Goal: Task Accomplishment & Management: Manage account settings

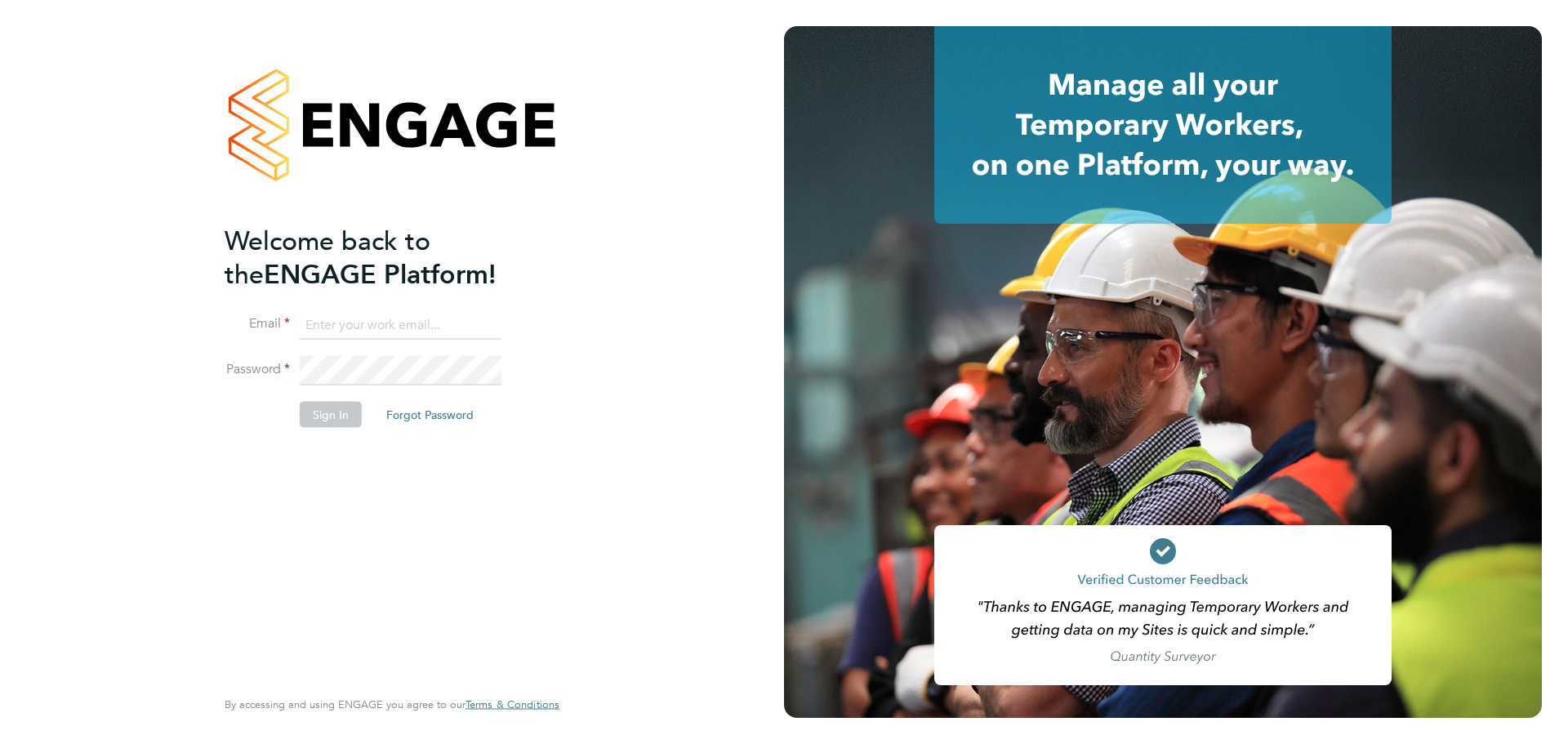
type input "louis.woodcock@vistry.co.uk"
click at [347, 411] on button "Sign In" at bounding box center [331, 414] width 62 height 26
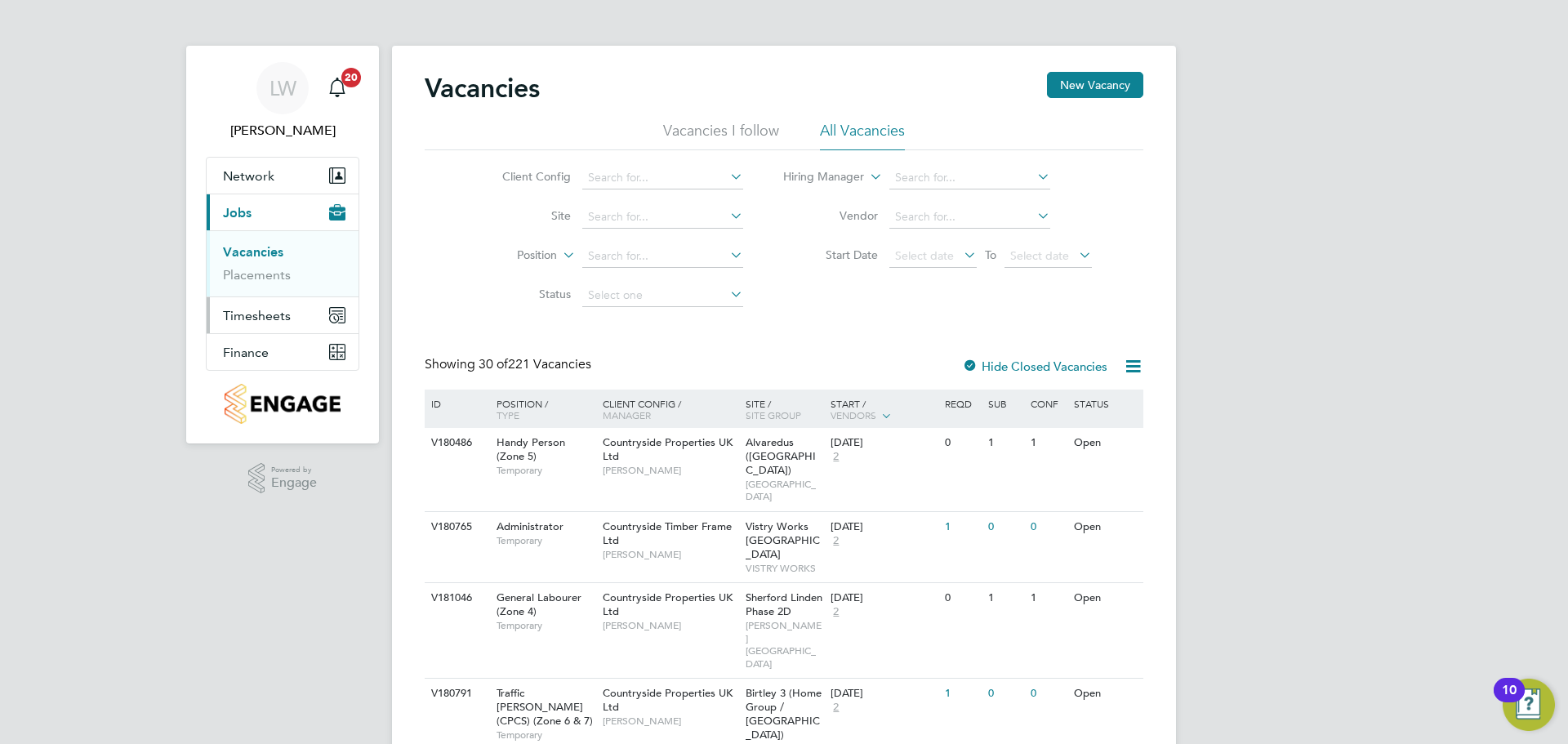
click at [286, 321] on span "Timesheets" at bounding box center [257, 315] width 68 height 15
drag, startPoint x: 281, startPoint y: 285, endPoint x: 334, endPoint y: 286, distance: 53.0
click at [281, 285] on link "Timesheets" at bounding box center [257, 288] width 68 height 15
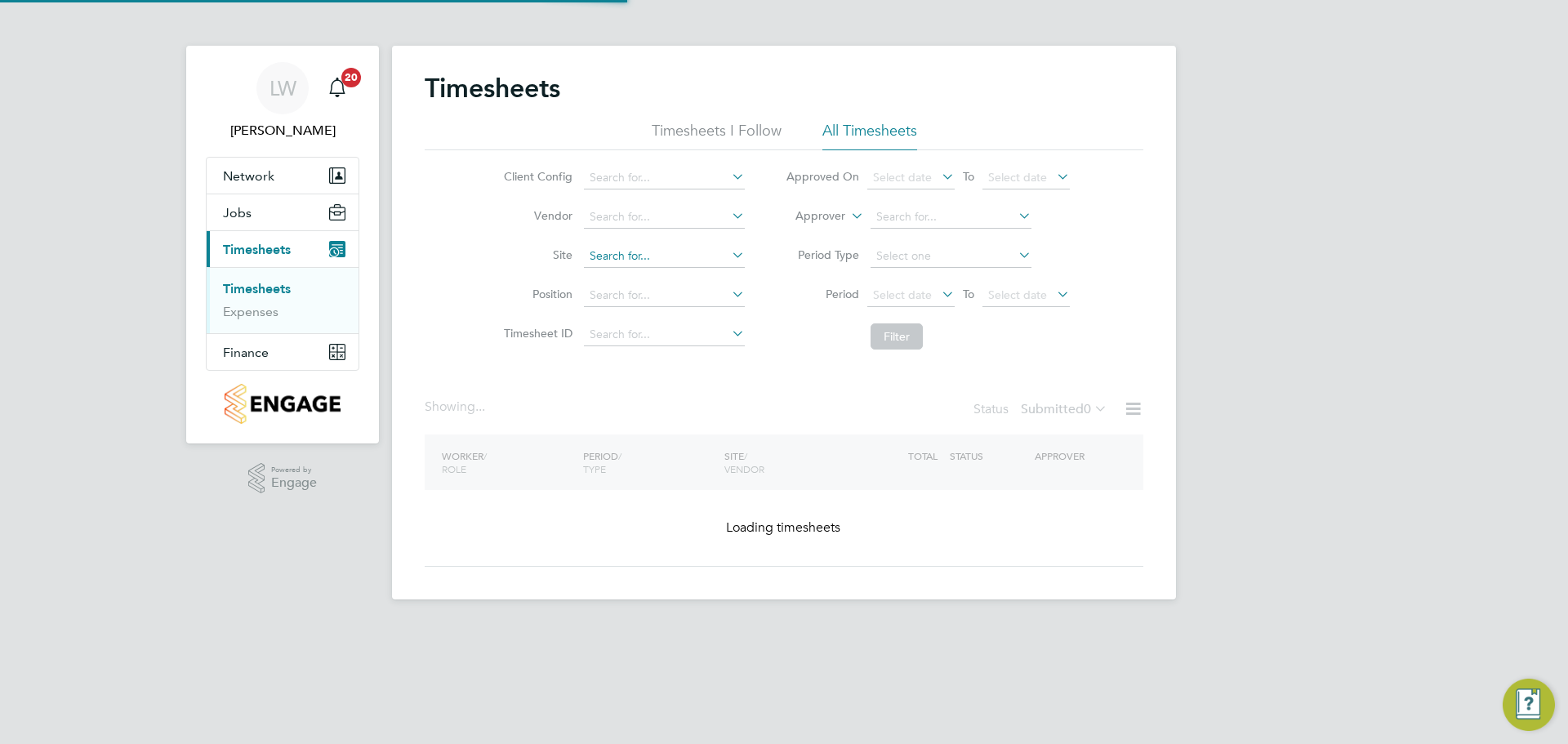
click at [610, 256] on input at bounding box center [664, 256] width 161 height 23
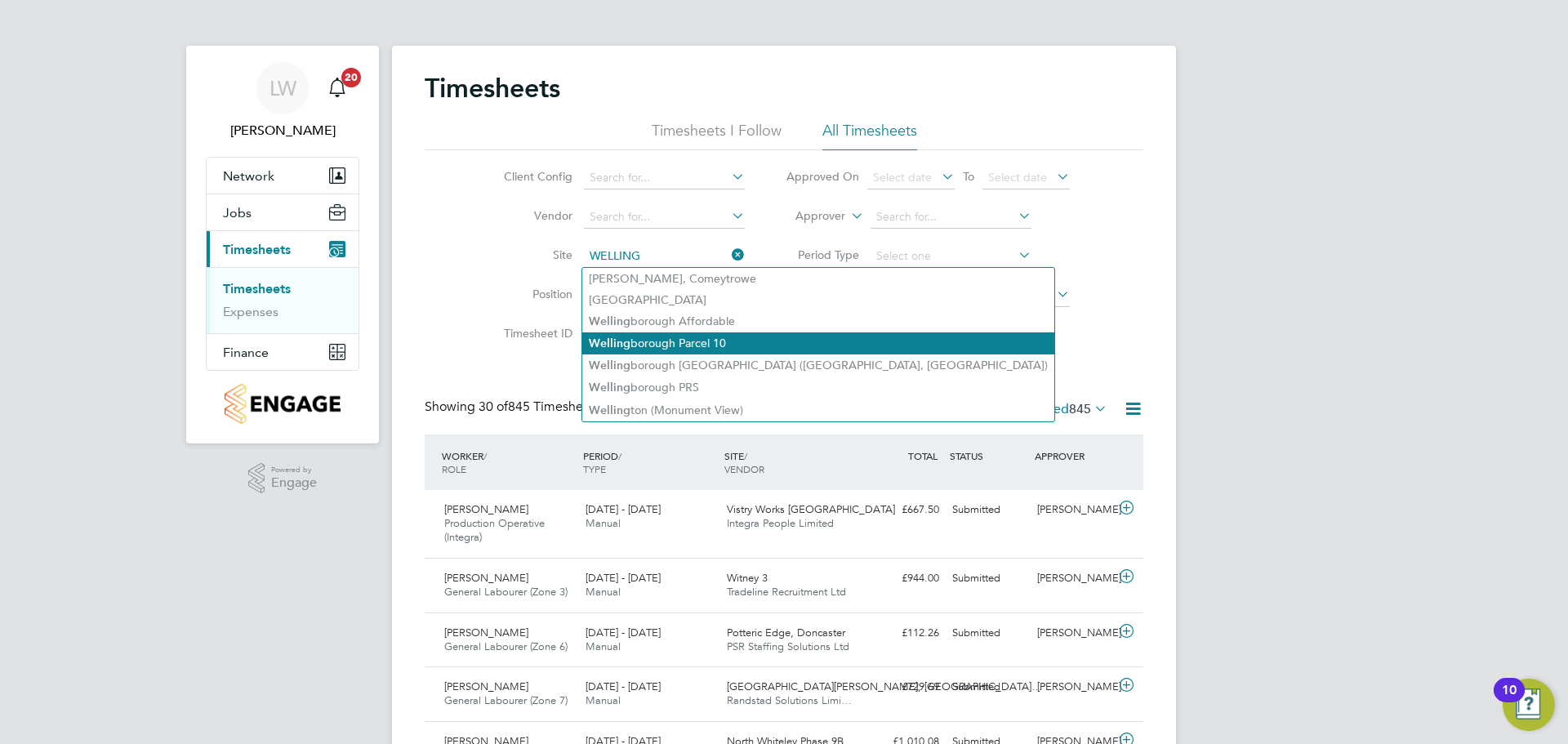
click at [758, 321] on li "Welling borough Affordable" at bounding box center [818, 320] width 472 height 22
type input "Wellingborough Affordable"
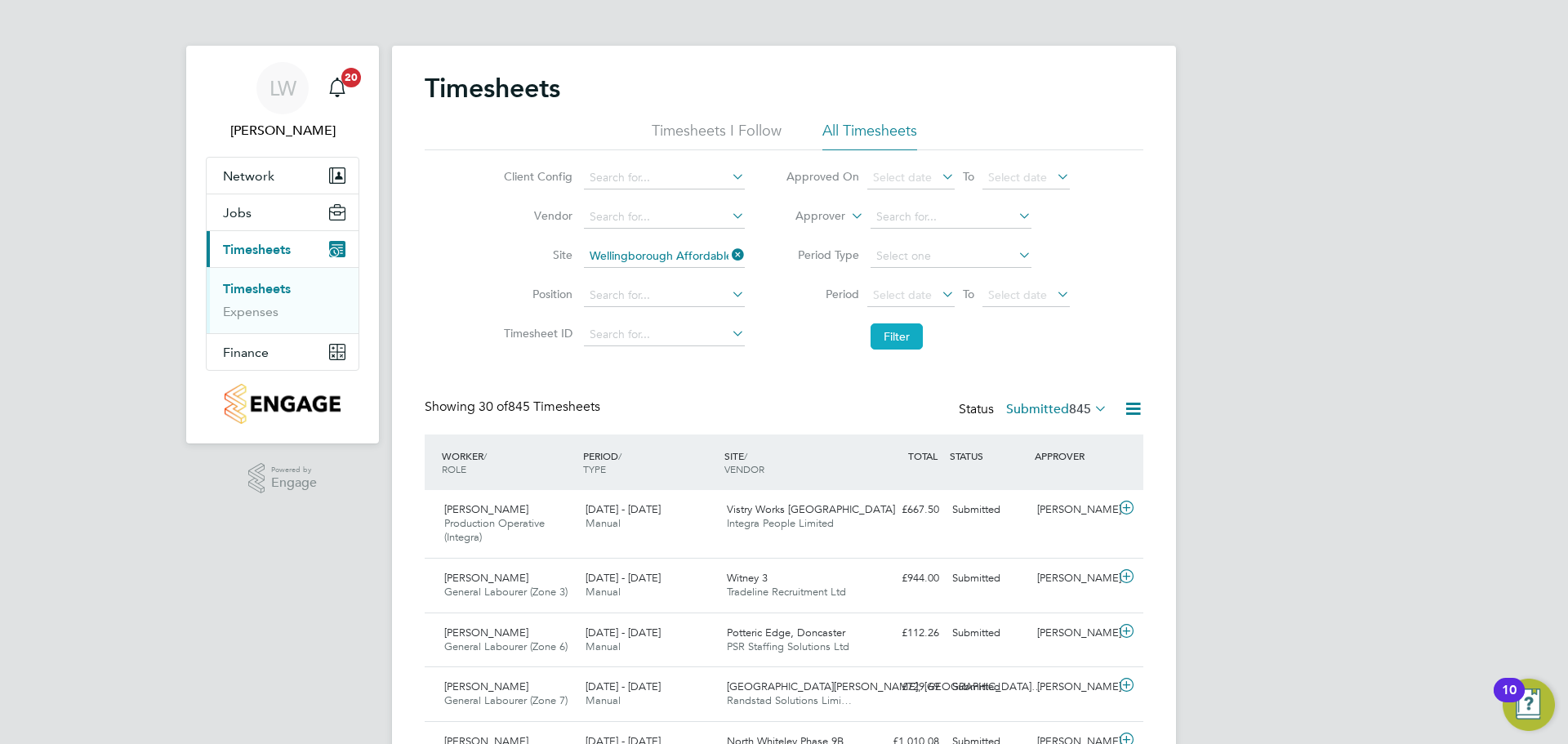
click at [881, 336] on button "Filter" at bounding box center [896, 336] width 52 height 26
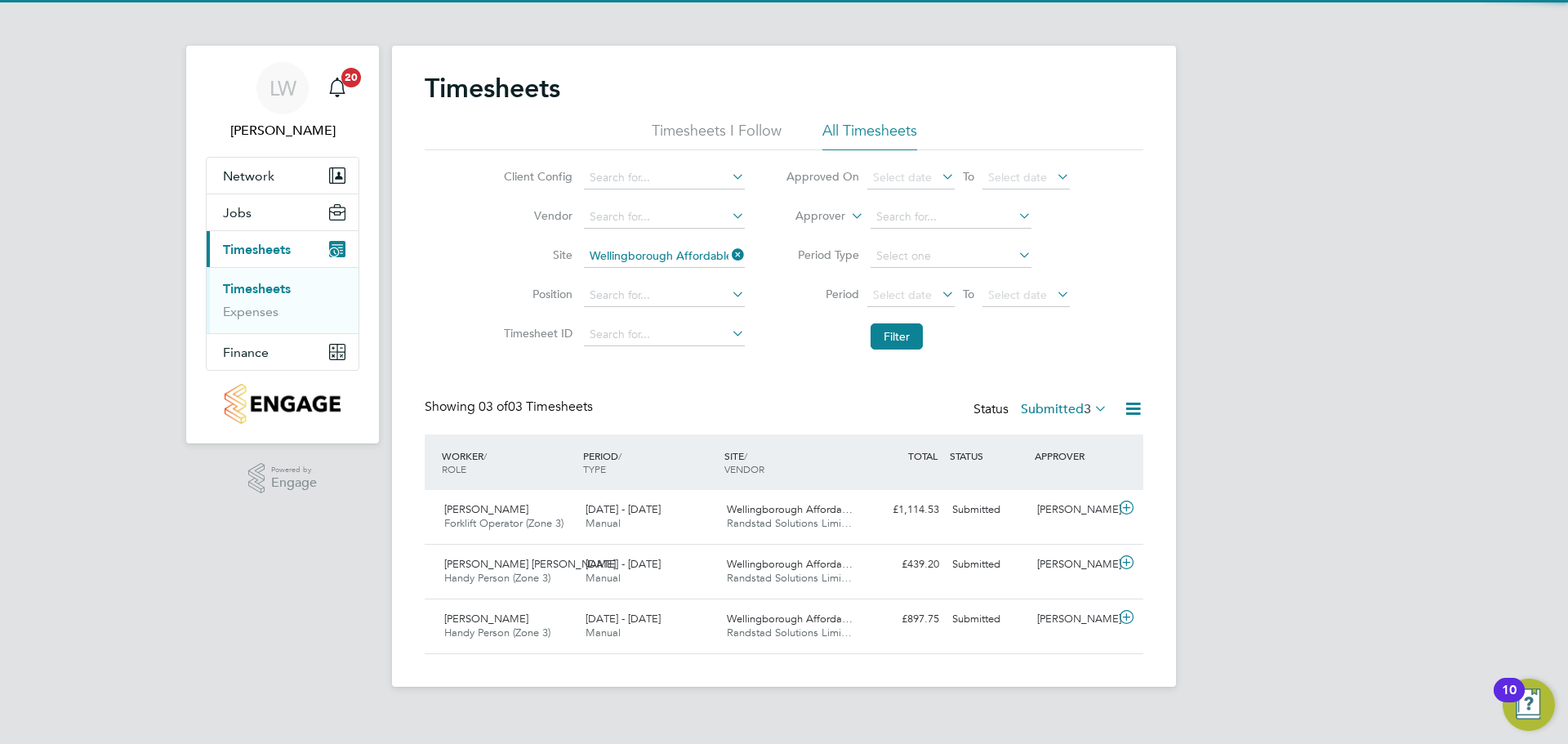
click at [668, 482] on div "PERIOD / TYPE" at bounding box center [650, 461] width 141 height 42
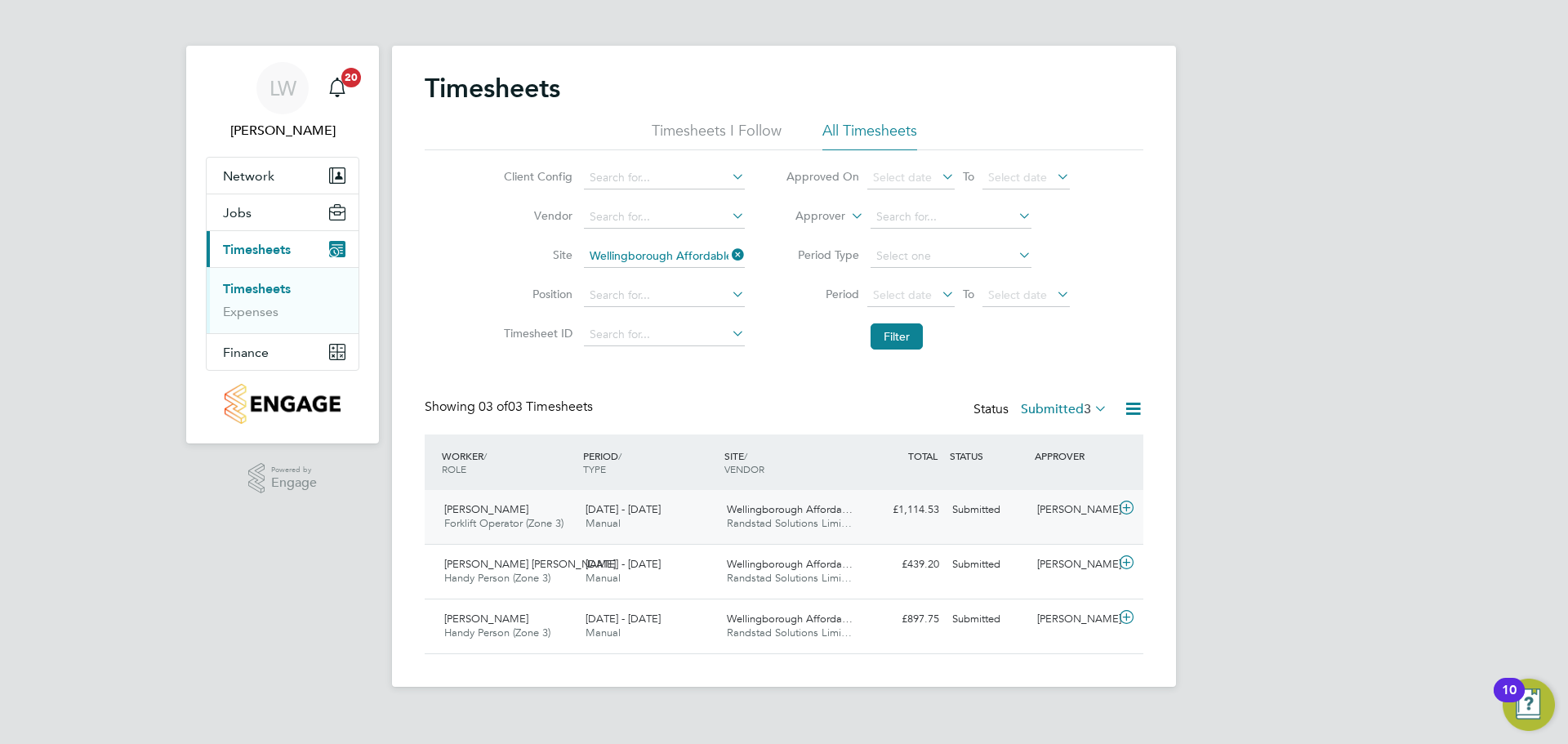
click at [678, 495] on div "Edgars Klavins Forklift Operator (Zone 3) 15 - 21 Sep 2025 15 - 21 Sep 2025 Man…" at bounding box center [784, 516] width 719 height 54
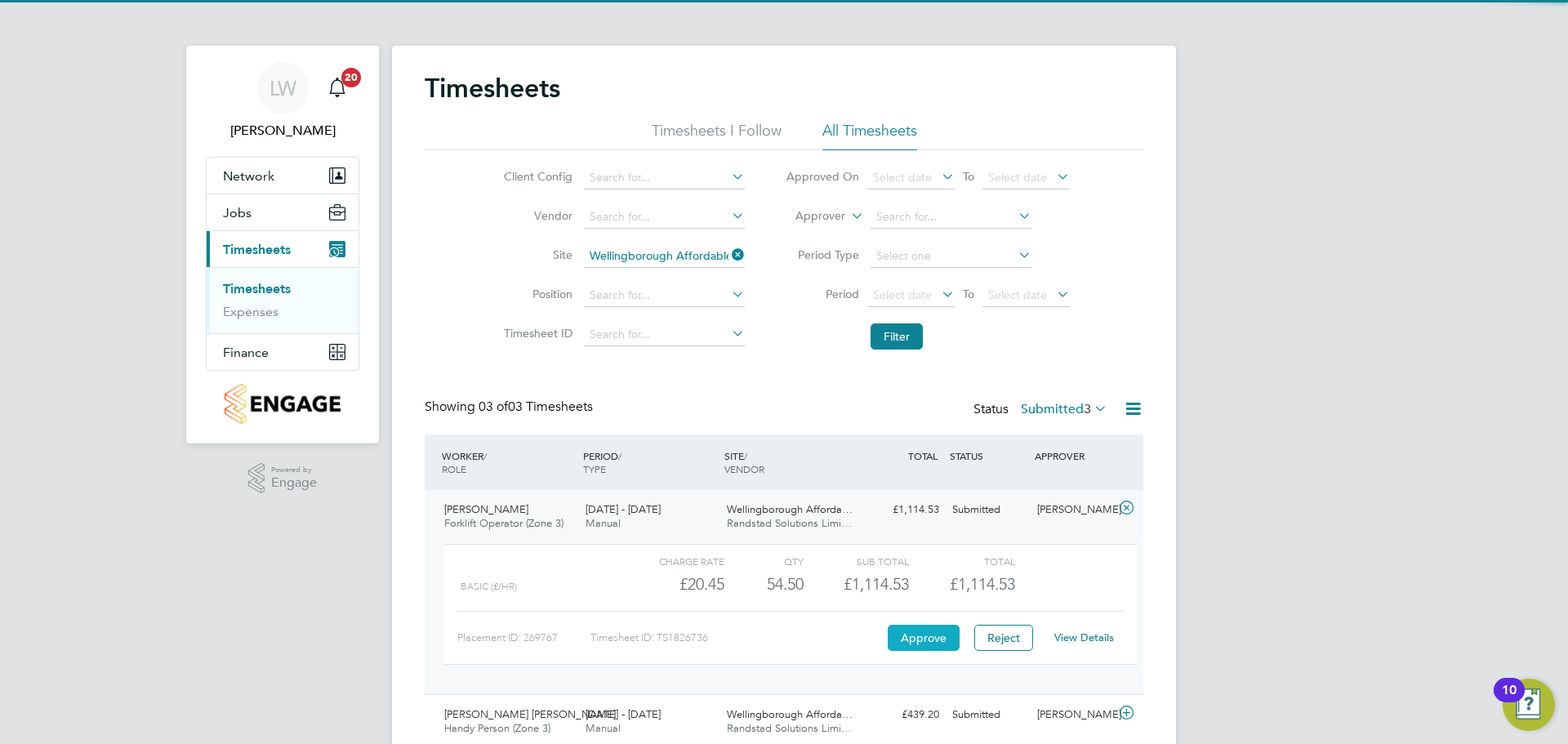
click at [910, 641] on button "Approve" at bounding box center [923, 638] width 72 height 26
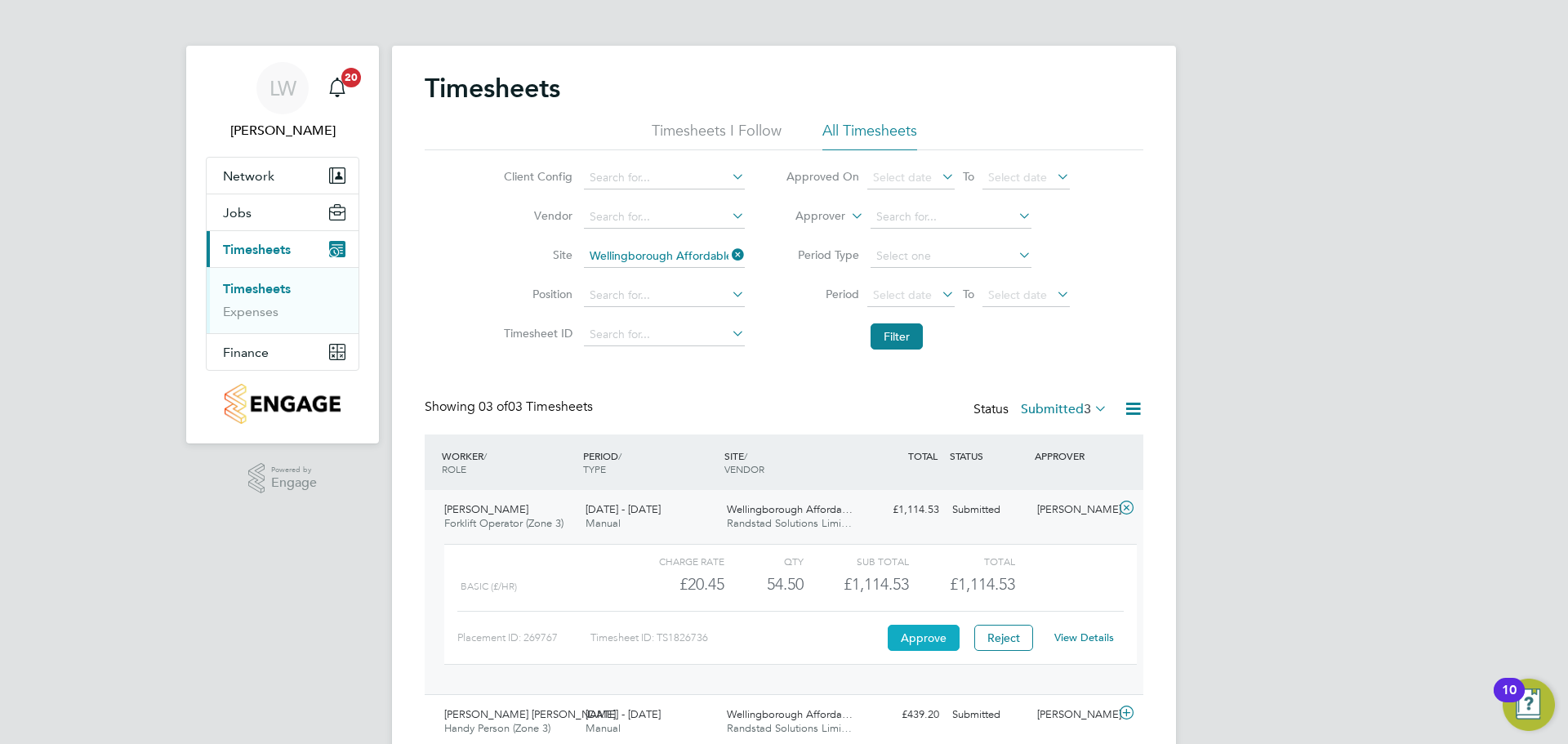
click at [914, 639] on button "Approve" at bounding box center [923, 638] width 72 height 26
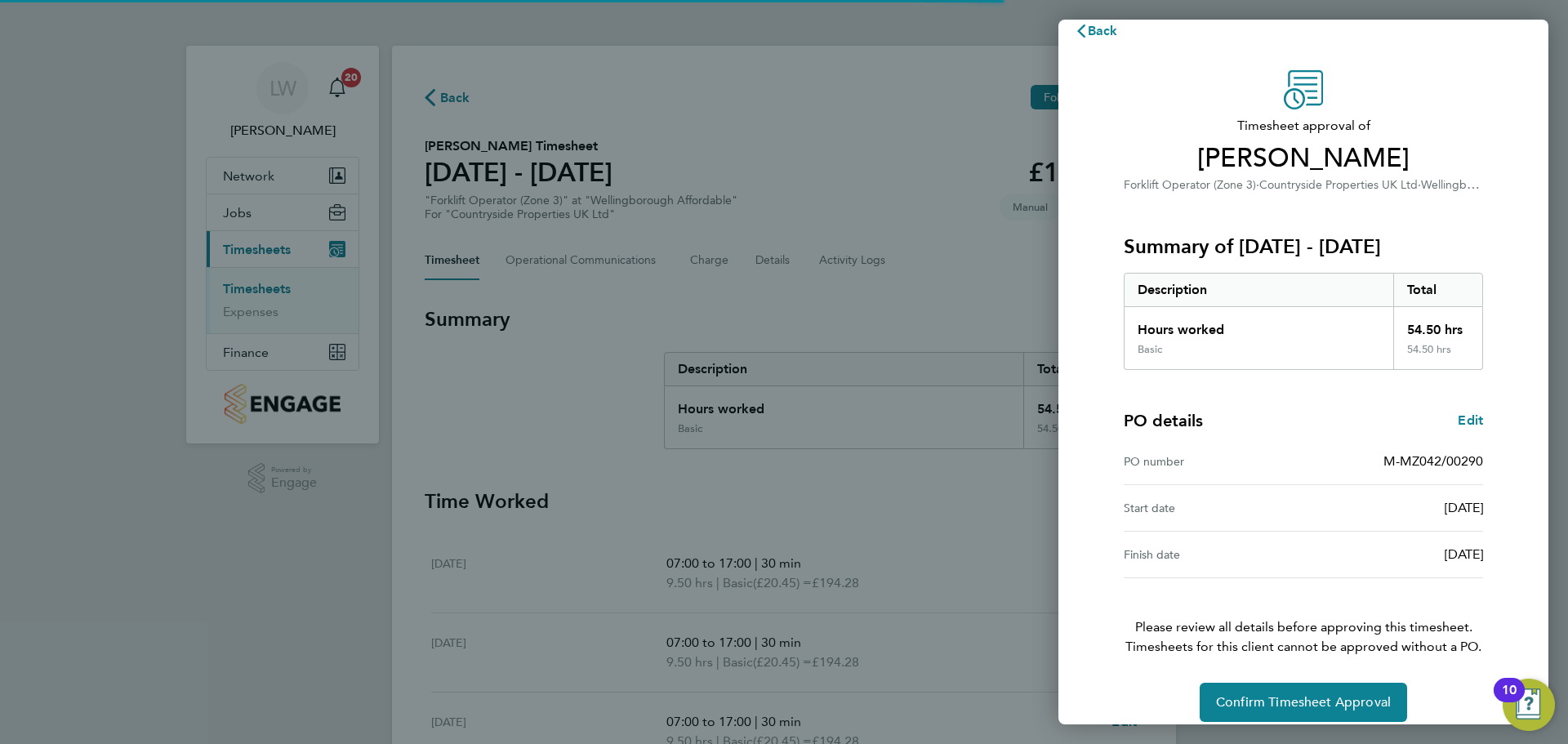
scroll to position [39, 0]
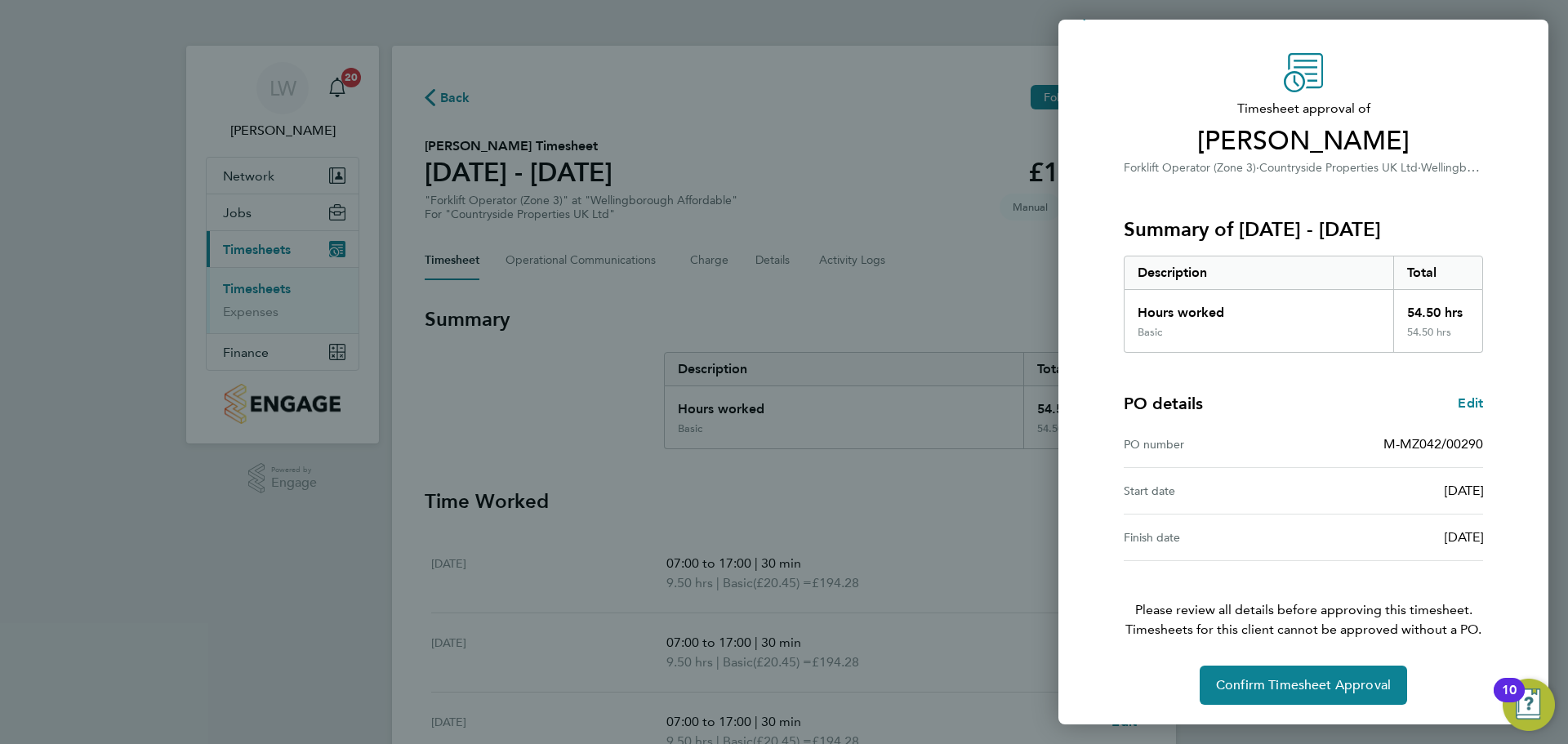
drag, startPoint x: 945, startPoint y: 105, endPoint x: 957, endPoint y: 123, distance: 21.6
click at [945, 105] on div "Back Timesheet approval of Edgars Klavins Forklift Operator (Zone 3) · Countrys…" at bounding box center [784, 372] width 1568 height 744
click at [950, 177] on div "Back Timesheet approval of Edgars Klavins Forklift Operator (Zone 3) · Countrys…" at bounding box center [784, 372] width 1568 height 744
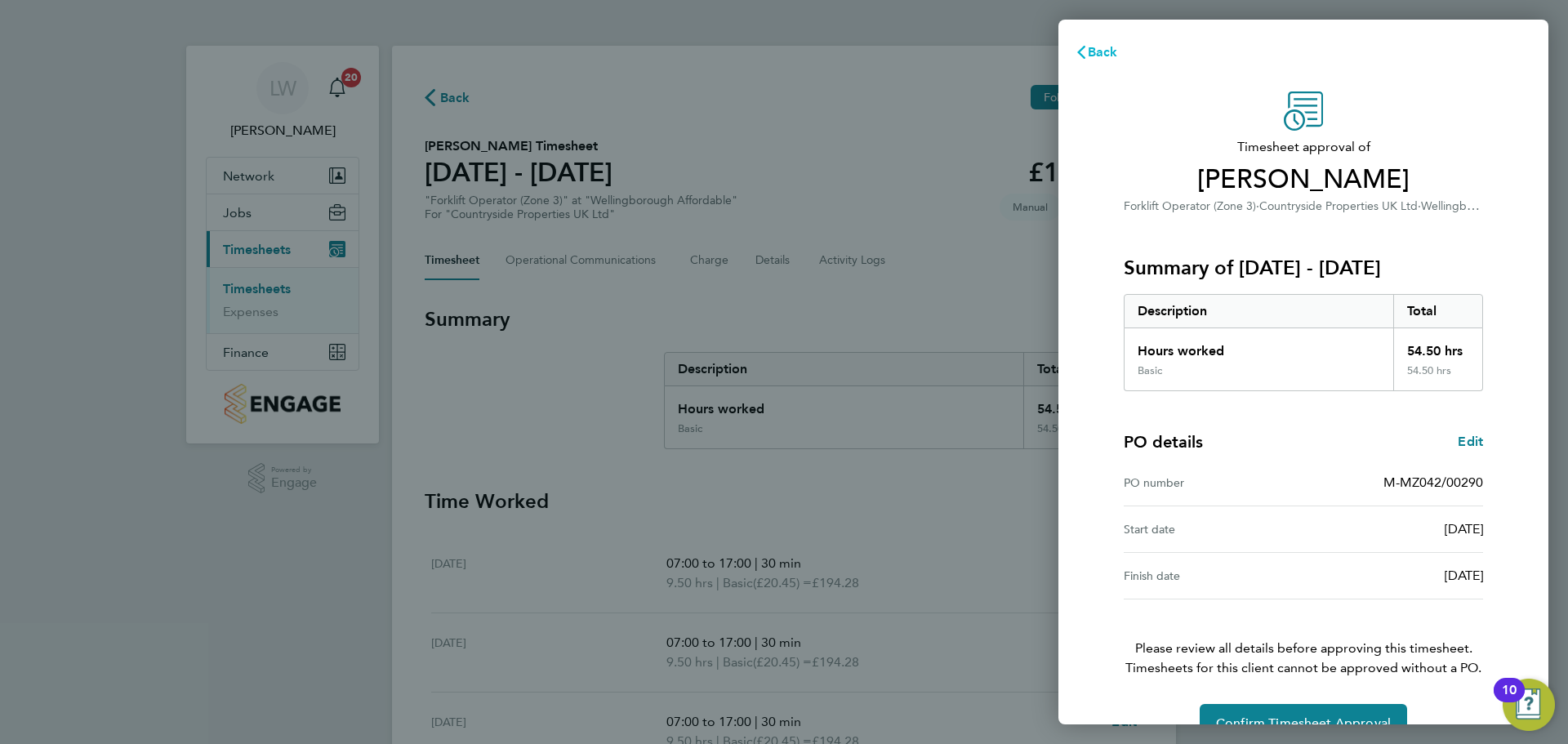
click at [1102, 58] on button "Back" at bounding box center [1096, 52] width 76 height 33
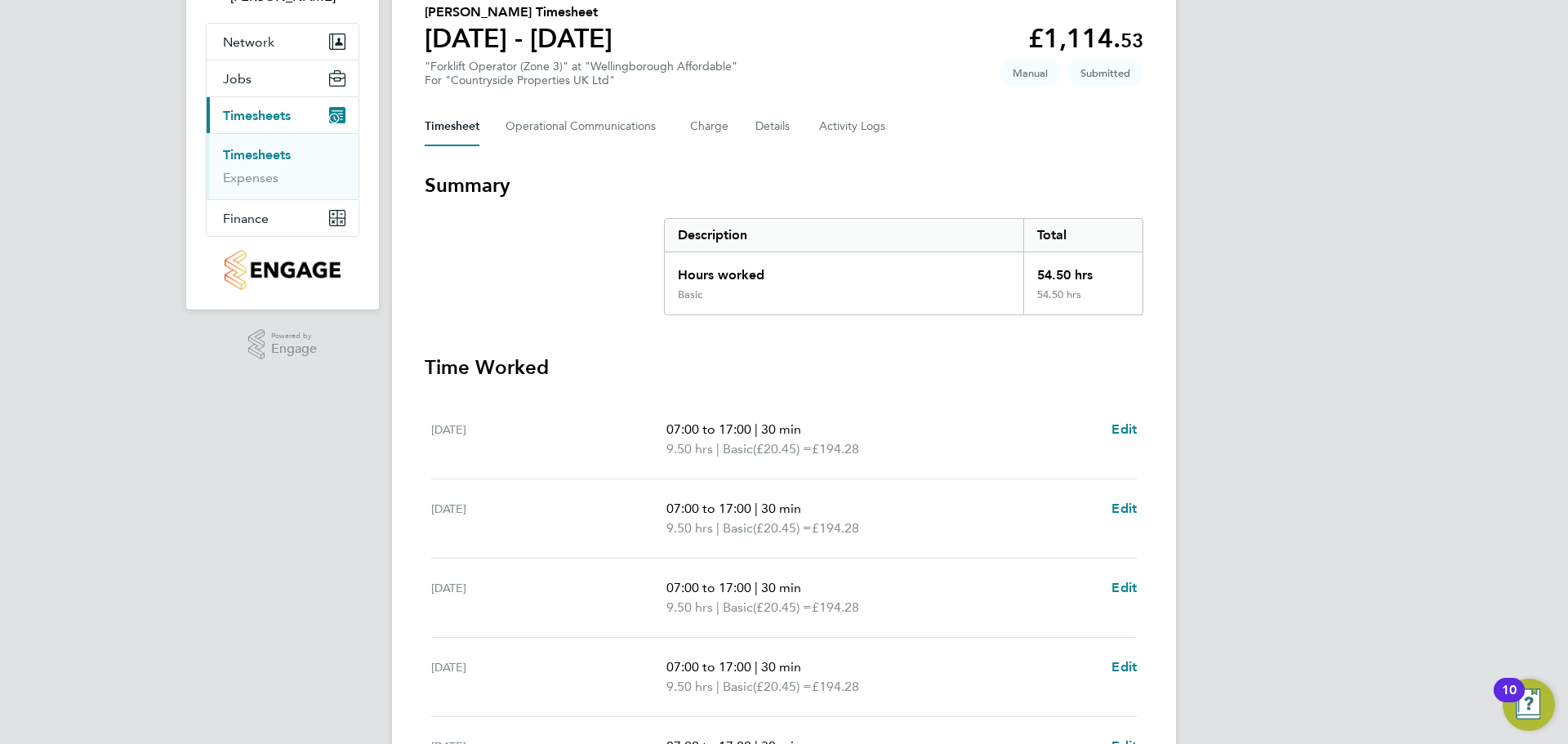
scroll to position [469, 0]
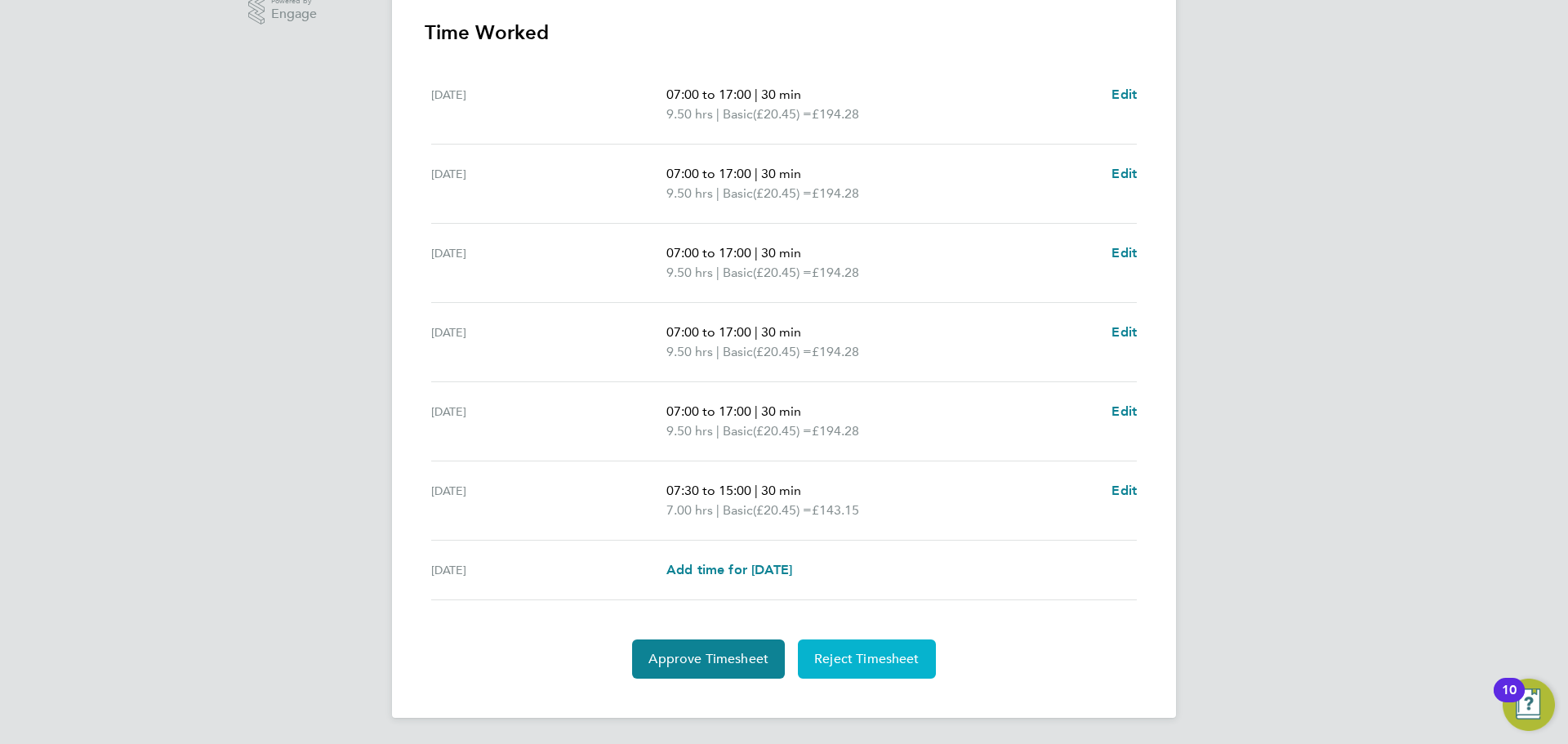
click at [837, 658] on span "Reject Timesheet" at bounding box center [867, 658] width 106 height 16
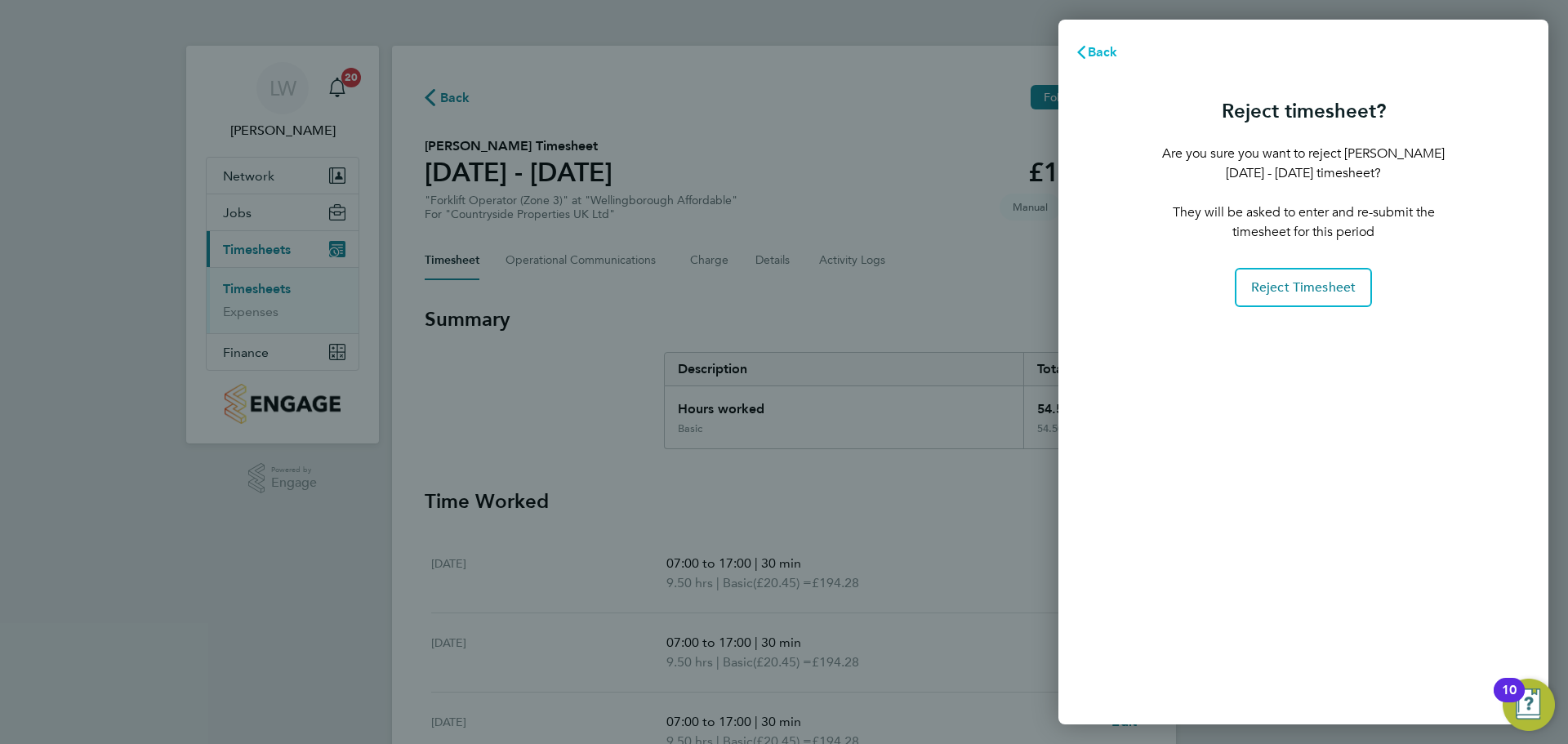
click at [1105, 49] on span "Back" at bounding box center [1103, 52] width 30 height 15
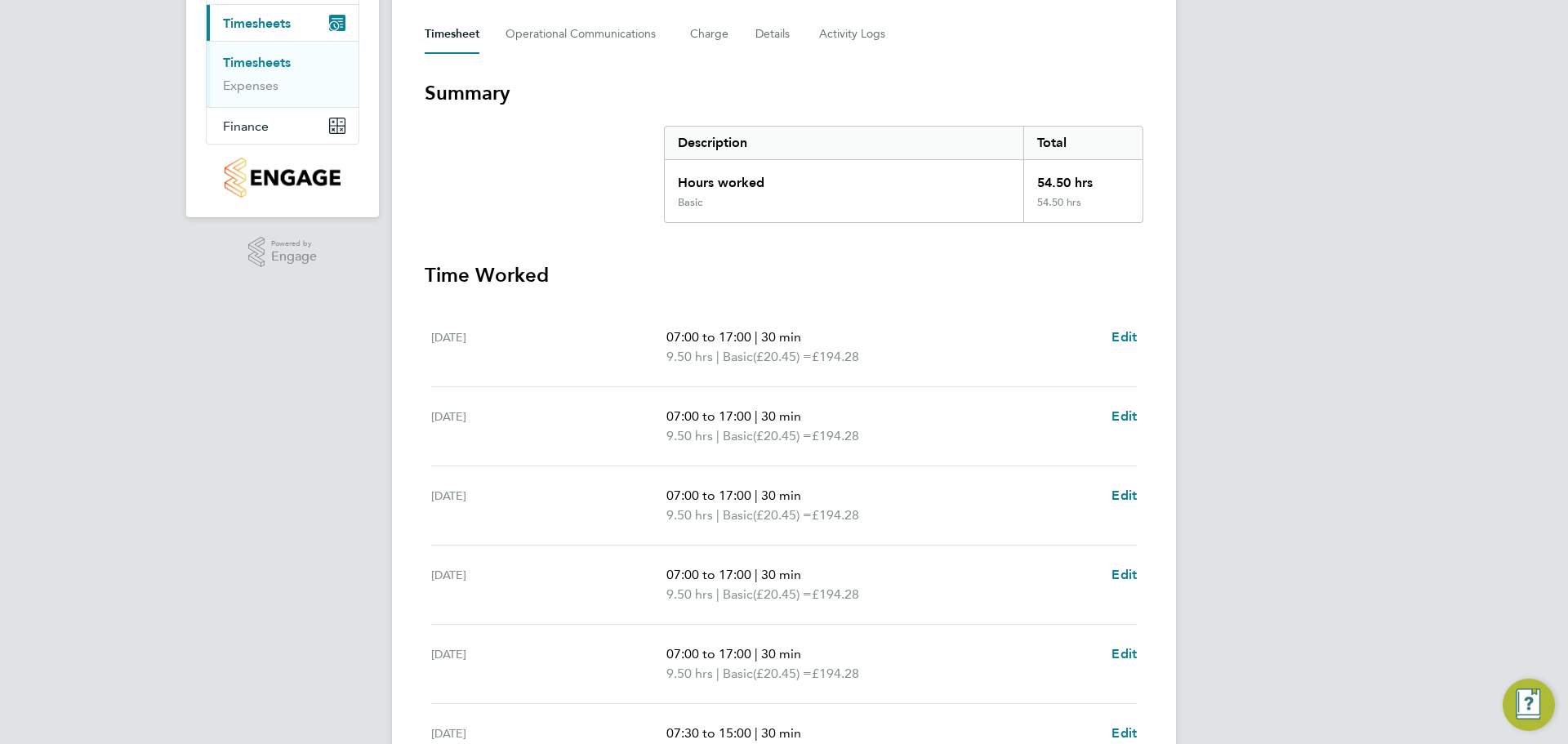
scroll to position [469, 0]
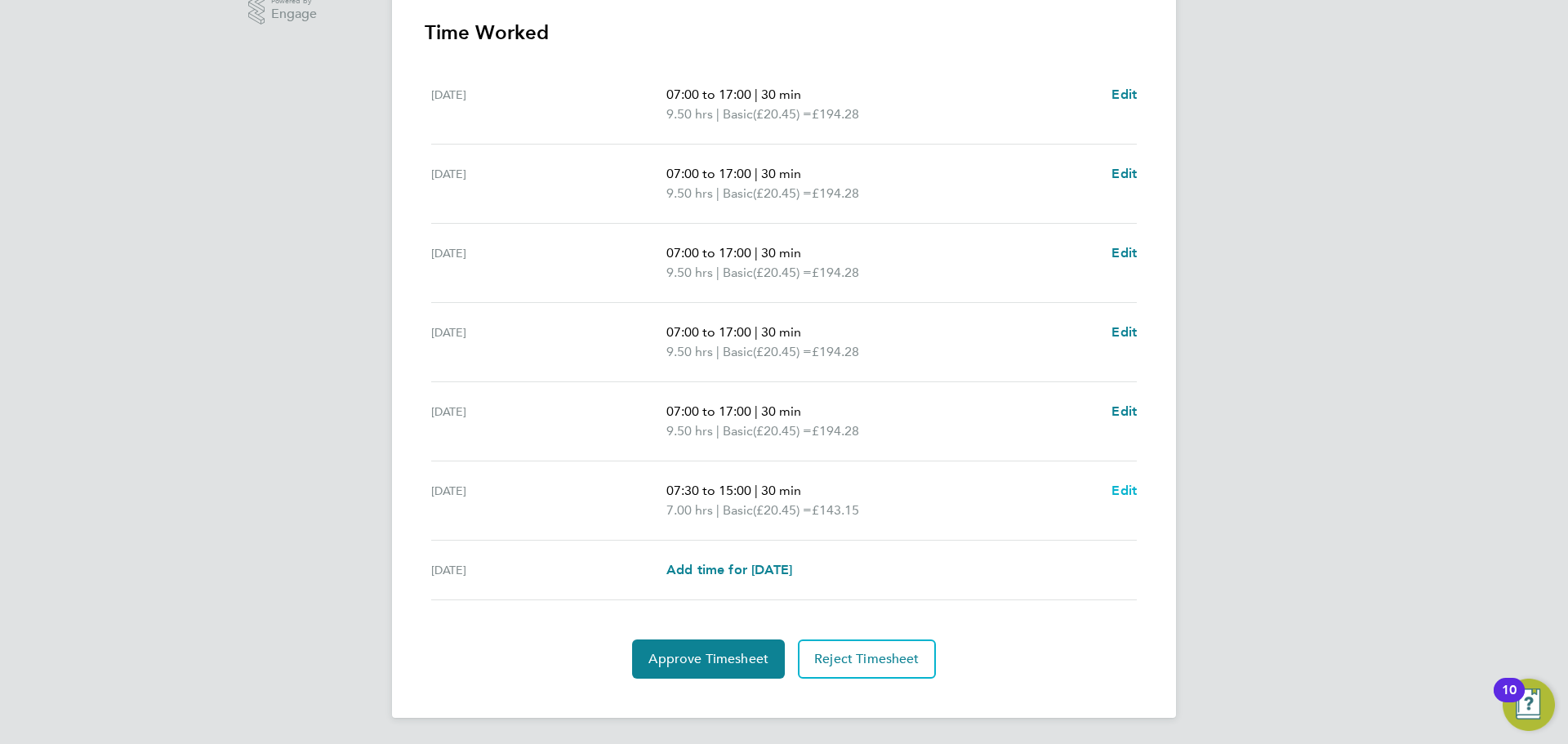
click at [1119, 493] on span "Edit" at bounding box center [1124, 490] width 25 height 15
select select "30"
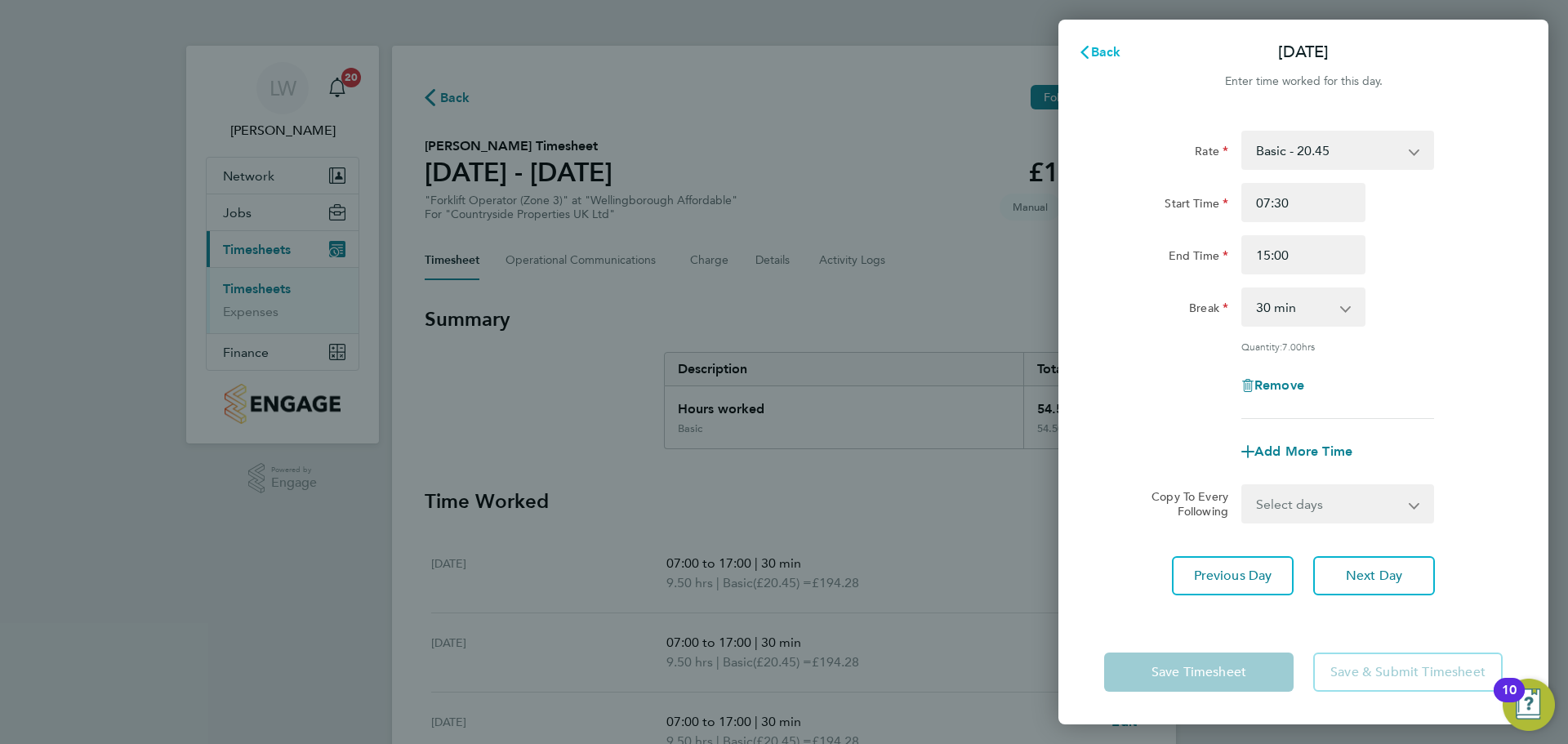
click at [1088, 51] on icon "button" at bounding box center [1085, 53] width 13 height 13
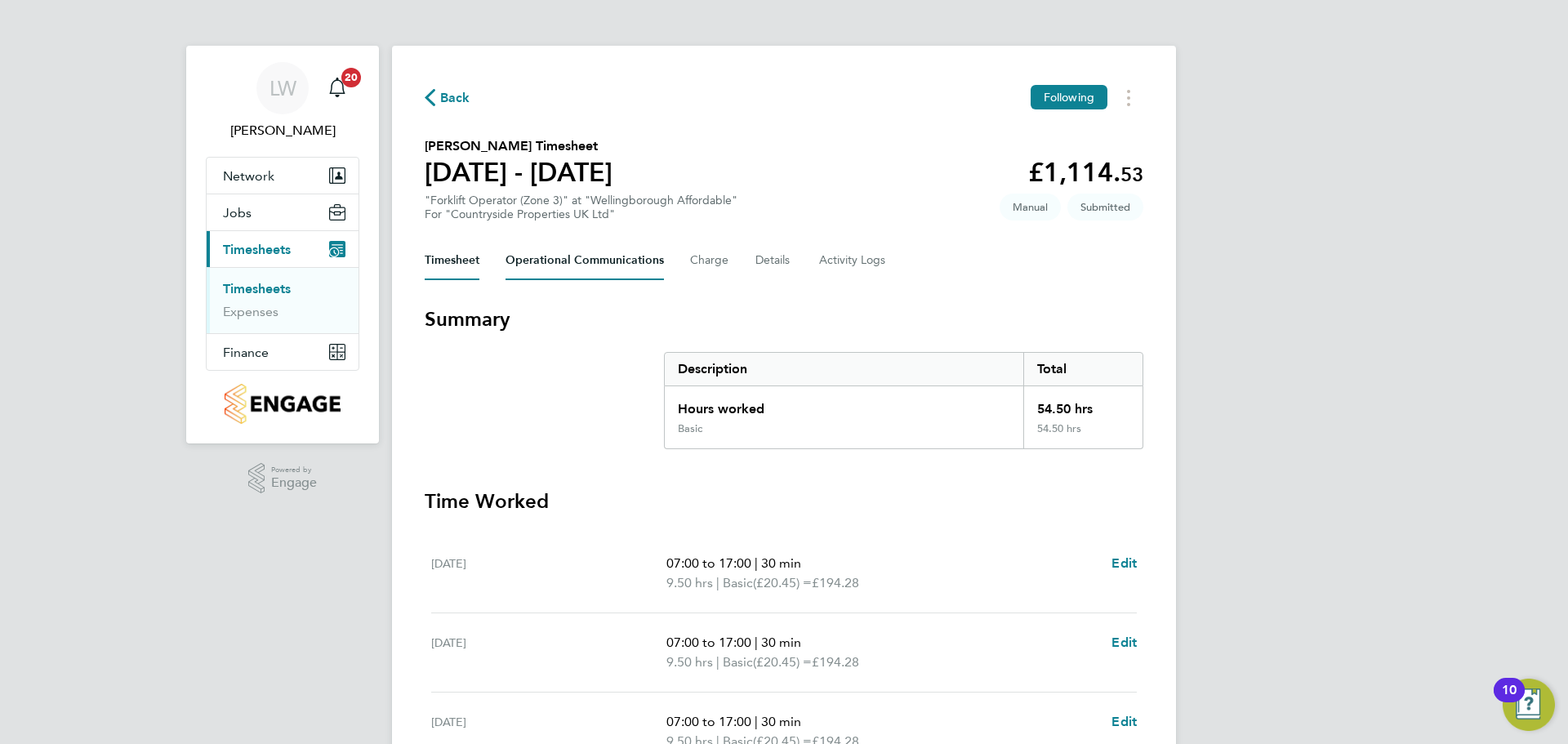
click at [641, 258] on Communications-tab "Operational Communications" at bounding box center [585, 261] width 158 height 40
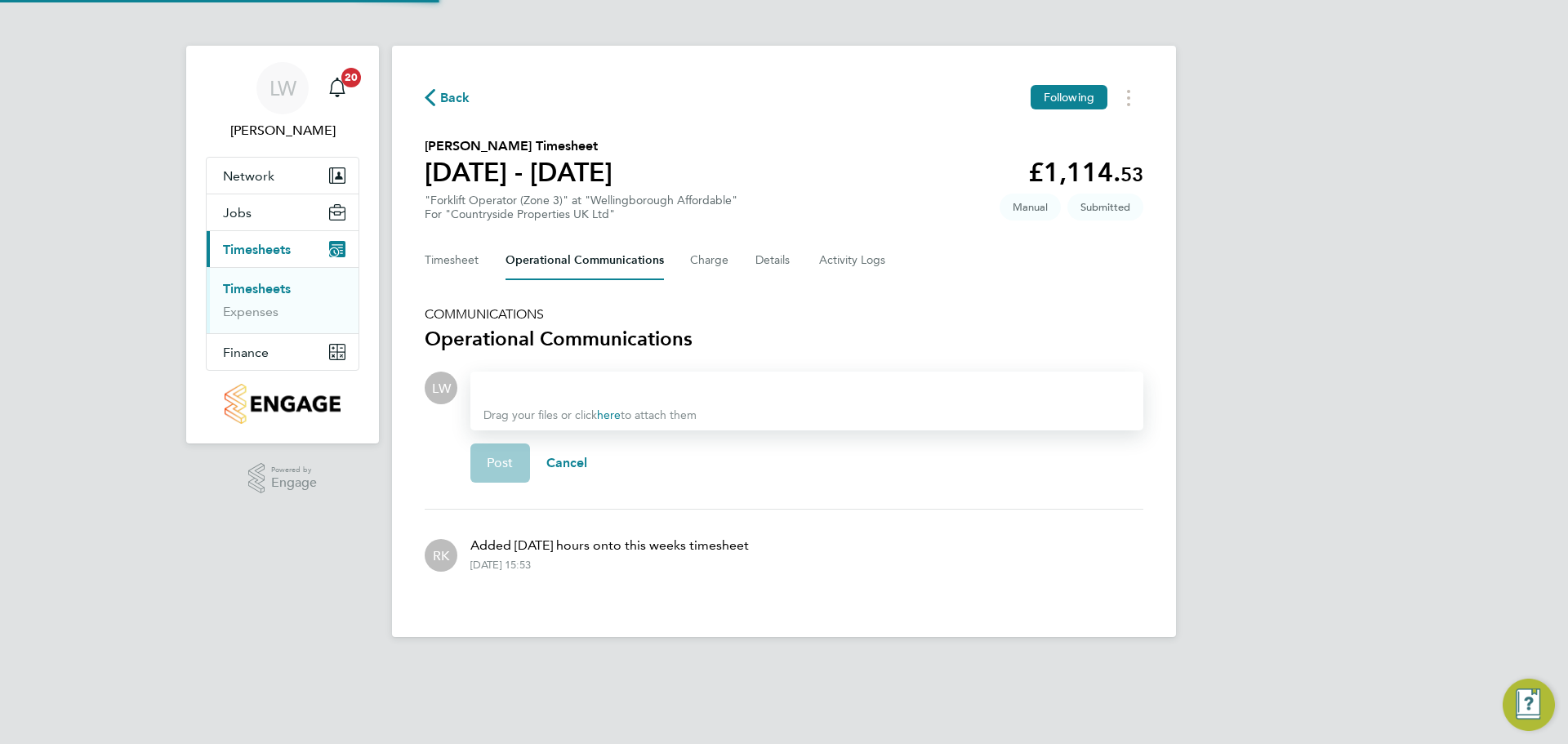
click at [592, 376] on div "Drag your files or click here to attach them" at bounding box center [807, 400] width 673 height 58
drag, startPoint x: 577, startPoint y: 377, endPoint x: 573, endPoint y: 384, distance: 8.1
click at [577, 377] on div "Drag your files or click here to attach them" at bounding box center [807, 400] width 673 height 58
click at [573, 384] on div at bounding box center [807, 387] width 647 height 20
click at [613, 387] on div at bounding box center [807, 387] width 647 height 20
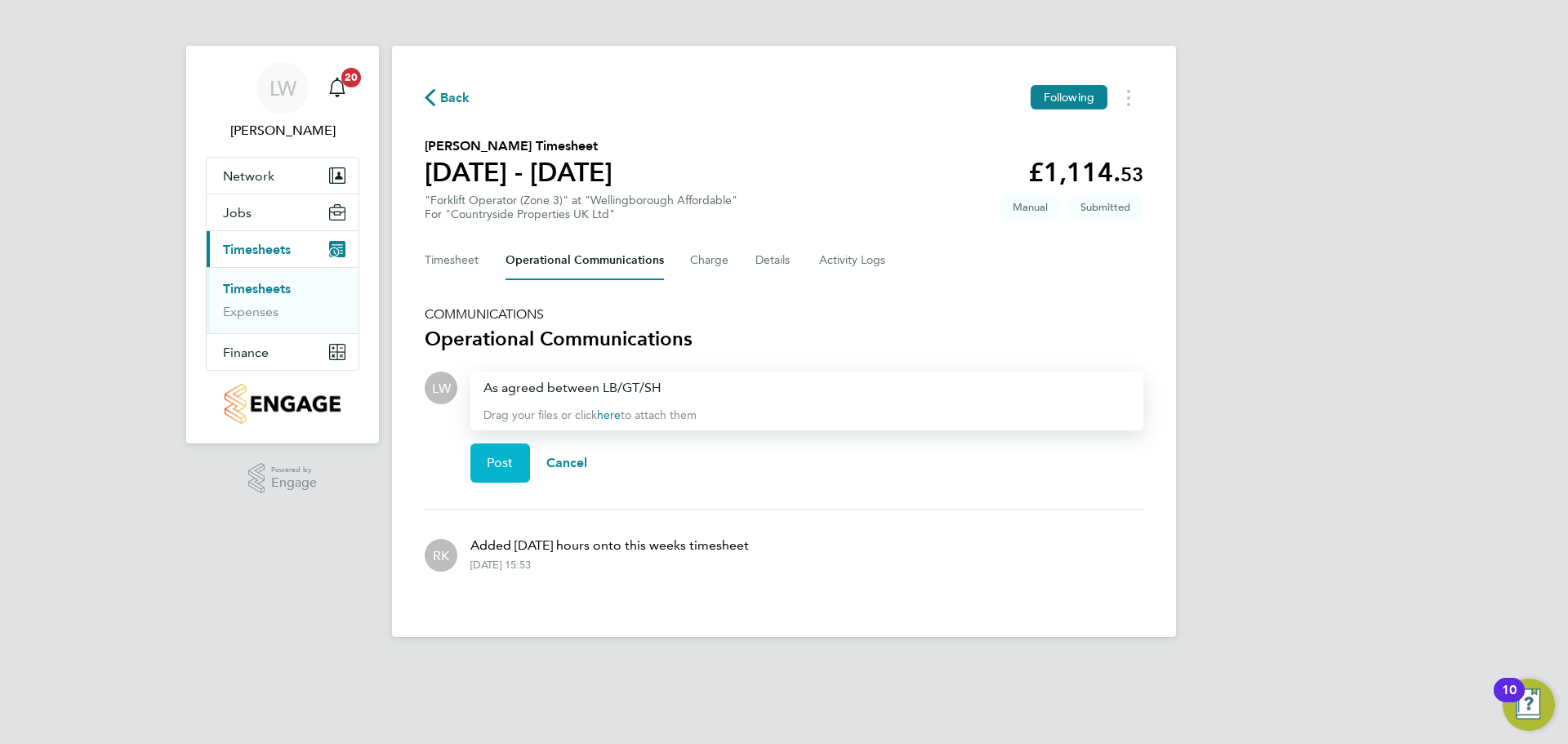
drag, startPoint x: 516, startPoint y: 447, endPoint x: 499, endPoint y: 447, distance: 17.0
click at [513, 447] on button "Post" at bounding box center [499, 463] width 59 height 40
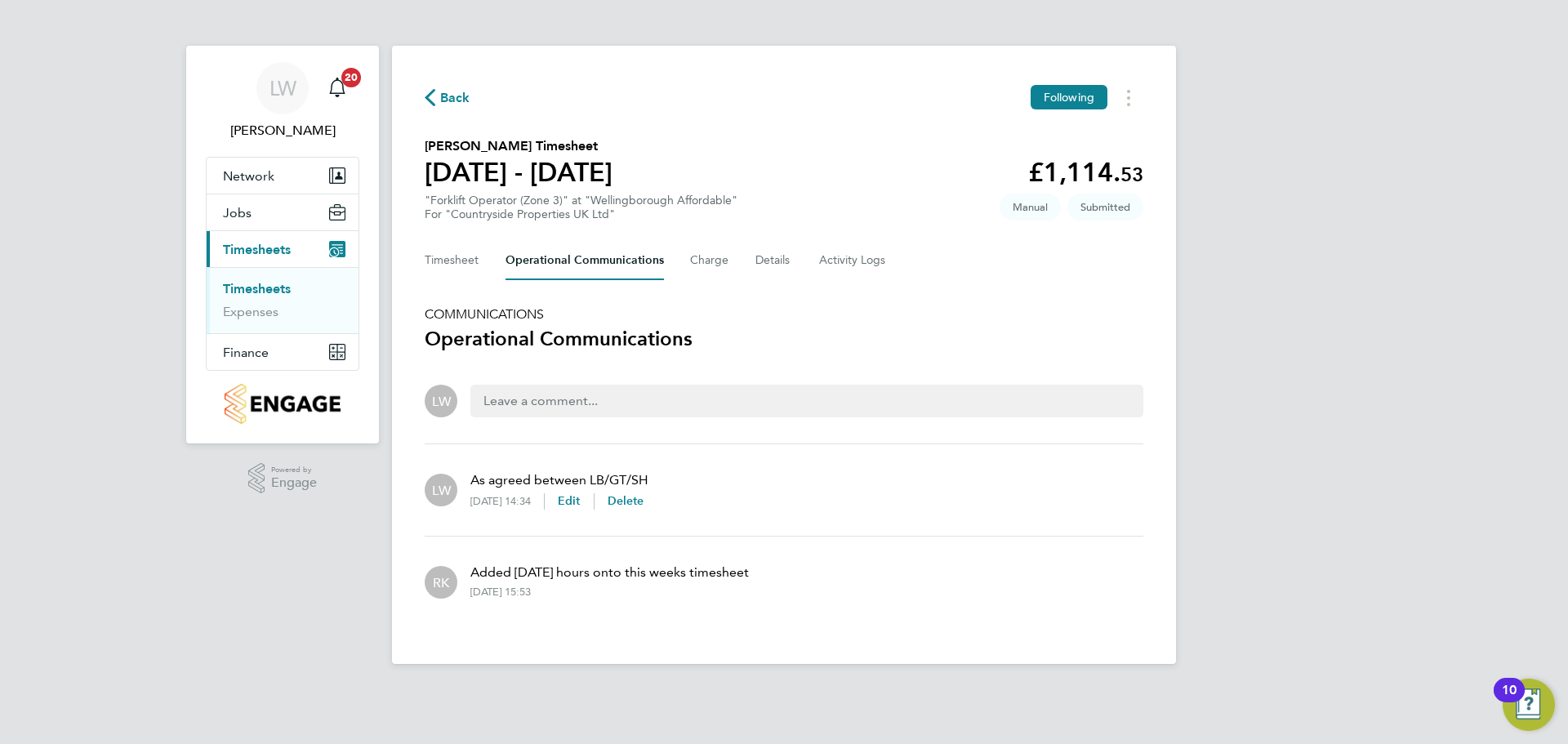
click at [270, 287] on link "Timesheets" at bounding box center [257, 288] width 68 height 15
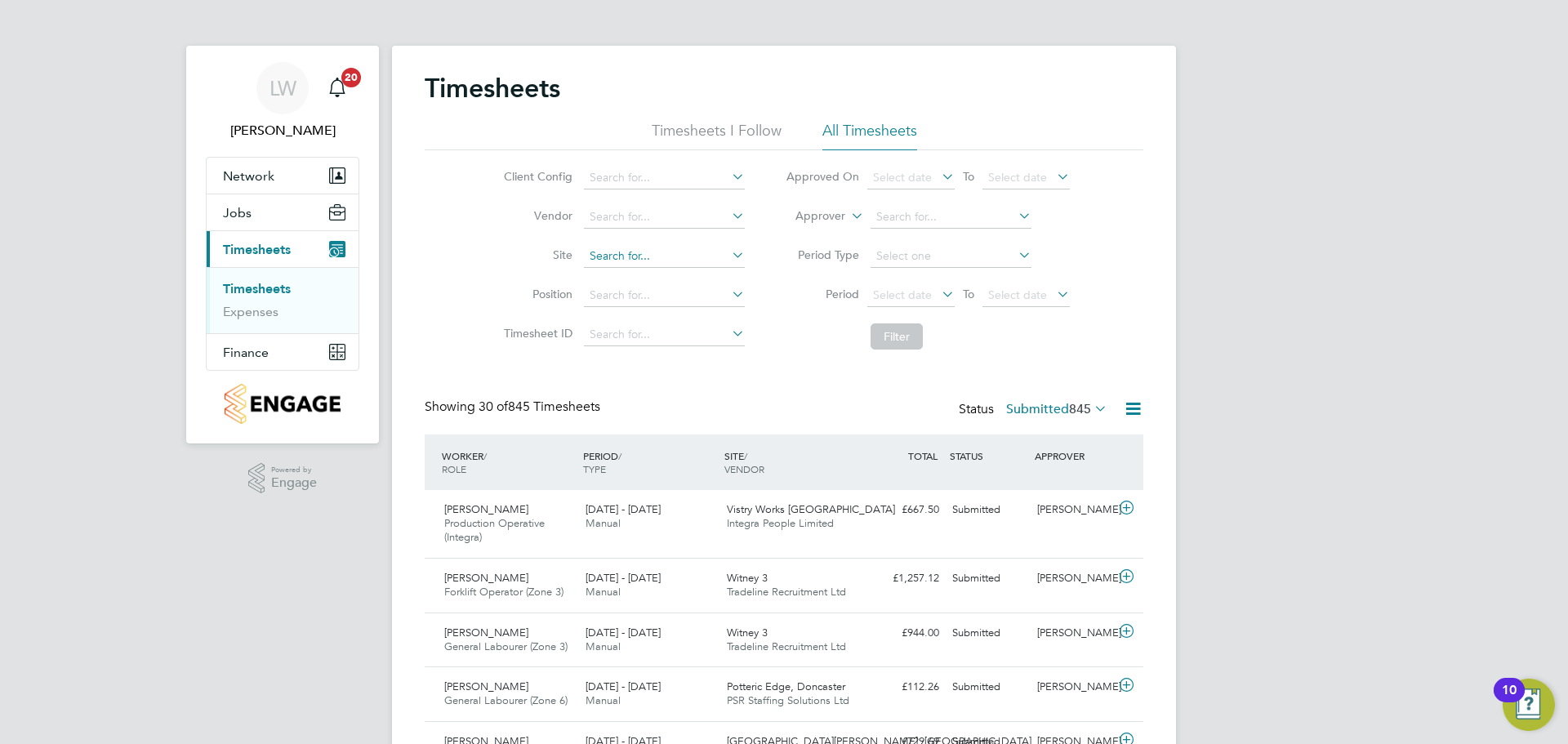
click at [629, 252] on input at bounding box center [664, 256] width 161 height 23
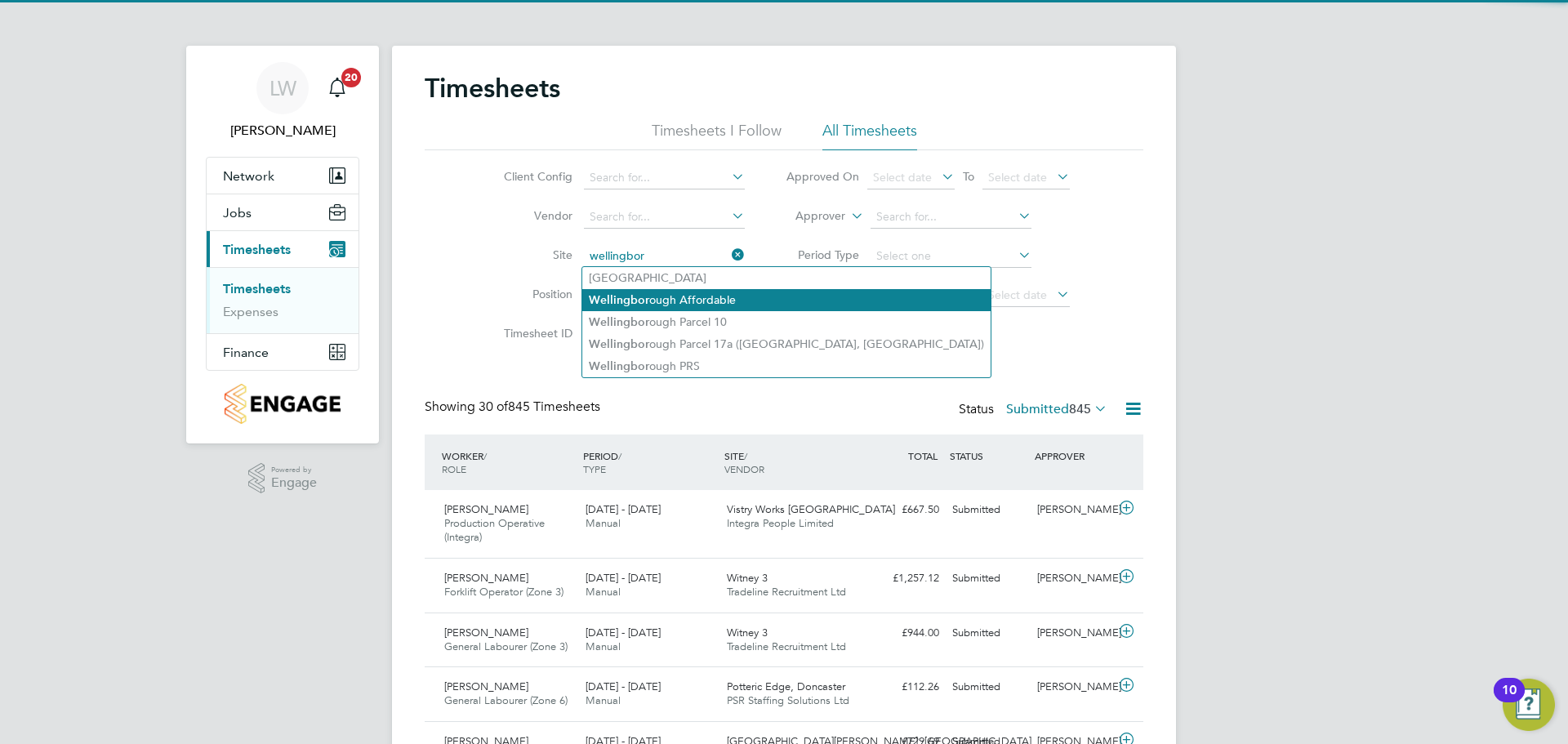
click at [721, 294] on li "Wellingbor ough Affordable" at bounding box center [786, 299] width 408 height 22
type input "Wellingborough Affordable"
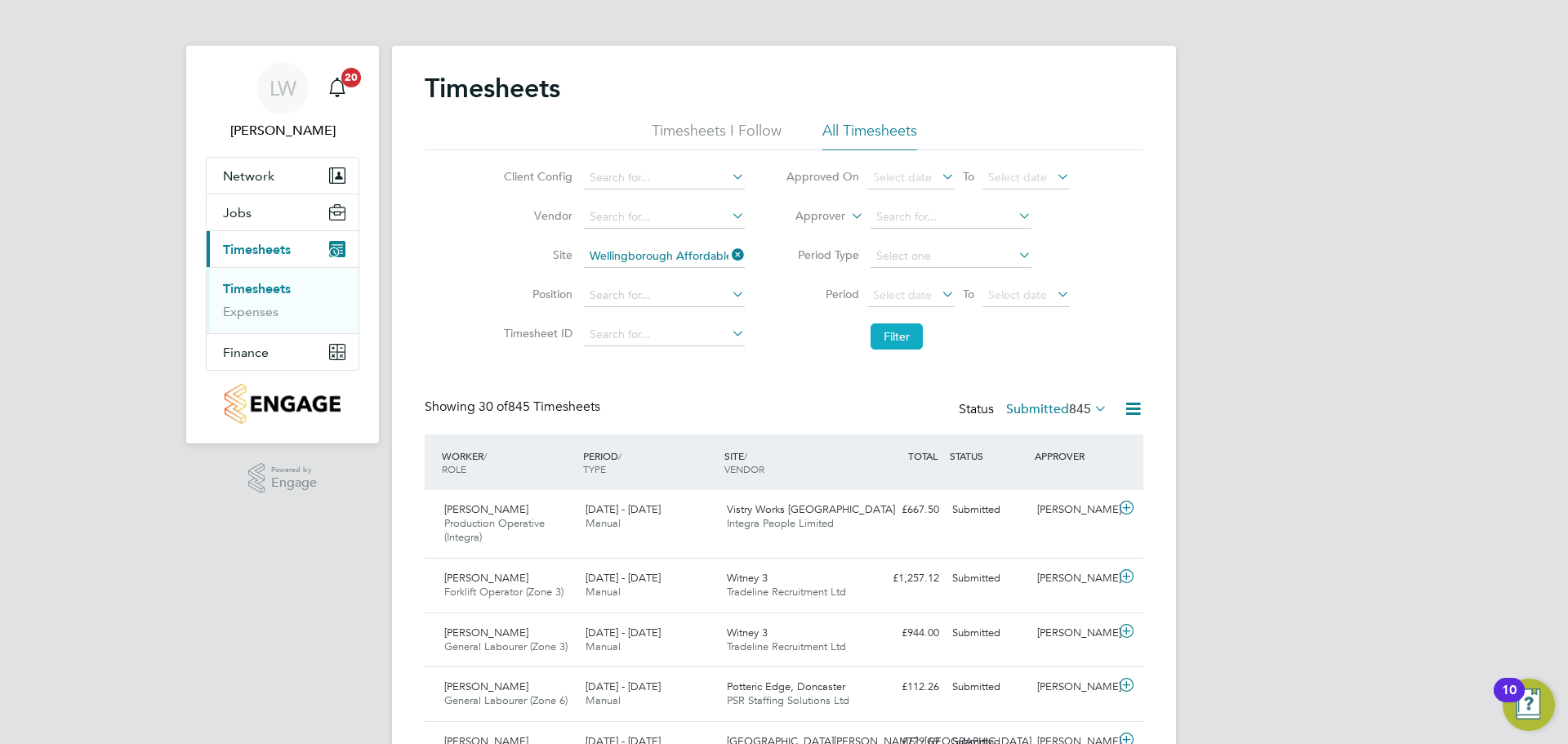
drag, startPoint x: 880, startPoint y: 337, endPoint x: 875, endPoint y: 348, distance: 12.1
click at [882, 337] on button "Filter" at bounding box center [896, 336] width 52 height 26
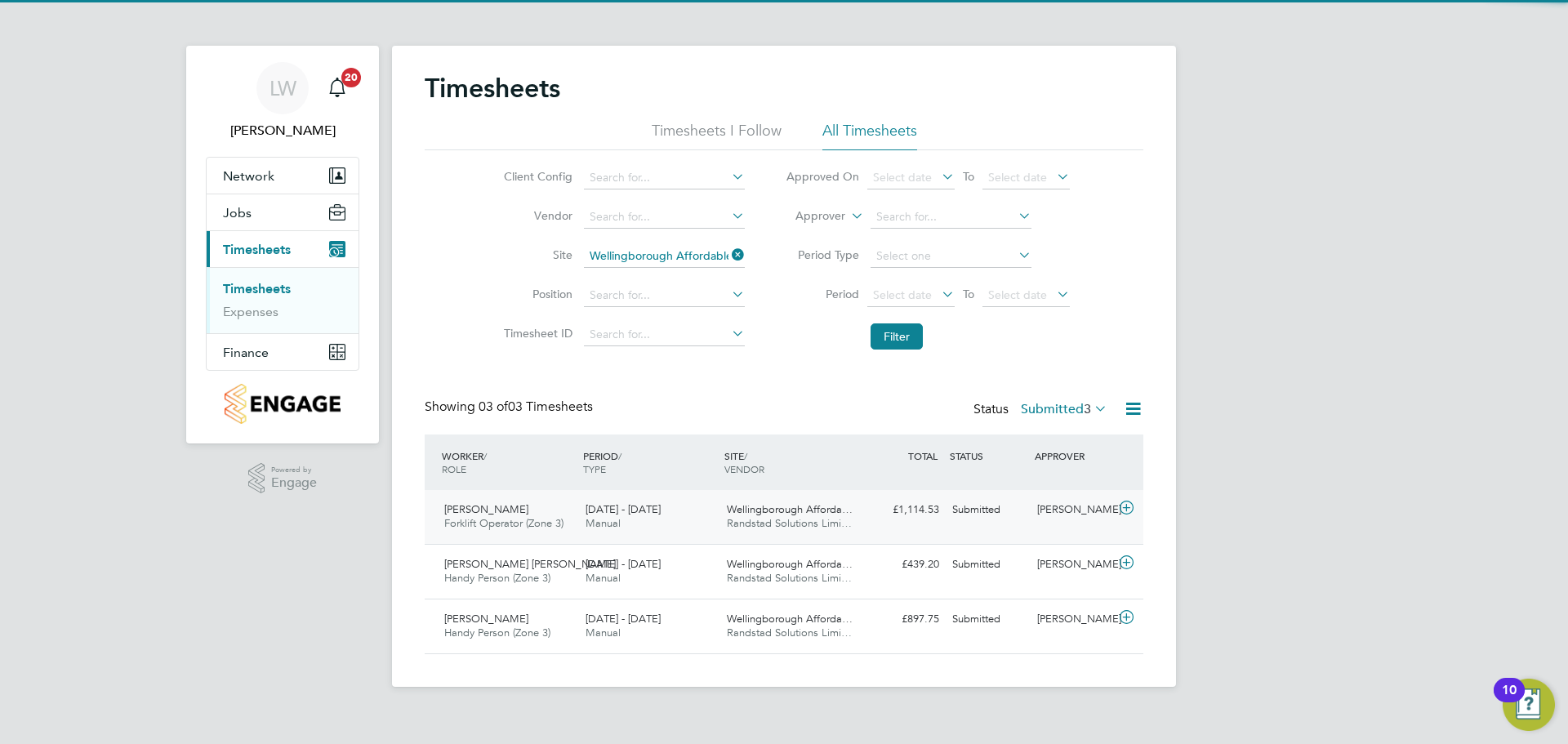
click at [704, 516] on div "[DATE] - [DATE] Manual" at bounding box center [650, 516] width 141 height 40
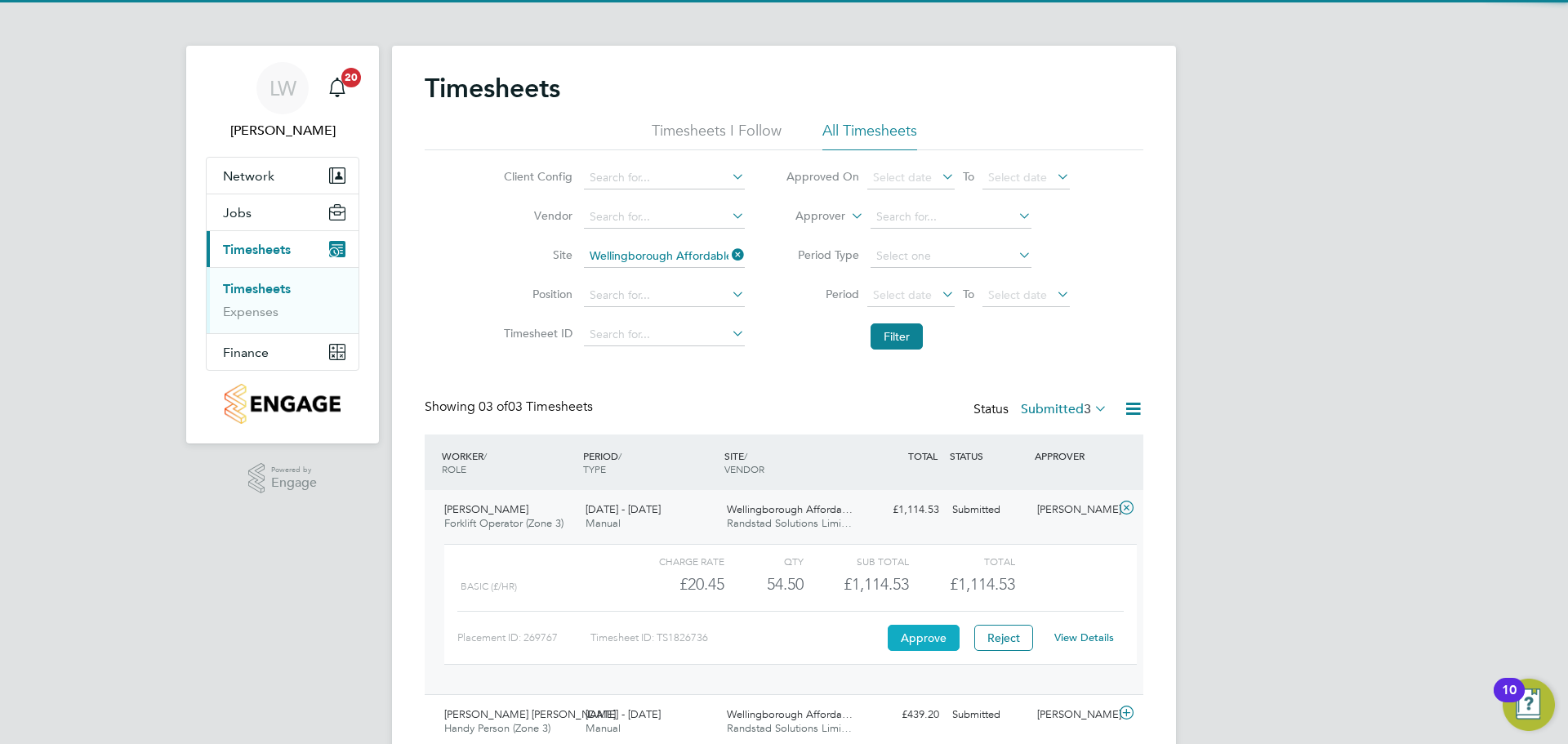
click at [934, 635] on button "Approve" at bounding box center [923, 638] width 72 height 26
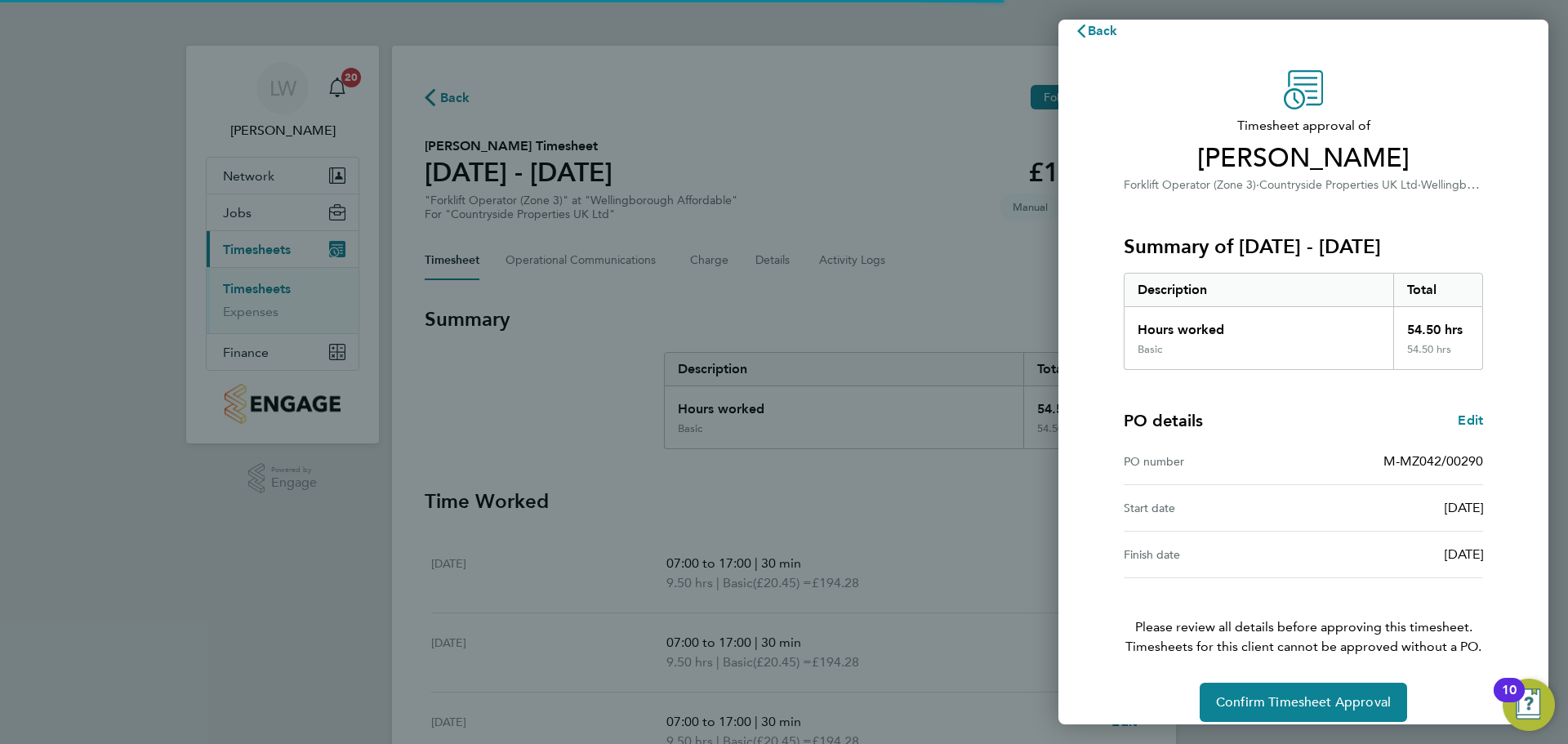
scroll to position [39, 0]
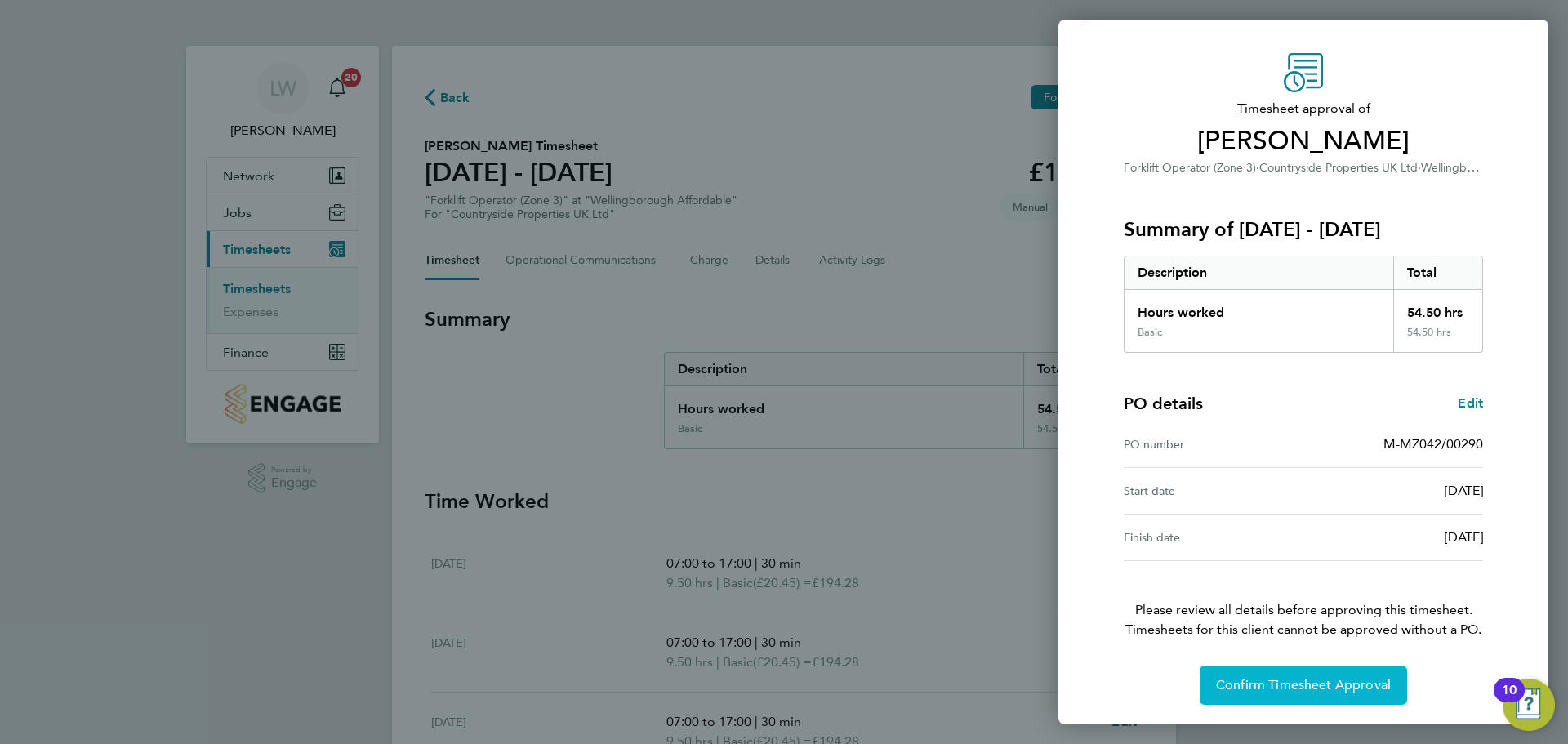
click at [1284, 680] on span "Confirm Timesheet Approval" at bounding box center [1303, 685] width 174 height 16
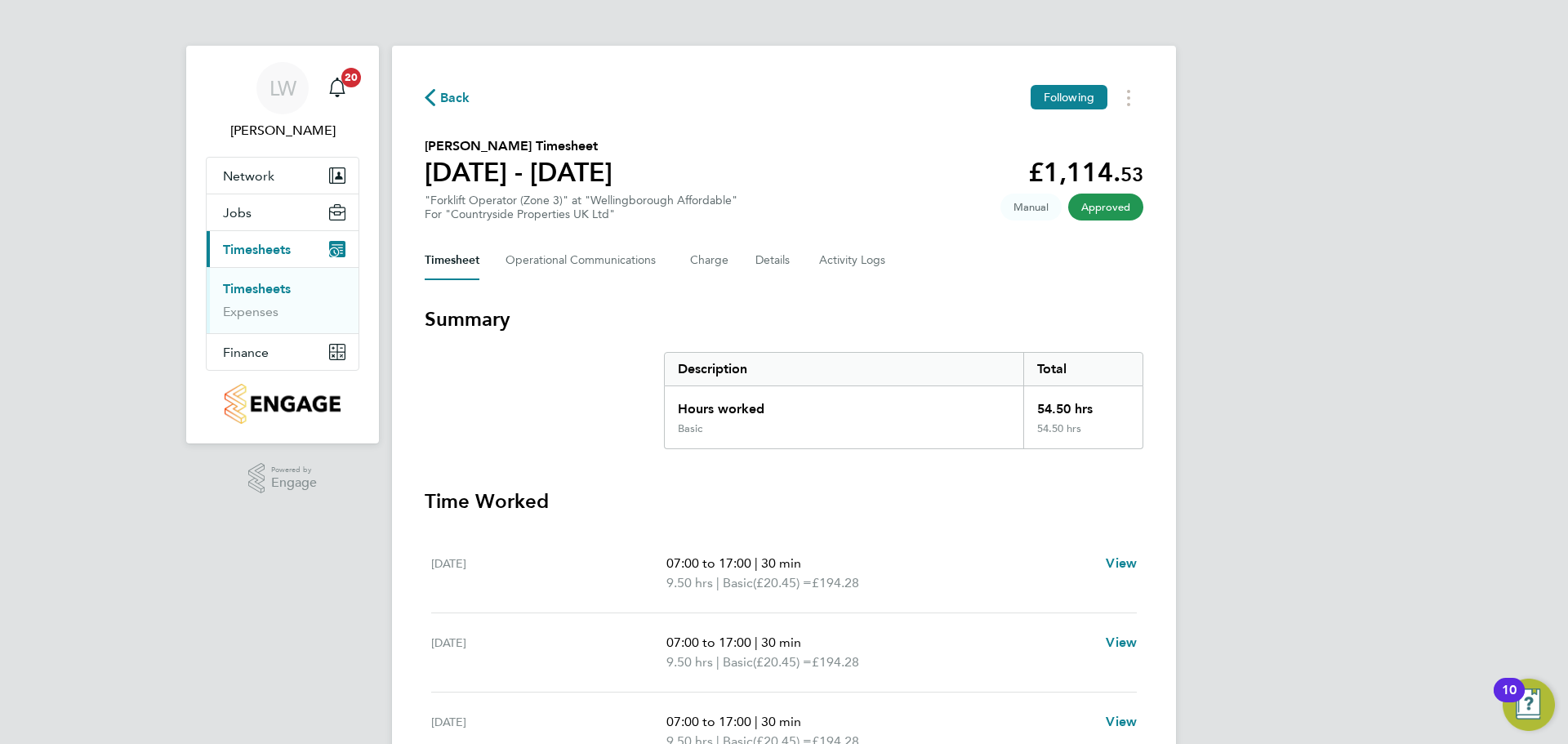
click at [277, 290] on link "Timesheets" at bounding box center [257, 288] width 68 height 15
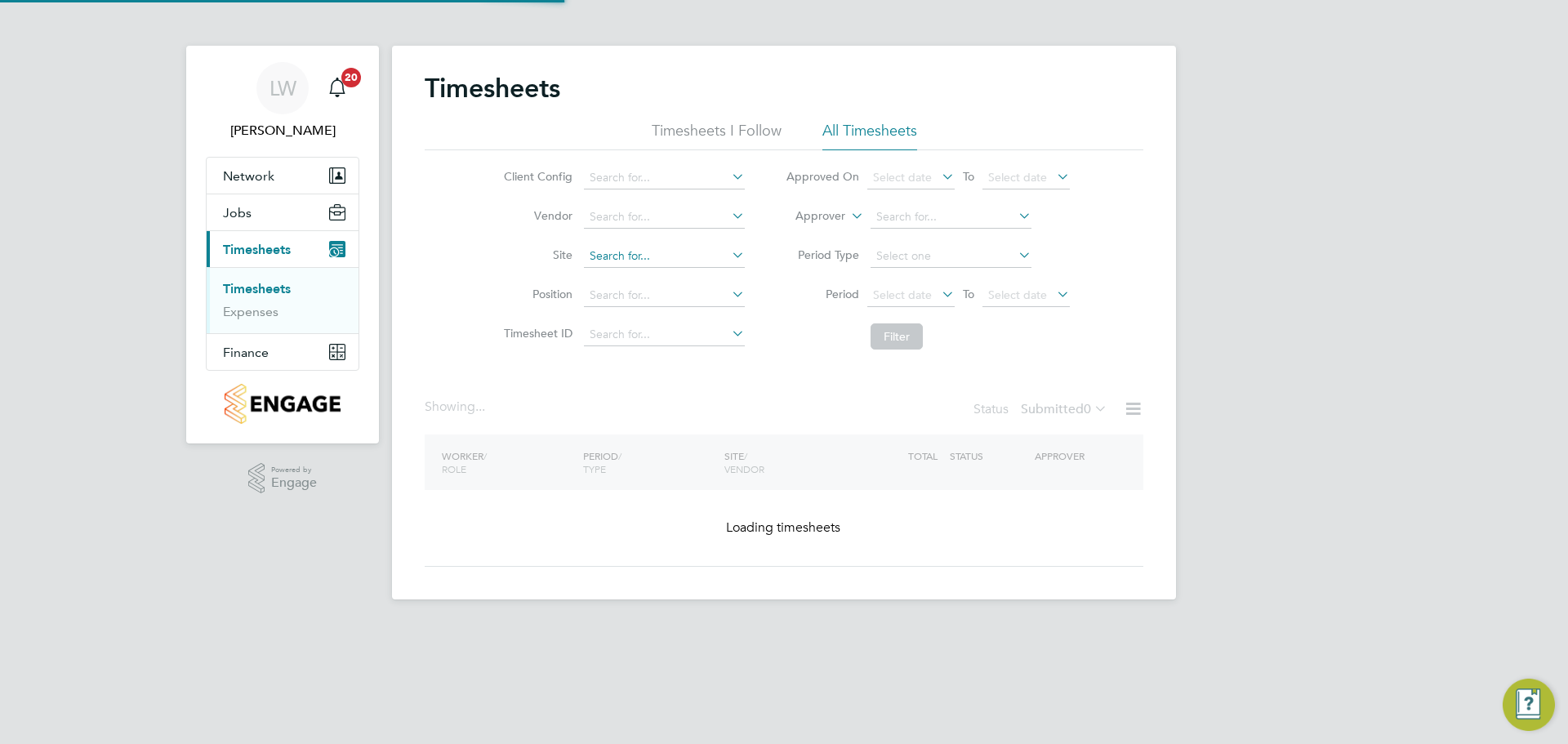
click at [637, 254] on input at bounding box center [664, 256] width 161 height 23
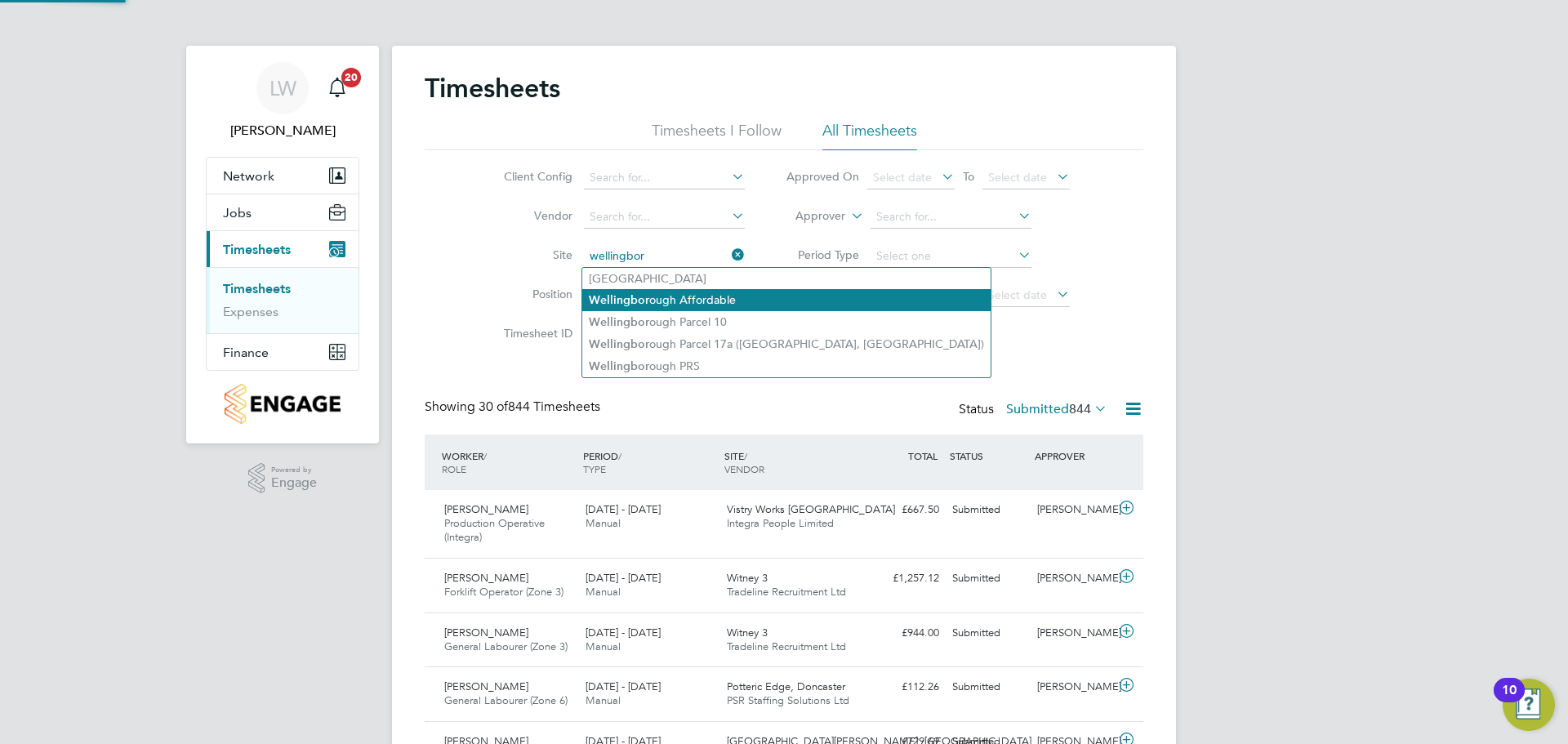
click at [670, 303] on li "Wellingbor ough Affordable" at bounding box center [786, 299] width 408 height 22
type input "Wellingborough Affordable"
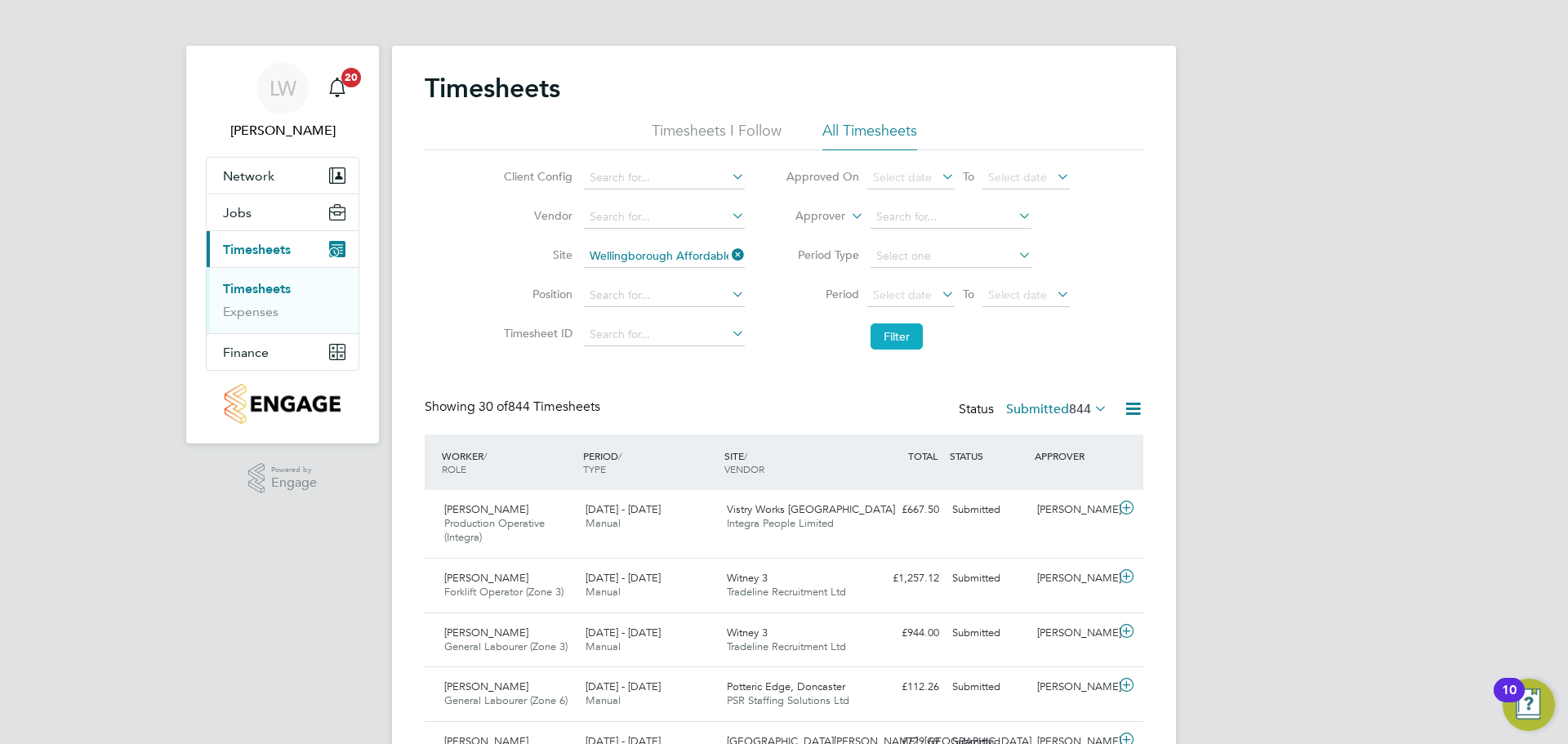
click at [898, 339] on button "Filter" at bounding box center [896, 336] width 52 height 26
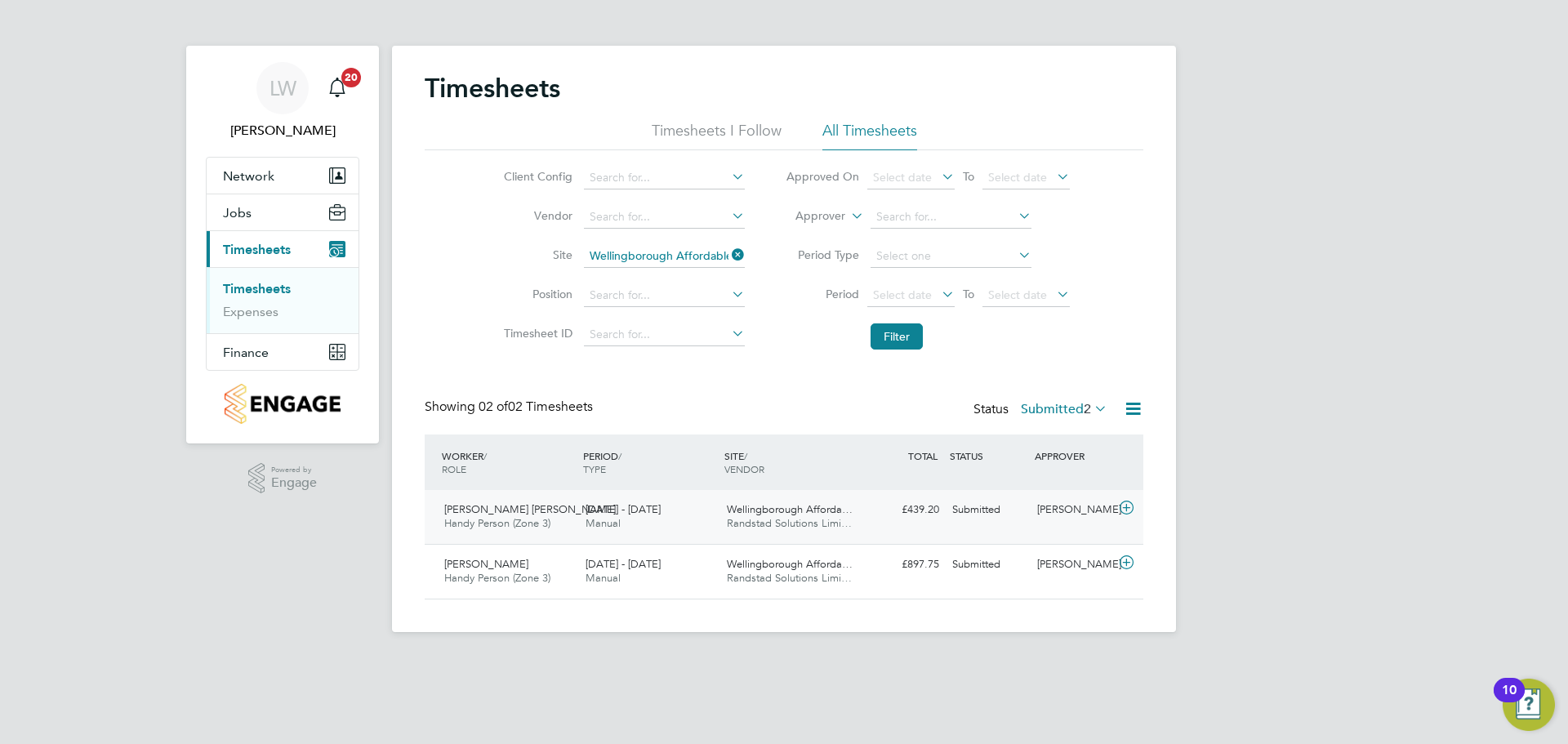
click at [696, 512] on div "[DATE] - [DATE] Manual" at bounding box center [650, 516] width 141 height 40
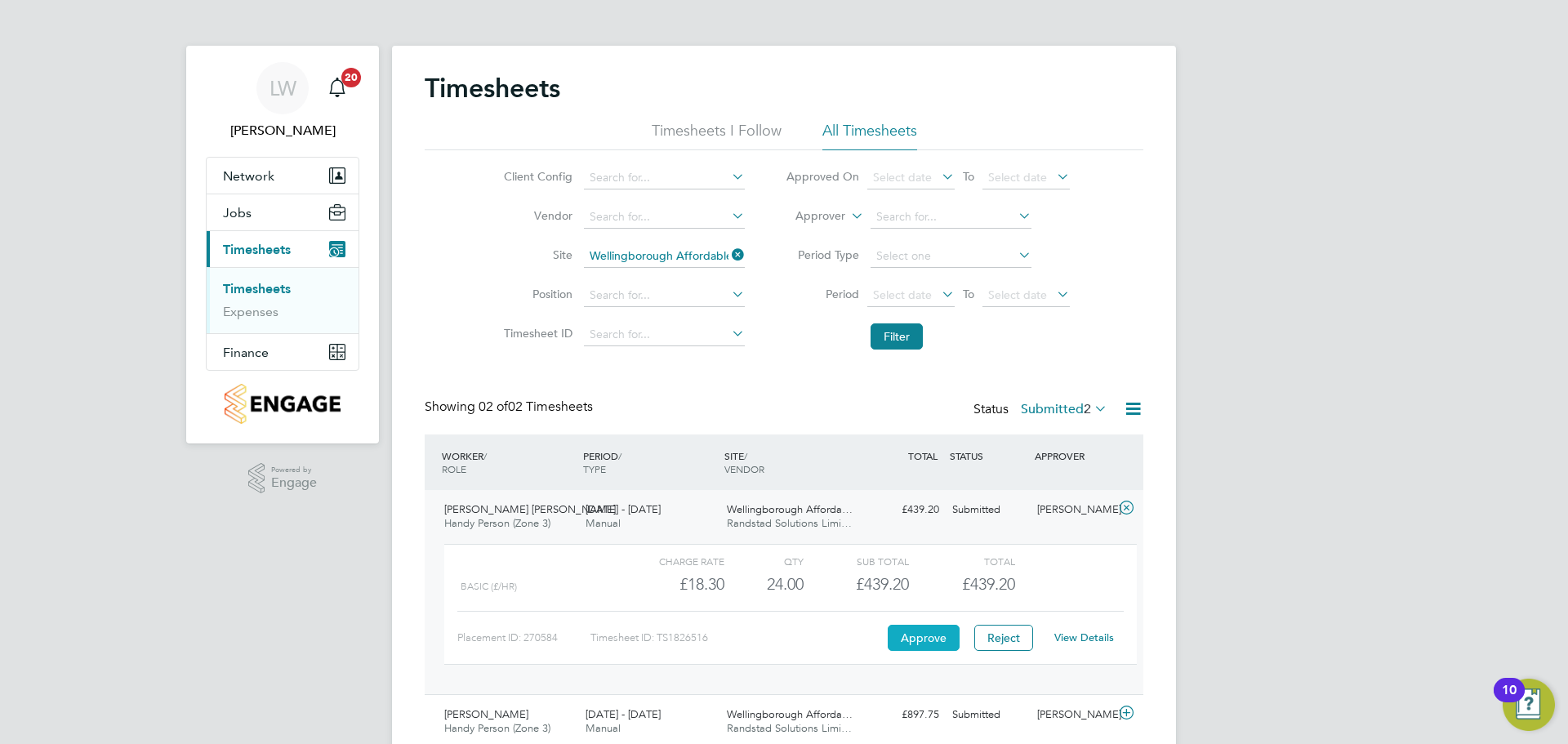
click at [917, 640] on button "Approve" at bounding box center [923, 638] width 72 height 26
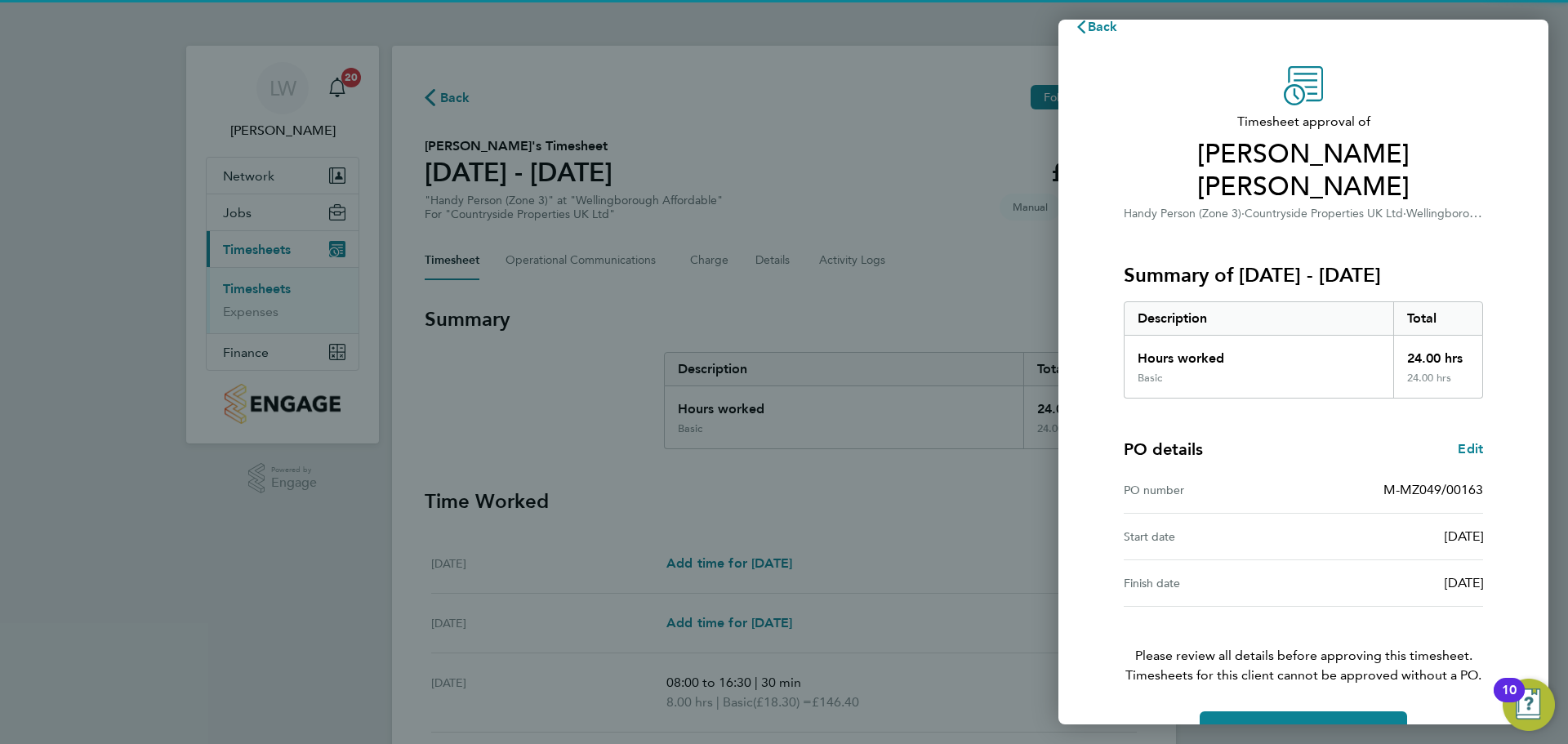
scroll to position [39, 0]
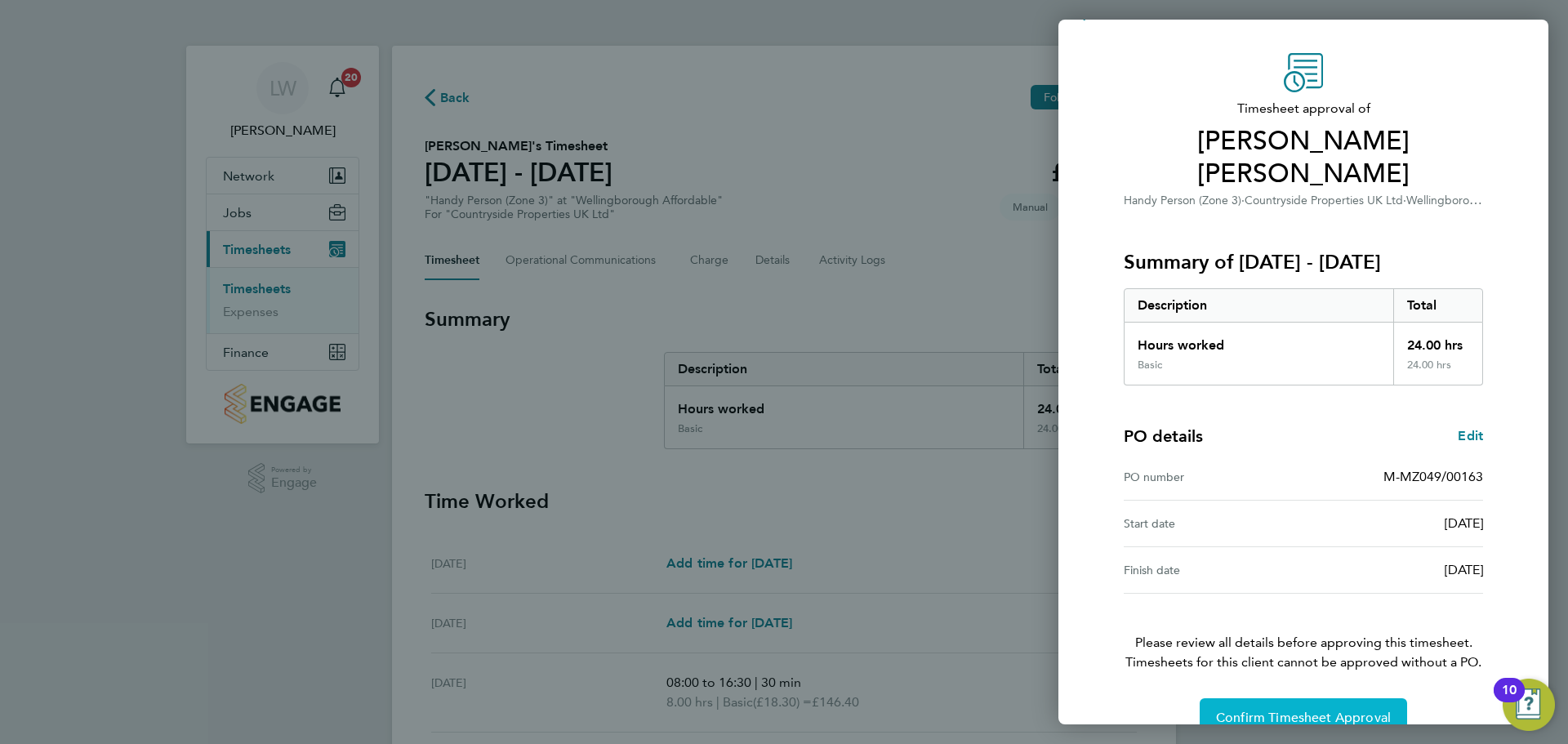
click at [1271, 709] on span "Confirm Timesheet Approval" at bounding box center [1303, 717] width 174 height 16
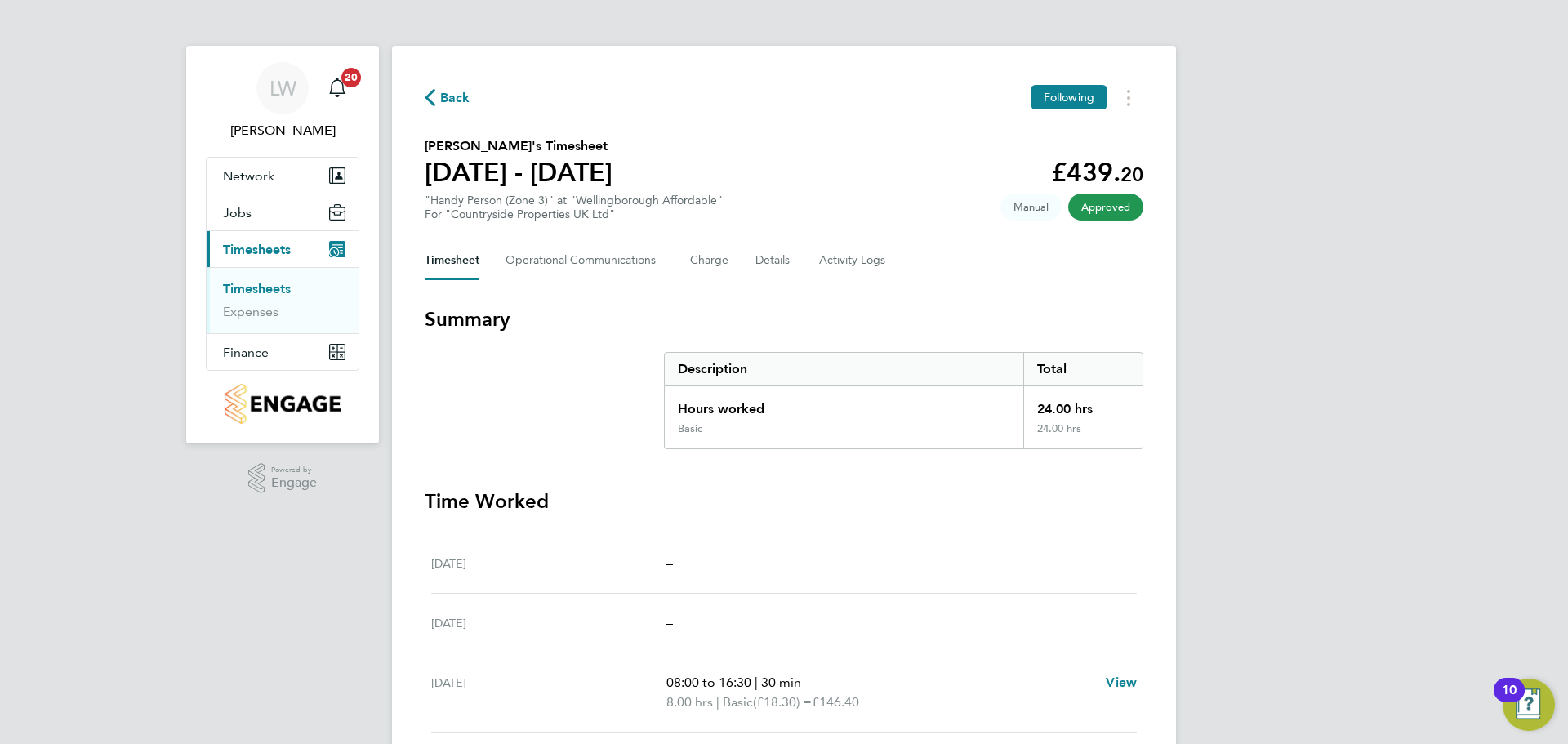
click at [275, 288] on link "Timesheets" at bounding box center [257, 288] width 68 height 15
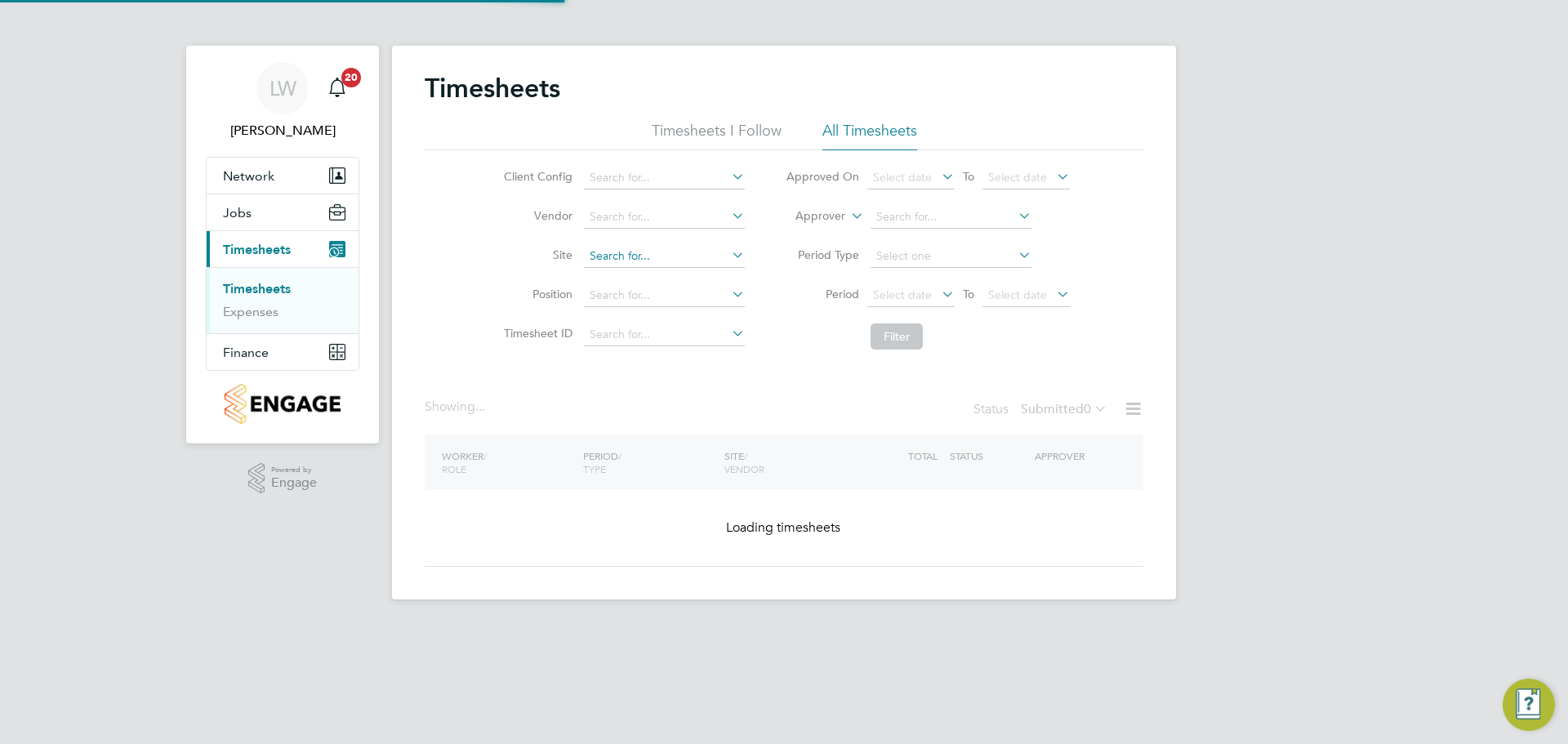
click at [658, 249] on input at bounding box center [664, 256] width 161 height 23
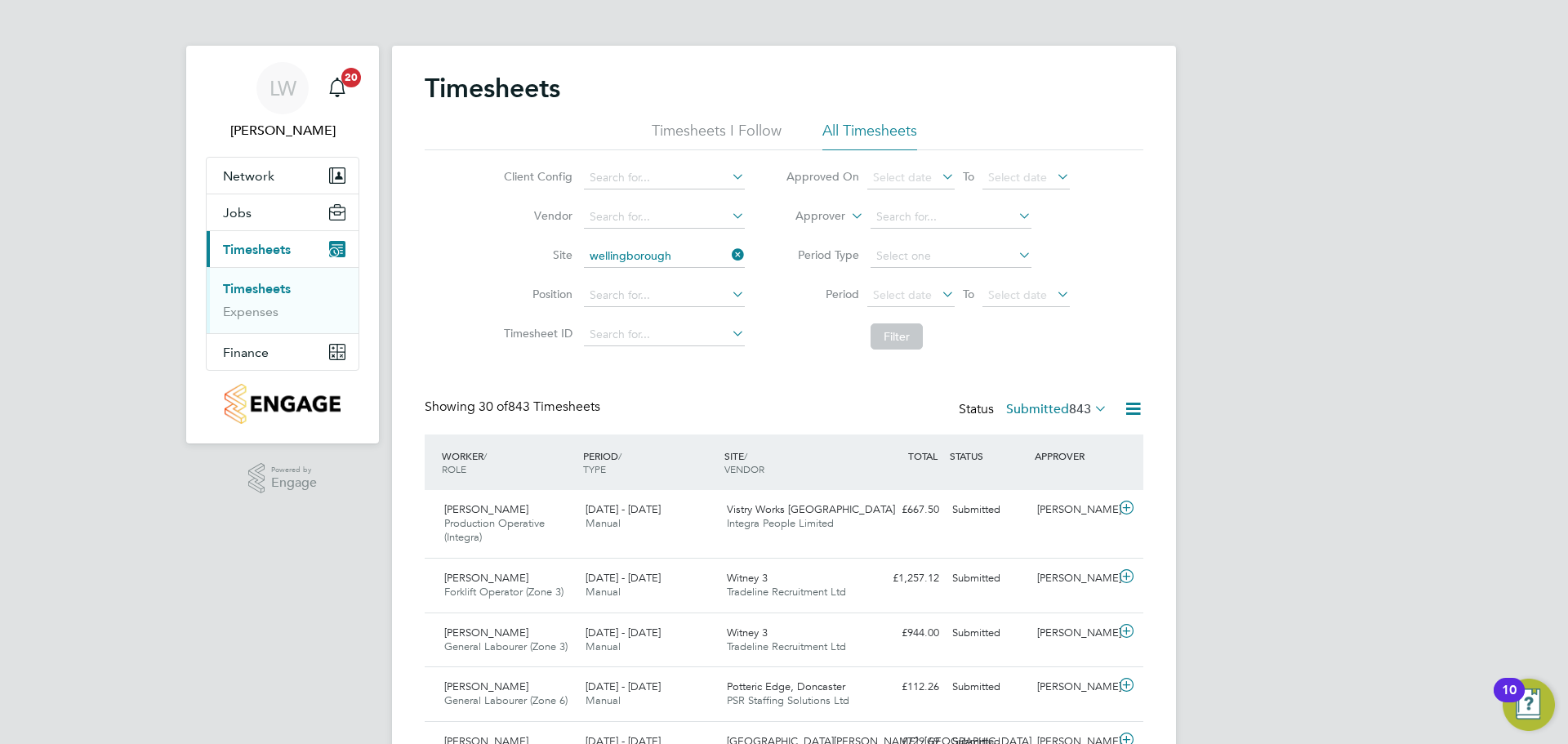
click at [717, 300] on li "Wellingborough Affordable" at bounding box center [801, 299] width 437 height 22
type input "Wellingborough Affordable"
click at [893, 348] on button "Filter" at bounding box center [896, 336] width 52 height 26
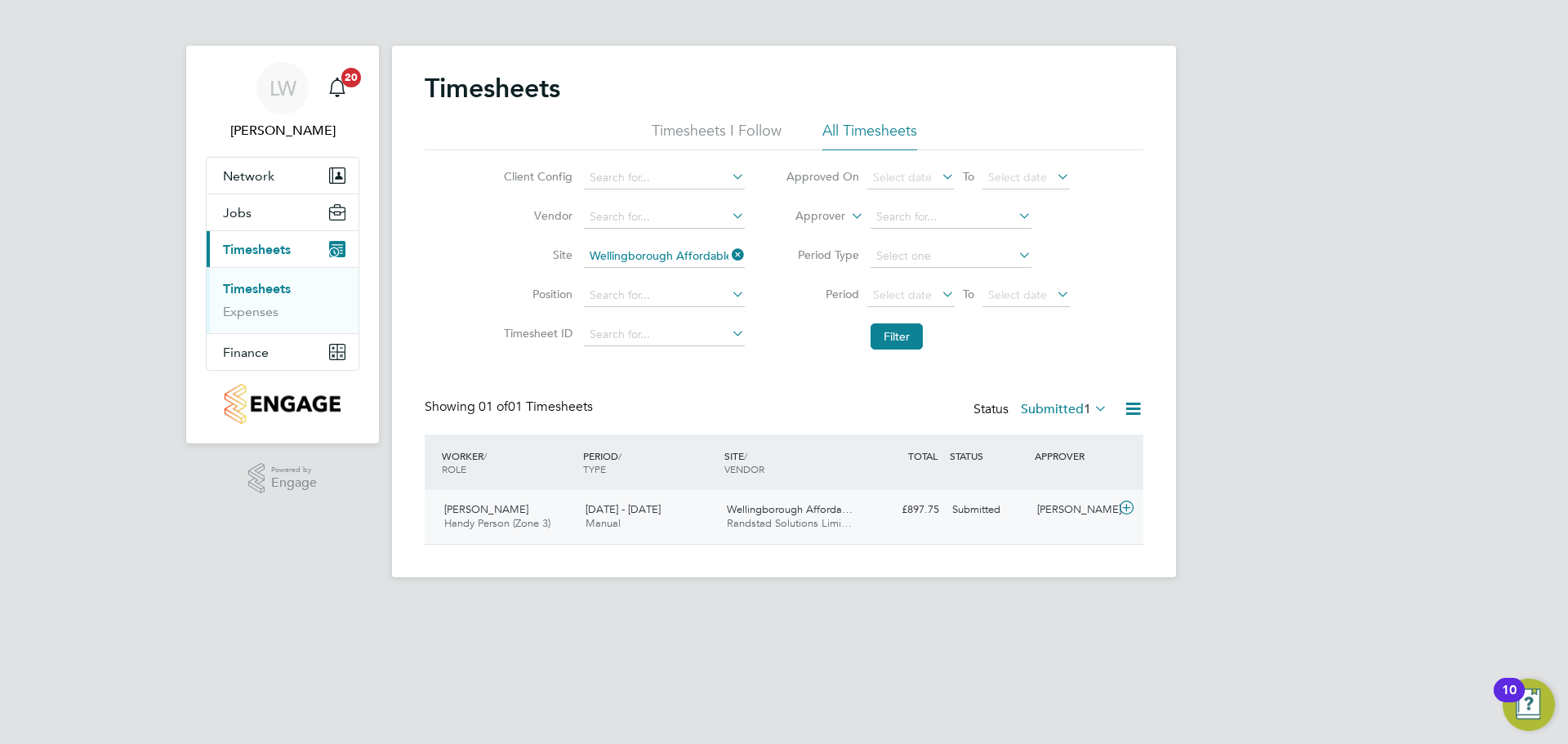
click at [680, 515] on div "15 - 21 Sep 2025 Manual" at bounding box center [650, 516] width 141 height 40
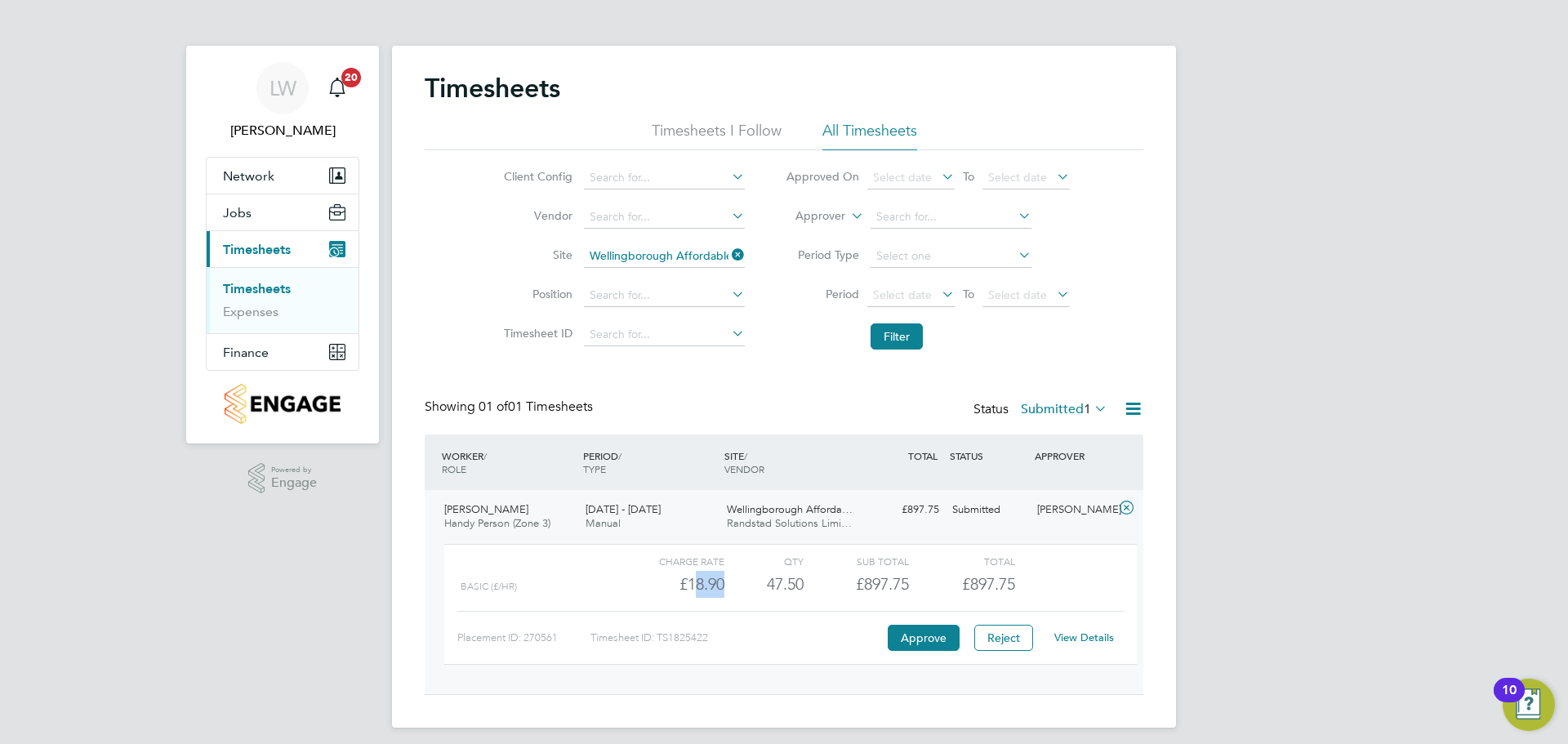
drag, startPoint x: 696, startPoint y: 589, endPoint x: 792, endPoint y: 580, distance: 96.4
click at [792, 581] on div "Basic (£/HR) £18.90 47.5 47.50 48 £897.75 £897.75" at bounding box center [791, 584] width 693 height 27
drag, startPoint x: 769, startPoint y: 586, endPoint x: 745, endPoint y: 592, distance: 24.7
click at [768, 586] on div "47.50" at bounding box center [764, 584] width 79 height 27
click at [721, 584] on div "£18.90" at bounding box center [672, 584] width 106 height 27
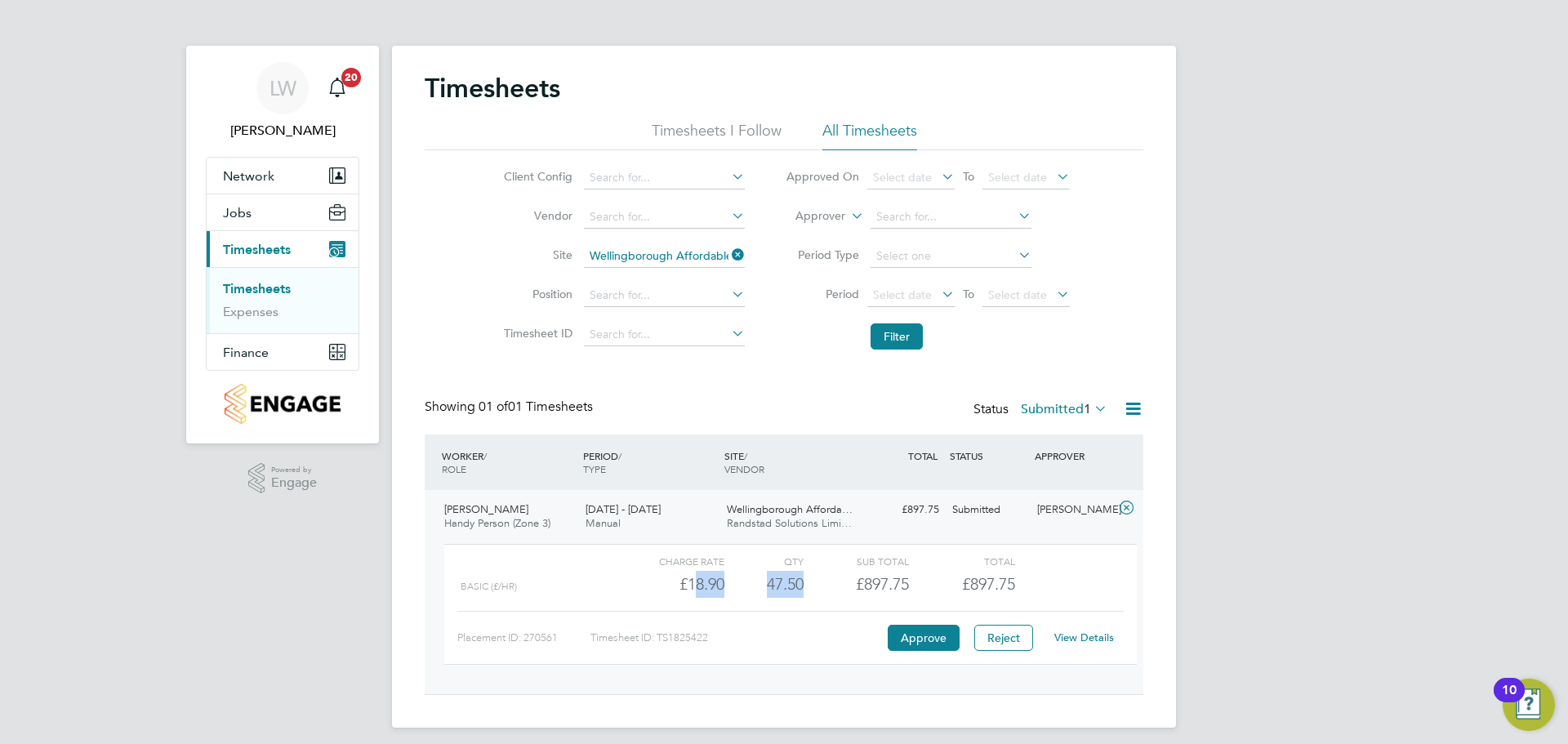
drag, startPoint x: 693, startPoint y: 582, endPoint x: 842, endPoint y: 578, distance: 149.1
click at [842, 578] on div "Basic (£/HR) £18.90 47.5 47.50 48 £897.75 £897.75" at bounding box center [791, 584] width 693 height 27
click at [819, 576] on div "£897.75" at bounding box center [857, 584] width 106 height 27
click at [996, 633] on button "Reject" at bounding box center [1004, 638] width 58 height 26
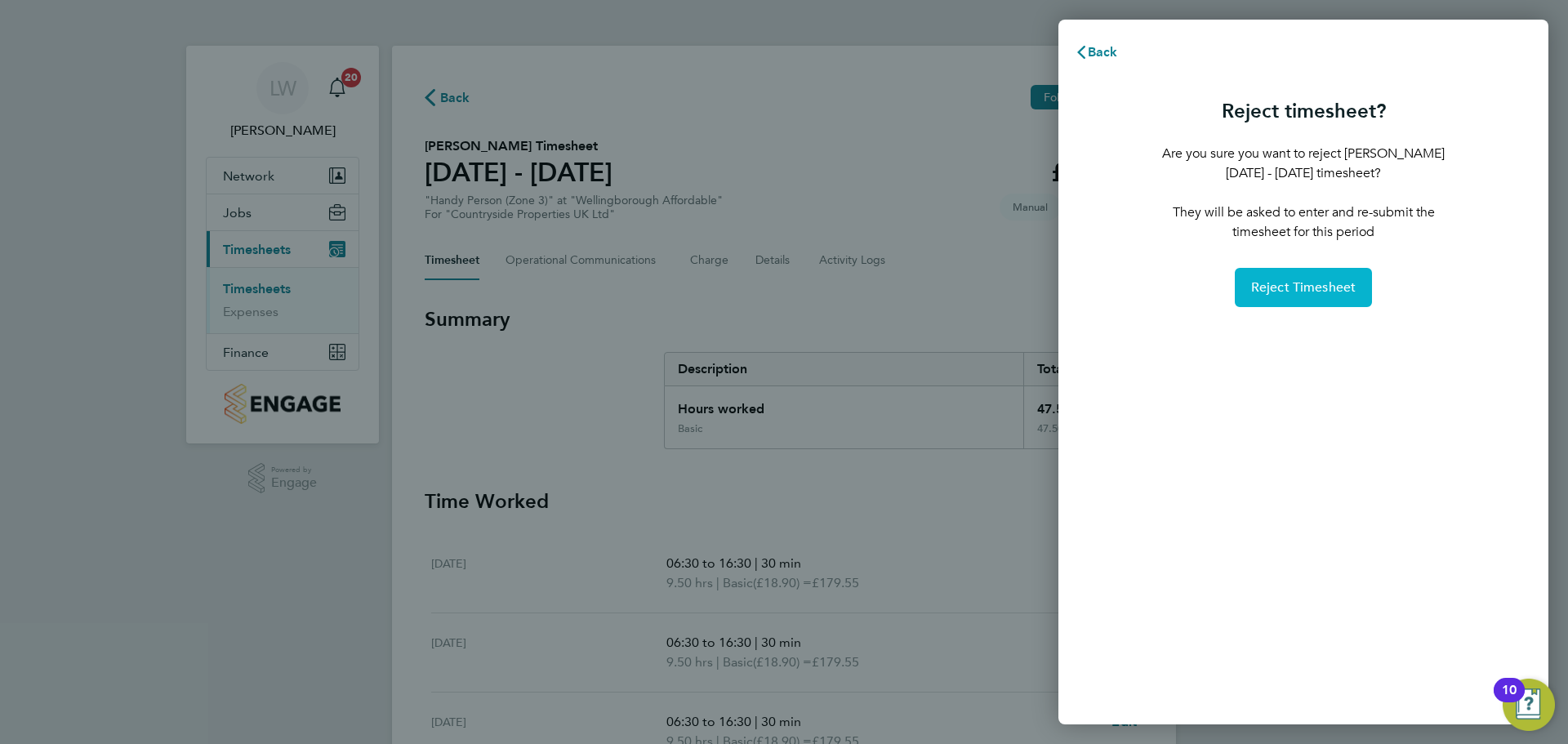
click at [1278, 286] on span "Reject Timesheet" at bounding box center [1304, 286] width 106 height 16
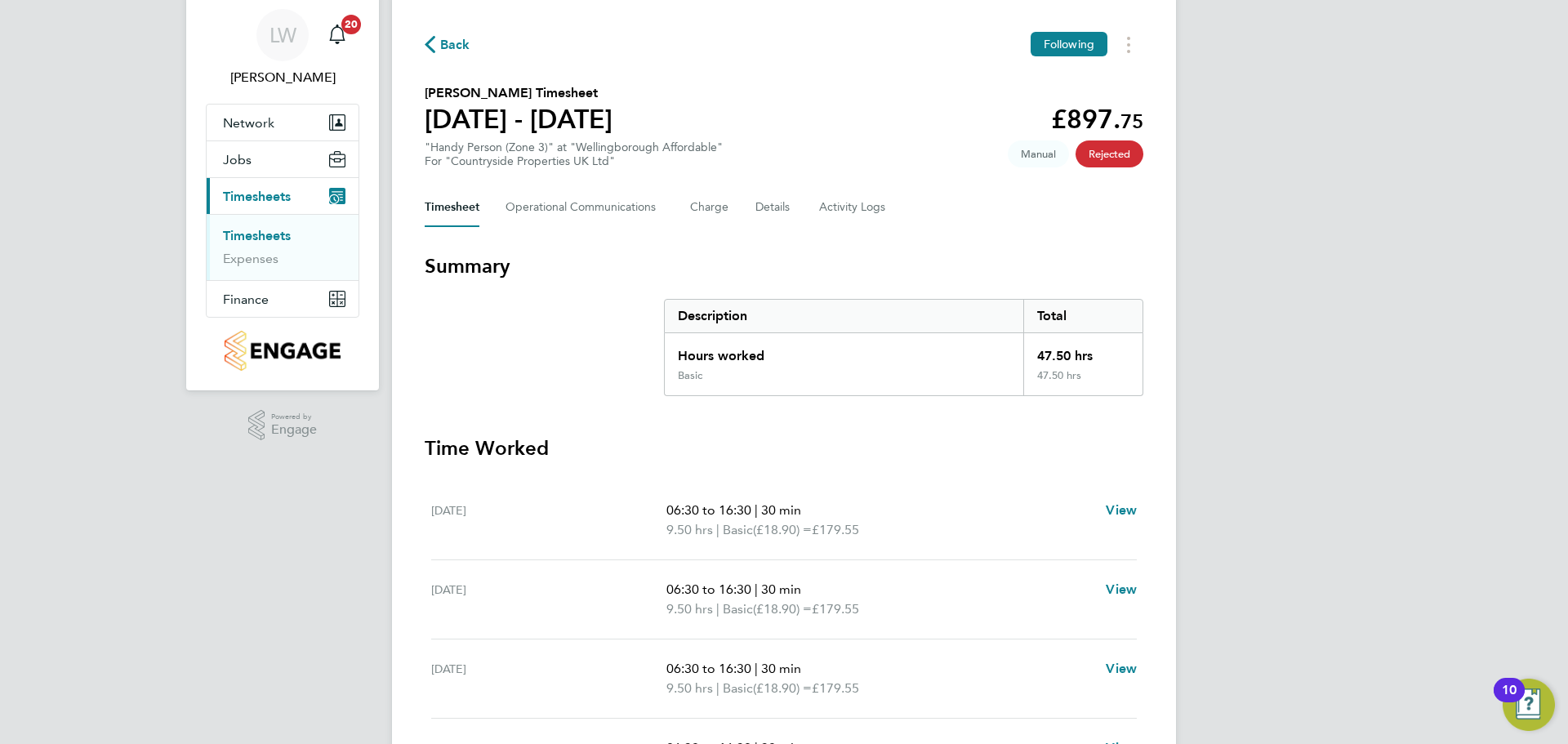
scroll to position [82, 0]
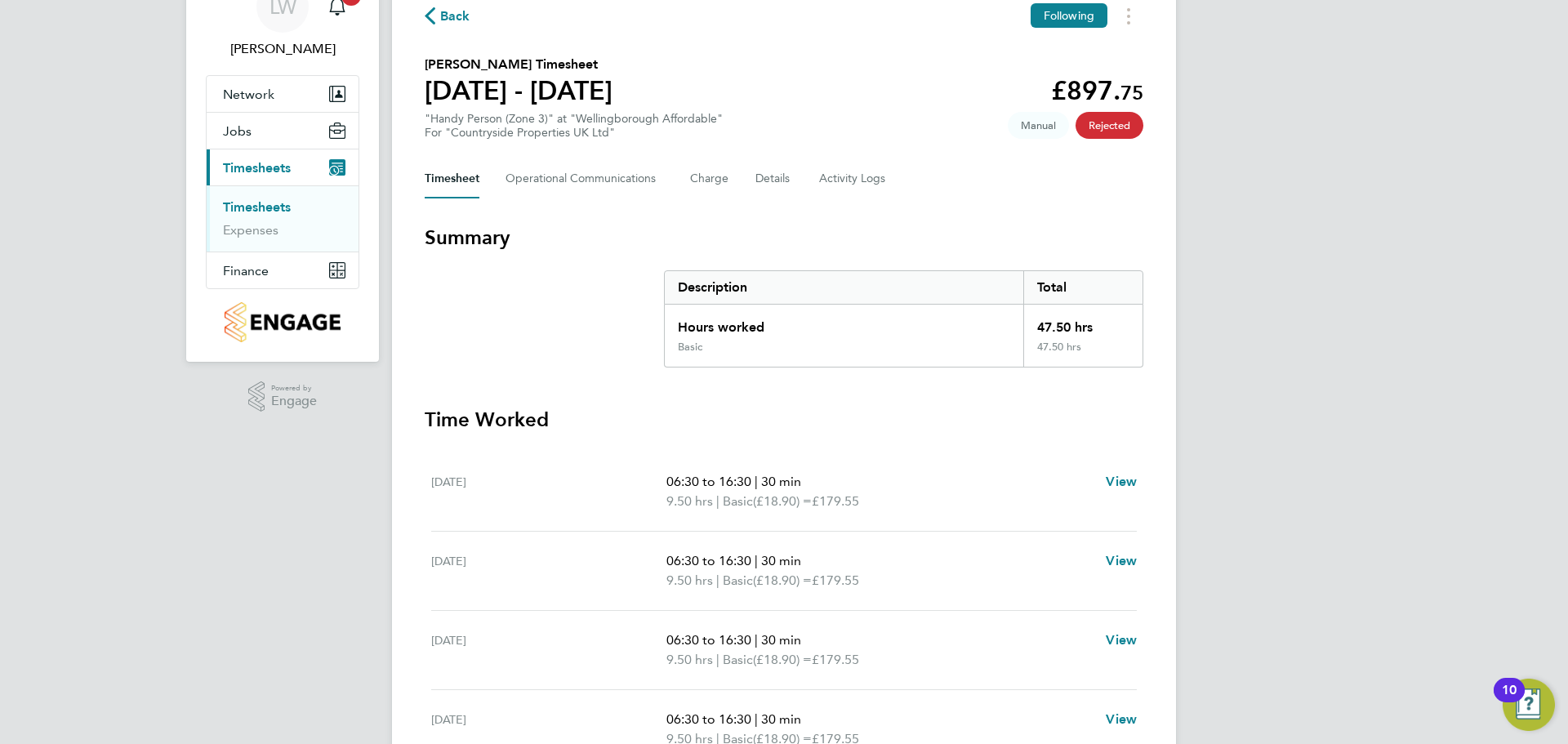
click at [255, 200] on link "Timesheets" at bounding box center [257, 207] width 68 height 15
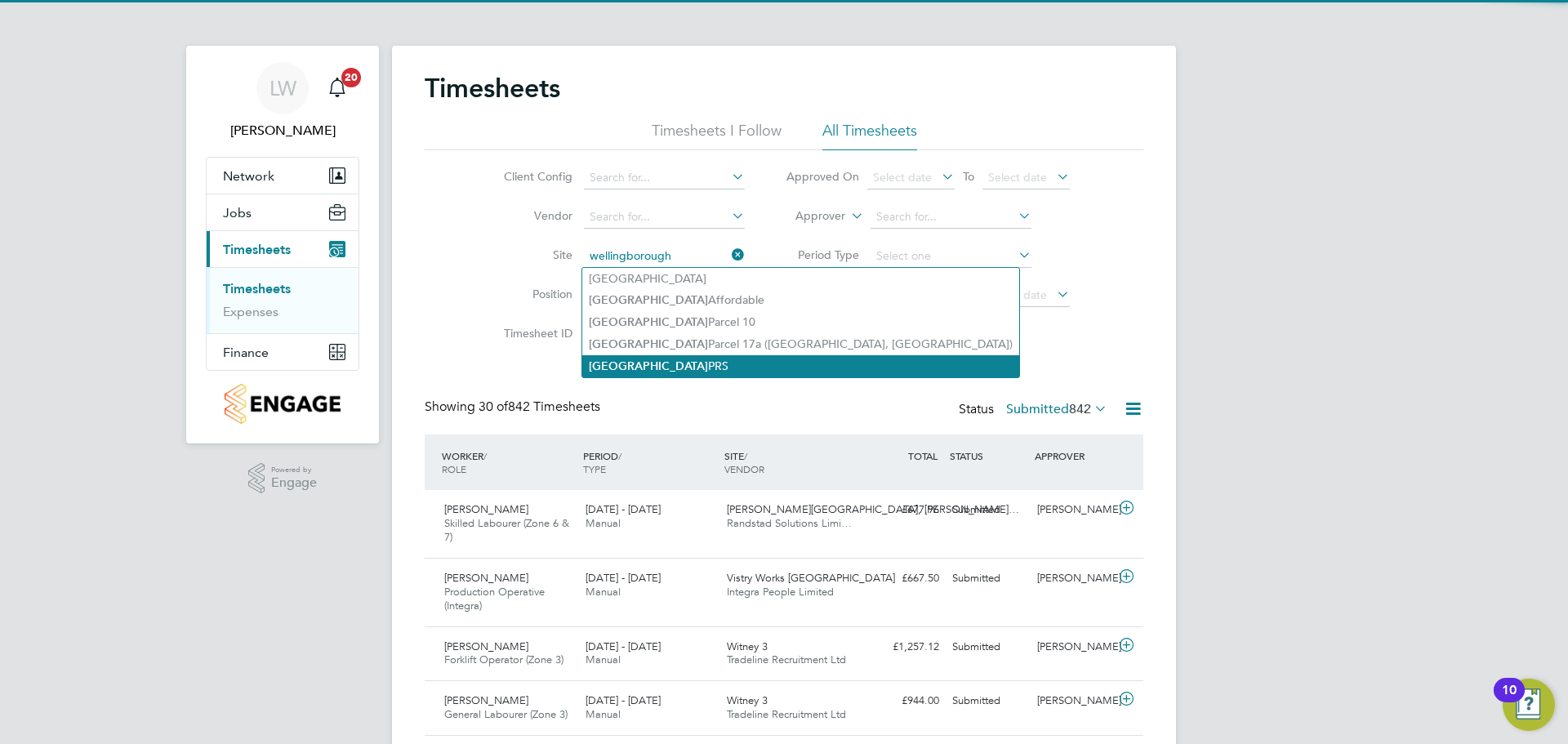
click at [722, 363] on li "Wellingborough PRS" at bounding box center [801, 365] width 437 height 22
type input "Wellingborough PRS"
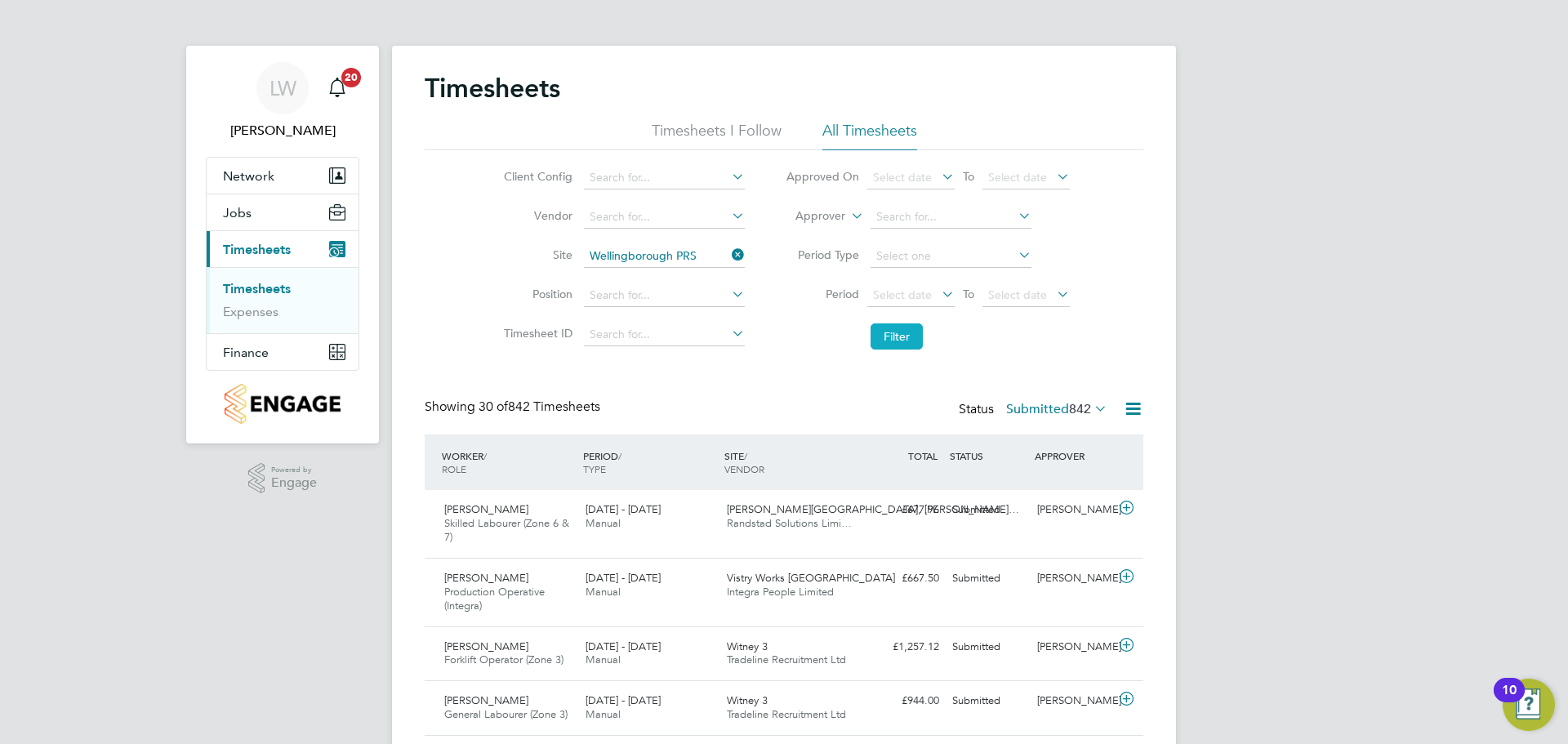
click at [884, 347] on button "Filter" at bounding box center [896, 336] width 52 height 26
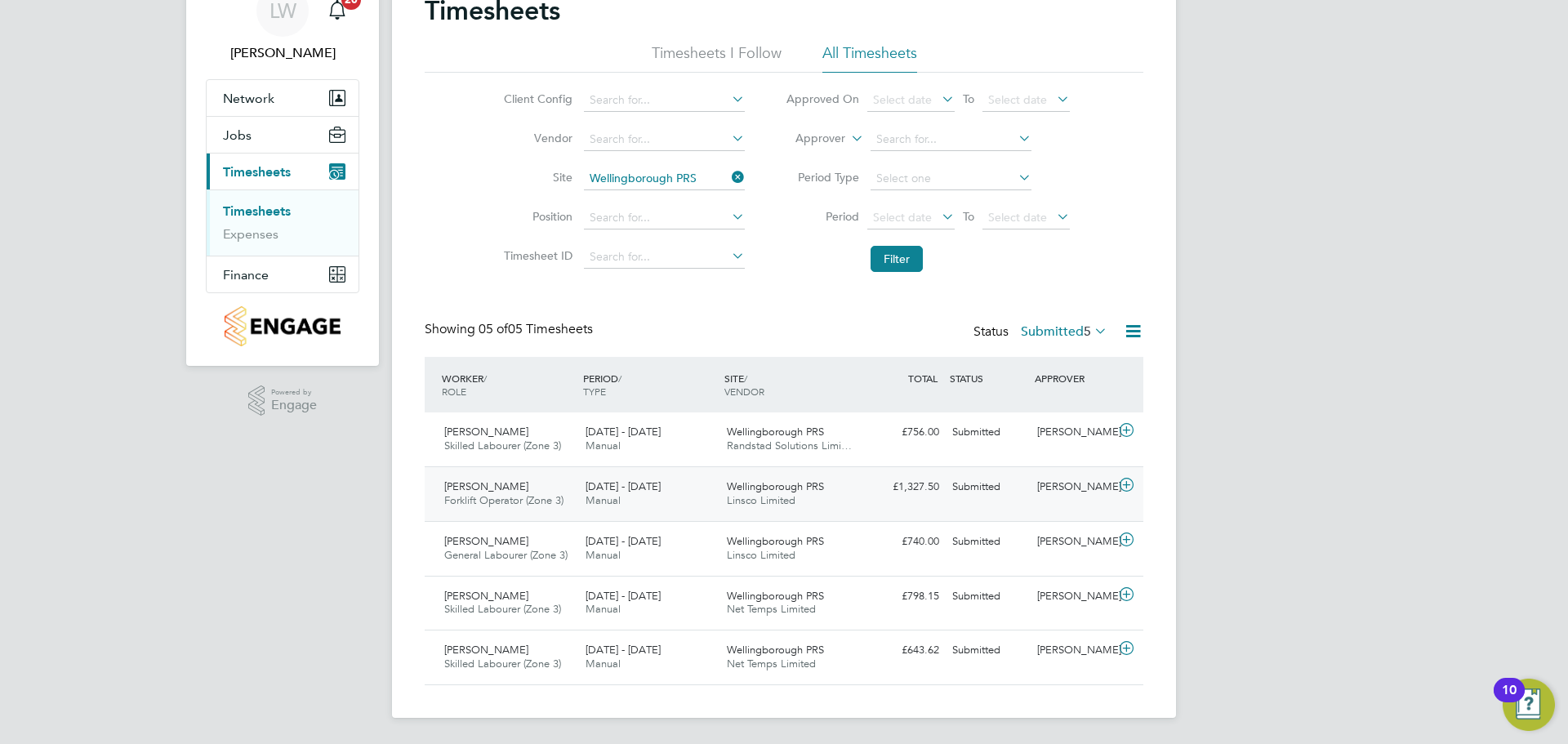
click at [652, 498] on div "[DATE] - [DATE] Manual" at bounding box center [650, 493] width 141 height 40
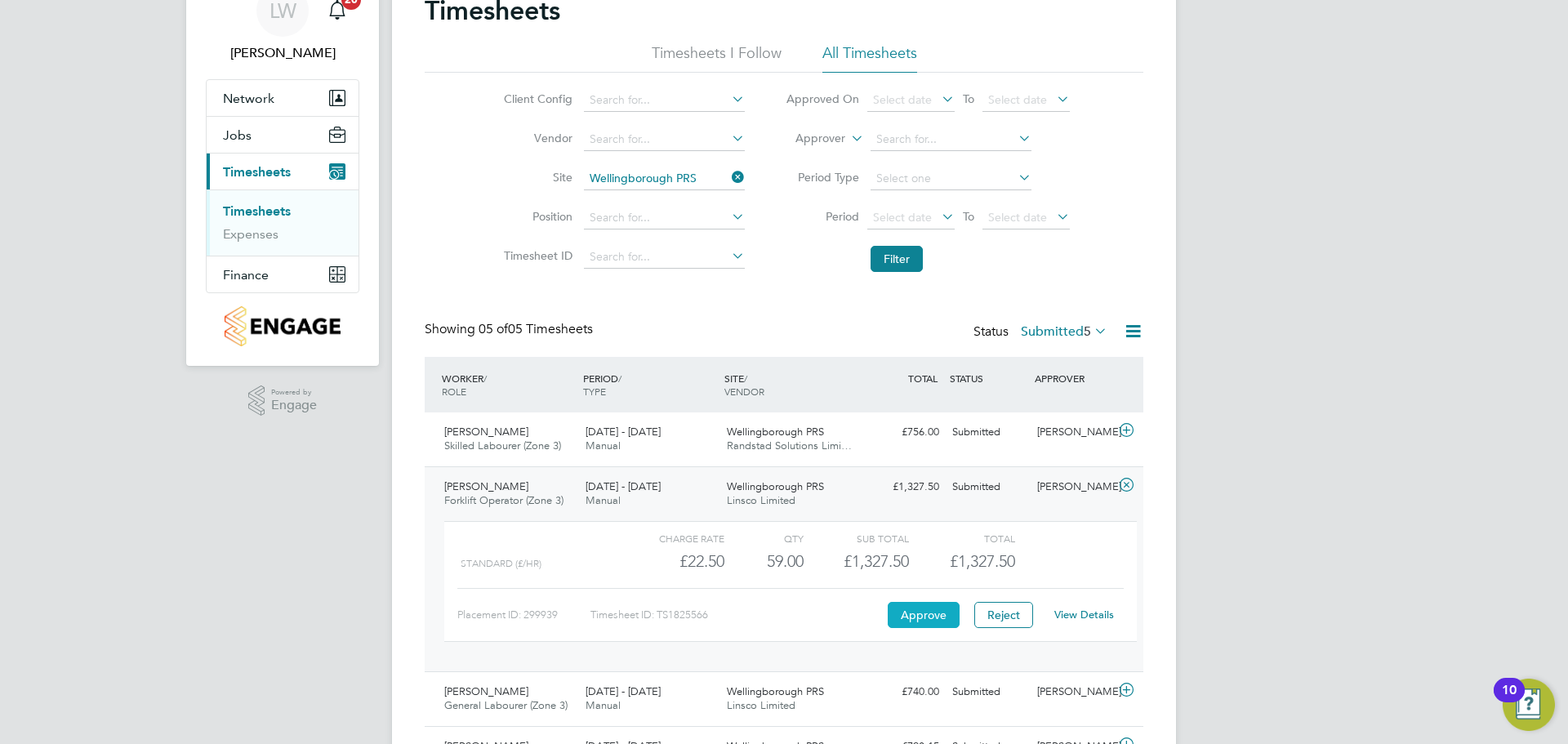
click at [921, 614] on button "Approve" at bounding box center [923, 615] width 72 height 26
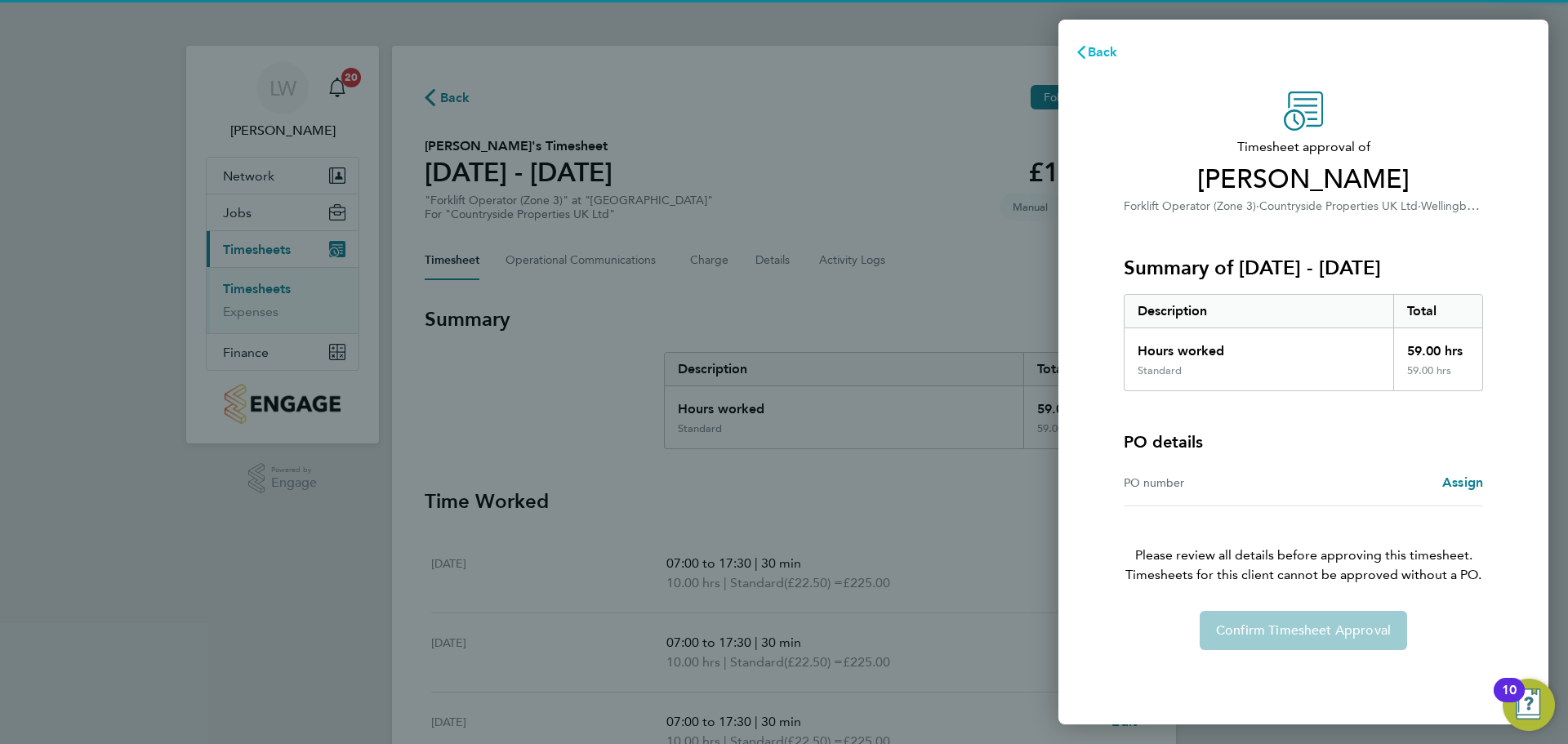
click at [1092, 53] on span "Back" at bounding box center [1103, 52] width 30 height 15
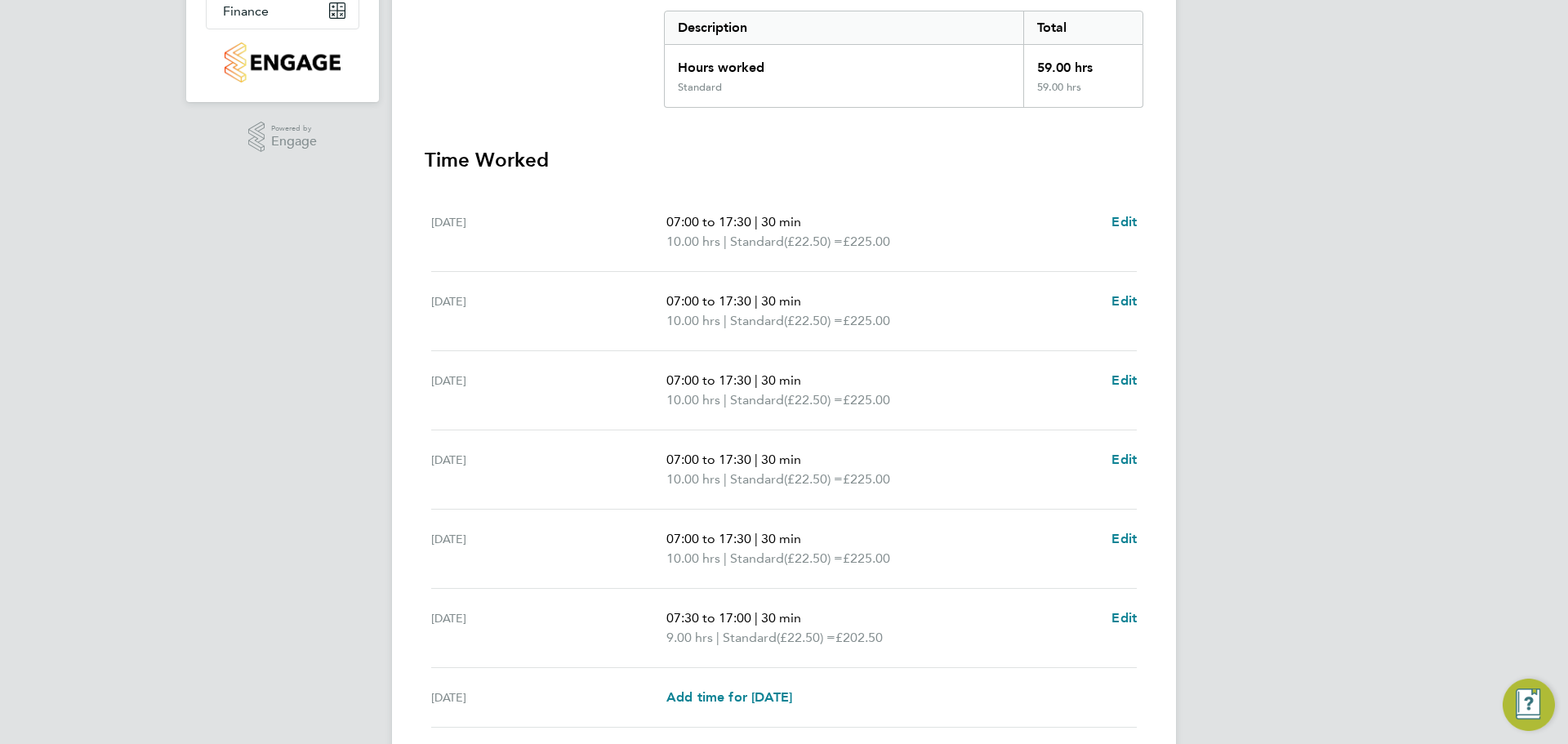
scroll to position [469, 0]
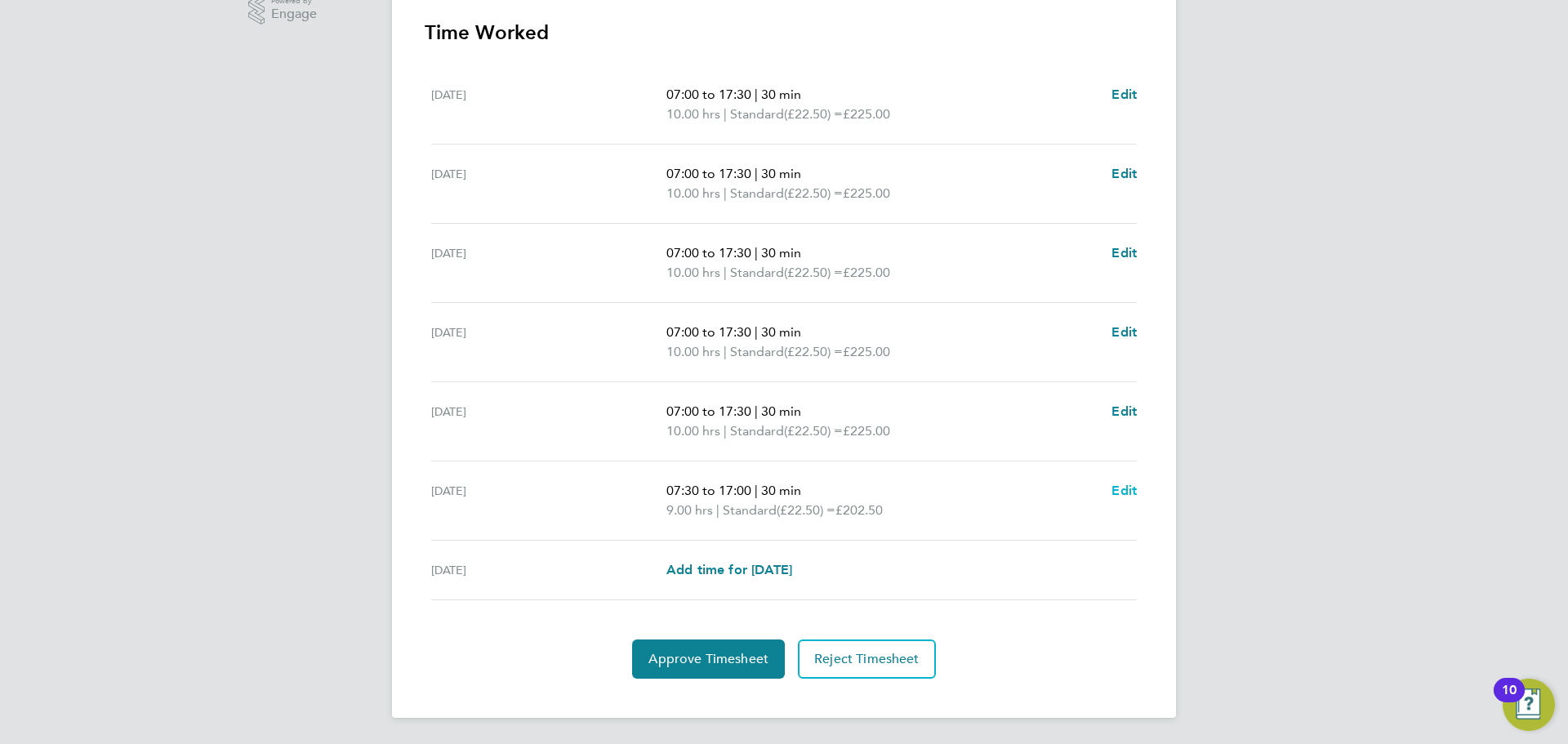
click at [1121, 485] on span "Edit" at bounding box center [1124, 490] width 25 height 15
select select "30"
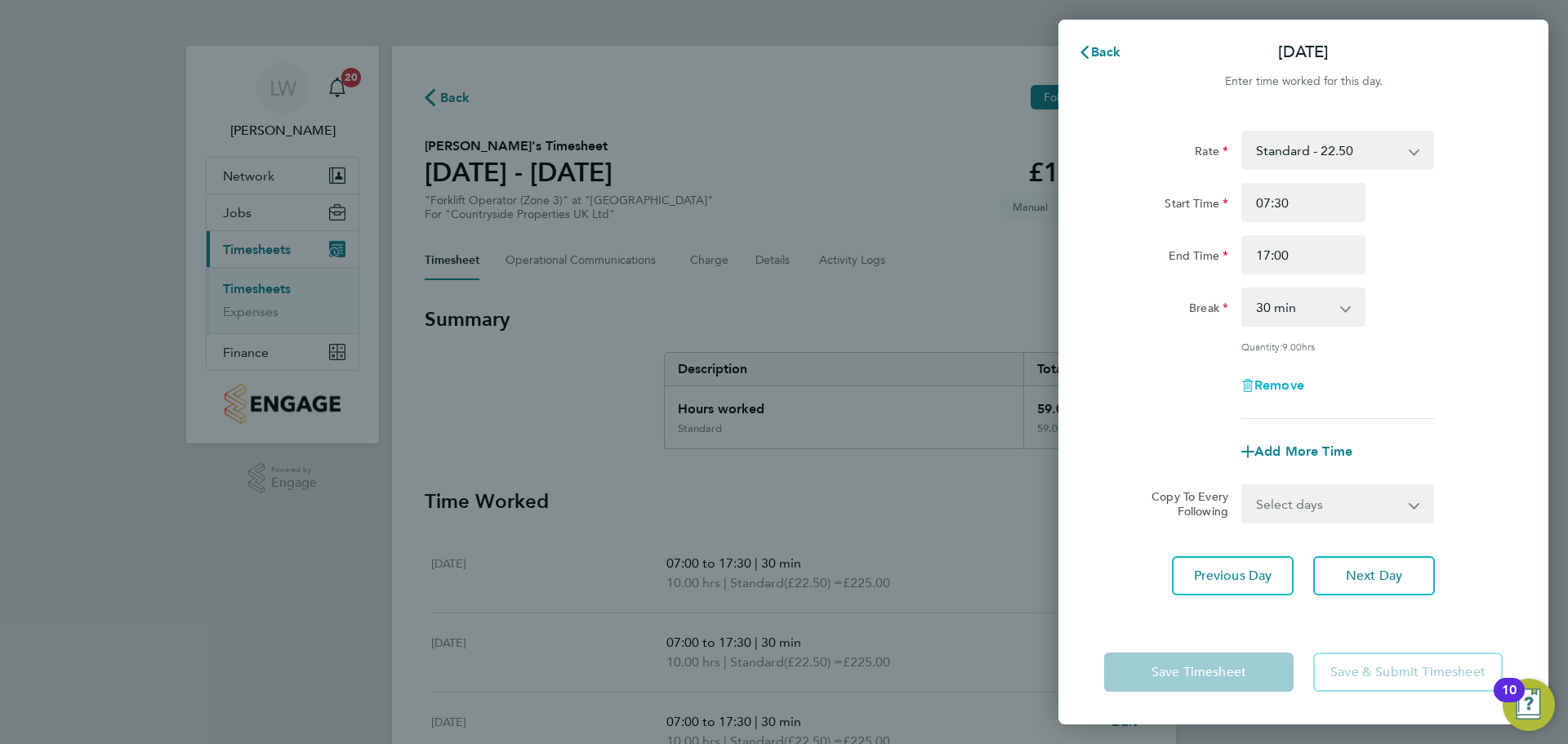
drag, startPoint x: 1282, startPoint y: 381, endPoint x: 1273, endPoint y: 383, distance: 9.2
click at [1280, 381] on span "Remove" at bounding box center [1279, 384] width 50 height 15
select select "null"
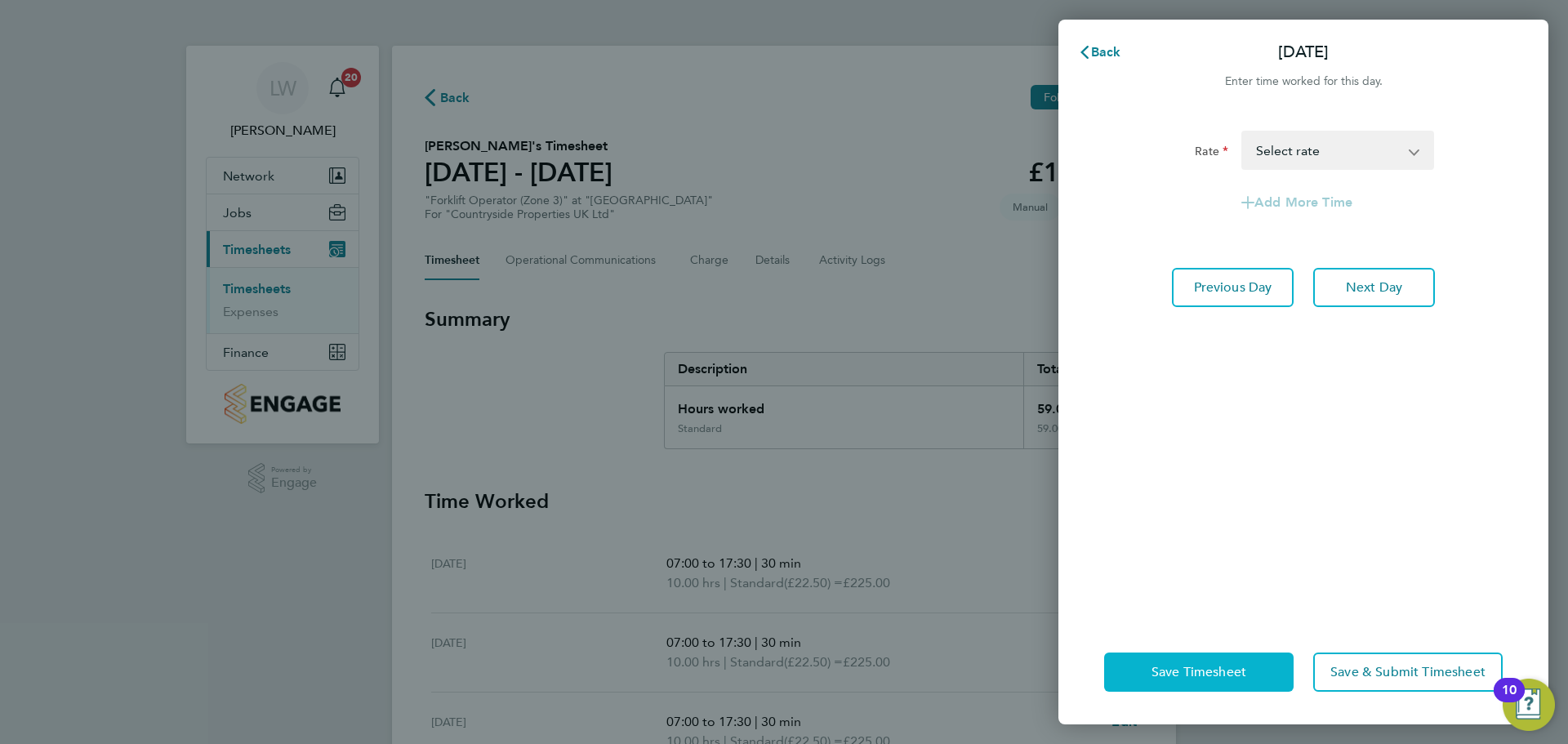
click at [1139, 658] on button "Save Timesheet" at bounding box center [1199, 672] width 189 height 40
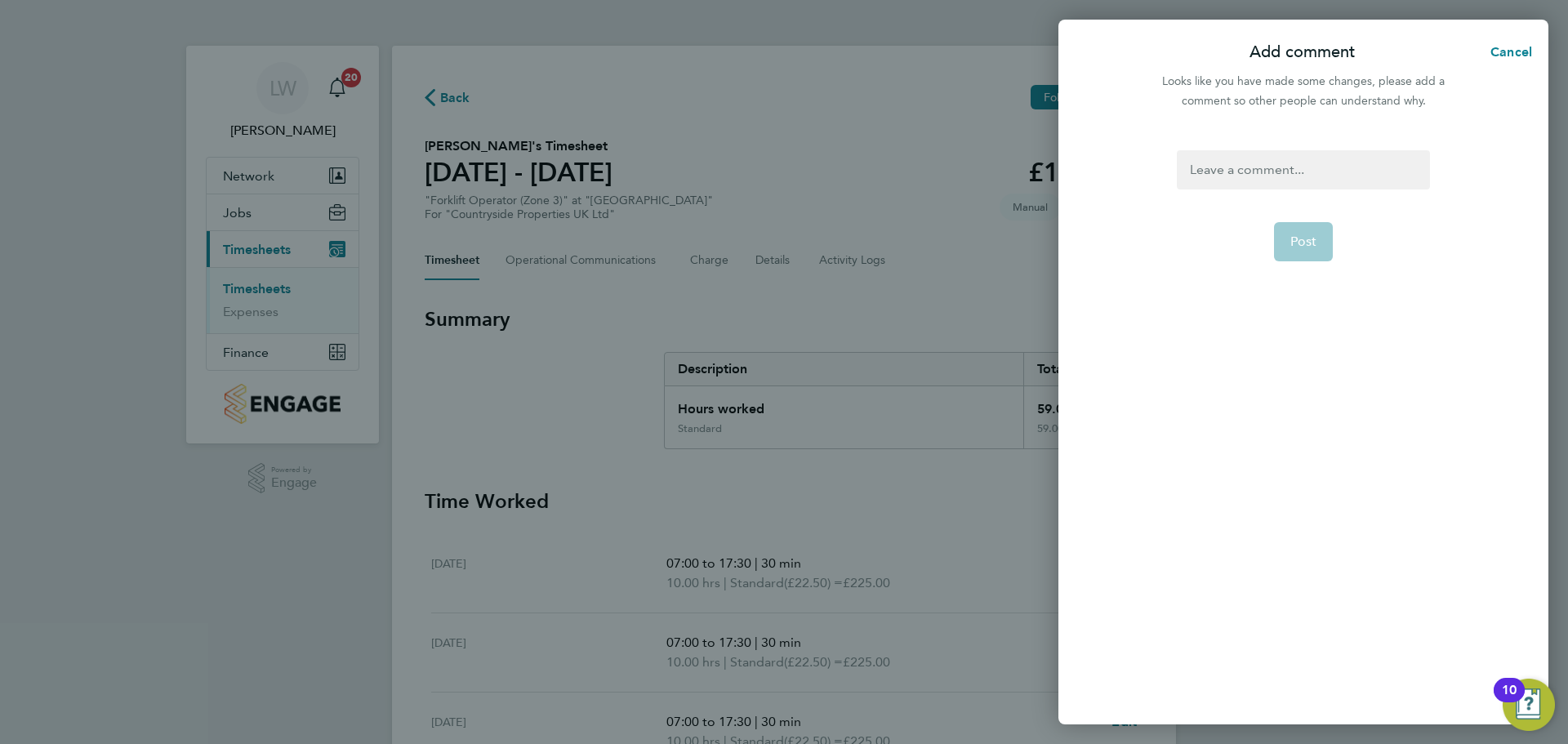
click at [1327, 173] on div at bounding box center [1303, 170] width 253 height 40
click at [1318, 160] on div at bounding box center [1303, 170] width 253 height 40
click at [1295, 235] on span "Post" at bounding box center [1304, 241] width 27 height 16
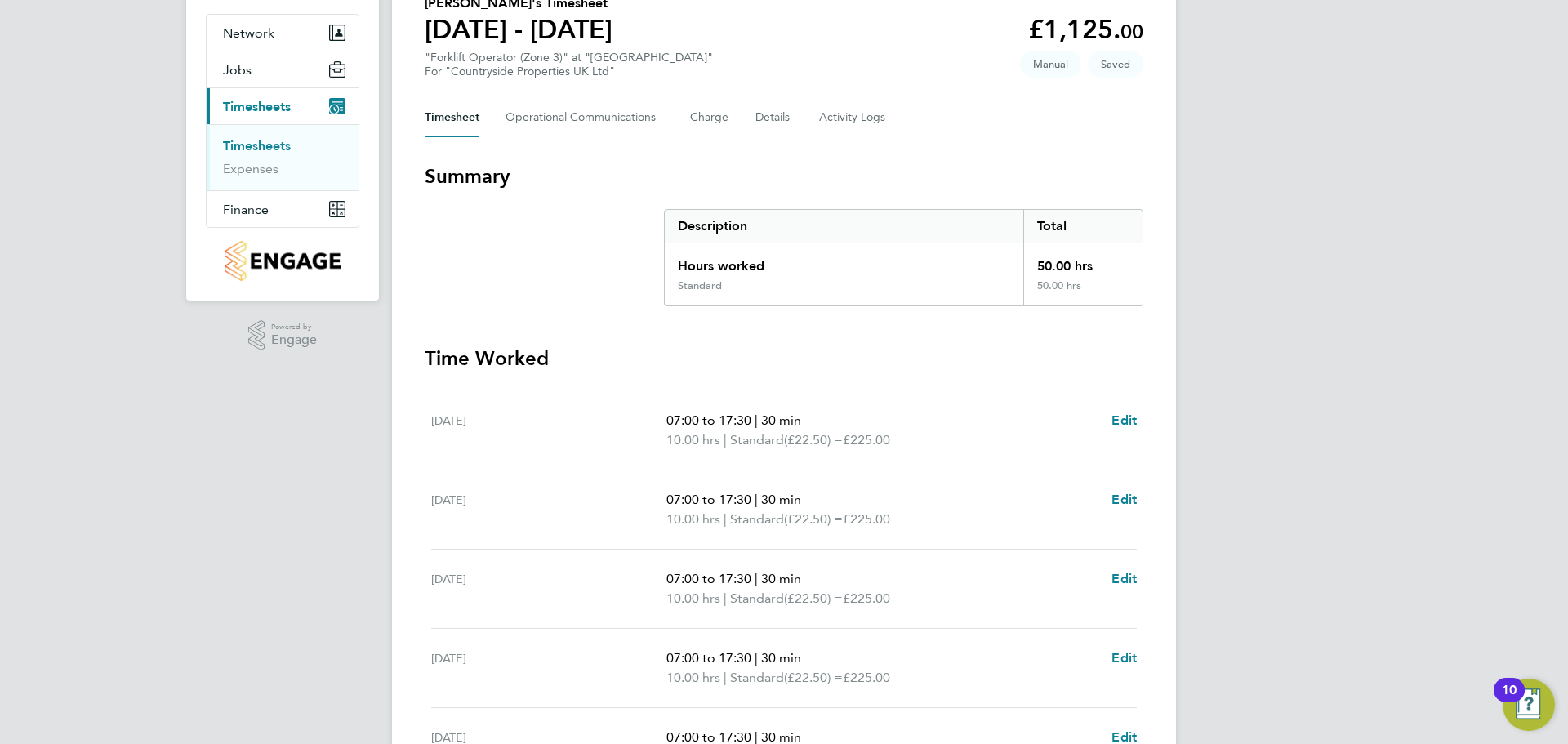
scroll to position [449, 0]
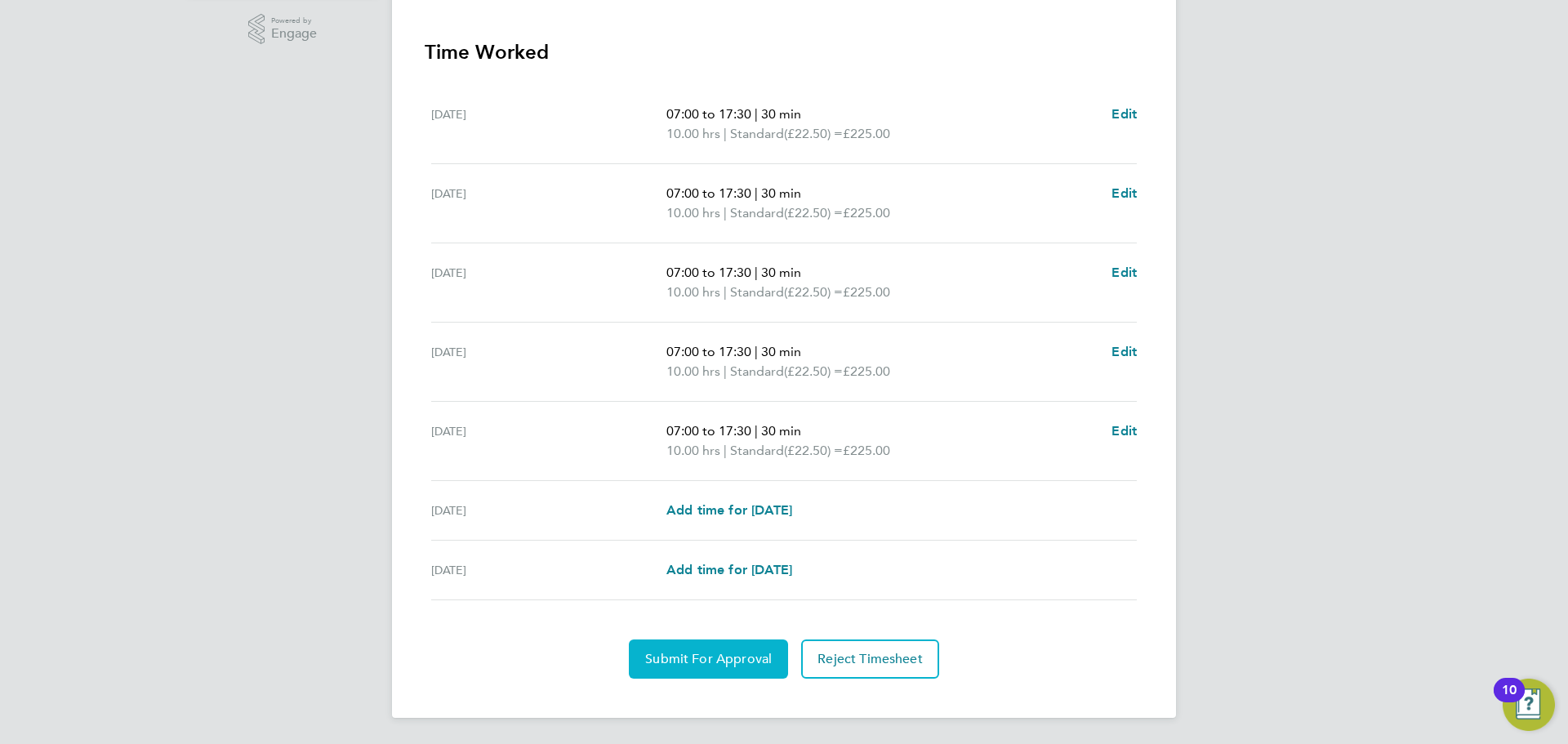
click at [692, 662] on span "Submit For Approval" at bounding box center [709, 658] width 126 height 16
click at [723, 665] on span "Approve Timesheet" at bounding box center [708, 658] width 120 height 16
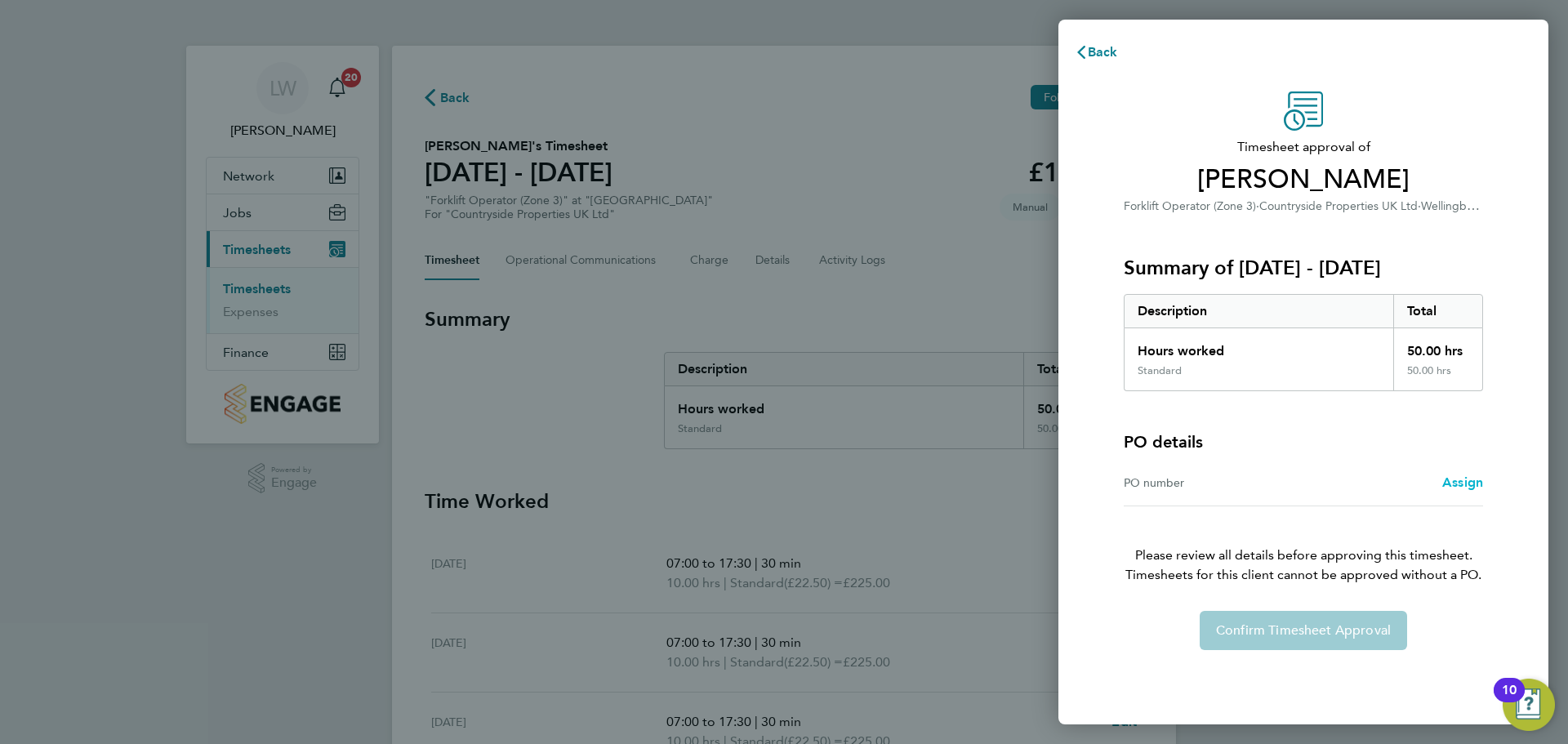
click at [1448, 481] on span "Assign" at bounding box center [1462, 482] width 41 height 15
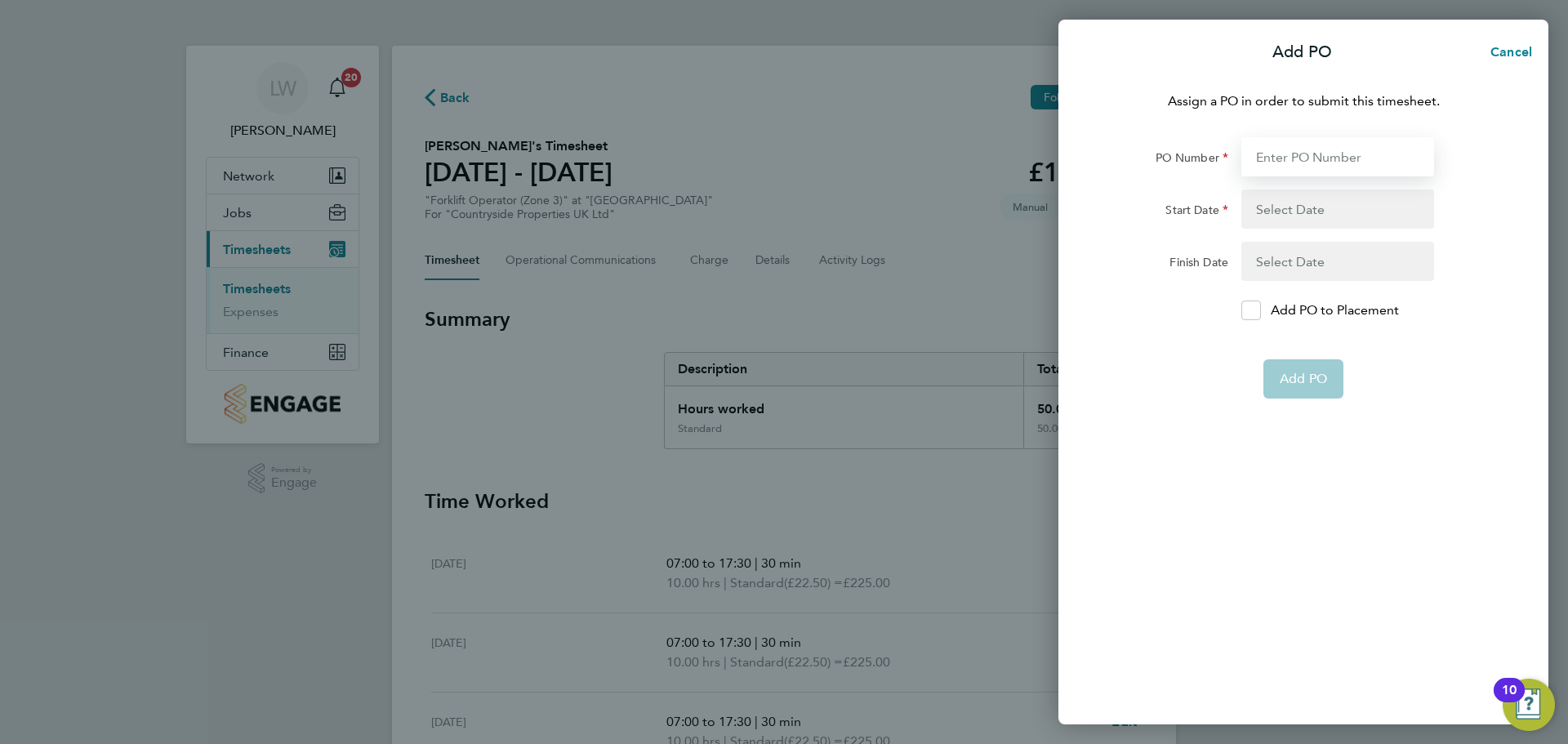
click at [1307, 163] on input "PO Number" at bounding box center [1338, 157] width 193 height 40
click at [1325, 162] on input "PO Number" at bounding box center [1338, 157] width 193 height 40
type input "M-MZ049/00208"
type input "[DATE]"
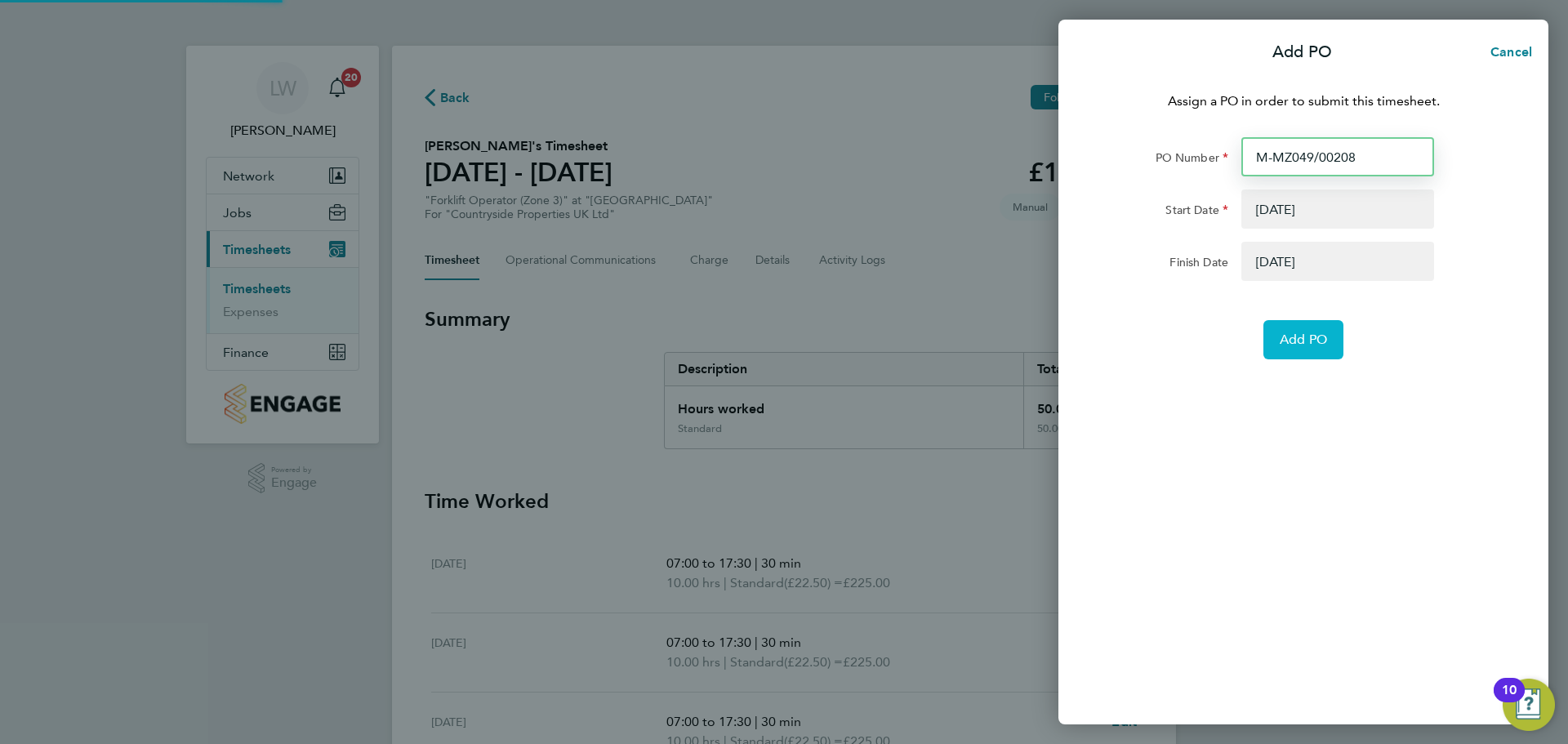
type input "M-MZ049/00208"
click at [1278, 347] on button "Add PO" at bounding box center [1303, 340] width 80 height 40
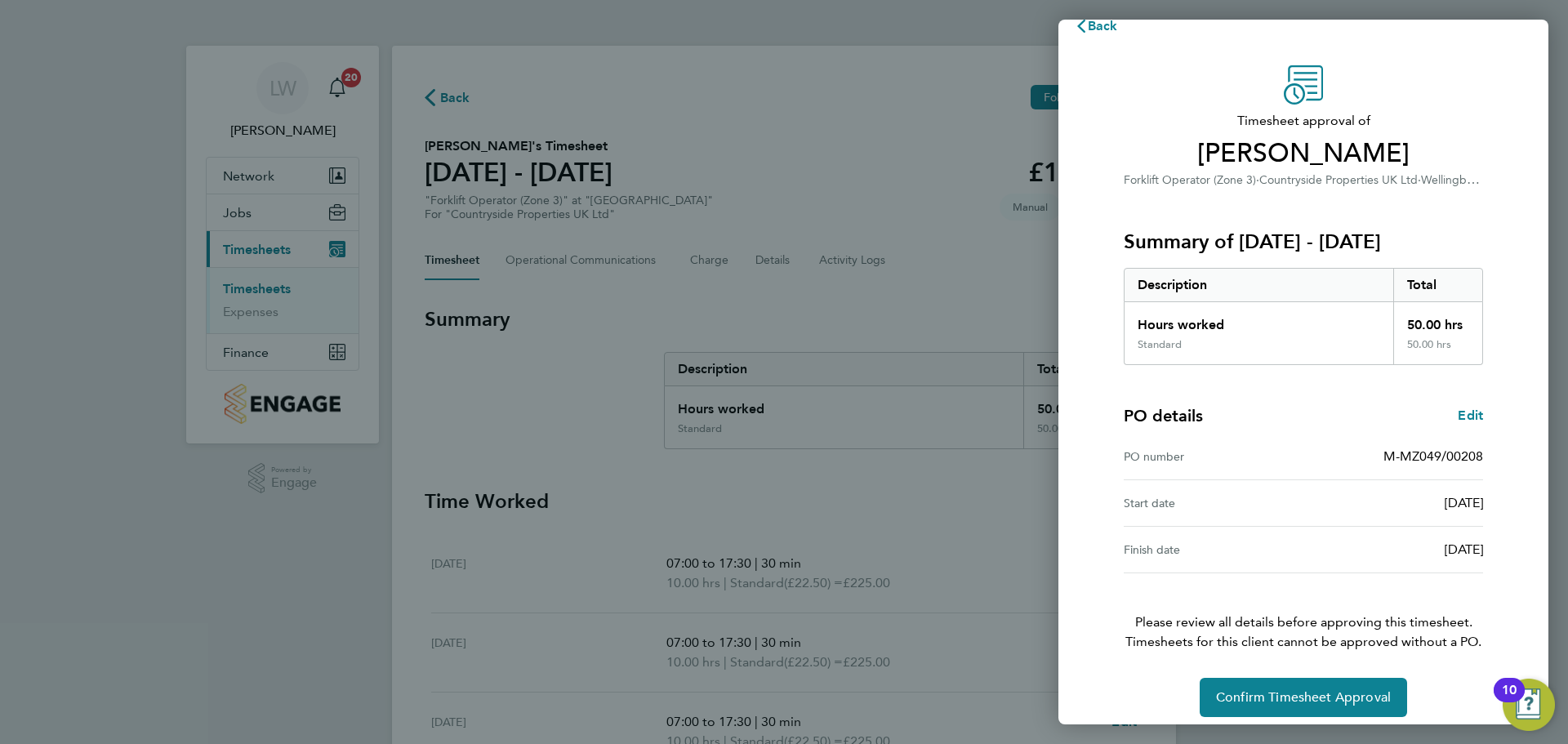
scroll to position [39, 0]
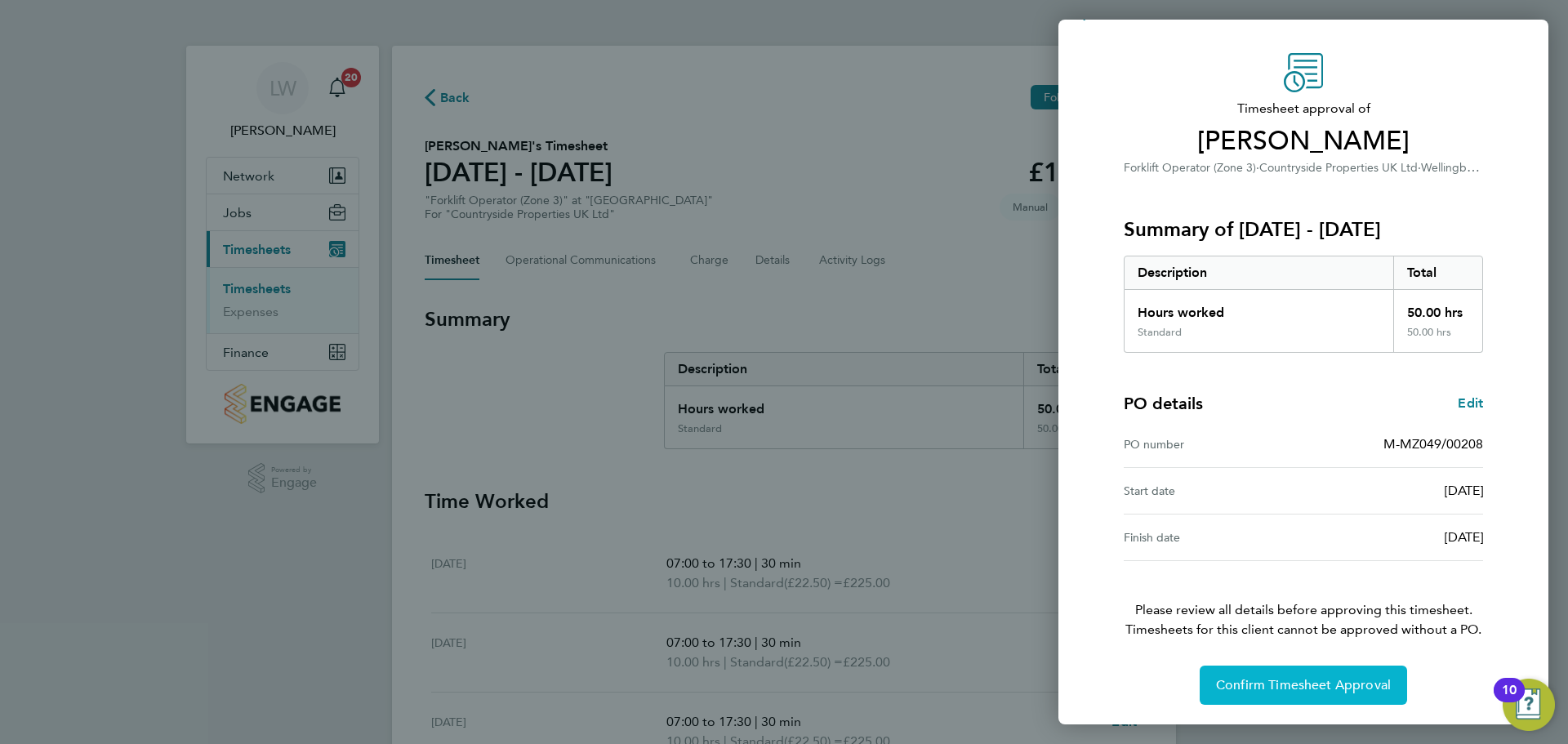
click at [1284, 696] on button "Confirm Timesheet Approval" at bounding box center [1303, 685] width 207 height 40
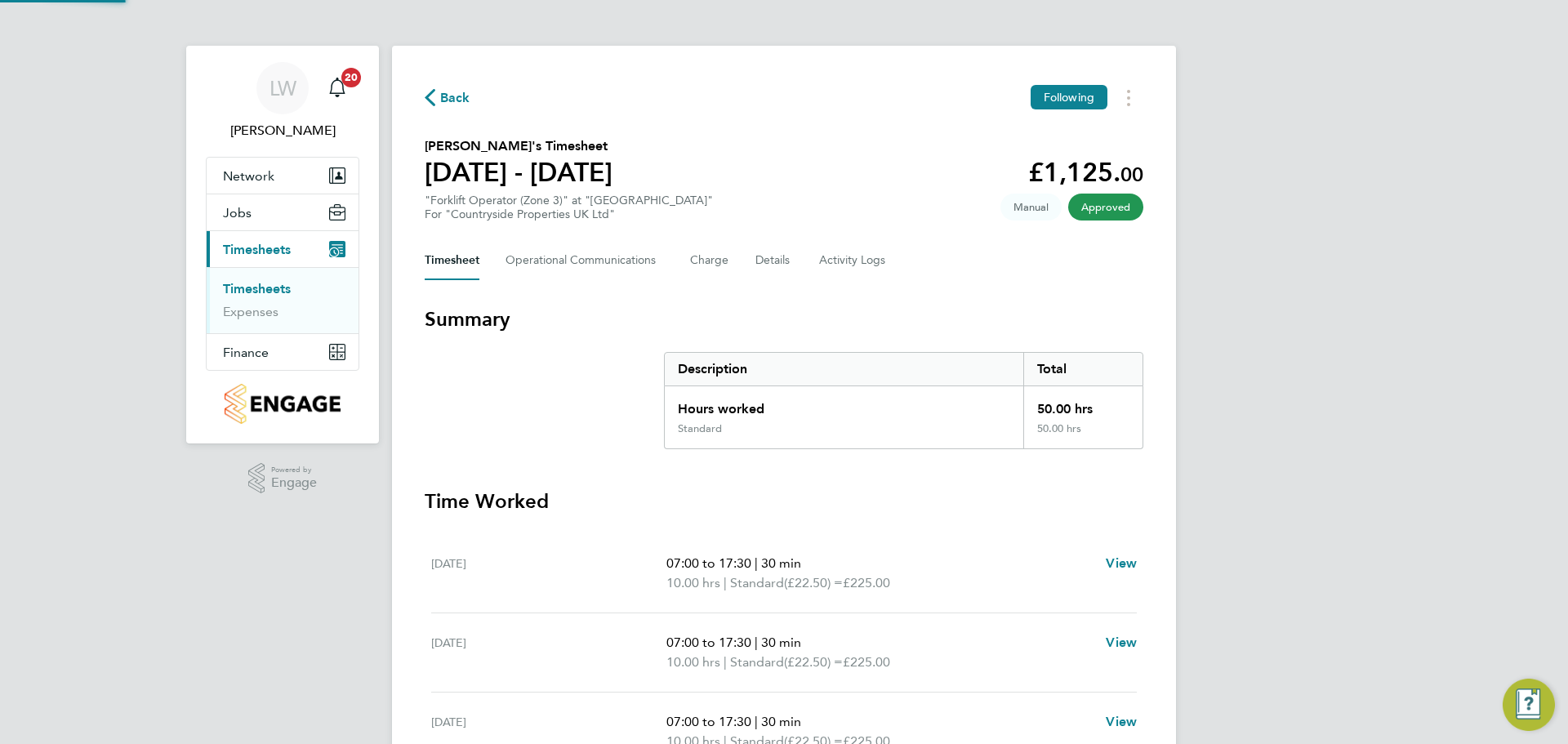
click at [225, 282] on link "Timesheets" at bounding box center [257, 288] width 68 height 15
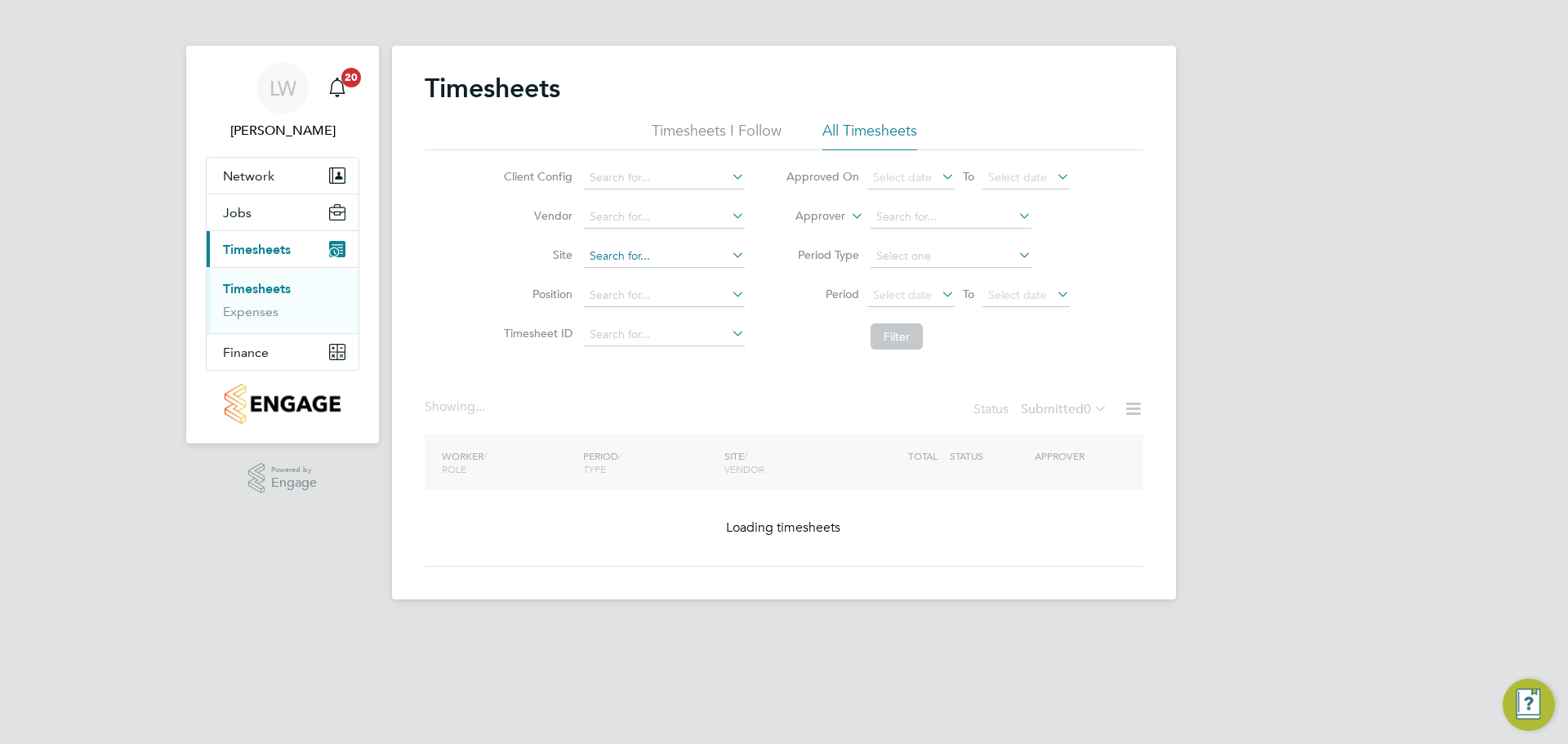
click at [613, 239] on ul "Client Config Vendor Site Position Timesheet ID" at bounding box center [622, 256] width 286 height 196
click at [627, 254] on input at bounding box center [664, 256] width 161 height 23
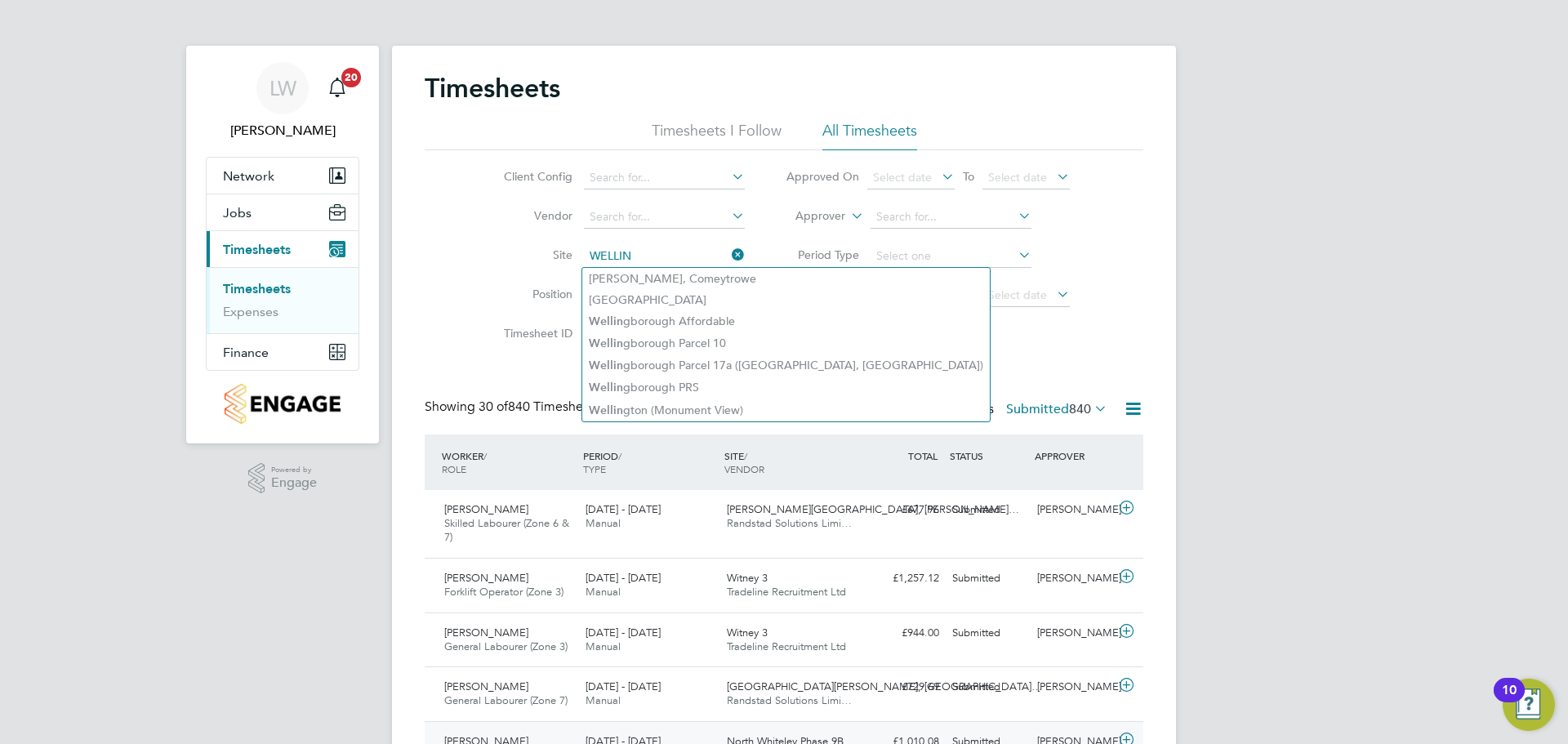
type input "WELLIN"
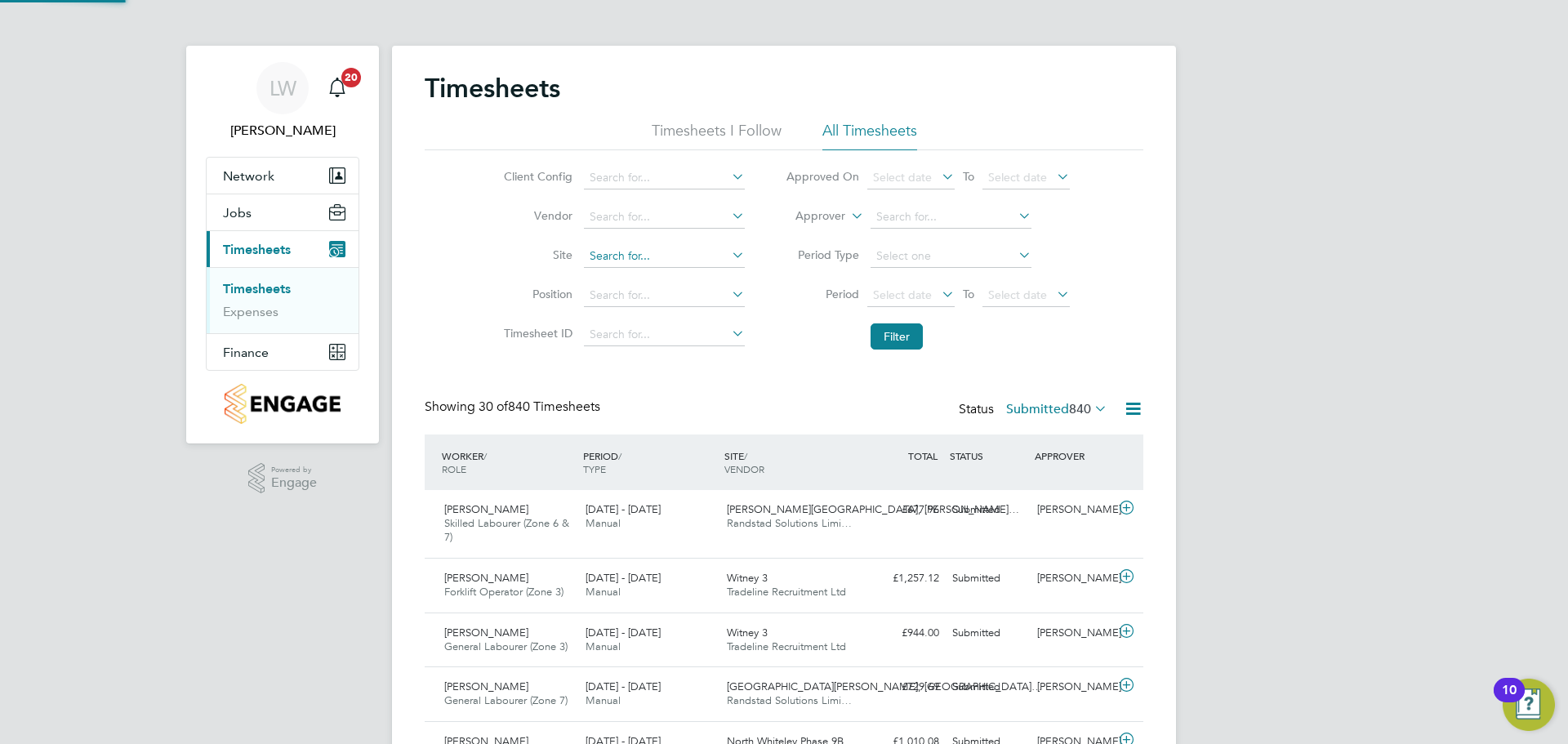
click at [622, 250] on input at bounding box center [664, 256] width 161 height 23
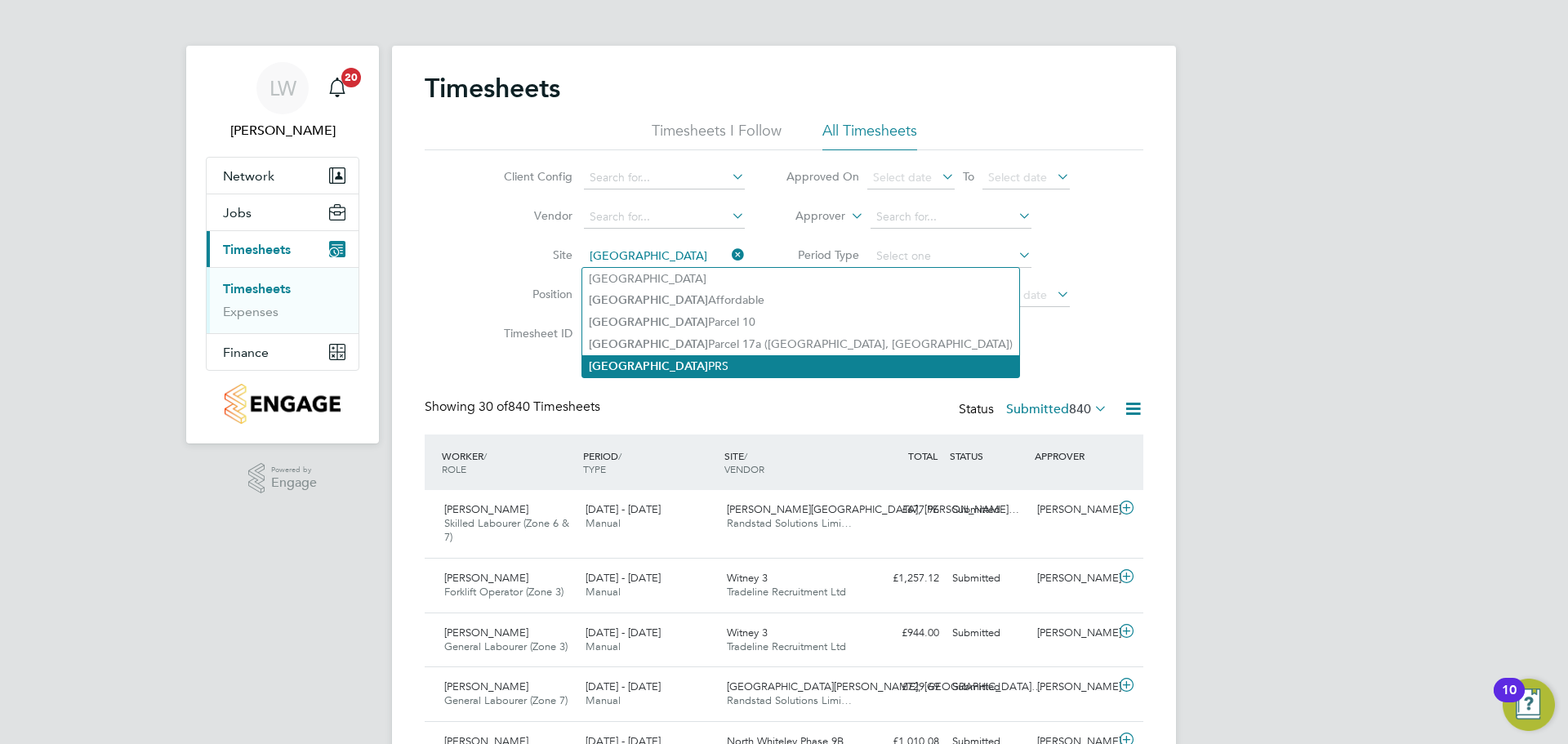
click at [690, 369] on li "Wellingborough PRS" at bounding box center [801, 365] width 437 height 22
type input "Wellingborough PRS"
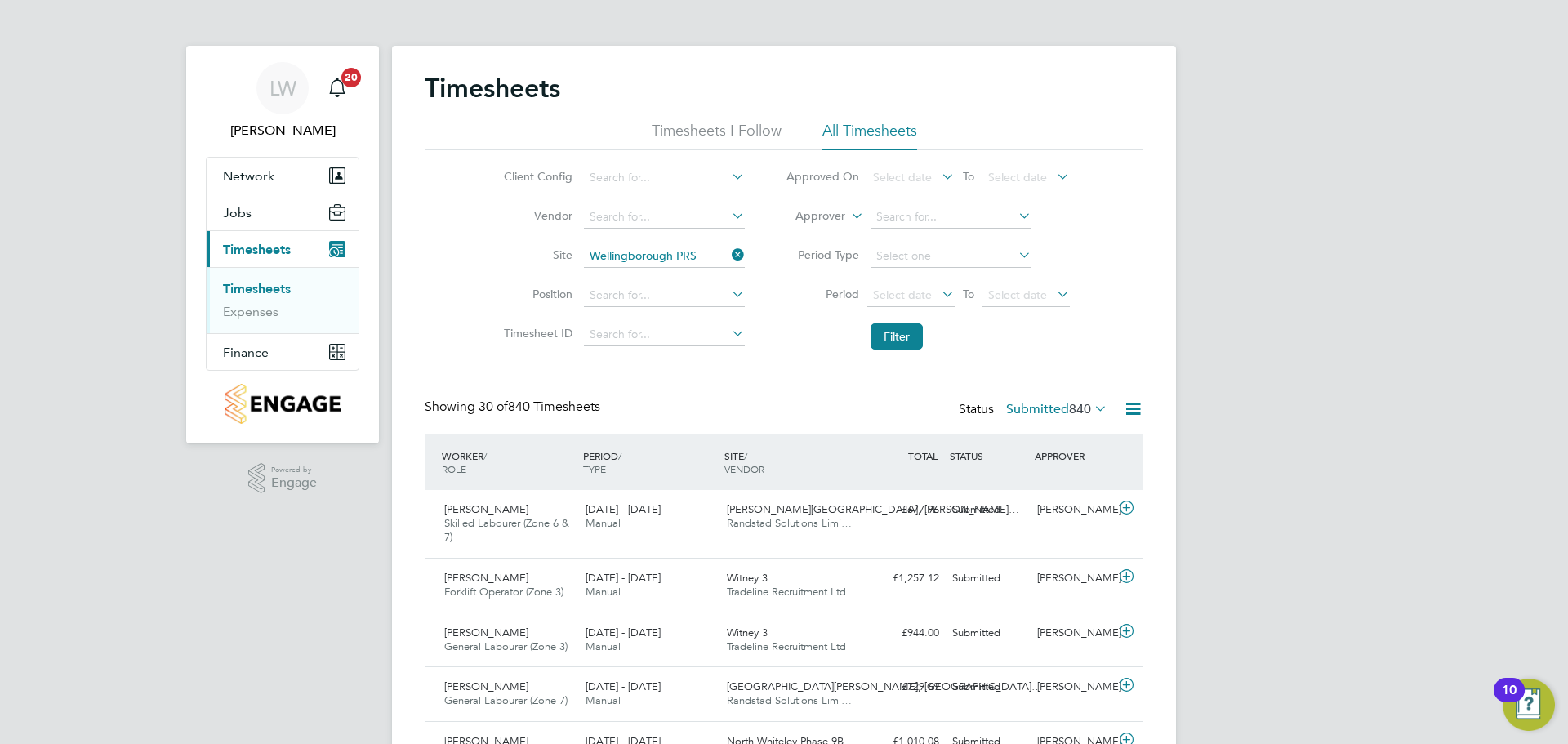
click at [901, 321] on li "Filter" at bounding box center [927, 336] width 325 height 42
click at [902, 328] on button "Filter" at bounding box center [896, 336] width 52 height 26
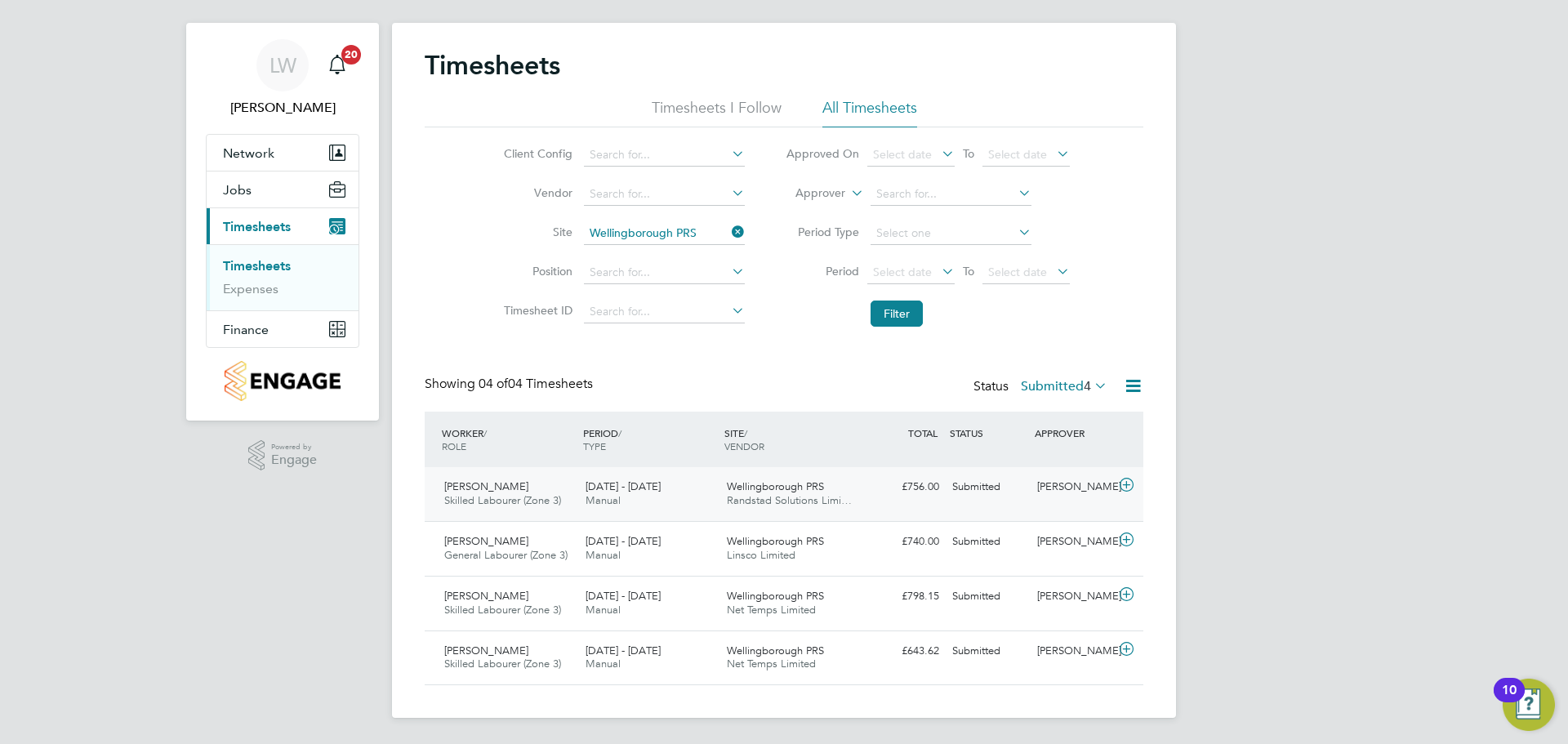
click at [772, 492] on span "Wellingborough PRS" at bounding box center [775, 486] width 97 height 14
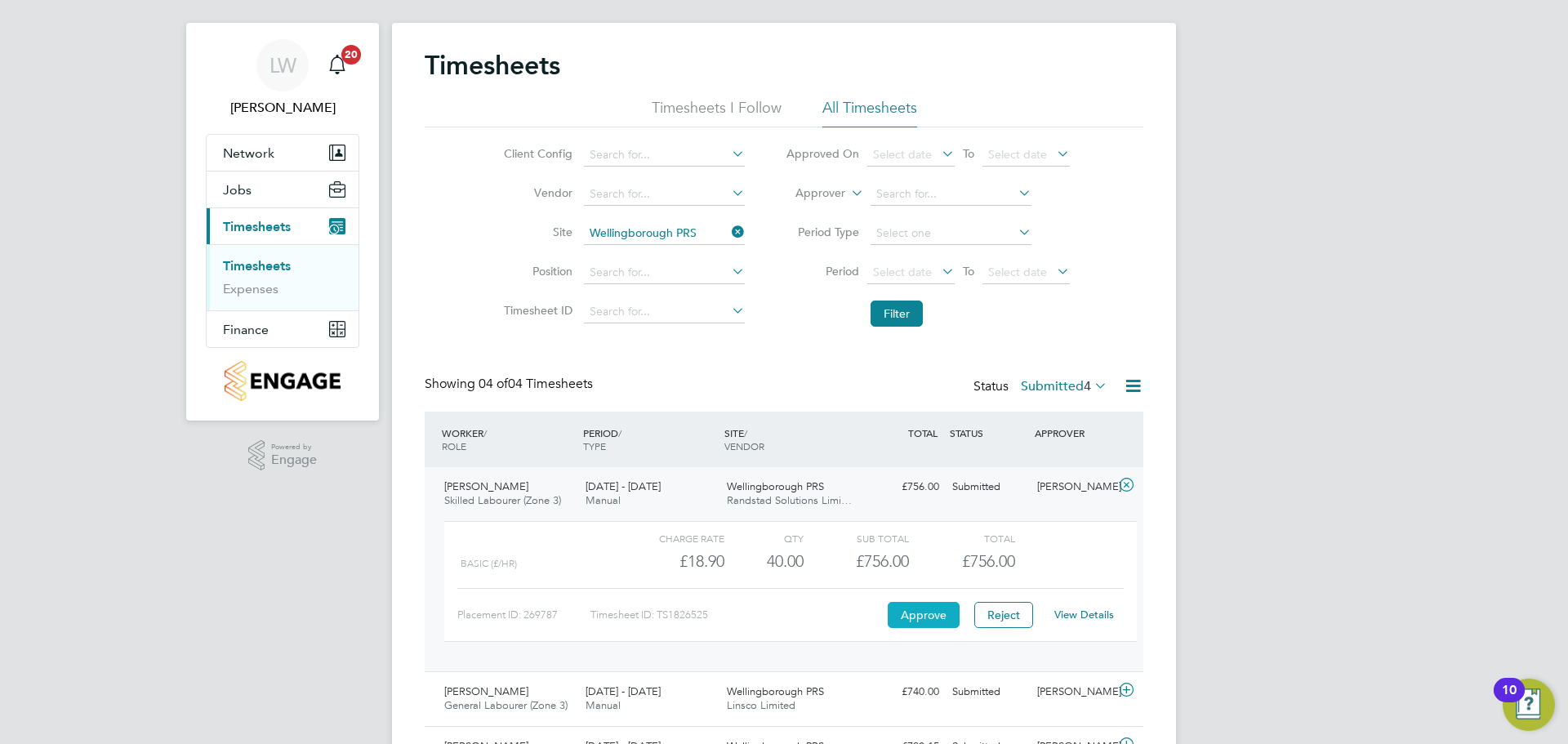
click at [926, 619] on button "Approve" at bounding box center [923, 615] width 72 height 26
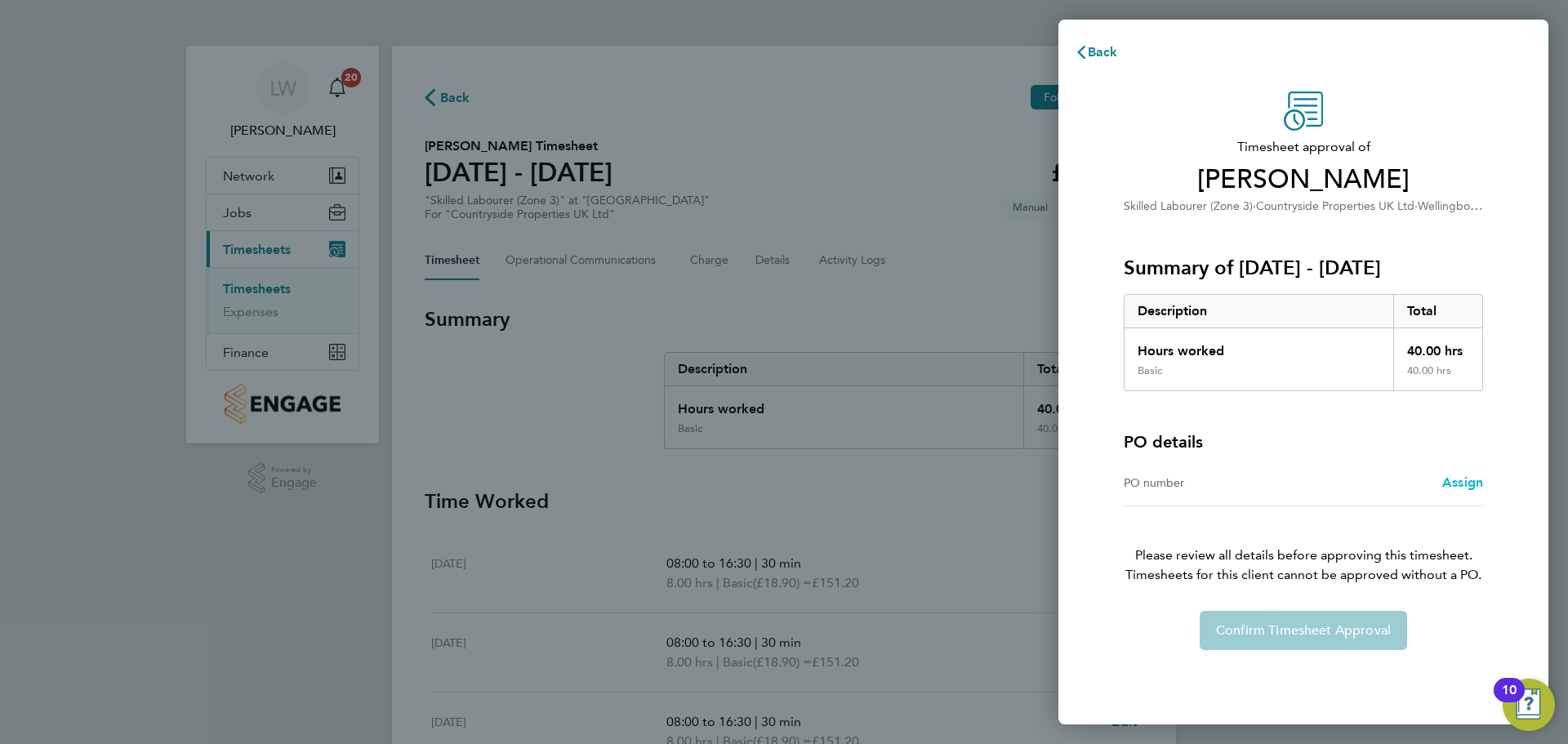
click at [1462, 484] on span "Assign" at bounding box center [1462, 482] width 41 height 15
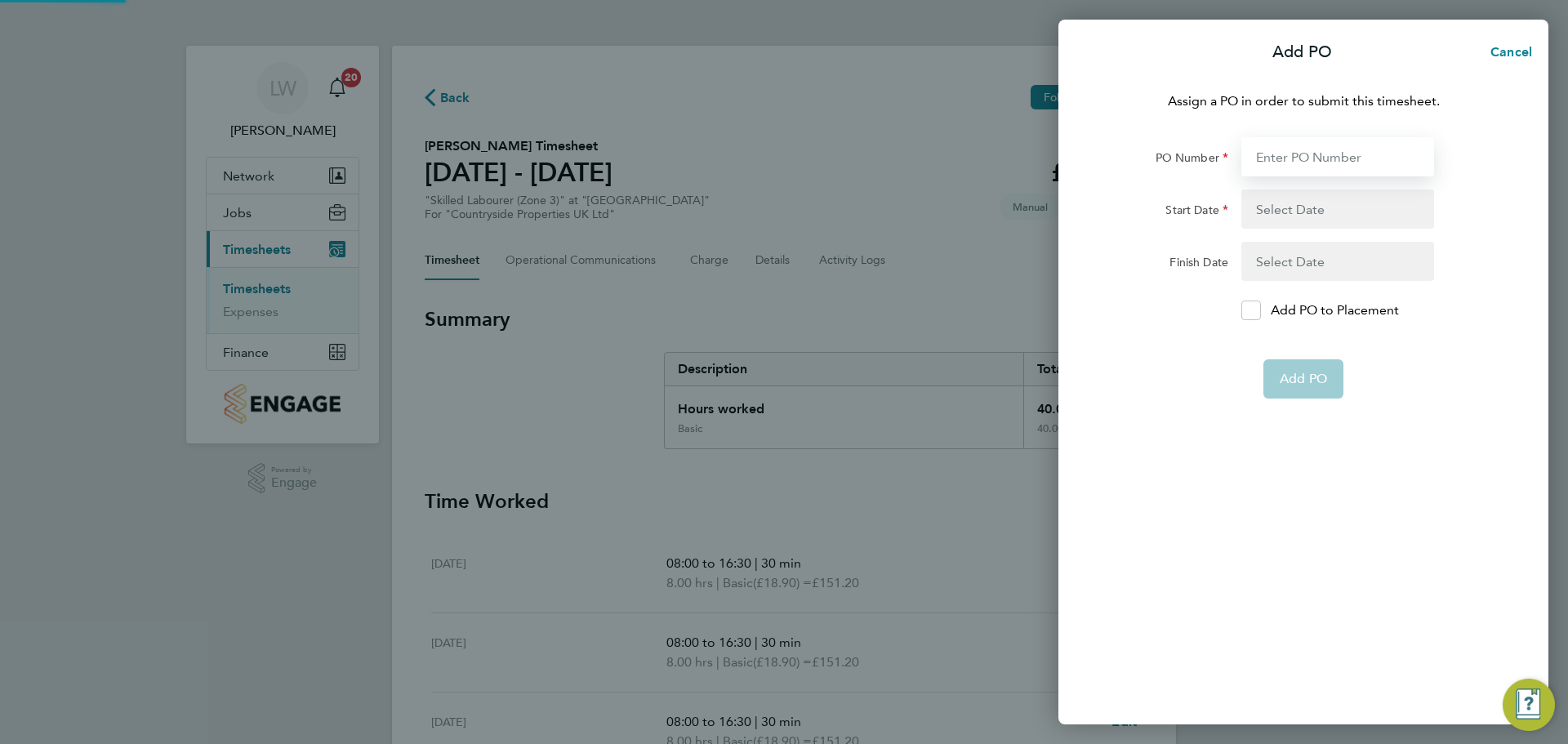
click at [1282, 149] on input "PO Number" at bounding box center [1338, 157] width 193 height 40
type input "M-MZ049/00158"
type input "[DATE]"
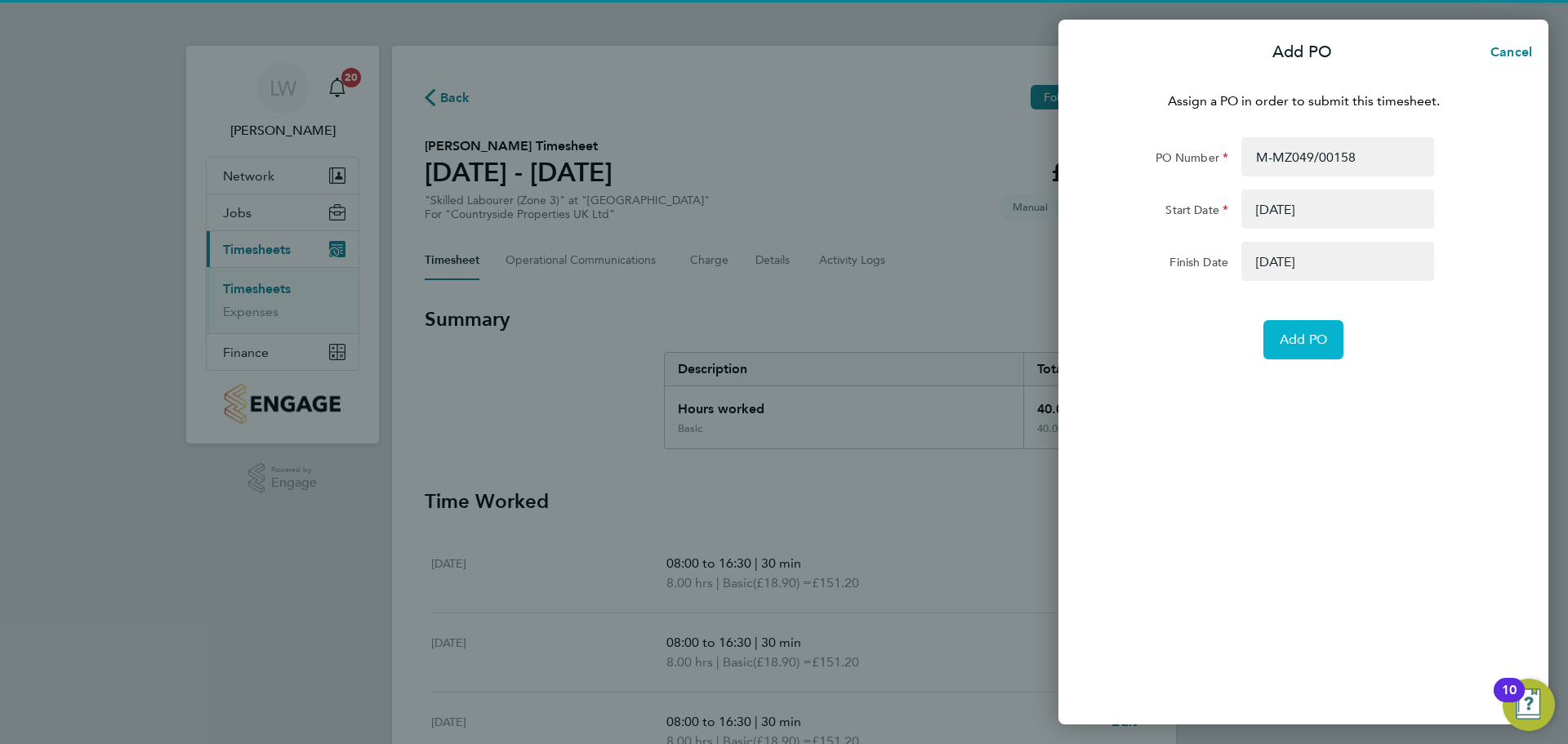
click at [1303, 352] on button "Add PO" at bounding box center [1303, 340] width 80 height 40
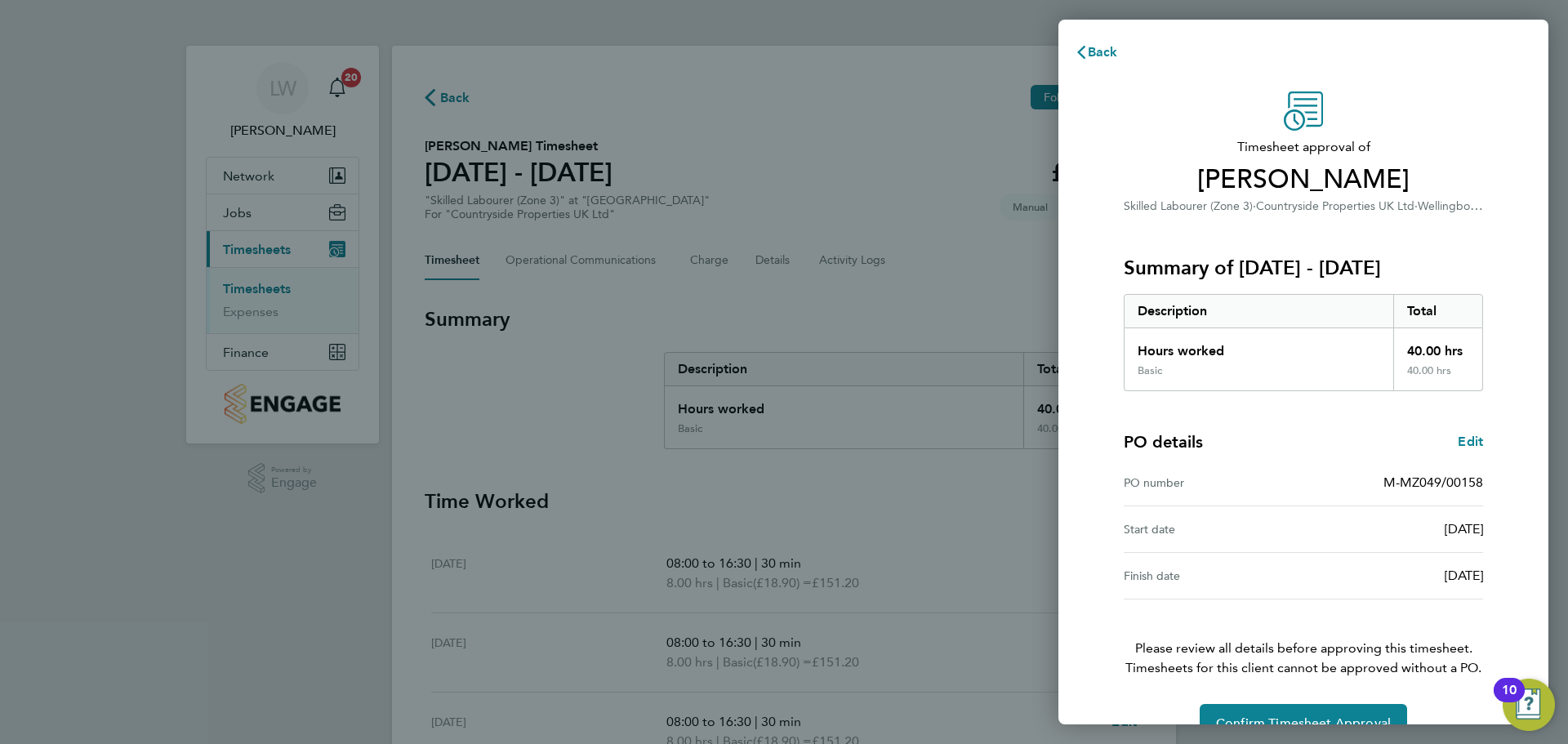
scroll to position [39, 0]
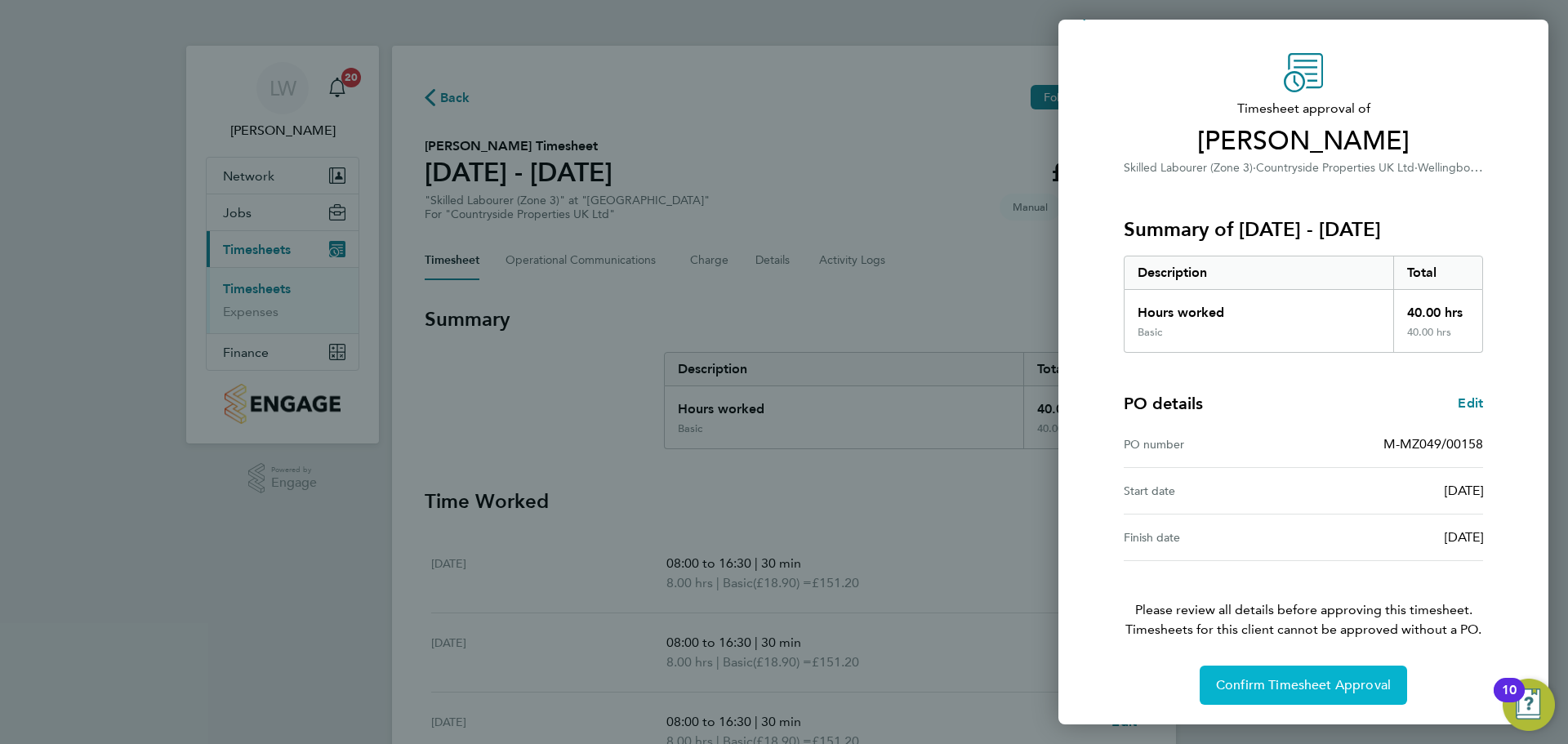
click at [1315, 669] on button "Confirm Timesheet Approval" at bounding box center [1303, 685] width 207 height 40
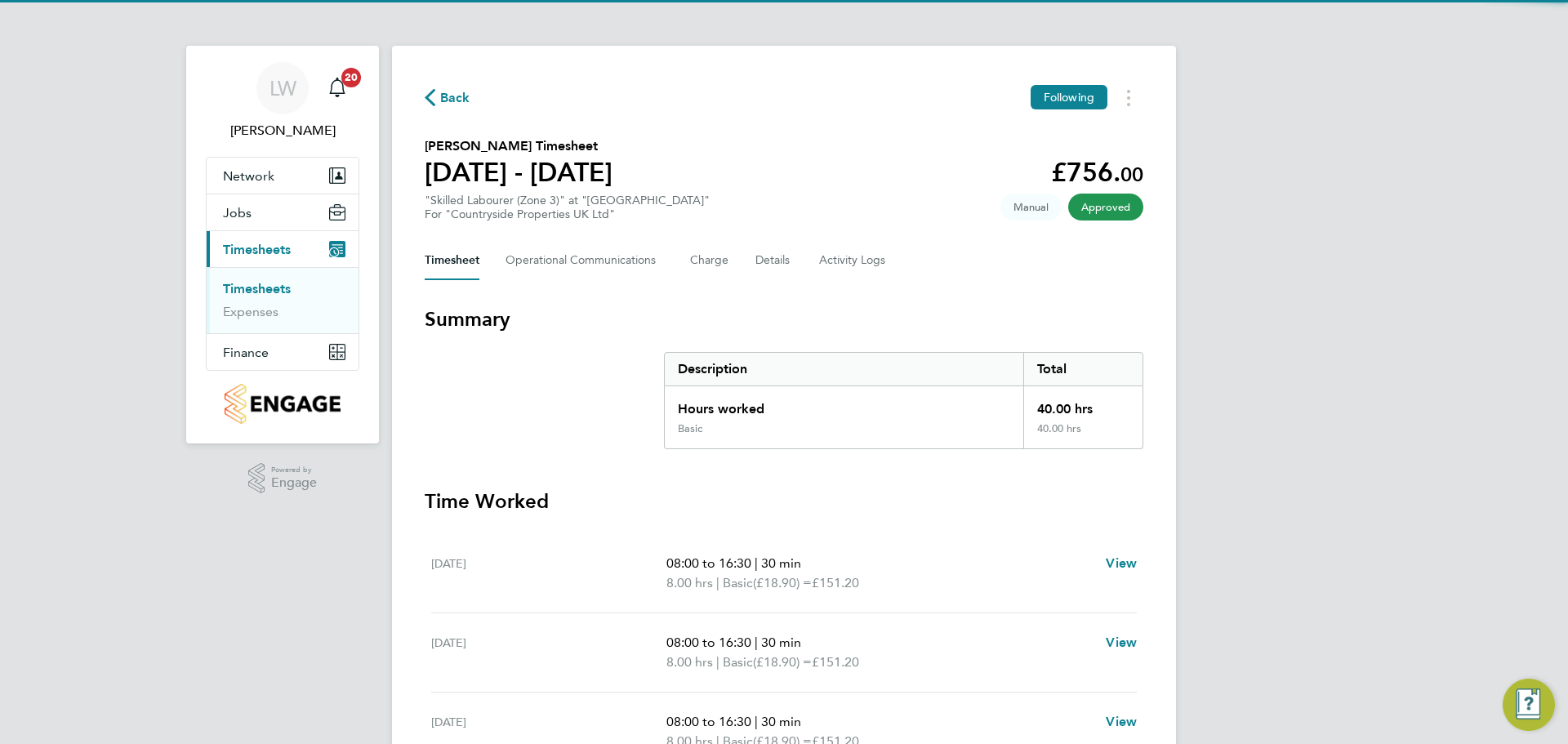
click at [279, 293] on link "Timesheets" at bounding box center [257, 288] width 68 height 15
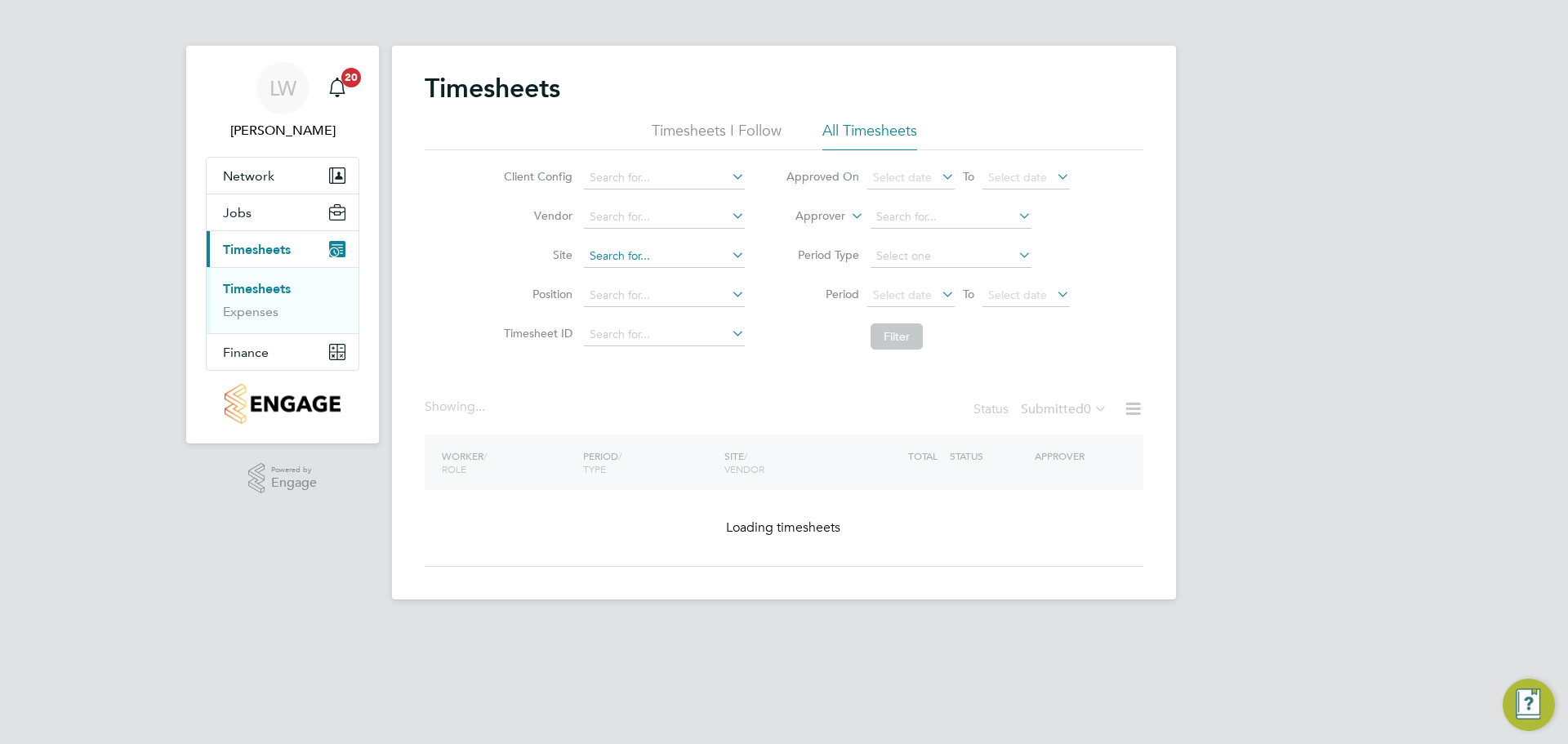
click at [632, 253] on input at bounding box center [664, 256] width 161 height 23
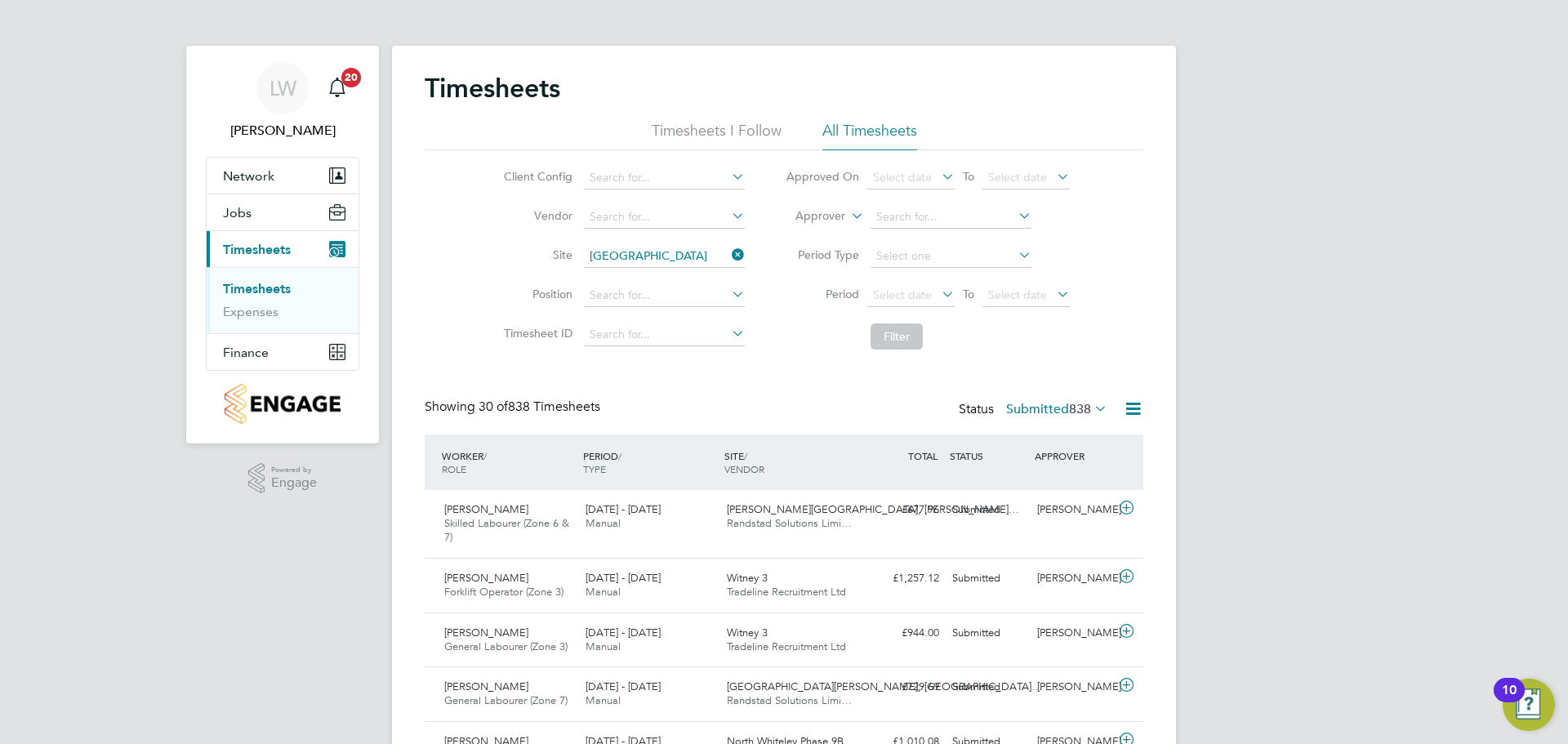
click at [681, 296] on li "Wellingborough Affordable" at bounding box center [801, 299] width 437 height 22
type input "Wellingborough Affordable"
drag, startPoint x: 739, startPoint y: 251, endPoint x: 702, endPoint y: 251, distance: 37.0
click at [728, 251] on icon at bounding box center [728, 254] width 0 height 23
click at [702, 251] on input at bounding box center [664, 256] width 161 height 23
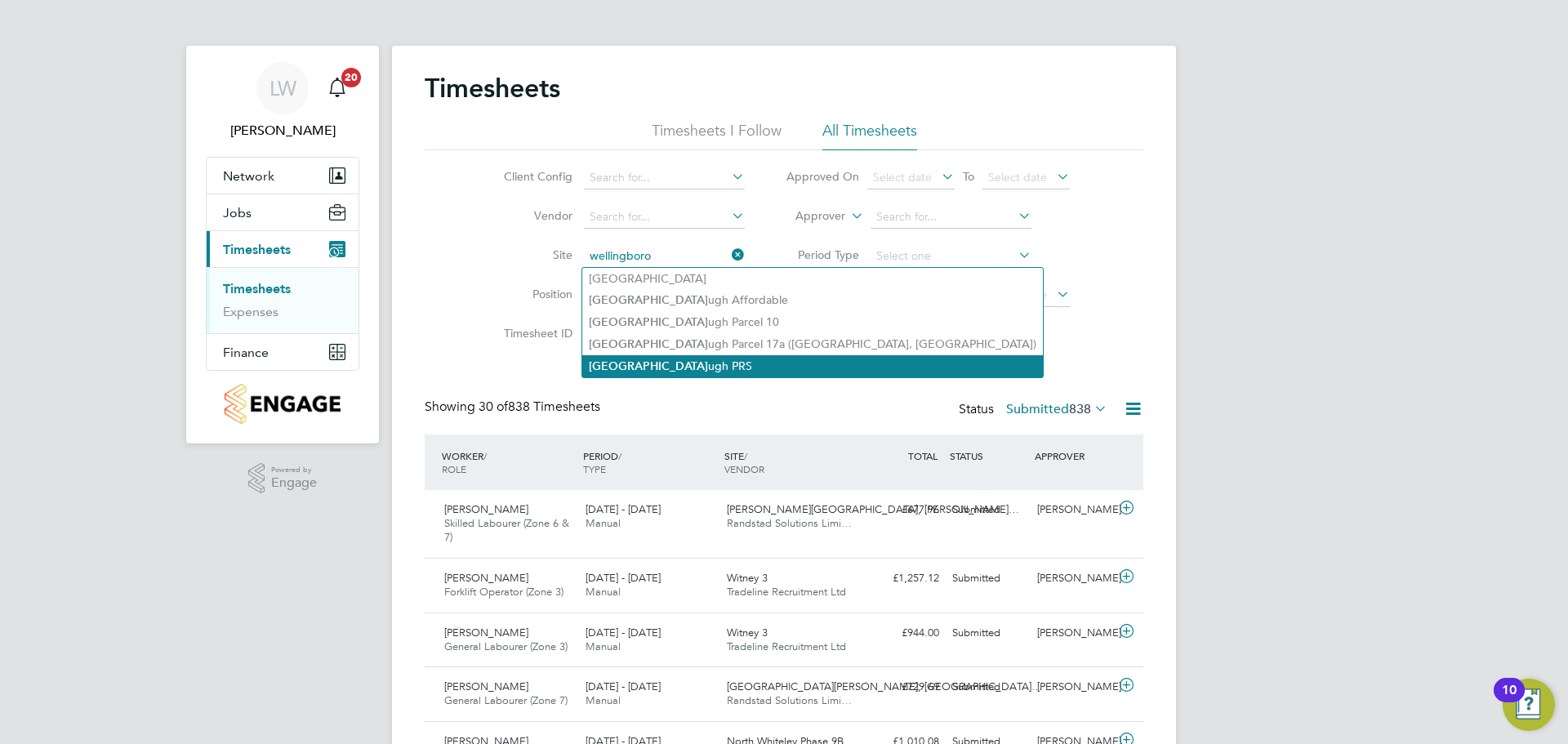
click at [735, 355] on li "Wellingboro ugh PRS" at bounding box center [812, 365] width 461 height 22
type input "Wellingborough PRS"
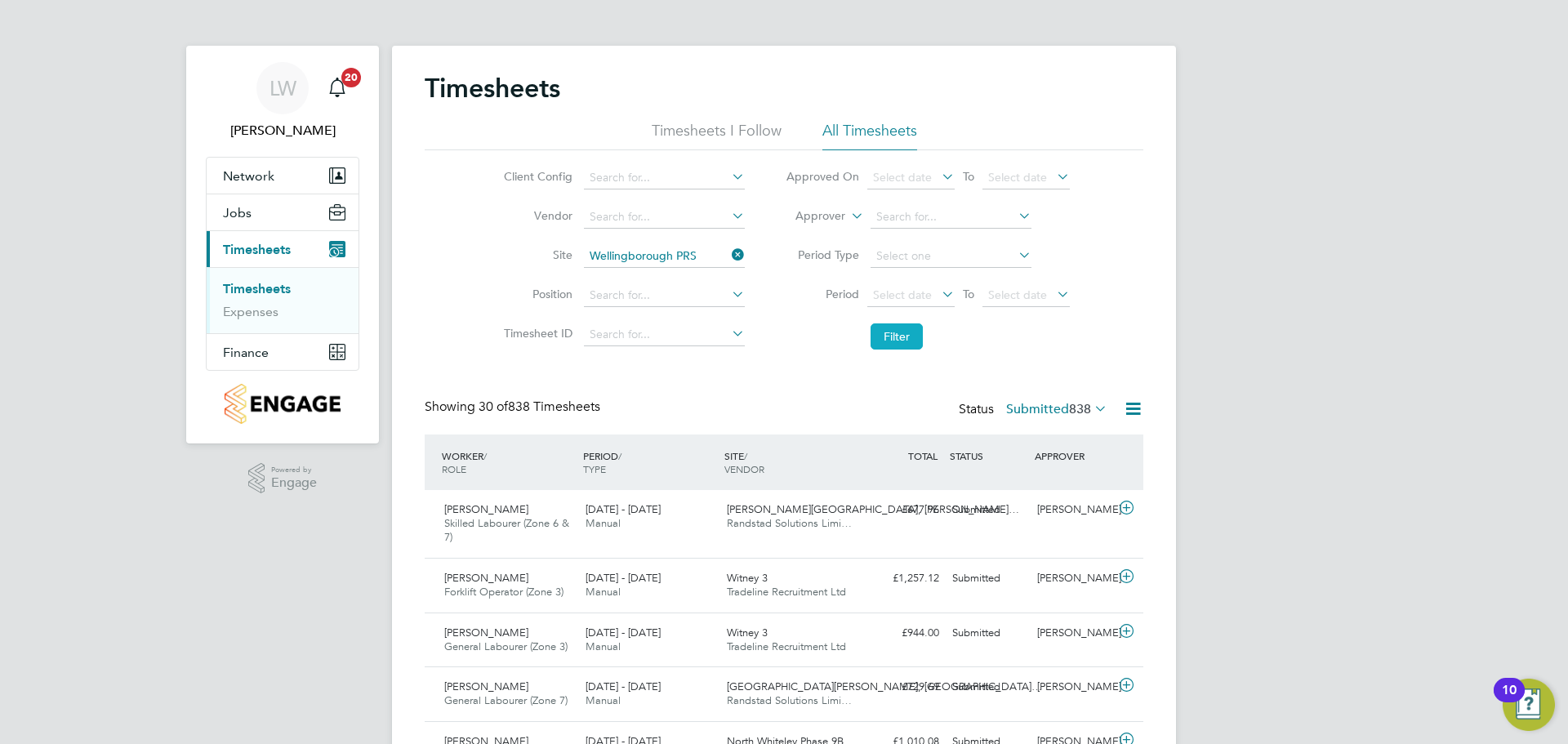
click at [887, 329] on button "Filter" at bounding box center [896, 336] width 52 height 26
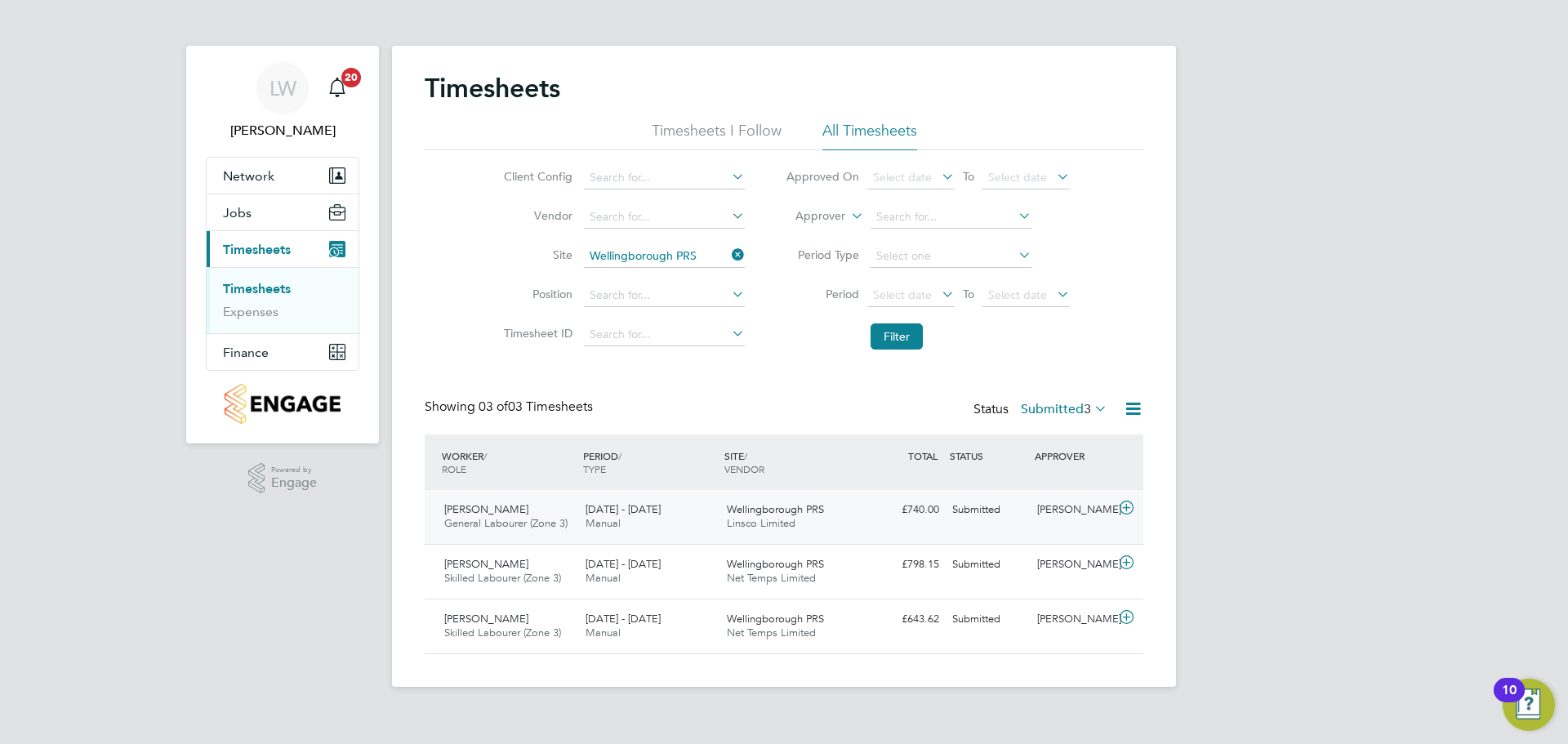
click at [676, 501] on div "15 - 21 Sep 2025 Manual" at bounding box center [650, 516] width 141 height 40
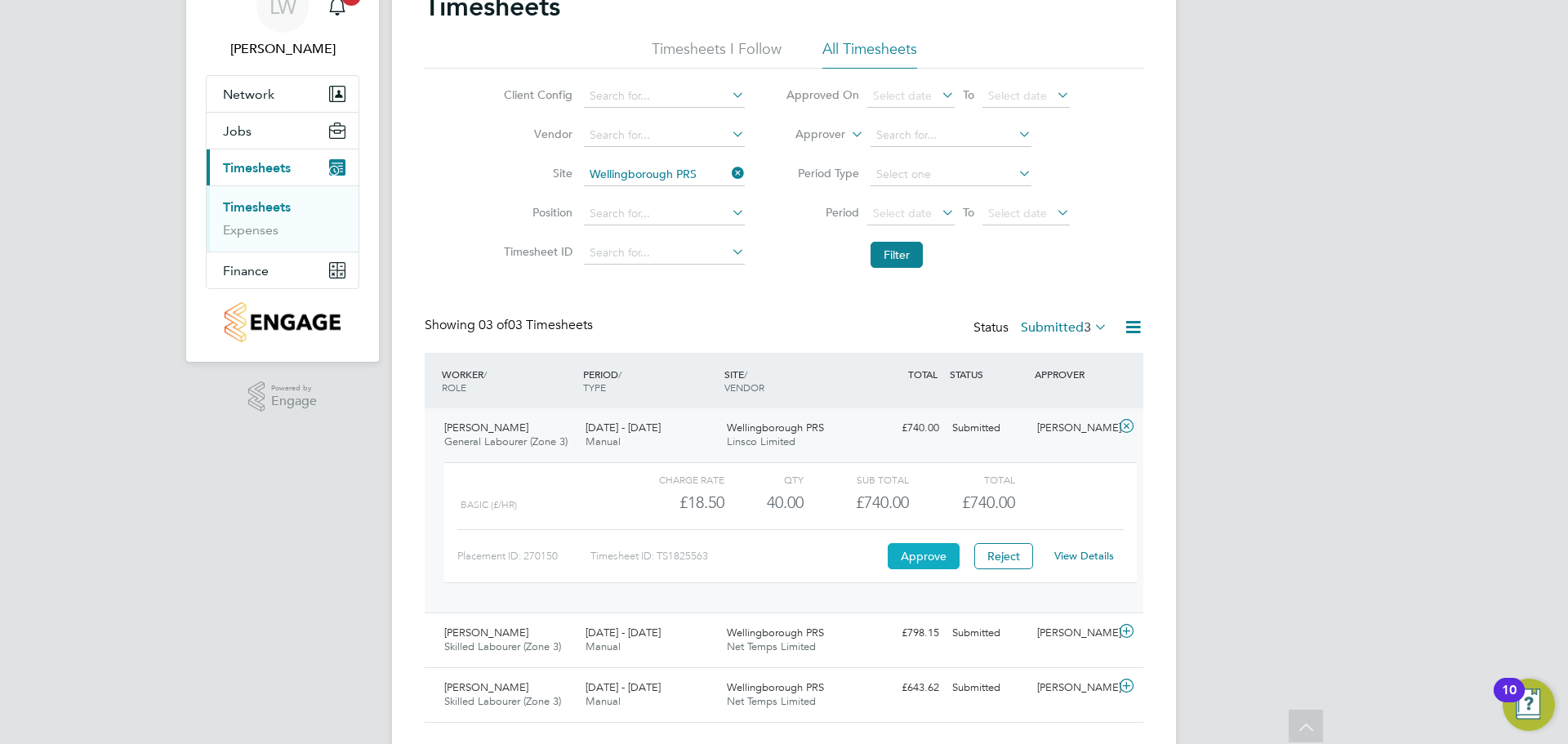
click at [907, 553] on button "Approve" at bounding box center [923, 556] width 72 height 26
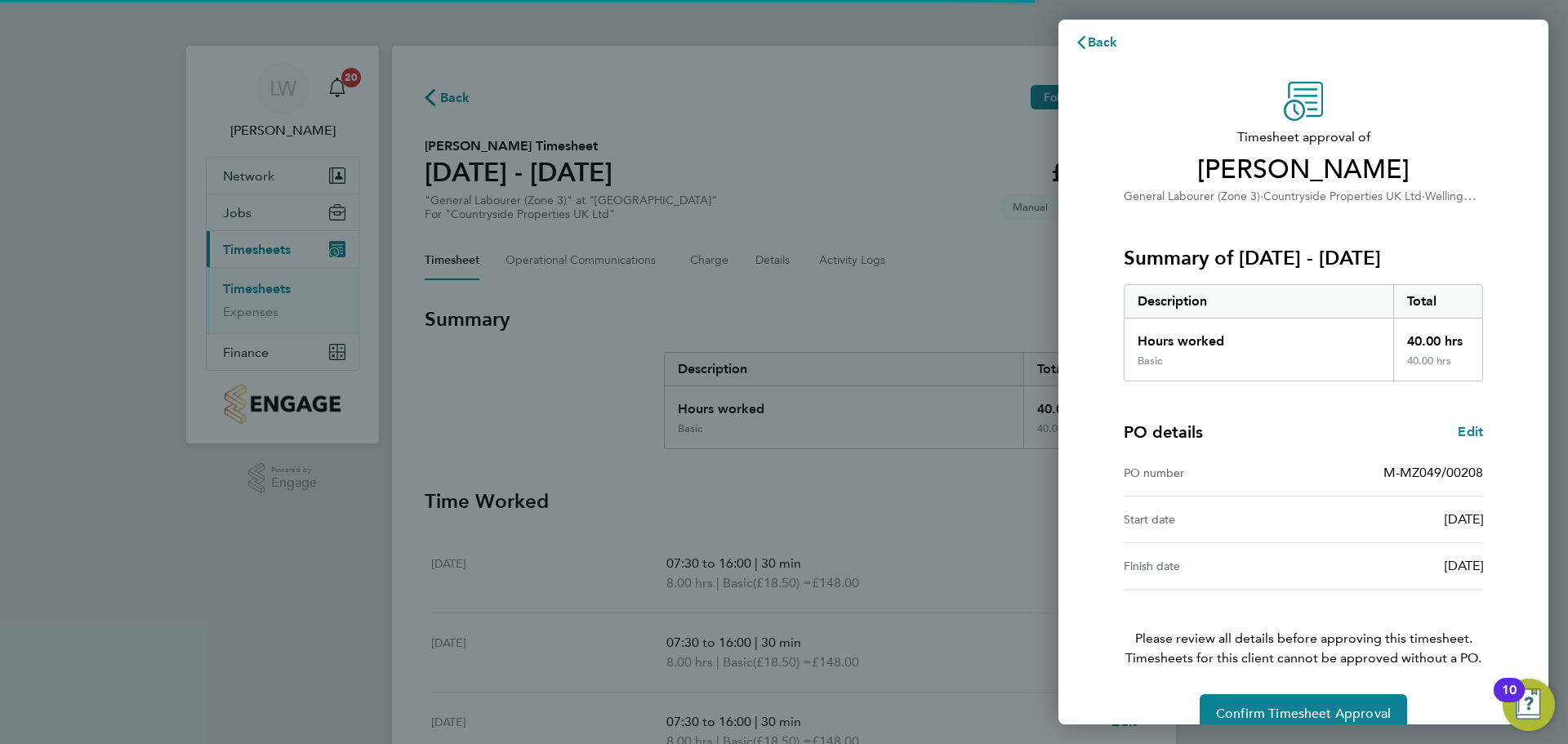
scroll to position [39, 0]
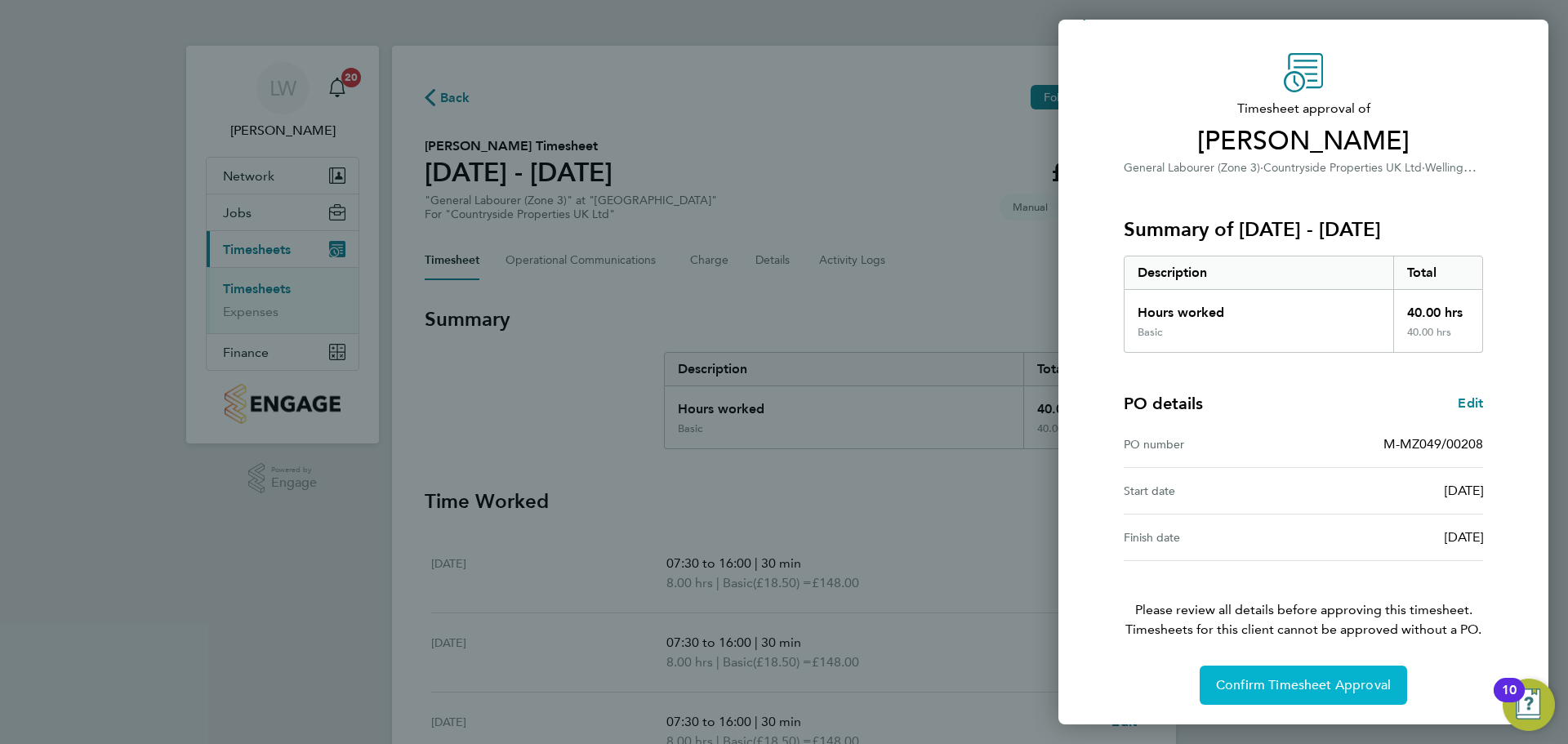
click at [1363, 684] on span "Confirm Timesheet Approval" at bounding box center [1303, 685] width 174 height 16
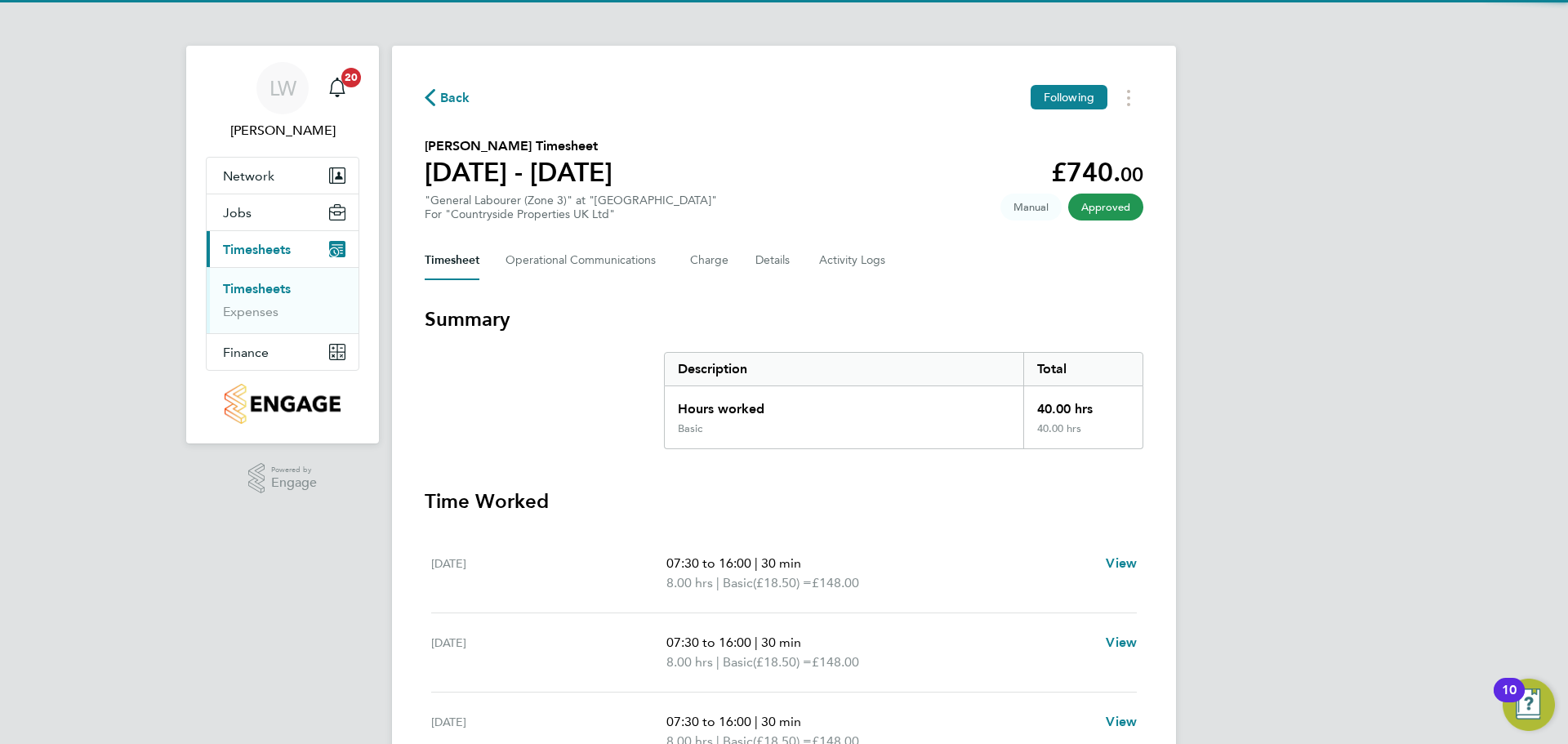
click at [254, 288] on link "Timesheets" at bounding box center [257, 288] width 68 height 15
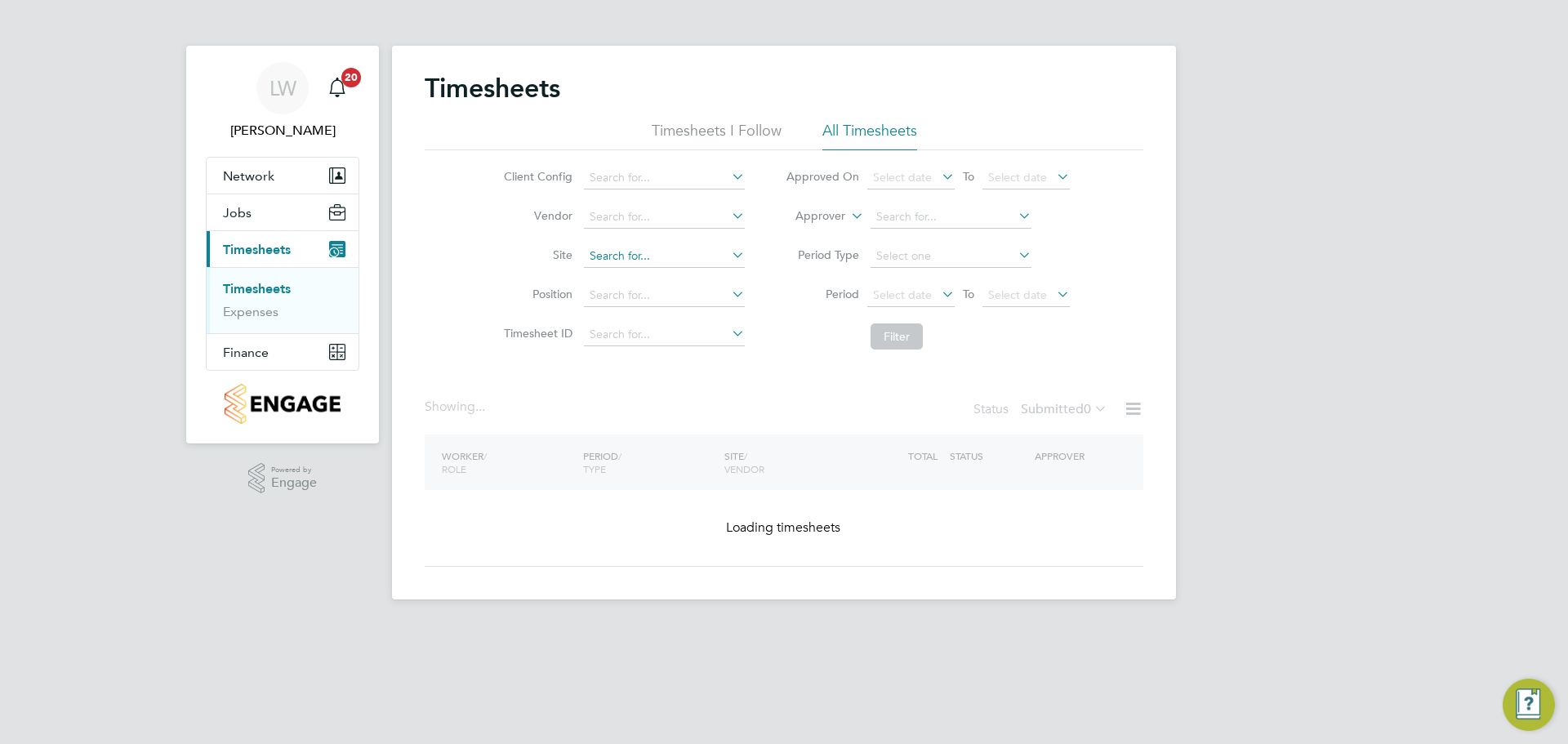
click at [615, 250] on input at bounding box center [664, 256] width 161 height 23
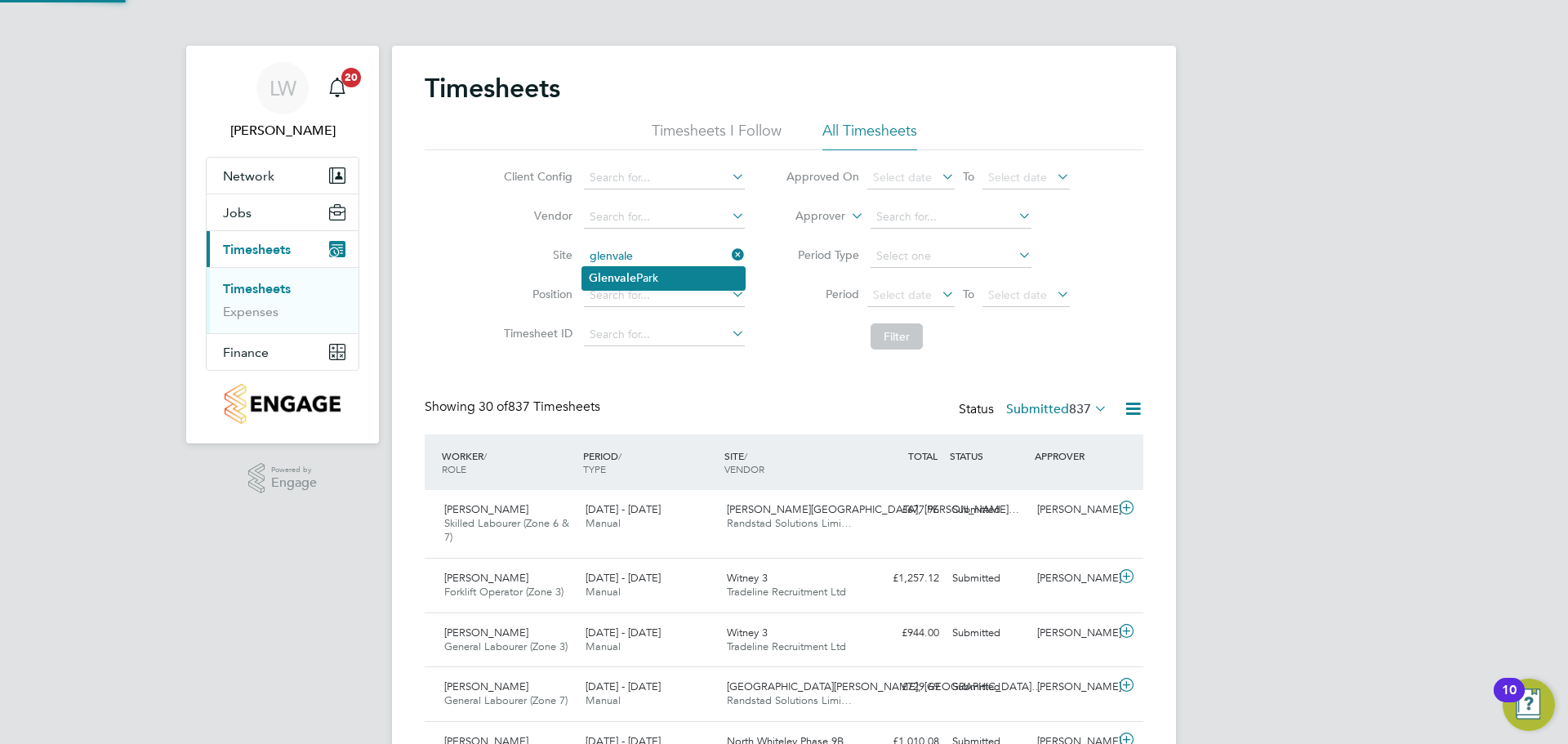
click at [647, 275] on li "[GEOGRAPHIC_DATA]" at bounding box center [663, 277] width 162 height 22
type input "[GEOGRAPHIC_DATA]"
click at [904, 332] on button "Filter" at bounding box center [896, 336] width 52 height 26
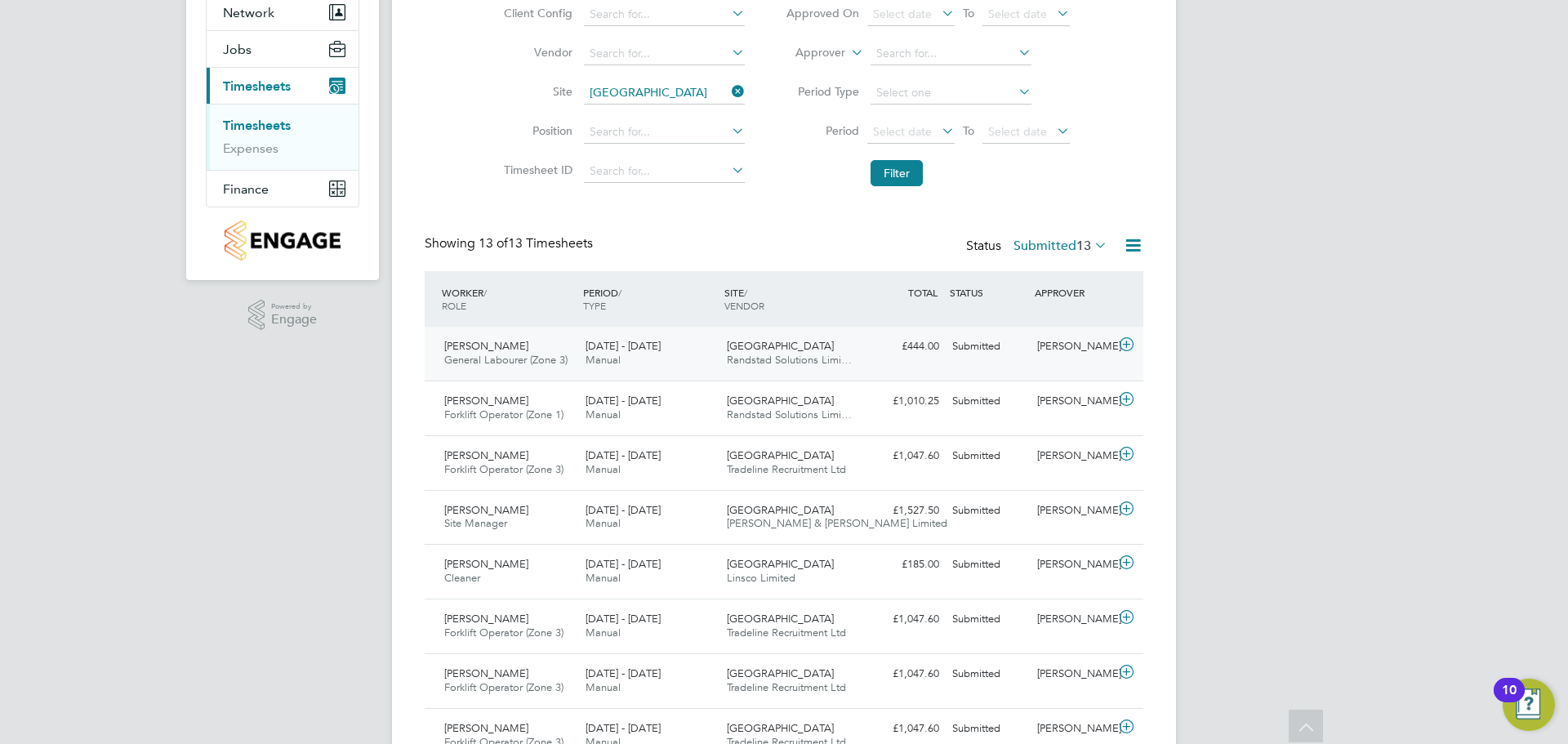
click at [743, 353] on span "Randstad Solutions Limi…" at bounding box center [789, 359] width 125 height 14
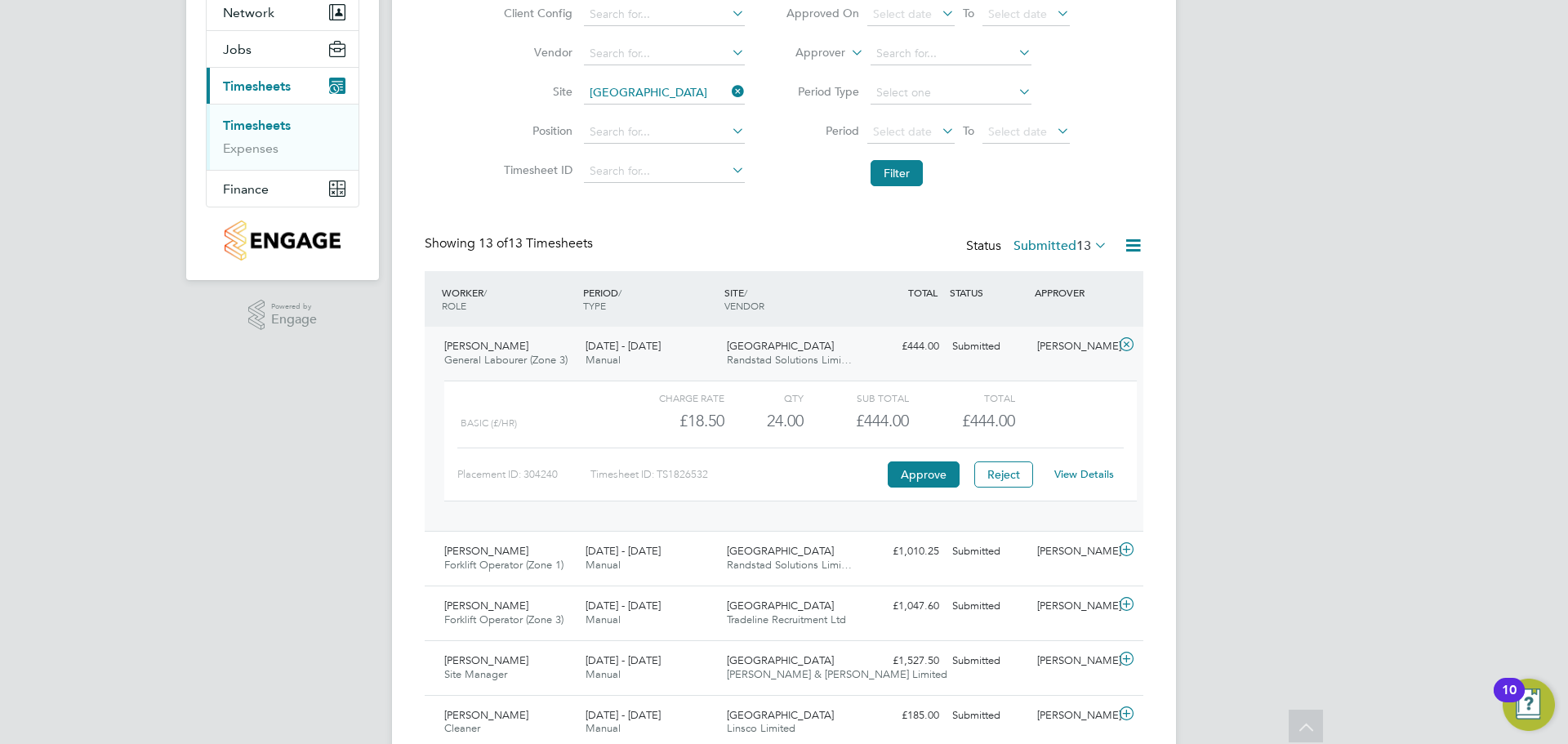
click at [765, 342] on span "[GEOGRAPHIC_DATA]" at bounding box center [780, 346] width 107 height 14
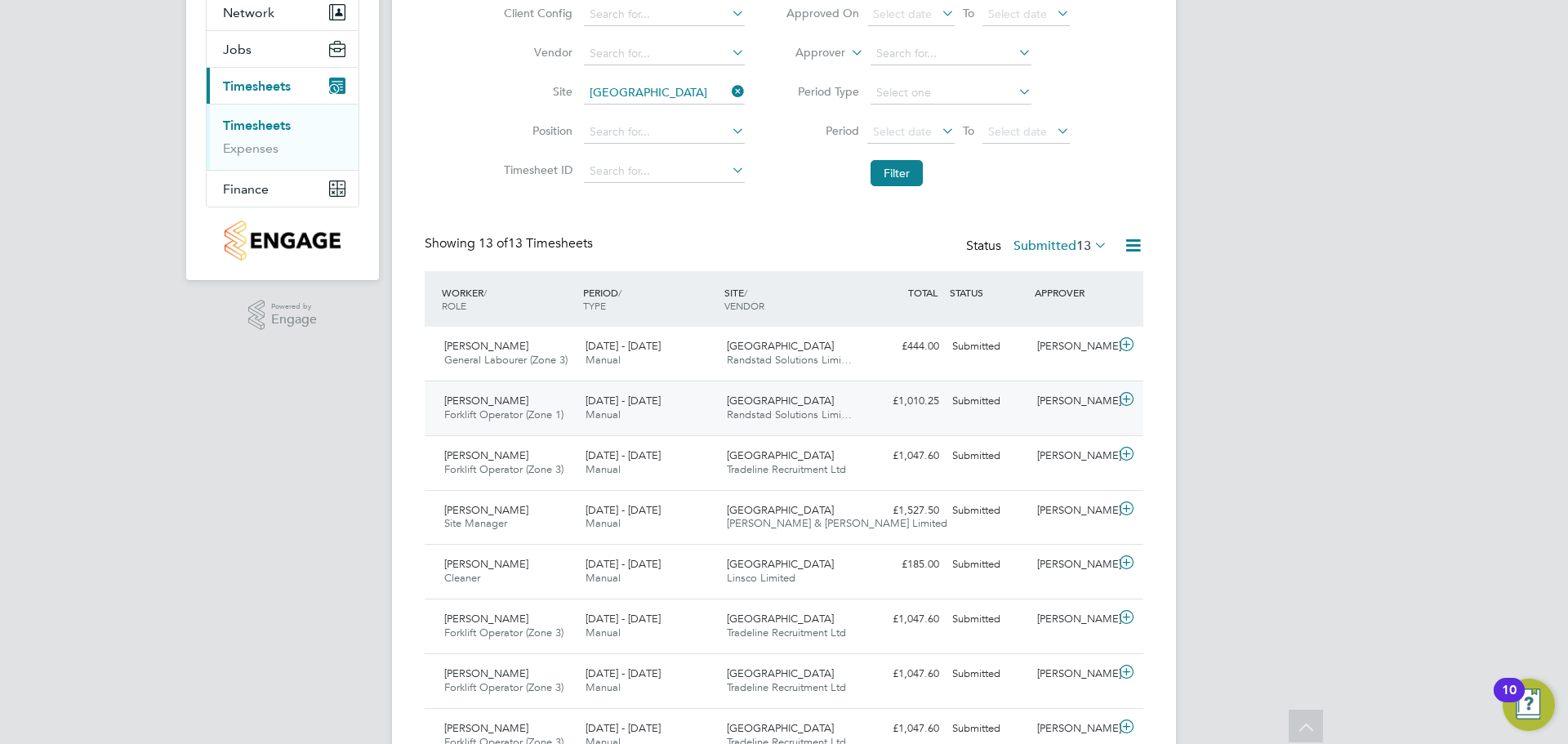
click at [655, 398] on span "[DATE] - [DATE]" at bounding box center [624, 400] width 75 height 14
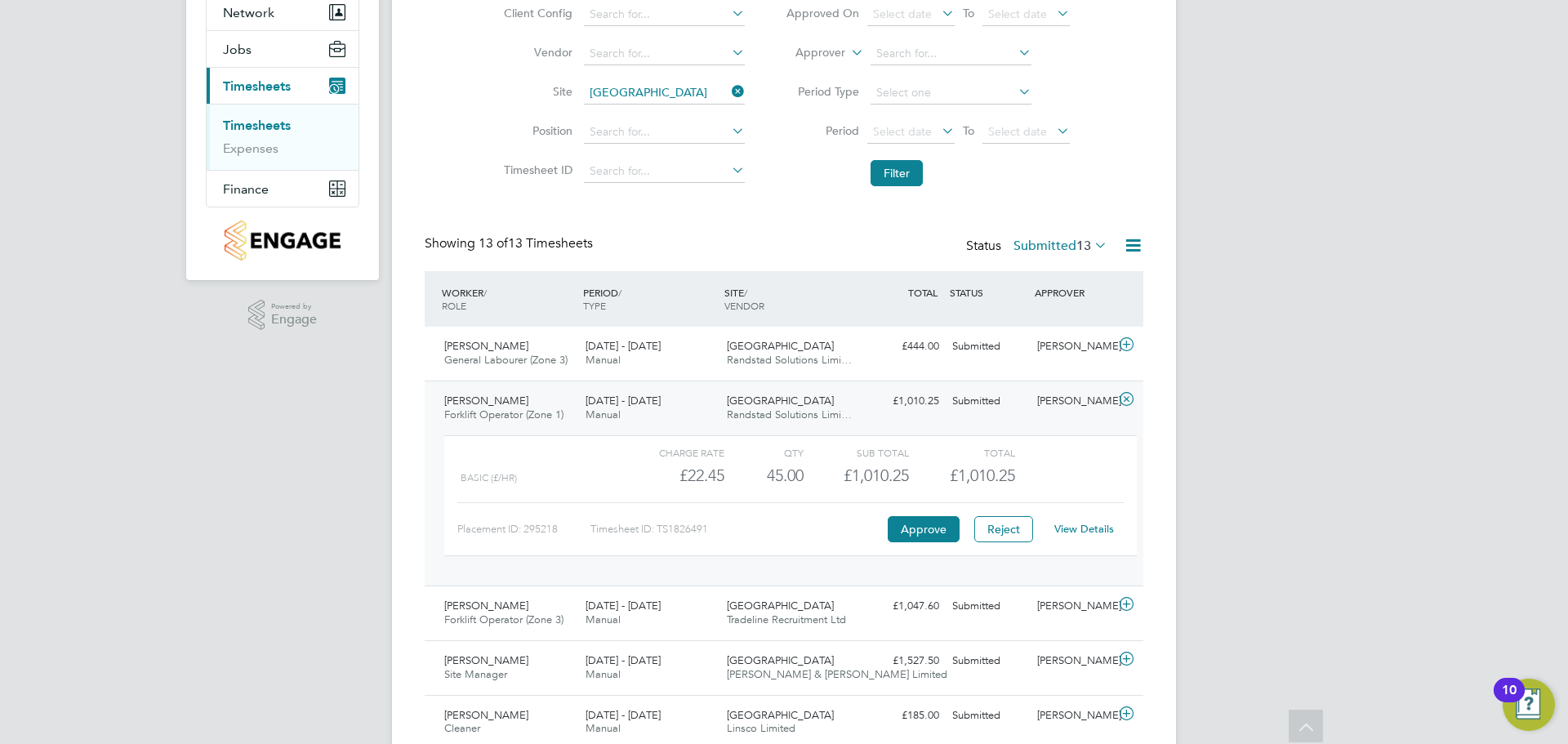
click at [647, 386] on div "Efim Duca Forklift Operator (Zone 1) 15 - 21 Sep 2025 15 - 21 Sep 2025 Manual G…" at bounding box center [784, 483] width 719 height 205
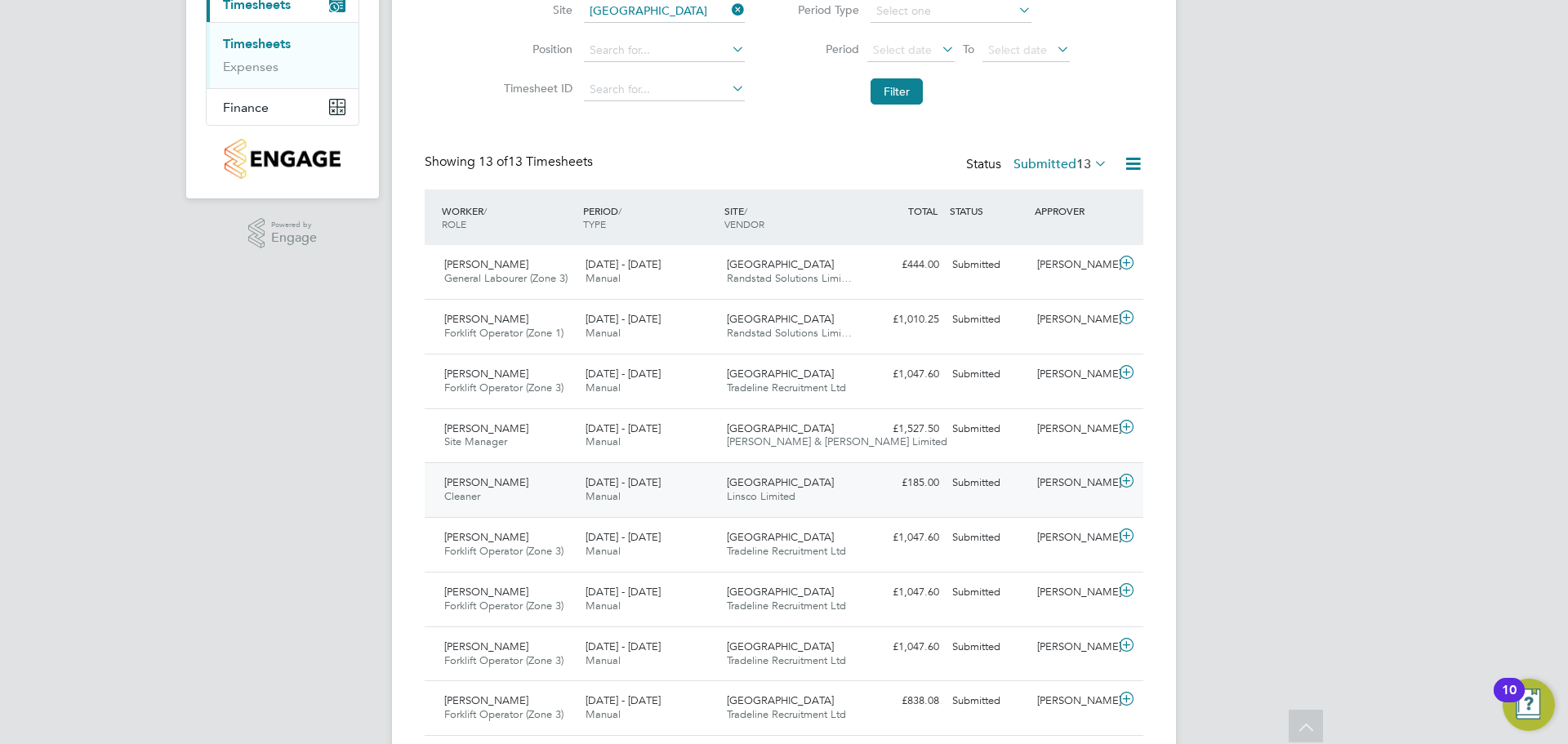
click at [654, 494] on div "[DATE] - [DATE] Manual" at bounding box center [650, 489] width 141 height 40
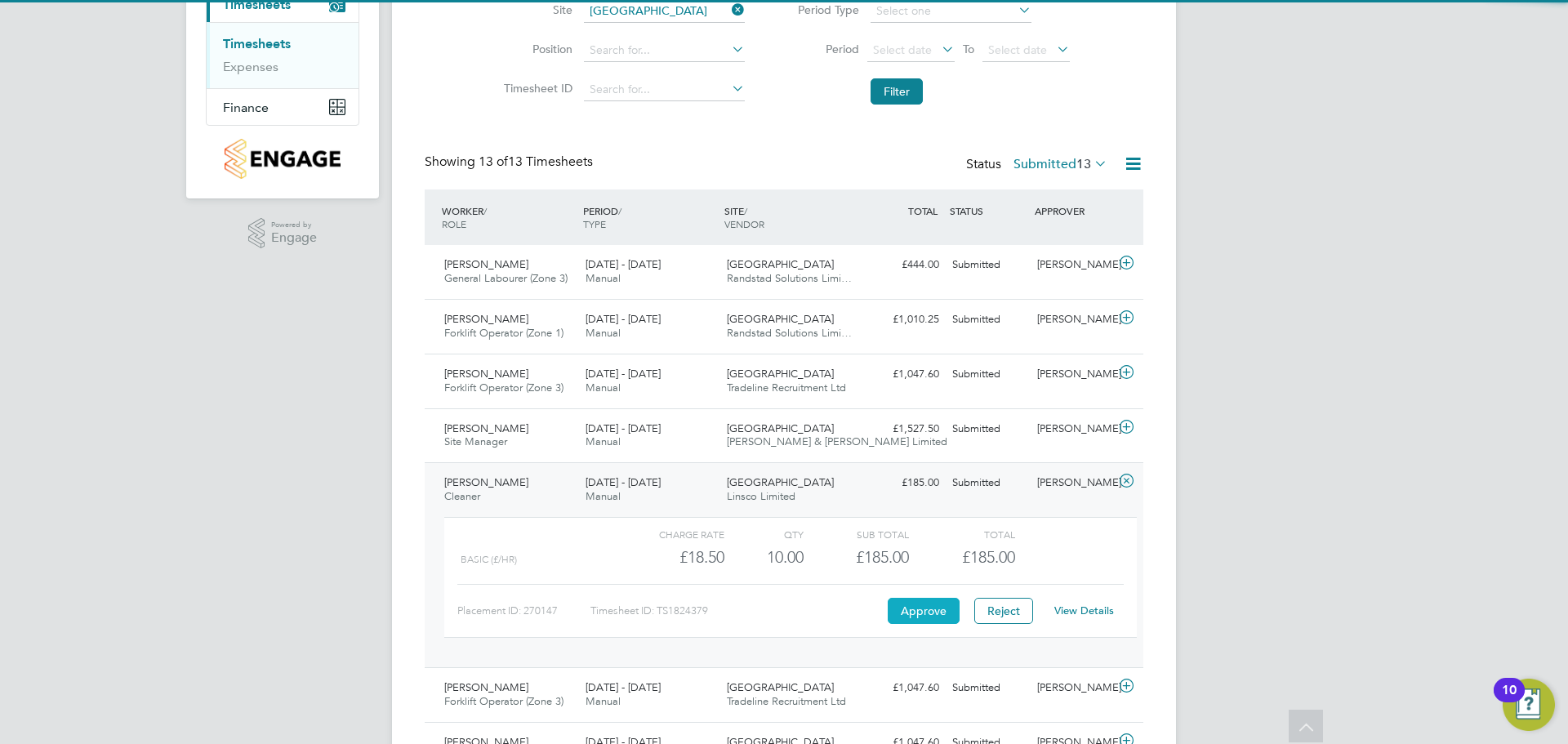
click at [905, 609] on button "Approve" at bounding box center [923, 611] width 72 height 26
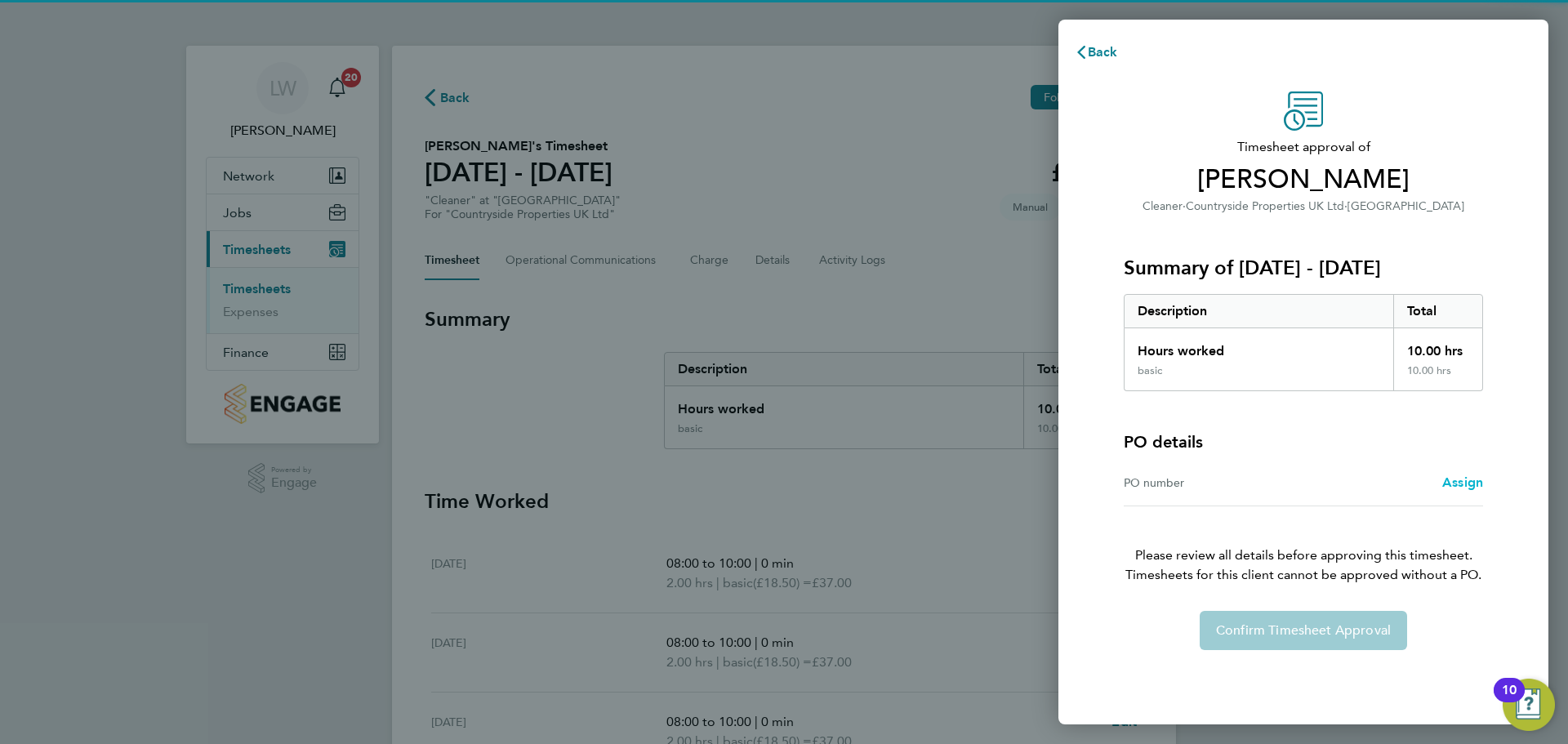
click at [1471, 473] on link "Assign" at bounding box center [1462, 482] width 41 height 20
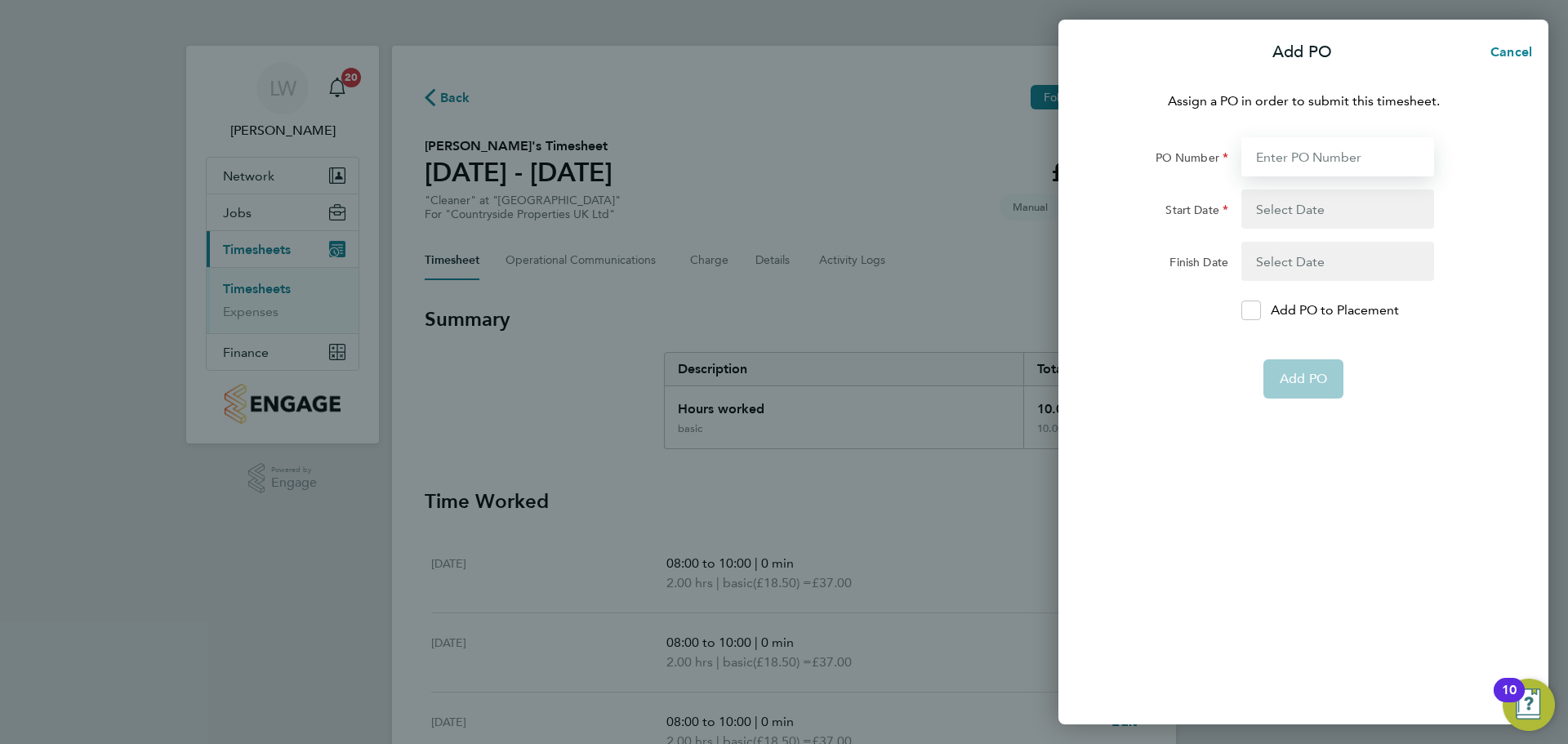
click at [1324, 151] on input "PO Number" at bounding box center [1338, 157] width 193 height 40
type input "M-MZ064/00076"
type input "[DATE]"
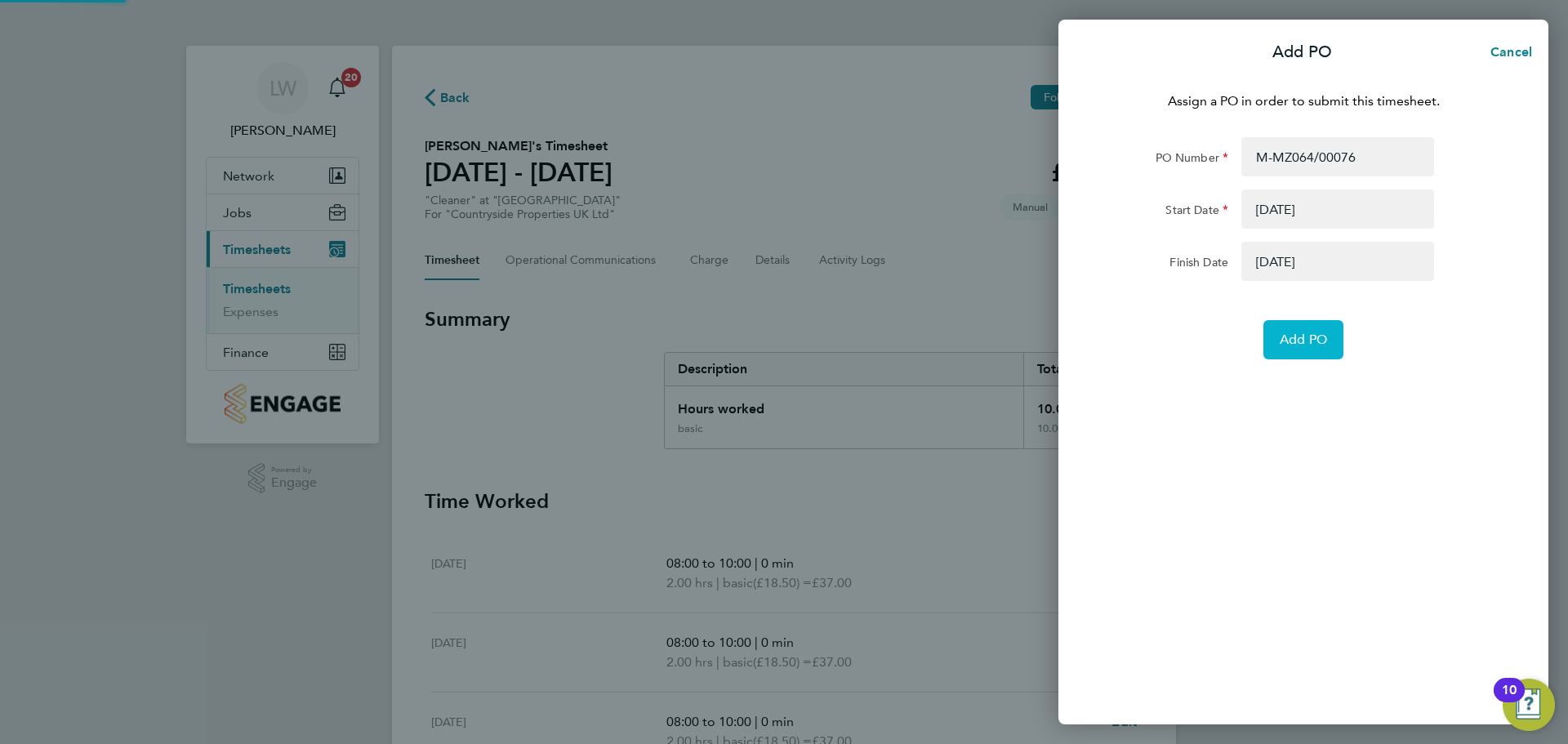
click at [1296, 332] on span "Add PO" at bounding box center [1303, 339] width 47 height 16
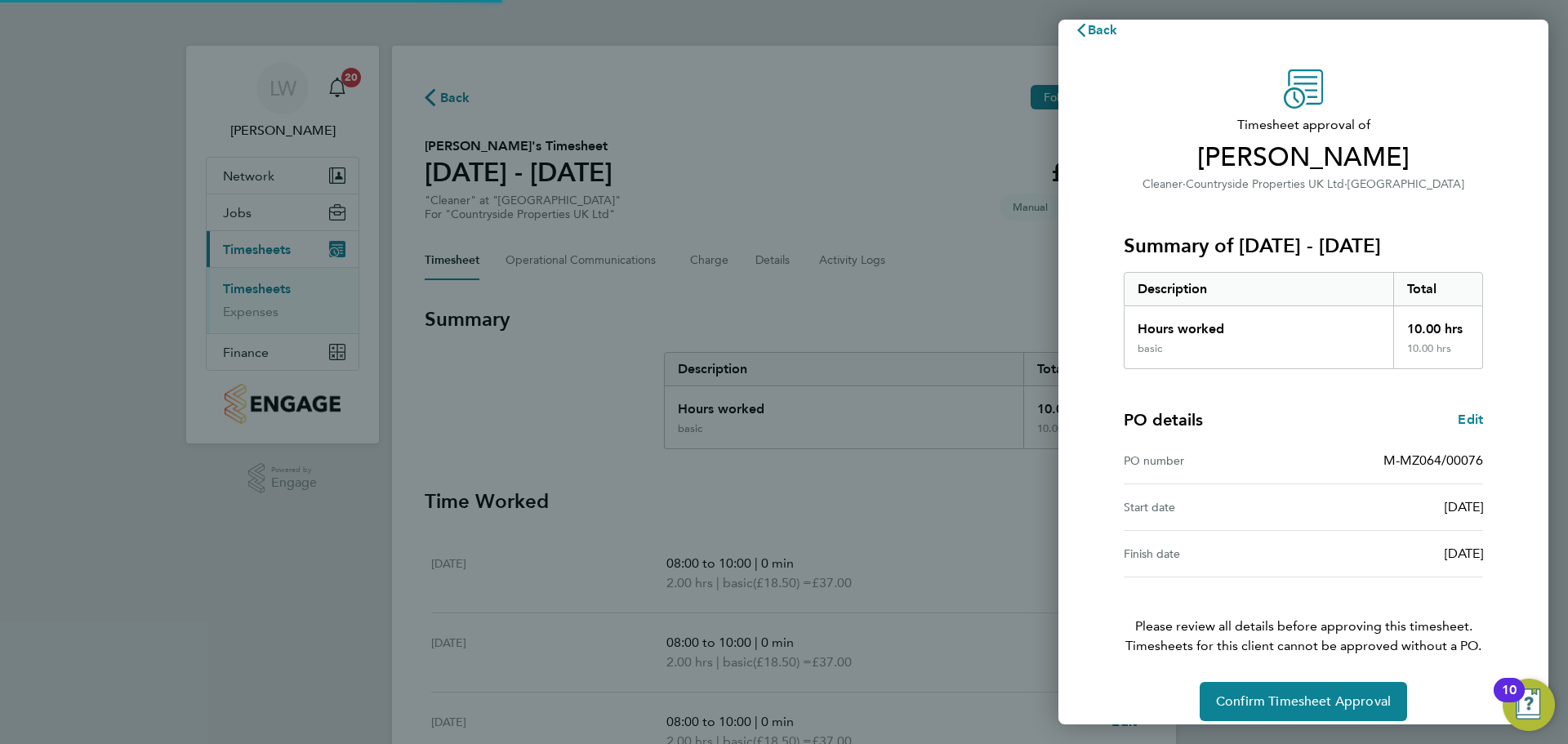
scroll to position [39, 0]
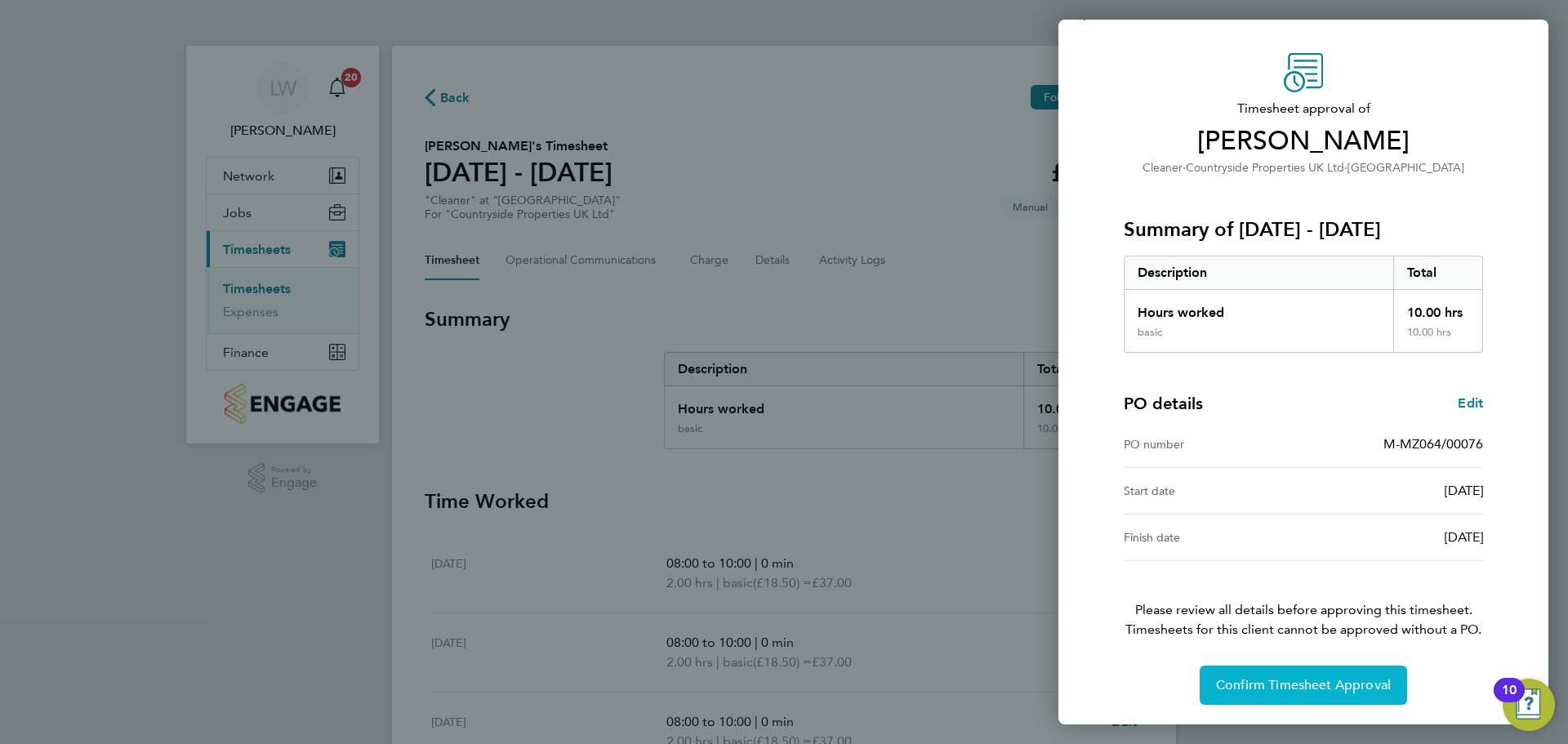
drag, startPoint x: 1242, startPoint y: 687, endPoint x: 1081, endPoint y: 667, distance: 162.2
click at [1242, 687] on span "Confirm Timesheet Approval" at bounding box center [1303, 685] width 174 height 16
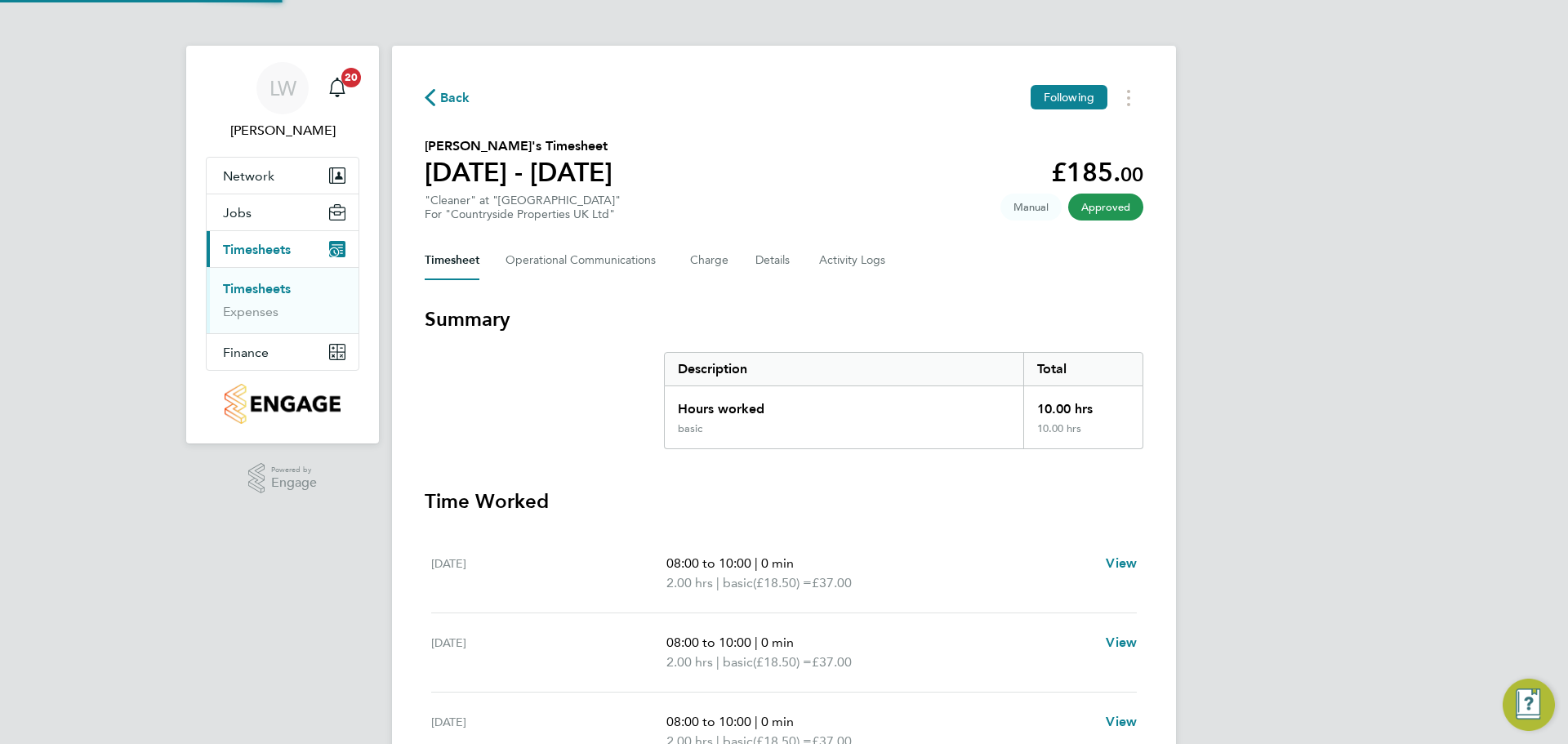
click at [268, 293] on link "Timesheets" at bounding box center [257, 288] width 68 height 15
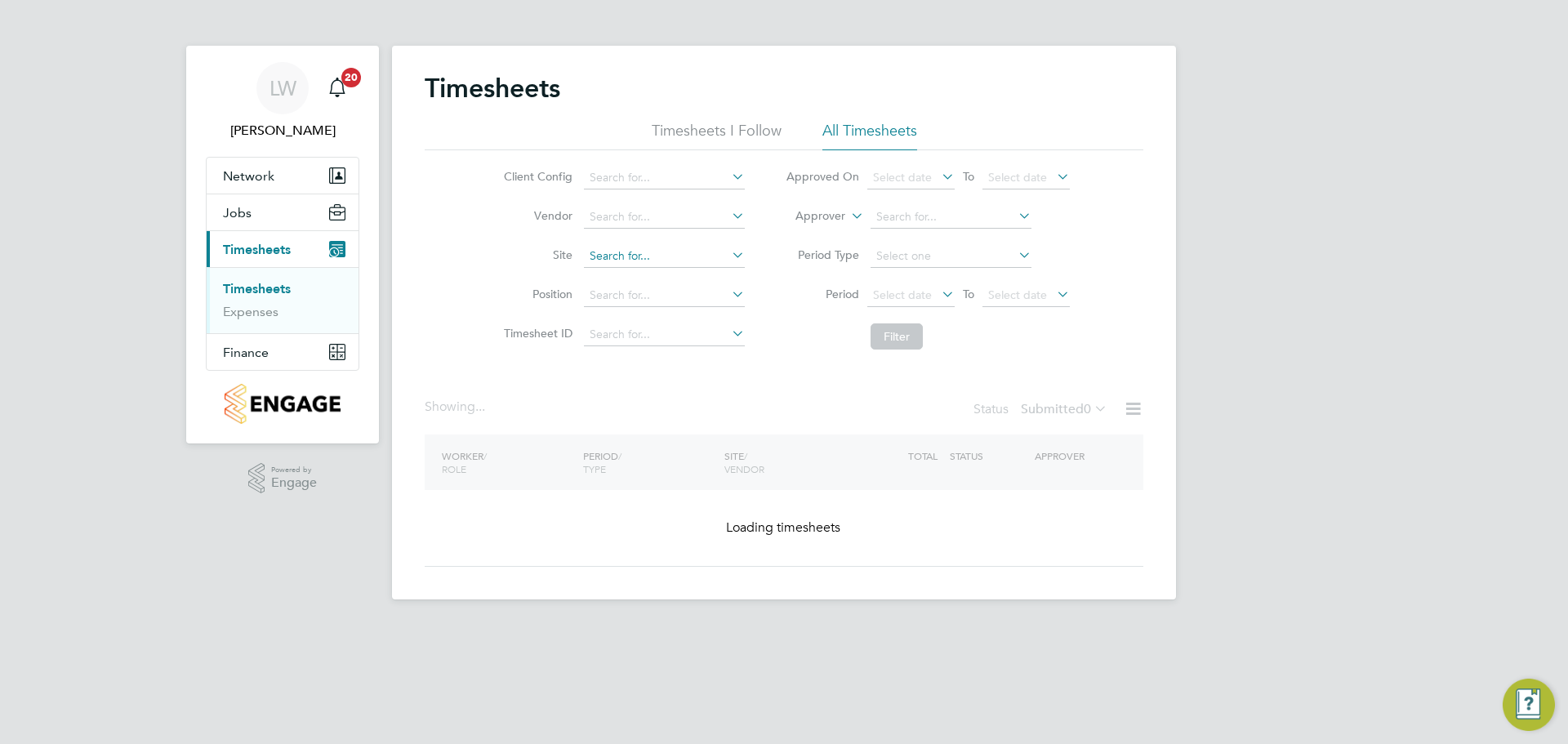
click at [690, 240] on li "Site" at bounding box center [622, 256] width 286 height 40
click at [647, 257] on input at bounding box center [664, 256] width 161 height 23
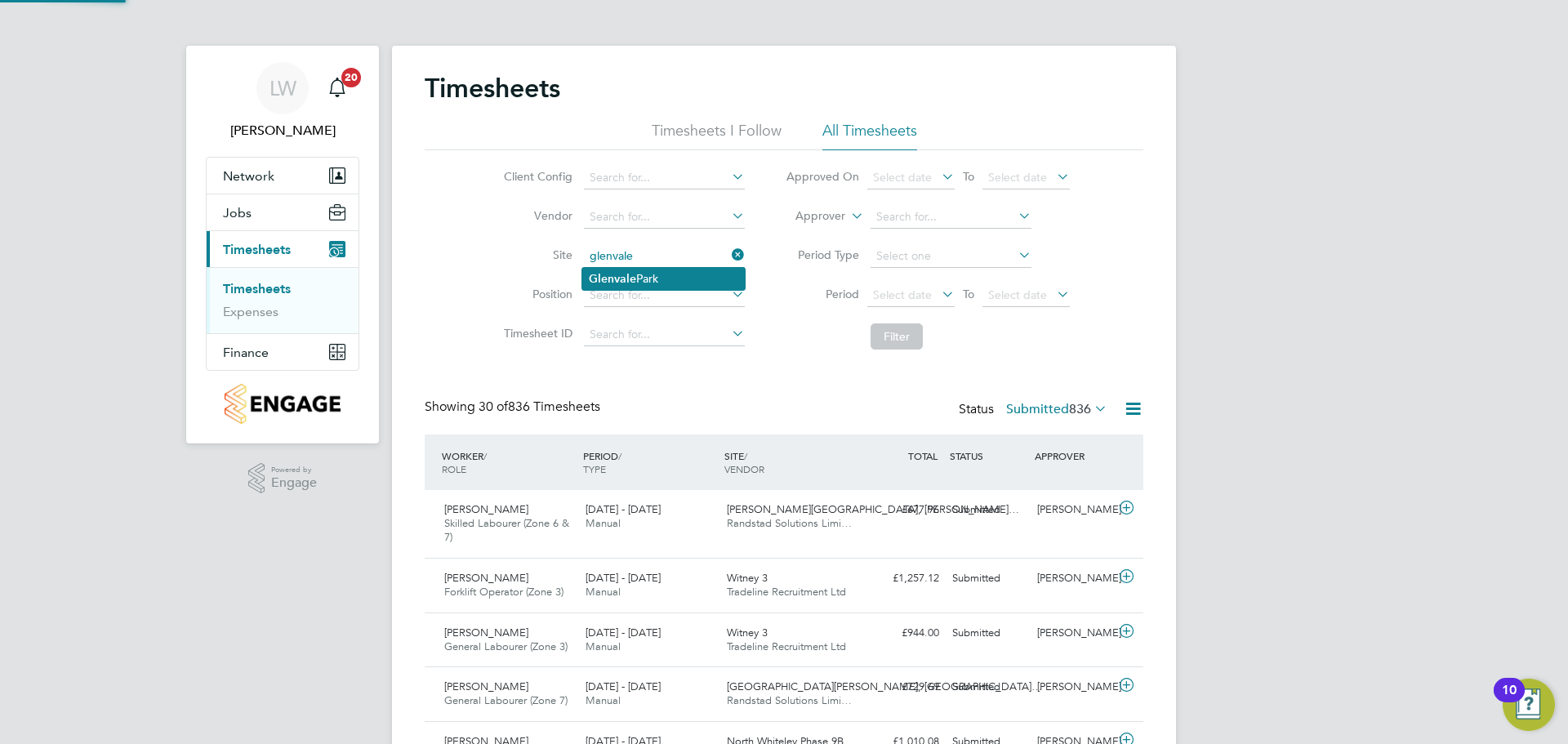
click at [677, 273] on li "[GEOGRAPHIC_DATA]" at bounding box center [663, 278] width 162 height 22
type input "[GEOGRAPHIC_DATA]"
drag, startPoint x: 877, startPoint y: 322, endPoint x: 892, endPoint y: 337, distance: 21.2
click at [886, 328] on li "Filter" at bounding box center [927, 336] width 325 height 42
click at [892, 337] on button "Filter" at bounding box center [896, 336] width 52 height 26
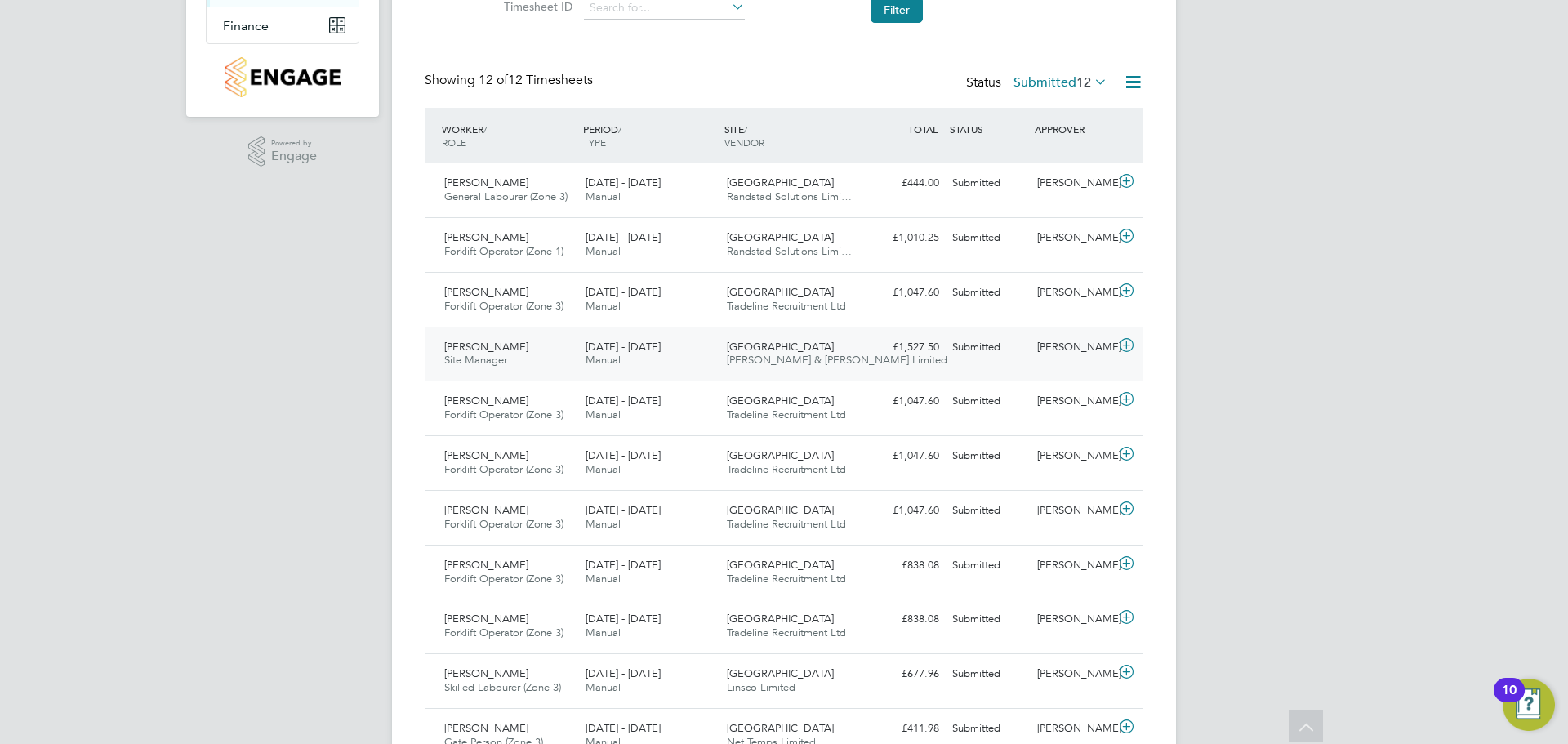
click at [640, 348] on span "[DATE] - [DATE]" at bounding box center [624, 347] width 75 height 14
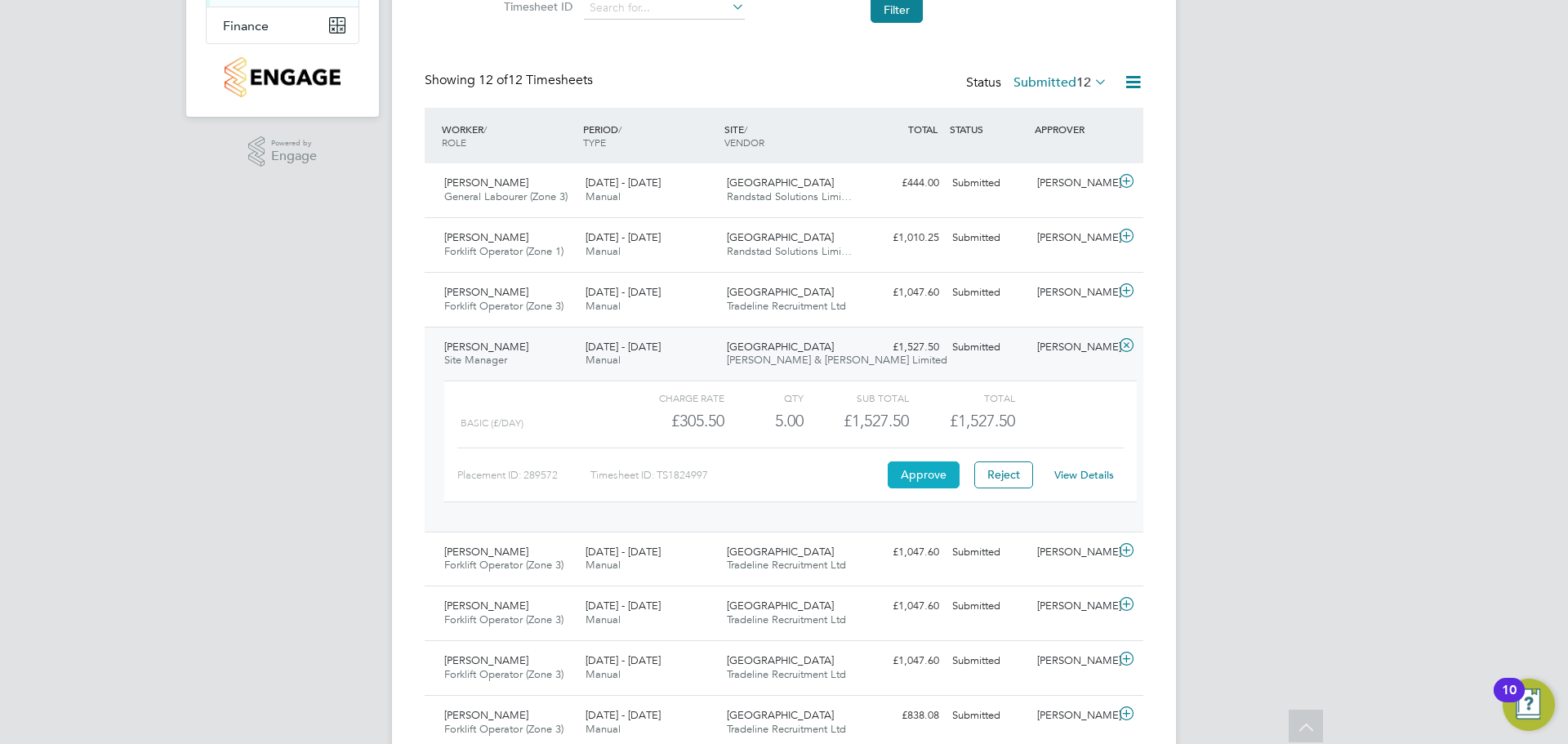
click at [917, 477] on button "Approve" at bounding box center [923, 475] width 72 height 26
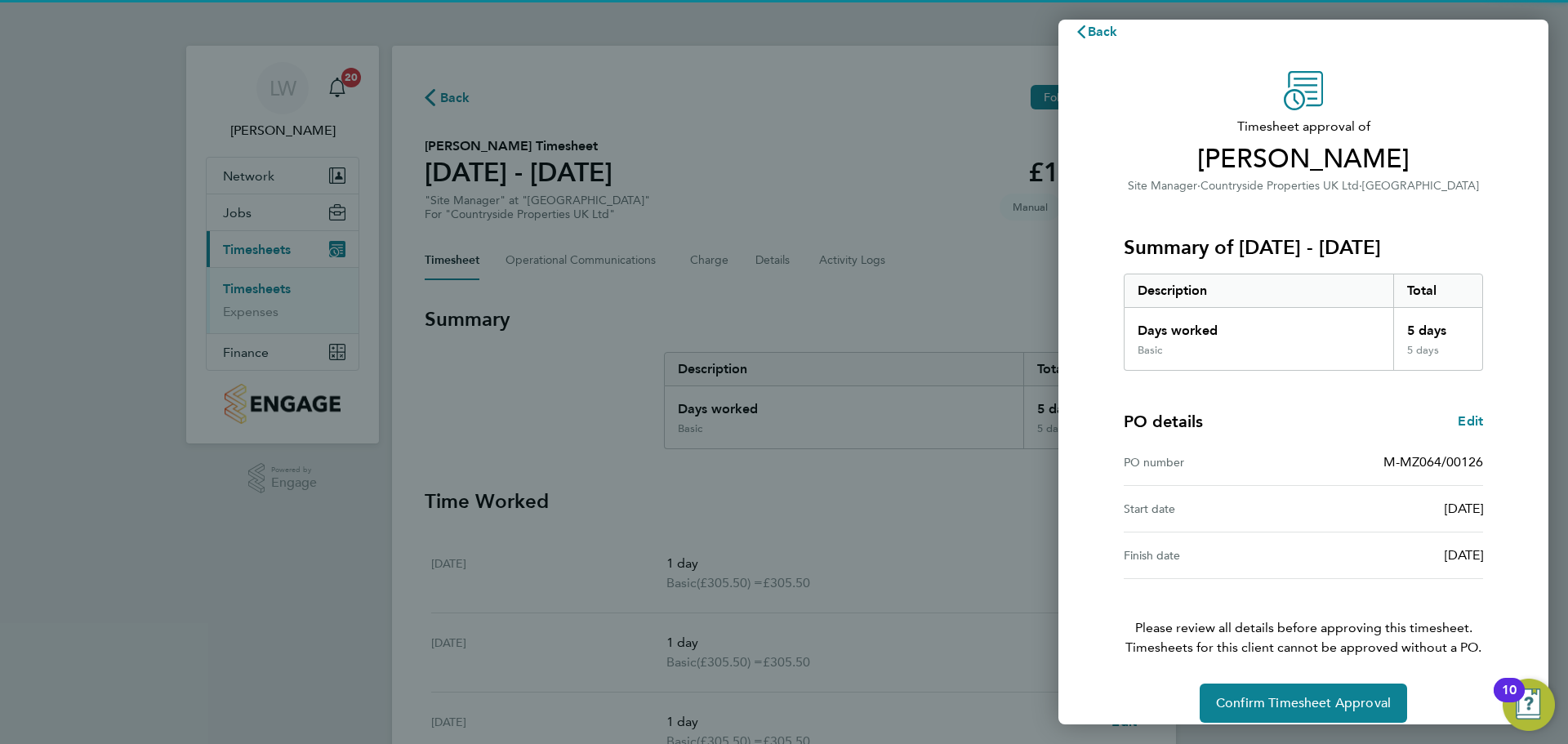
scroll to position [39, 0]
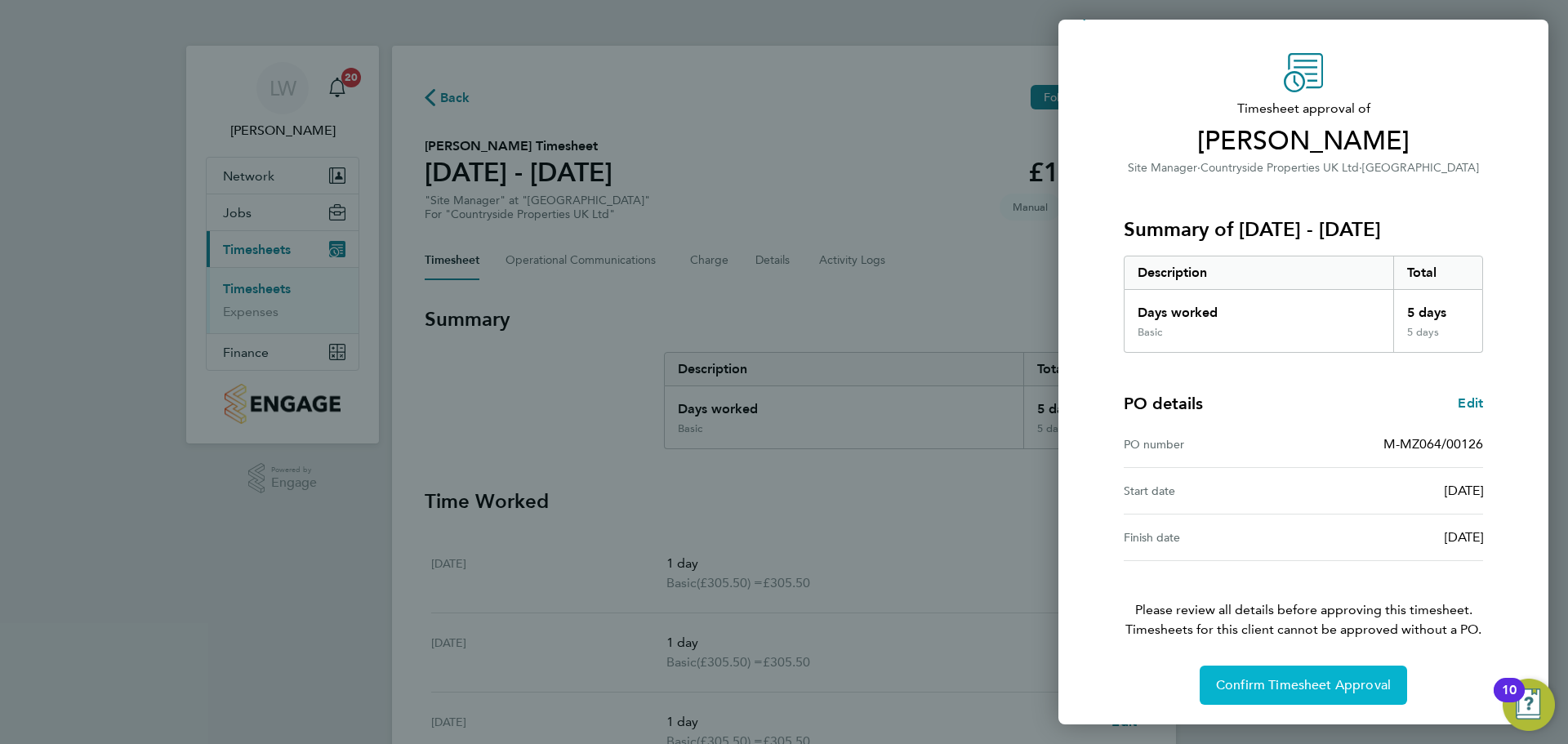
click at [1277, 686] on span "Confirm Timesheet Approval" at bounding box center [1303, 685] width 174 height 16
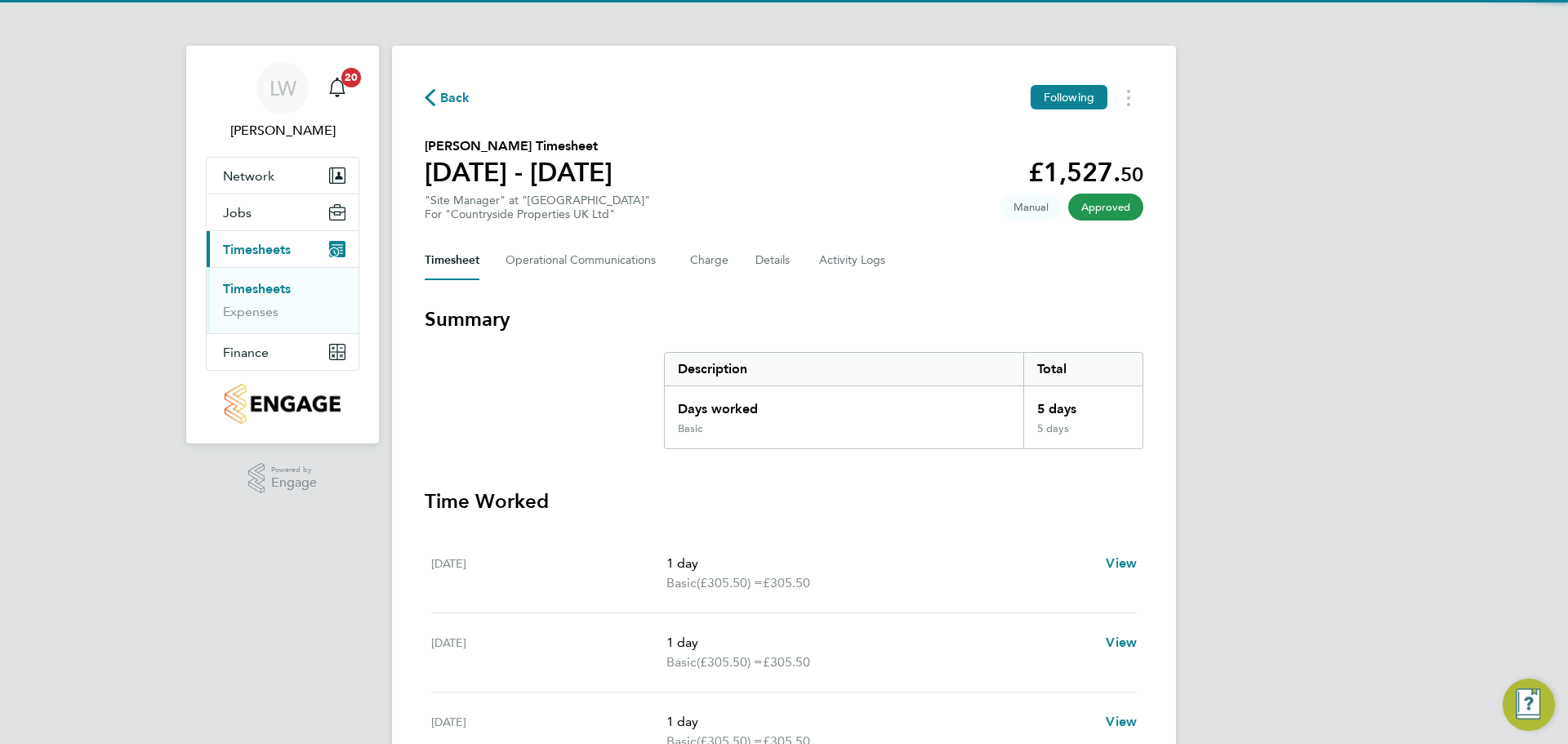
click at [266, 282] on link "Timesheets" at bounding box center [257, 288] width 68 height 15
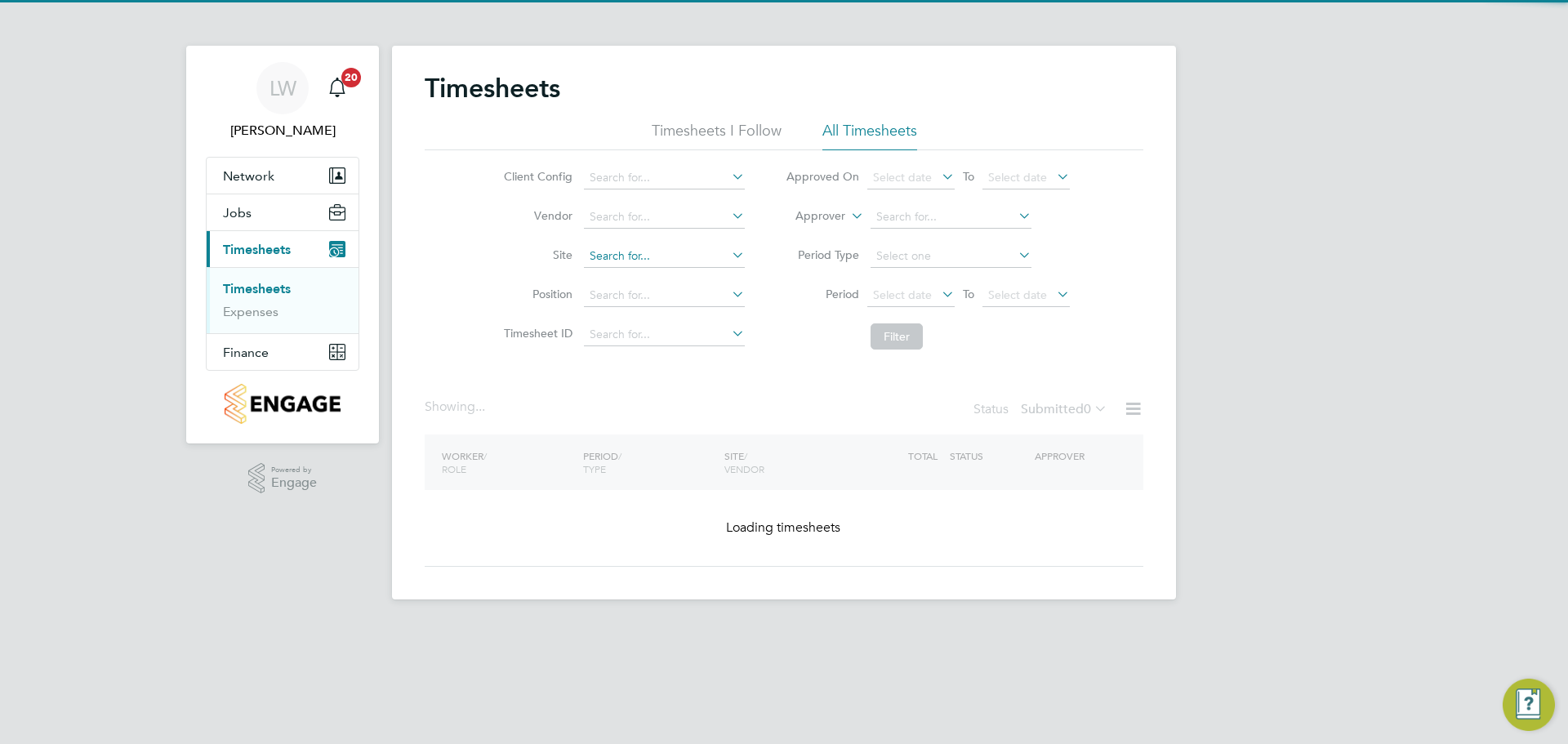
click at [634, 261] on input at bounding box center [664, 256] width 161 height 23
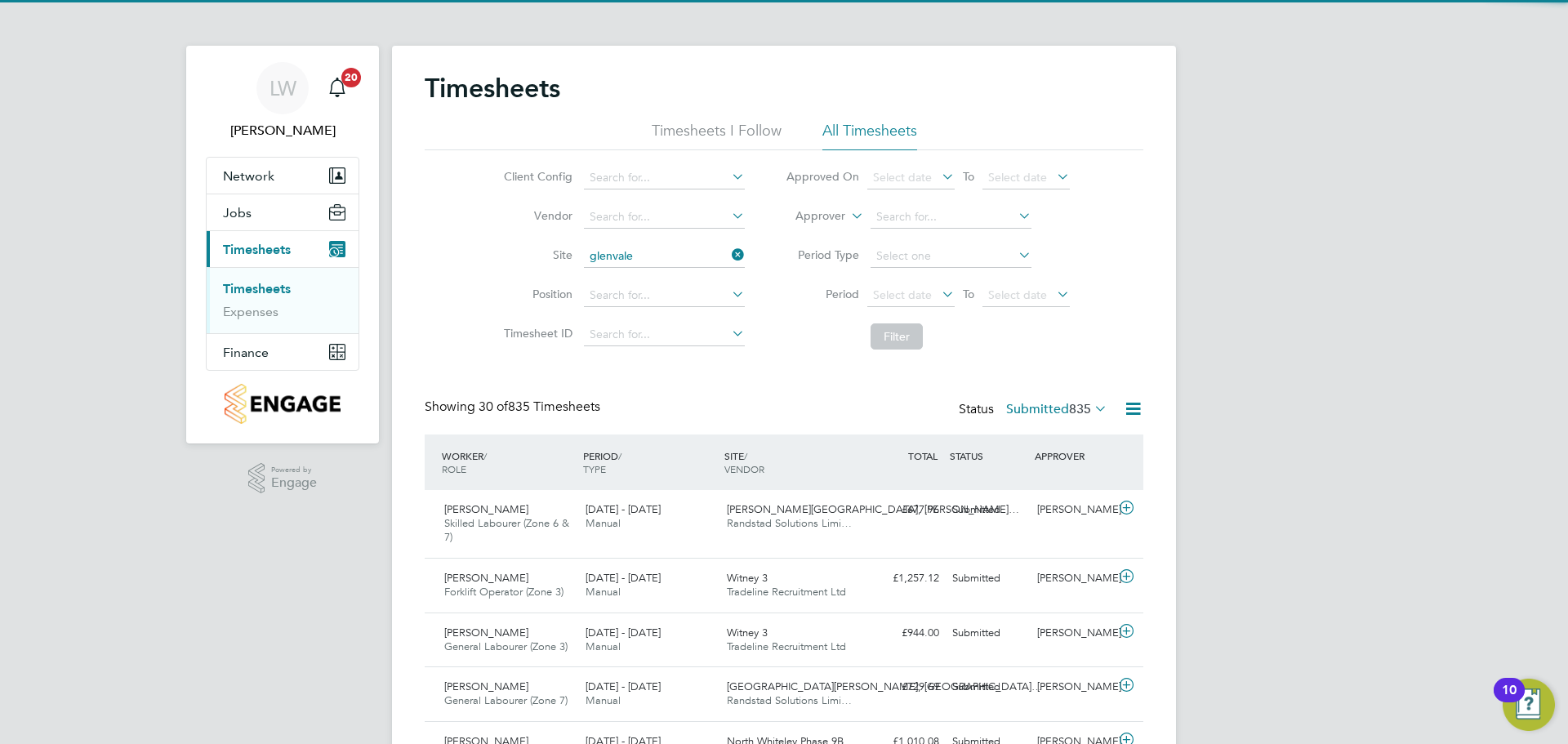
drag, startPoint x: 647, startPoint y: 270, endPoint x: 879, endPoint y: 344, distance: 243.5
click at [651, 270] on li "[GEOGRAPHIC_DATA]" at bounding box center [663, 278] width 162 height 22
type input "[GEOGRAPHIC_DATA]"
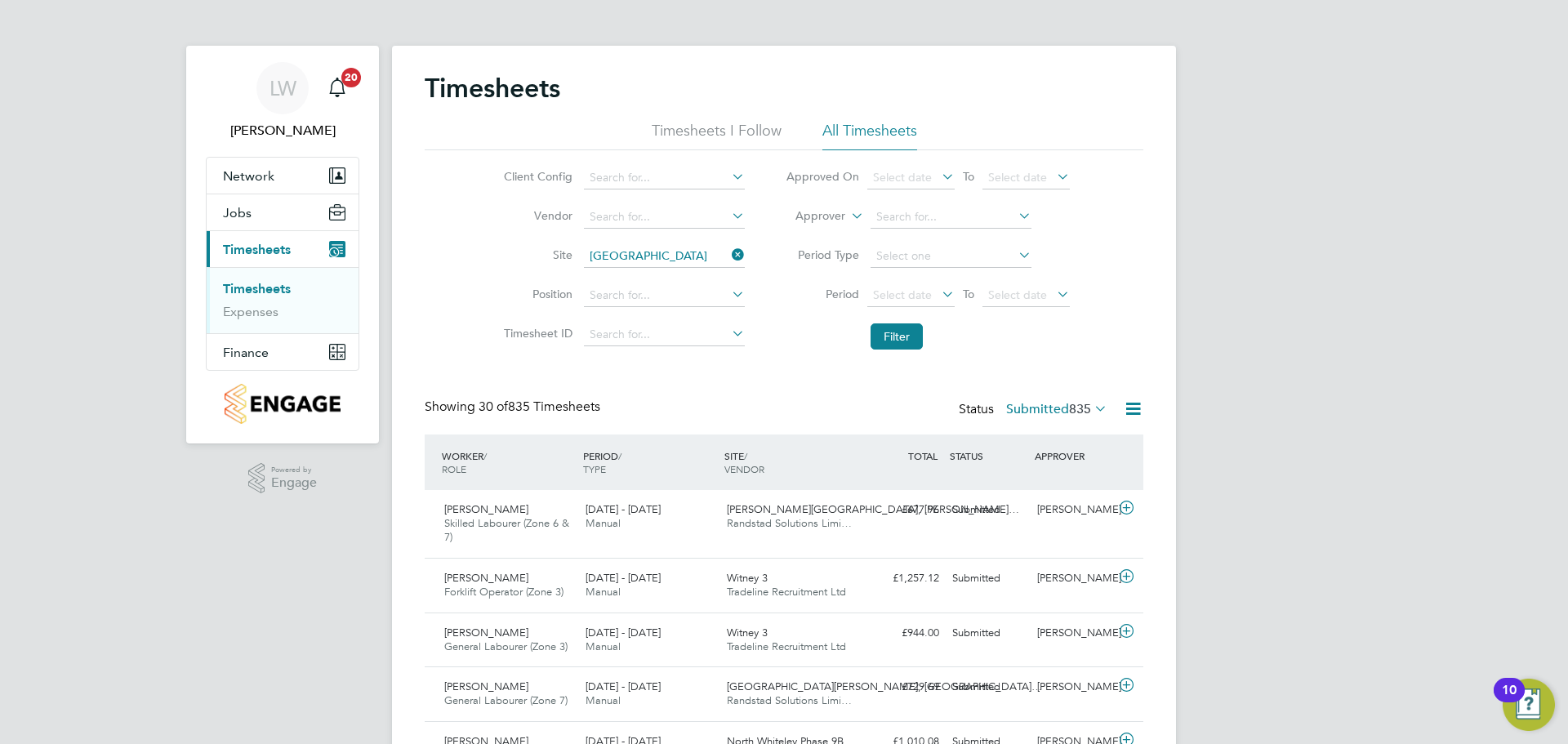
click at [868, 320] on li "Filter" at bounding box center [927, 336] width 325 height 42
click at [915, 338] on button "Filter" at bounding box center [896, 336] width 52 height 26
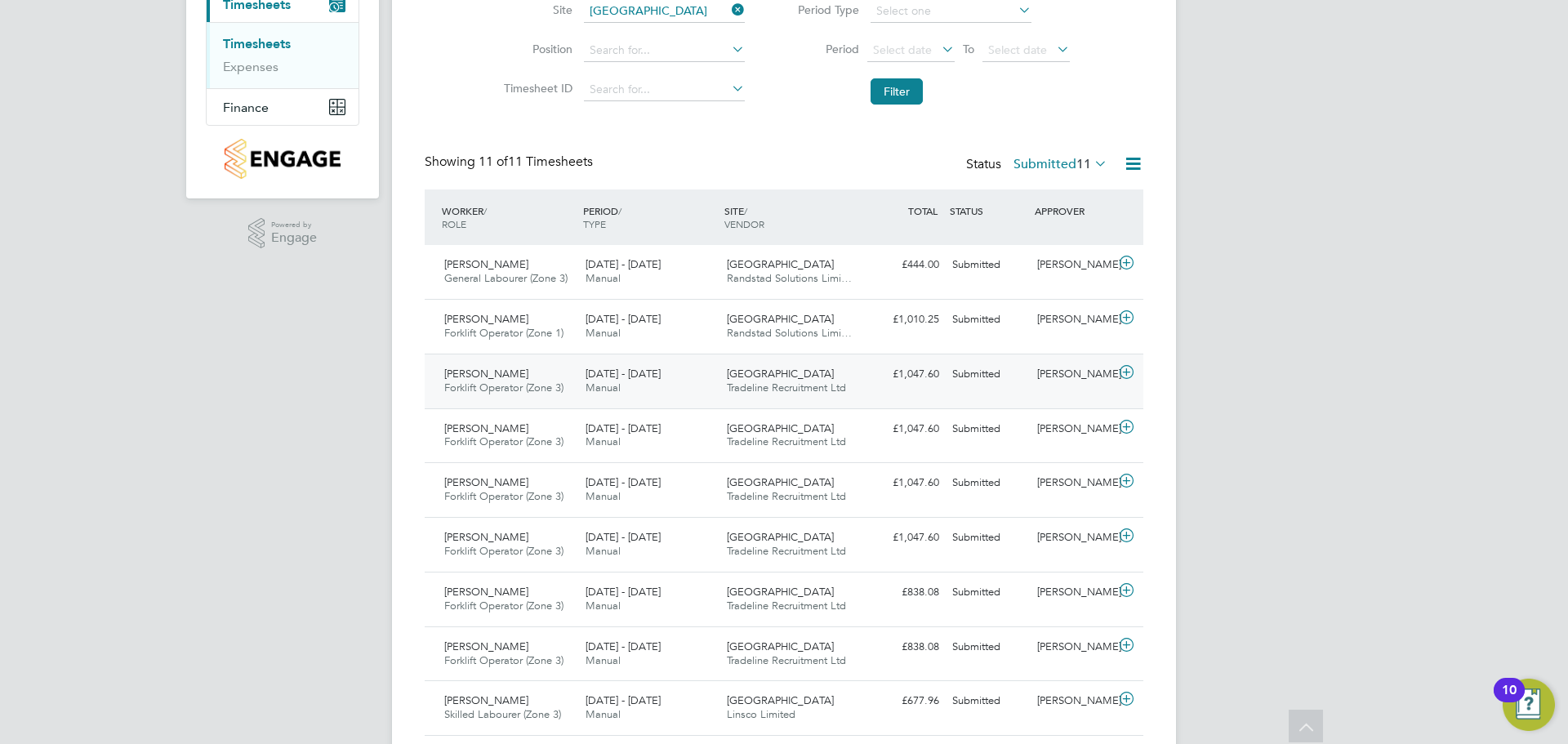
click at [670, 391] on div "[DATE] - [DATE] Manual" at bounding box center [650, 380] width 141 height 40
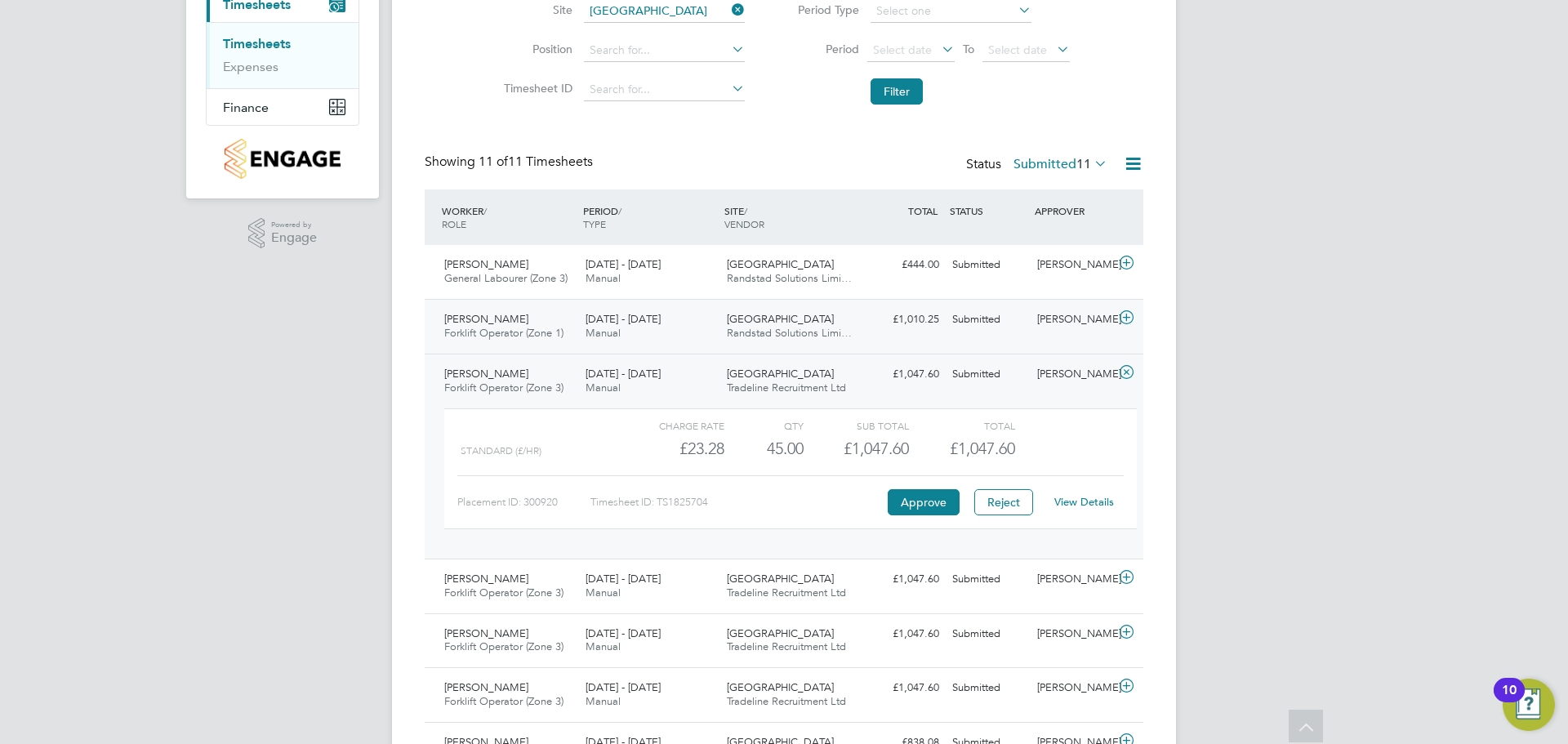
click at [708, 330] on div "[DATE] - [DATE] Manual" at bounding box center [650, 326] width 141 height 40
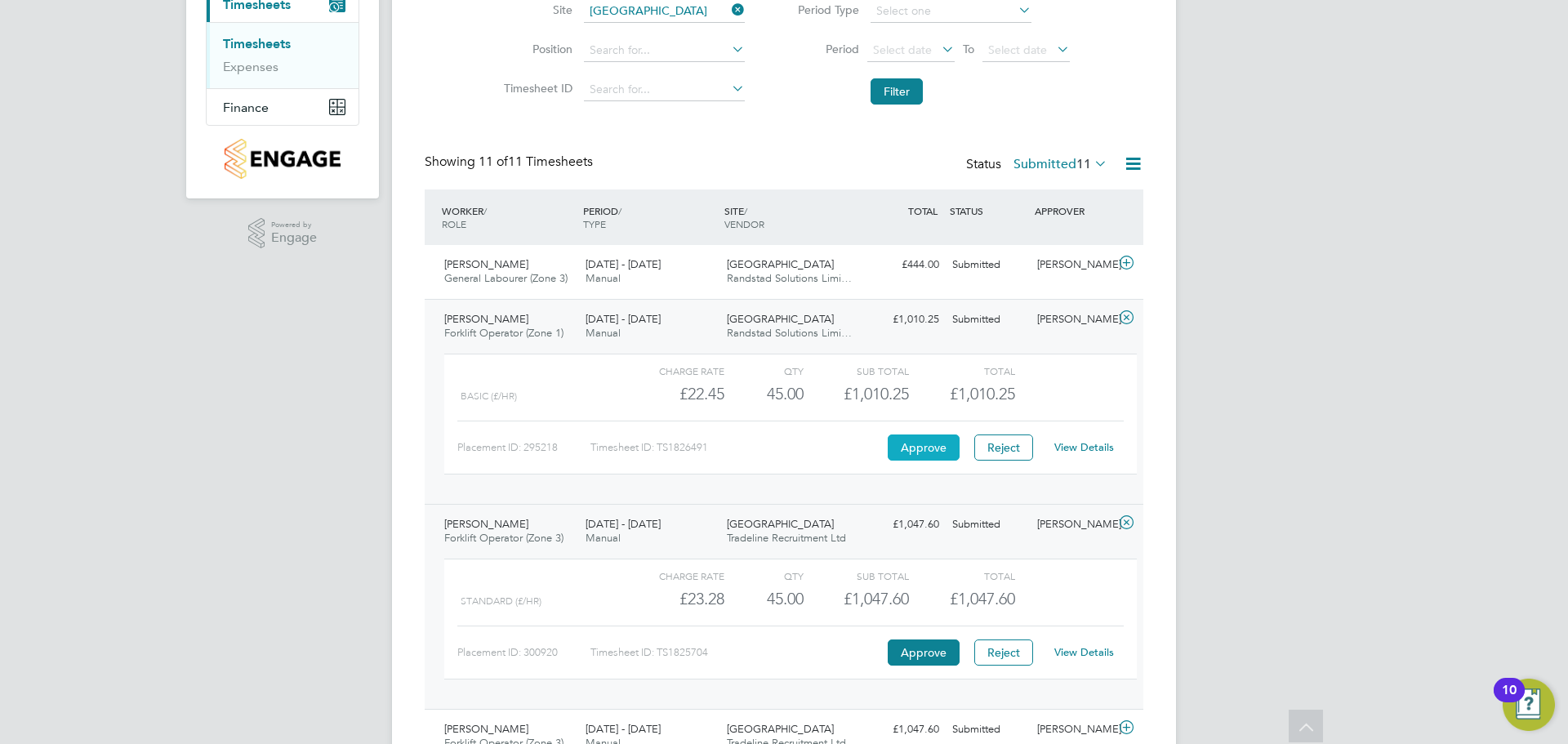
click at [919, 444] on button "Approve" at bounding box center [923, 447] width 72 height 26
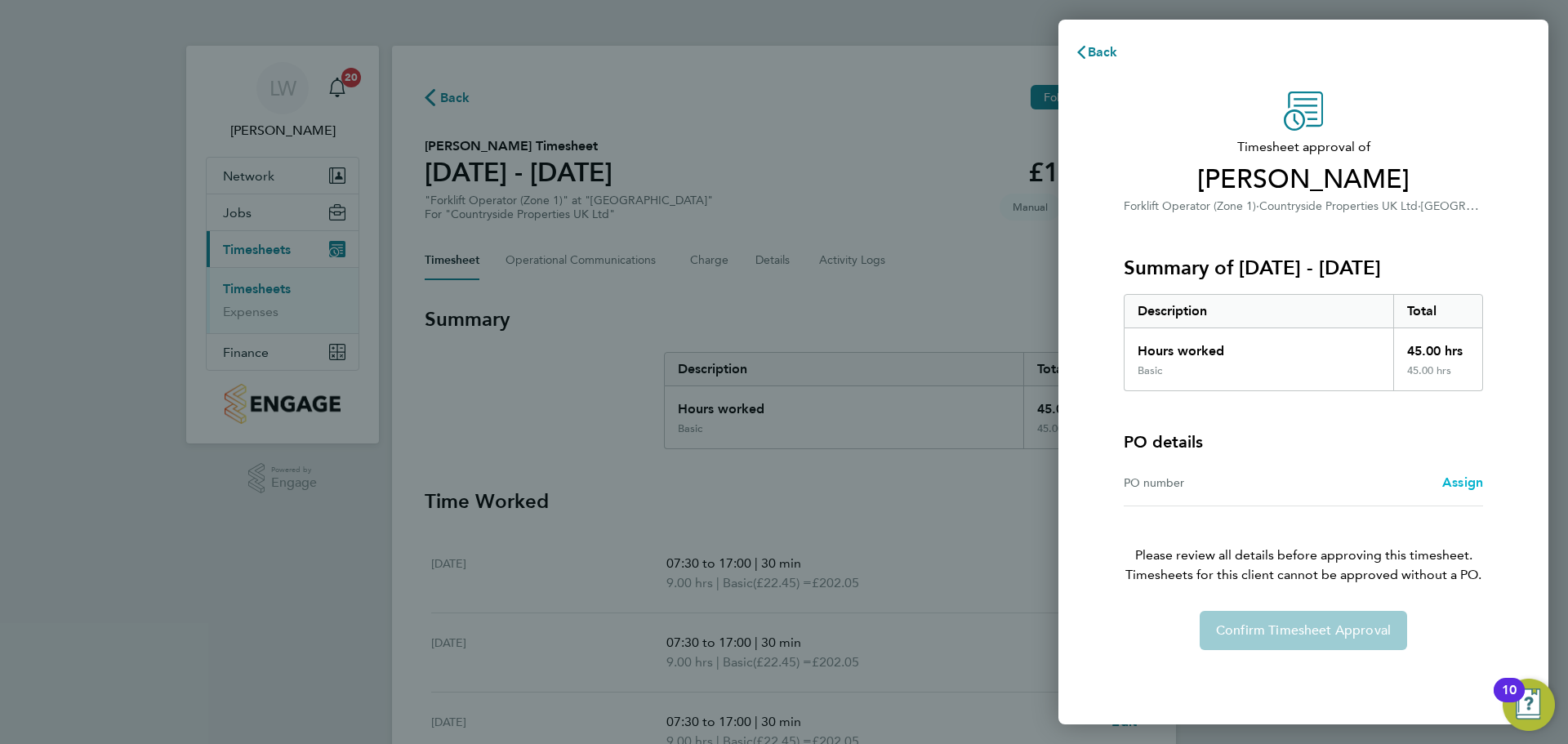
click at [1459, 485] on span "Assign" at bounding box center [1462, 482] width 41 height 15
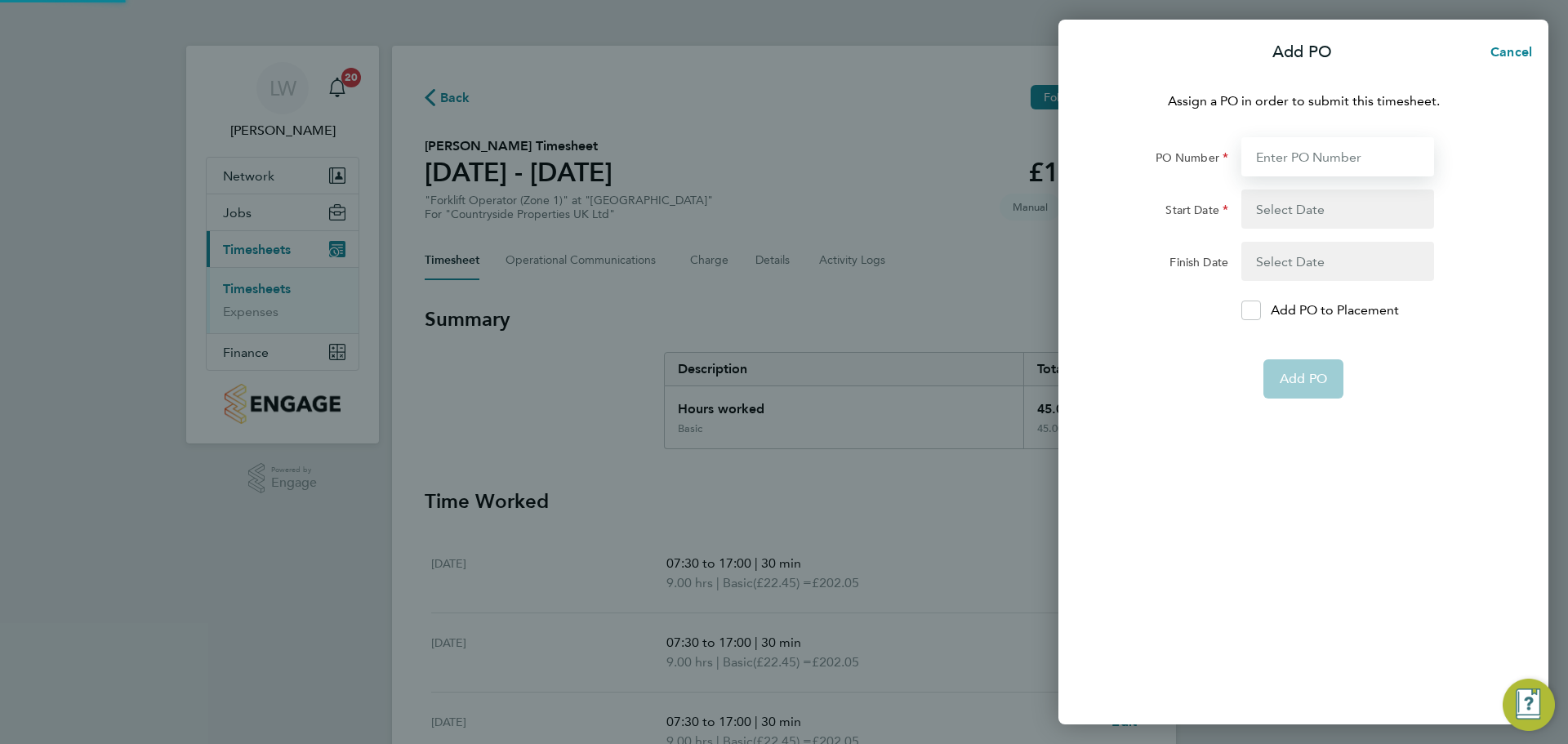
click at [1316, 159] on input "PO Number" at bounding box center [1338, 157] width 193 height 40
type input "M-MZ064/00041"
type input "[DATE]"
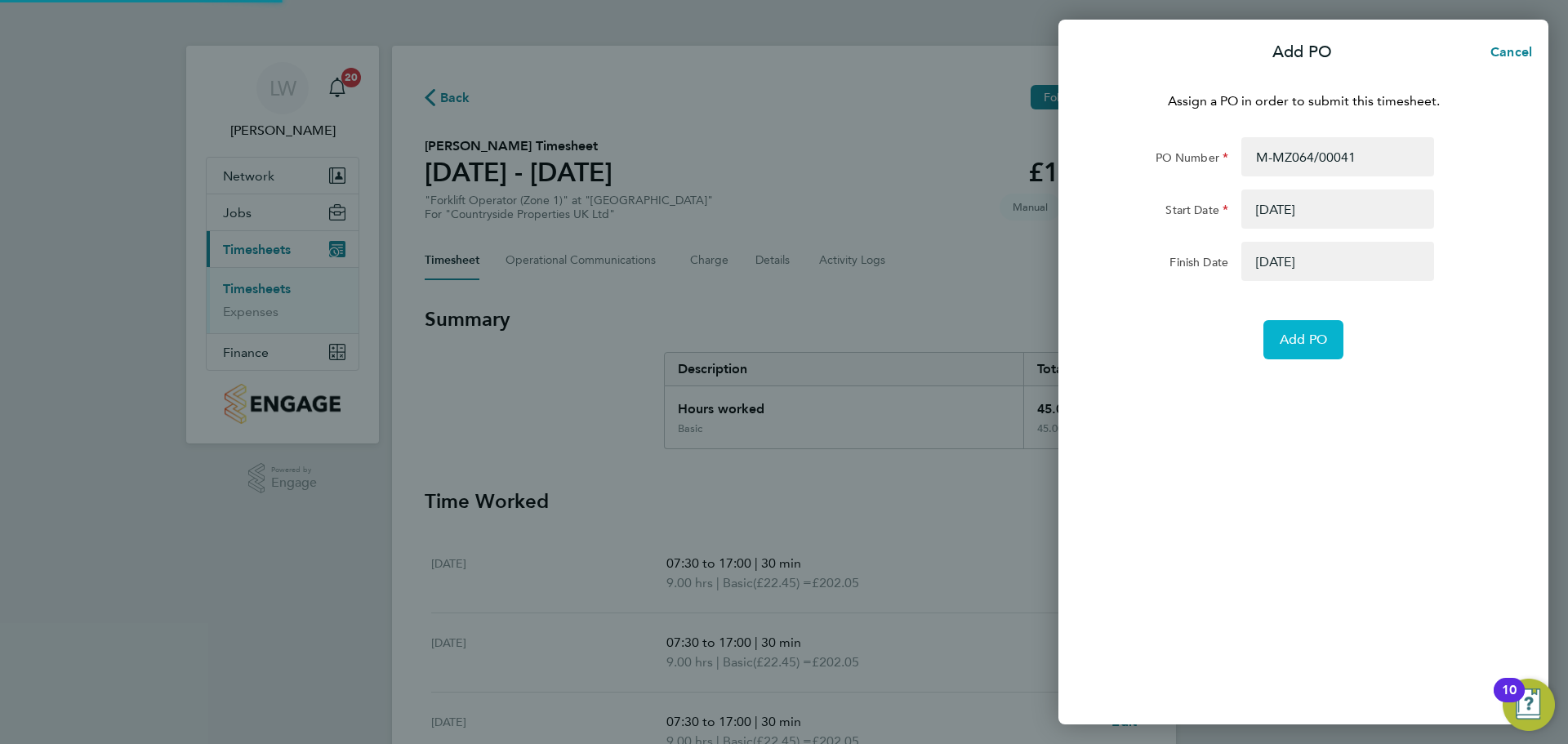
click at [1297, 347] on button "Add PO" at bounding box center [1303, 340] width 80 height 40
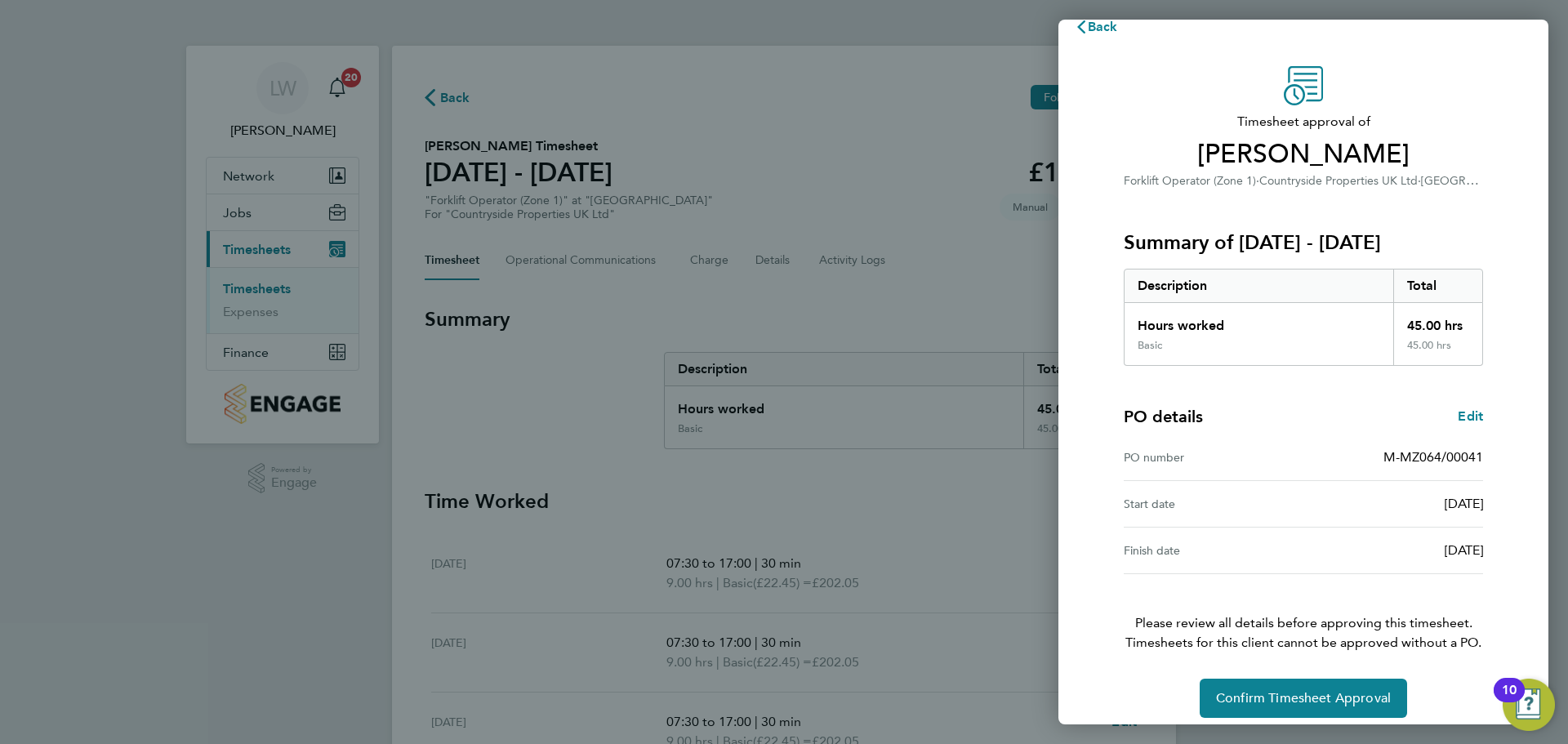
scroll to position [39, 0]
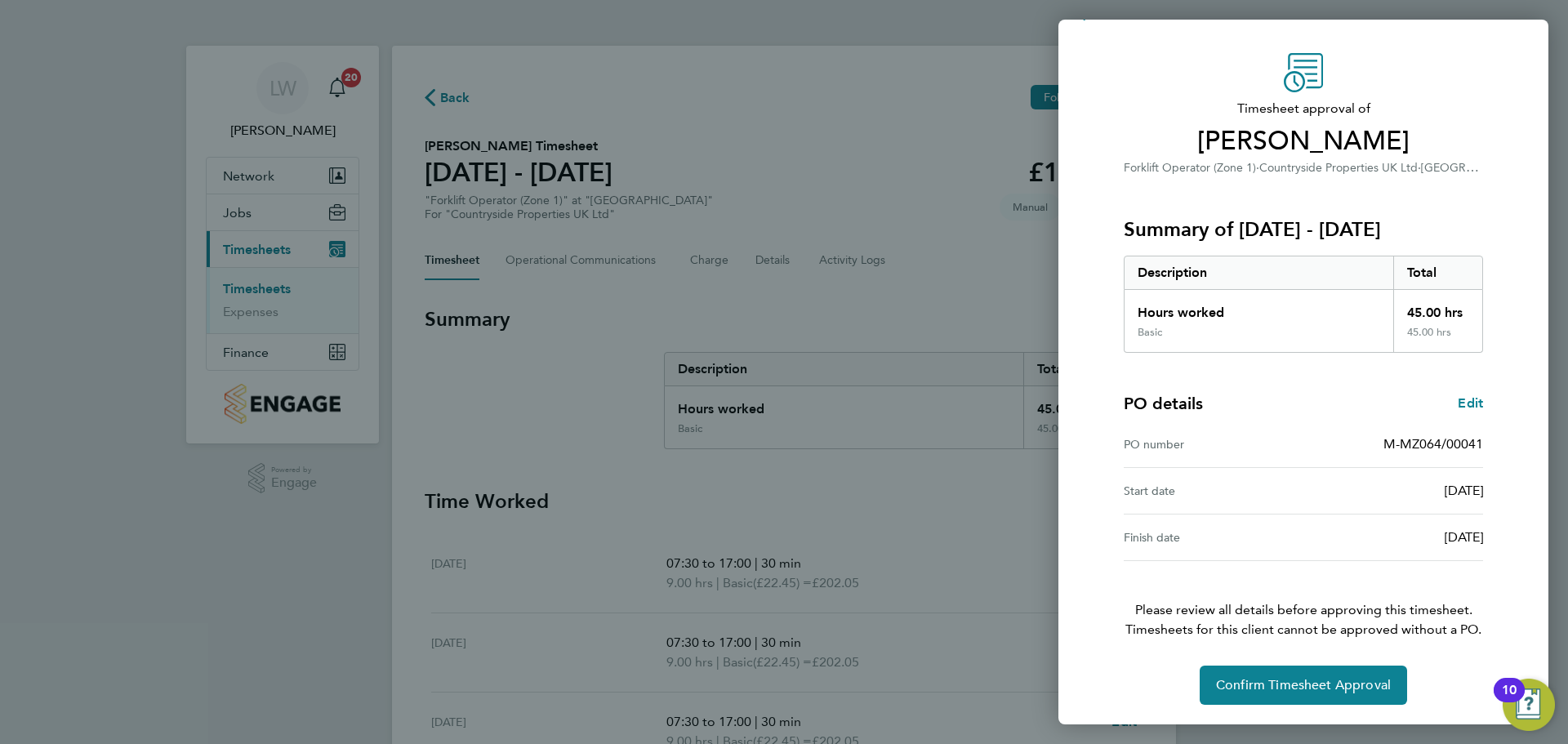
click at [1292, 654] on div "Timesheet approval of [PERSON_NAME] Forklift Operator (Zone 1) · Countryside Pr…" at bounding box center [1303, 379] width 399 height 652
click at [1291, 669] on button "Confirm Timesheet Approval" at bounding box center [1303, 685] width 207 height 40
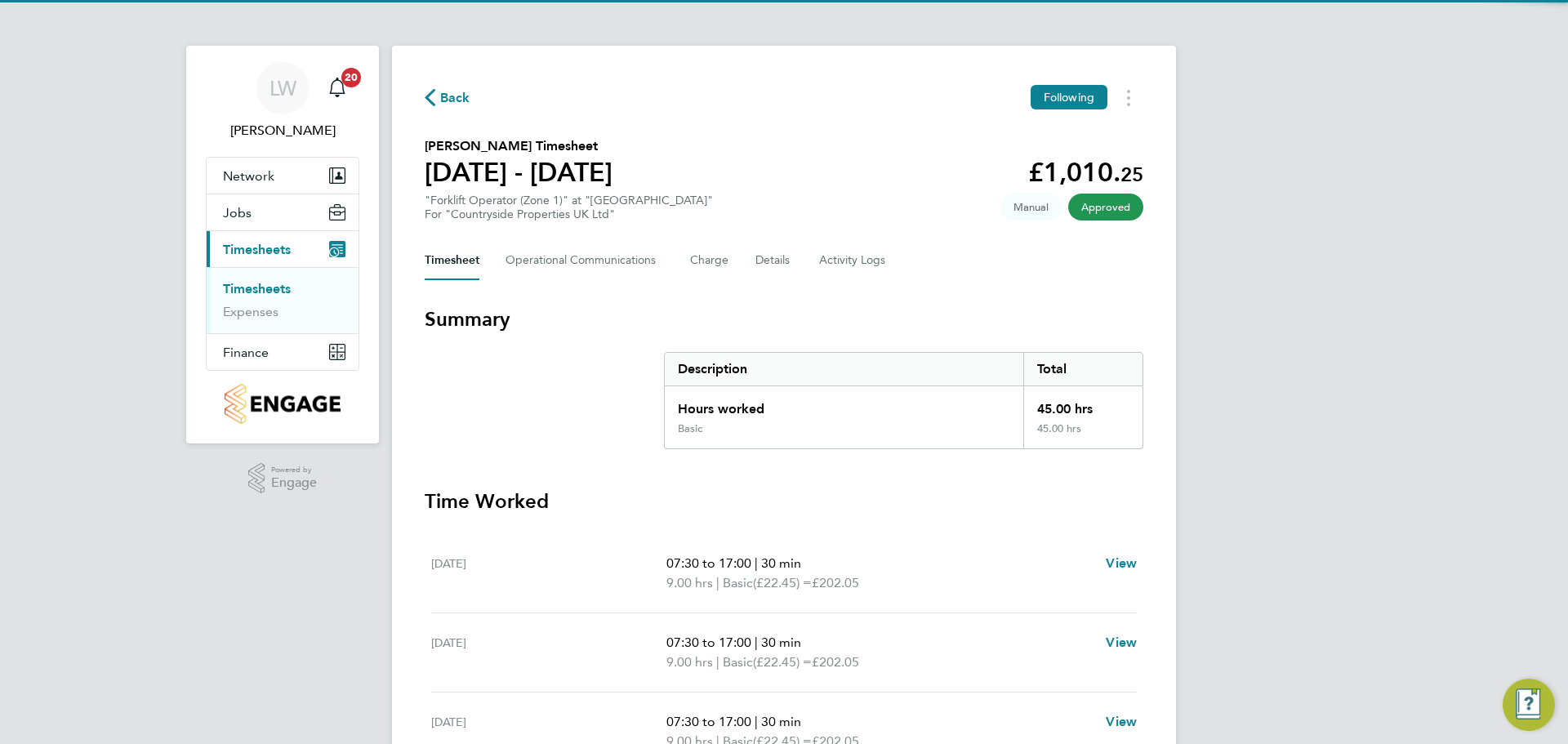
click at [257, 295] on link "Timesheets" at bounding box center [257, 288] width 68 height 15
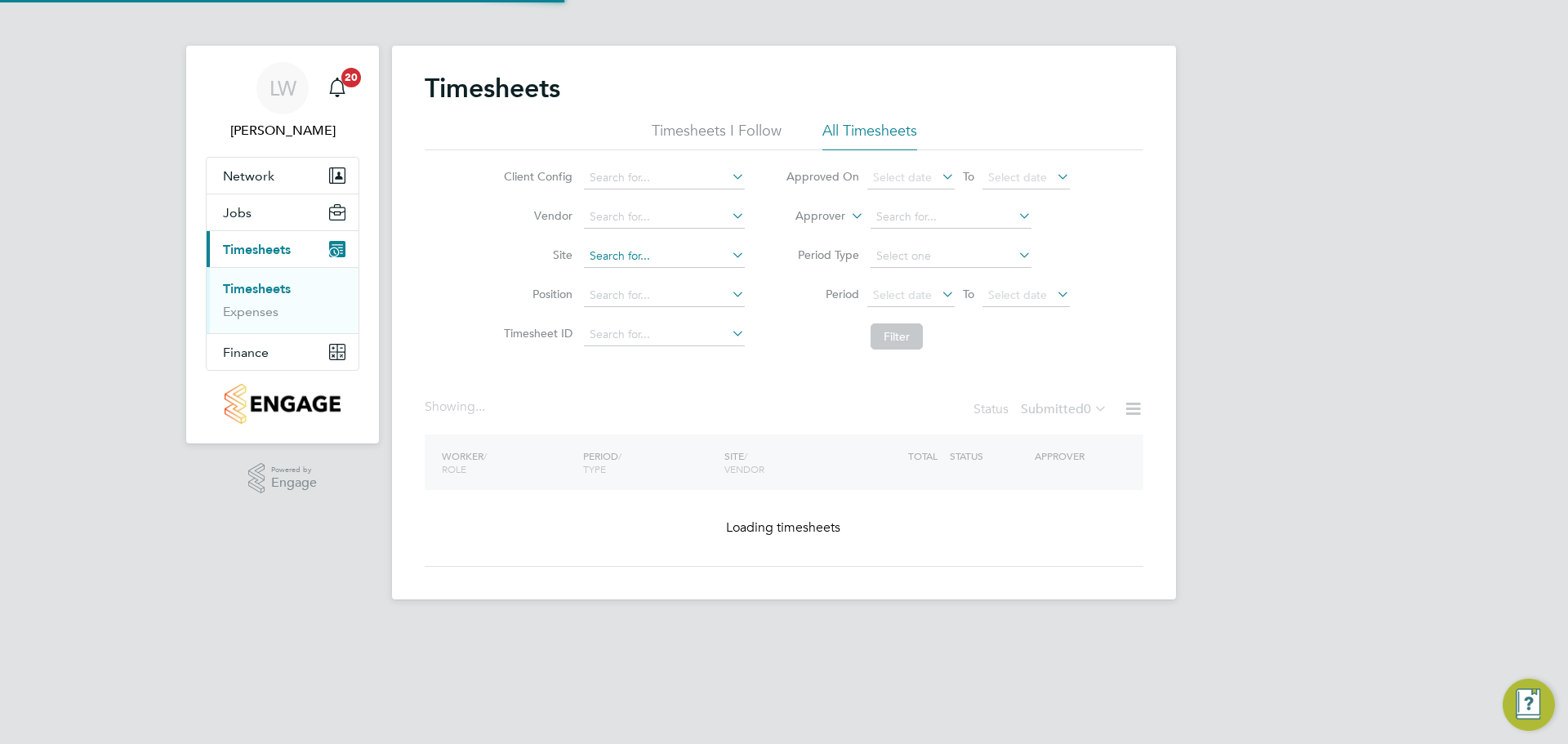
click at [585, 256] on li "Site" at bounding box center [622, 256] width 286 height 40
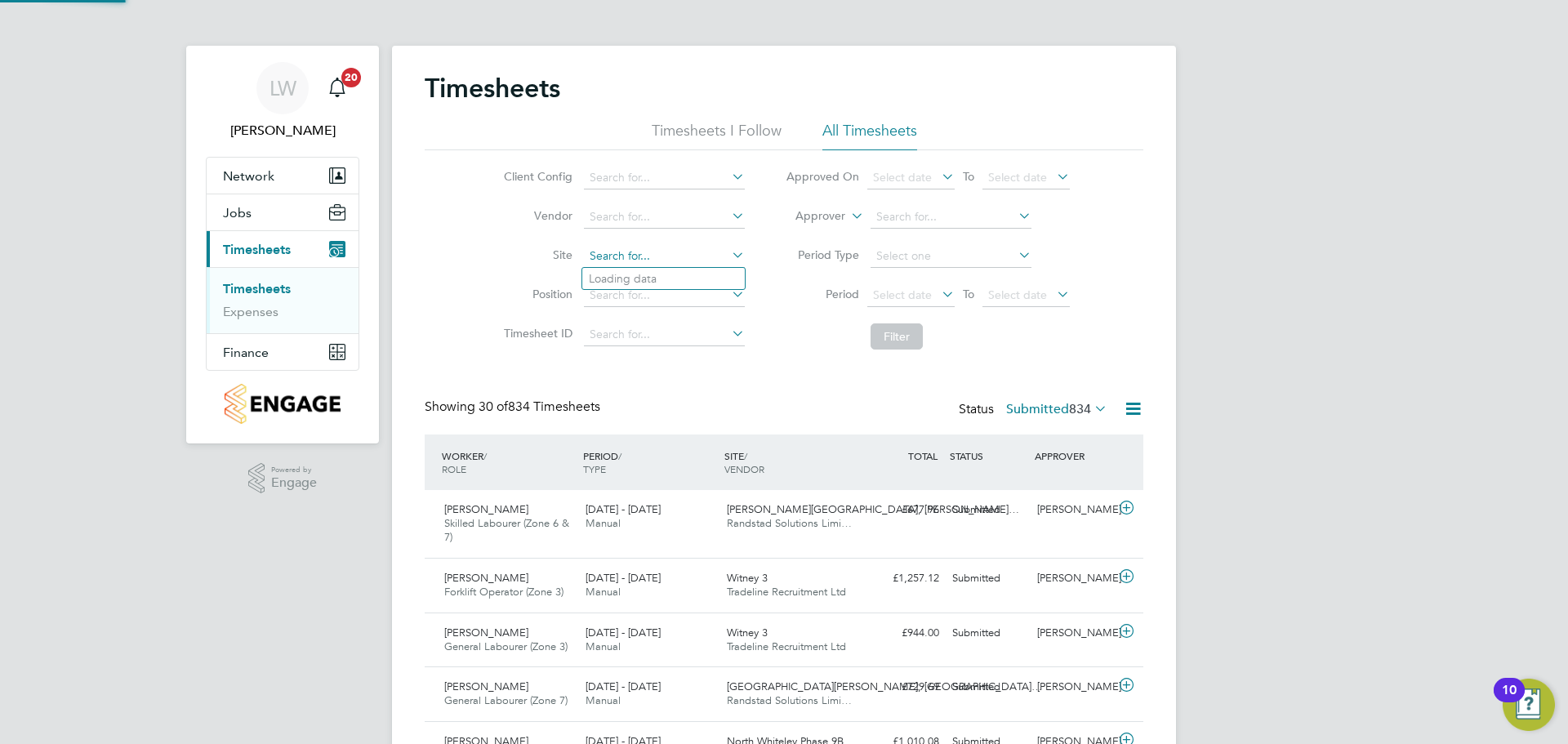
click at [627, 254] on input at bounding box center [664, 256] width 161 height 23
click at [637, 280] on li "[GEOGRAPHIC_DATA]" at bounding box center [663, 278] width 162 height 22
type input "[GEOGRAPHIC_DATA]"
click at [915, 345] on button "Filter" at bounding box center [896, 336] width 52 height 26
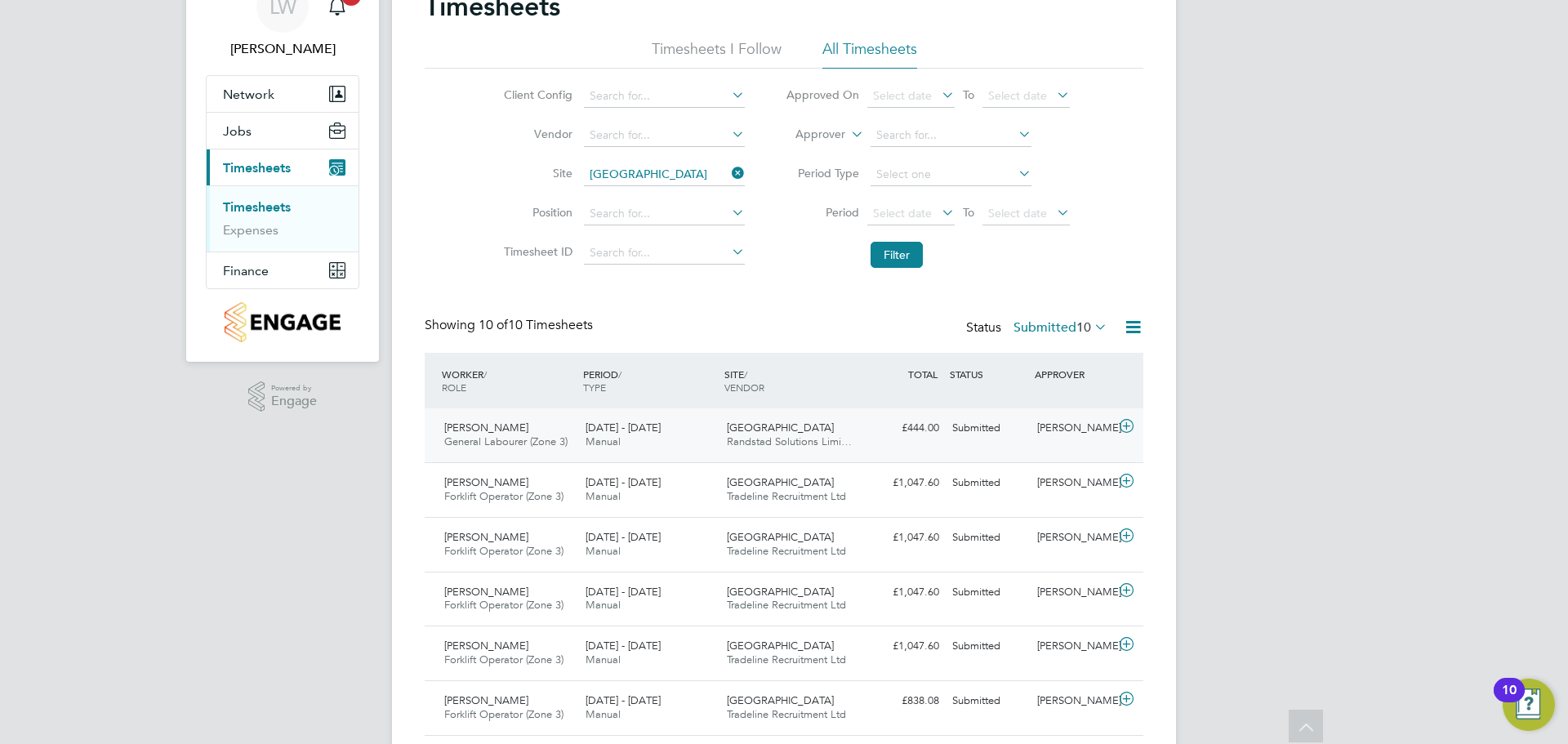
click at [662, 435] on div "[DATE] - [DATE] Manual" at bounding box center [650, 434] width 141 height 40
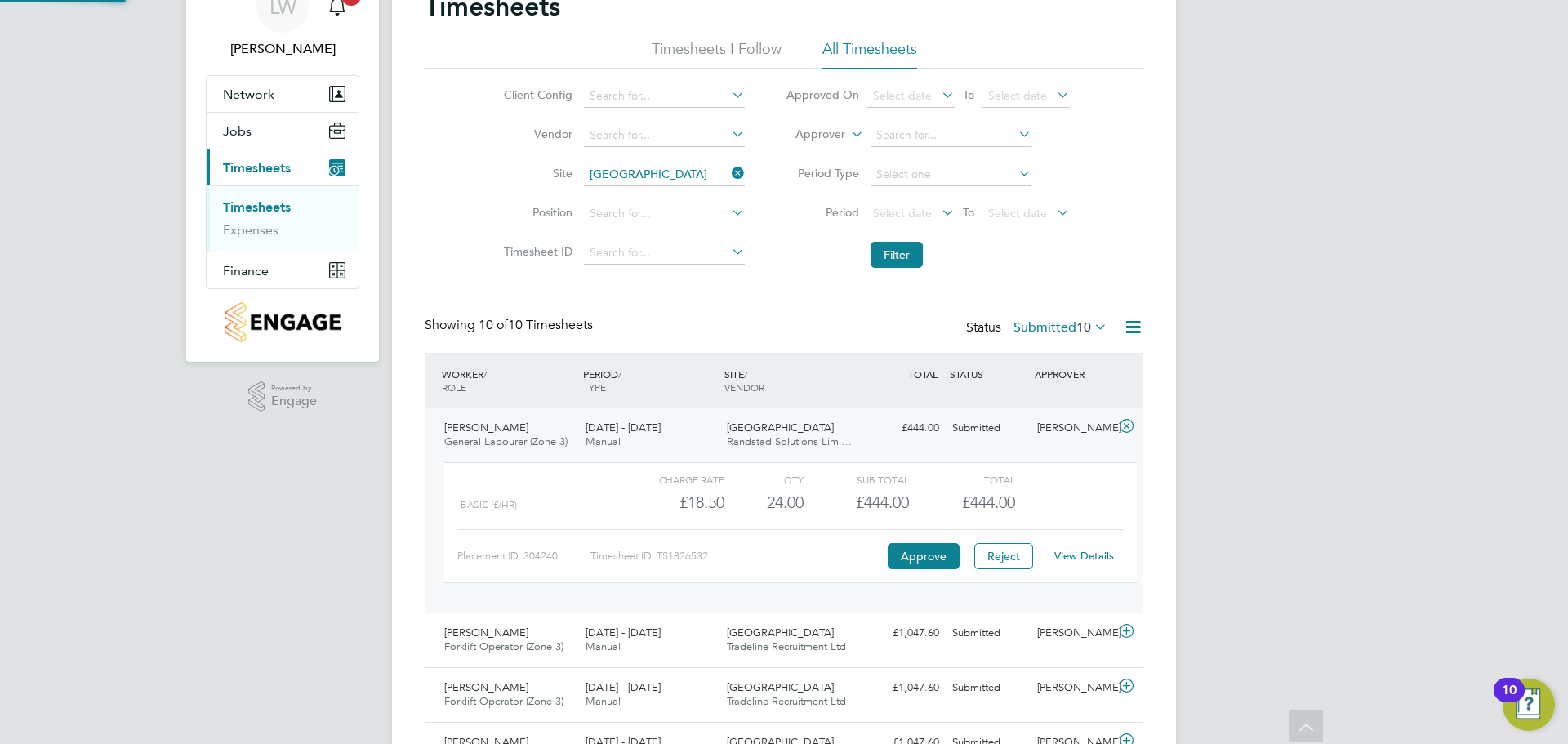
click at [667, 434] on div "[DATE] - [DATE] Manual" at bounding box center [650, 434] width 141 height 40
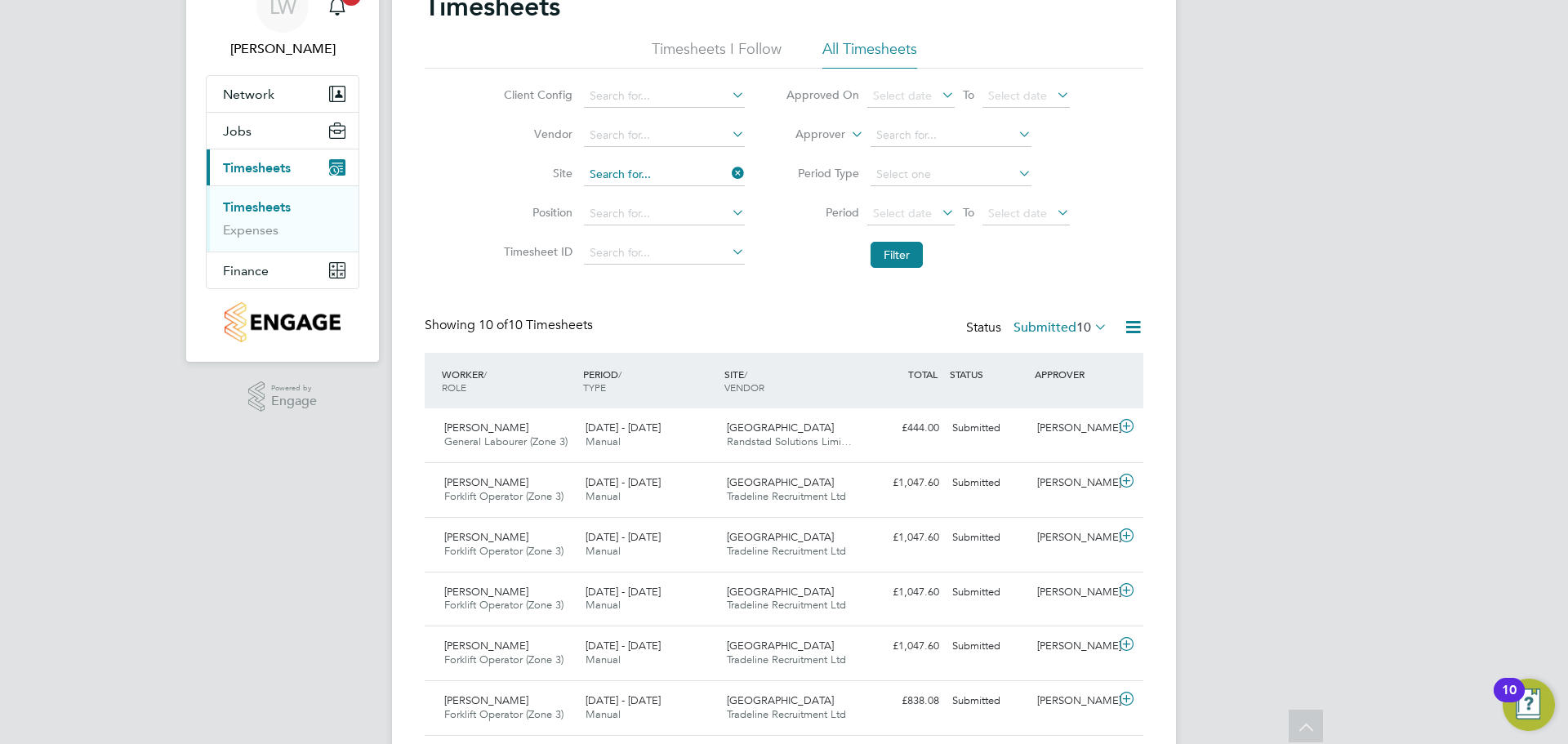
click at [723, 171] on input at bounding box center [664, 174] width 161 height 23
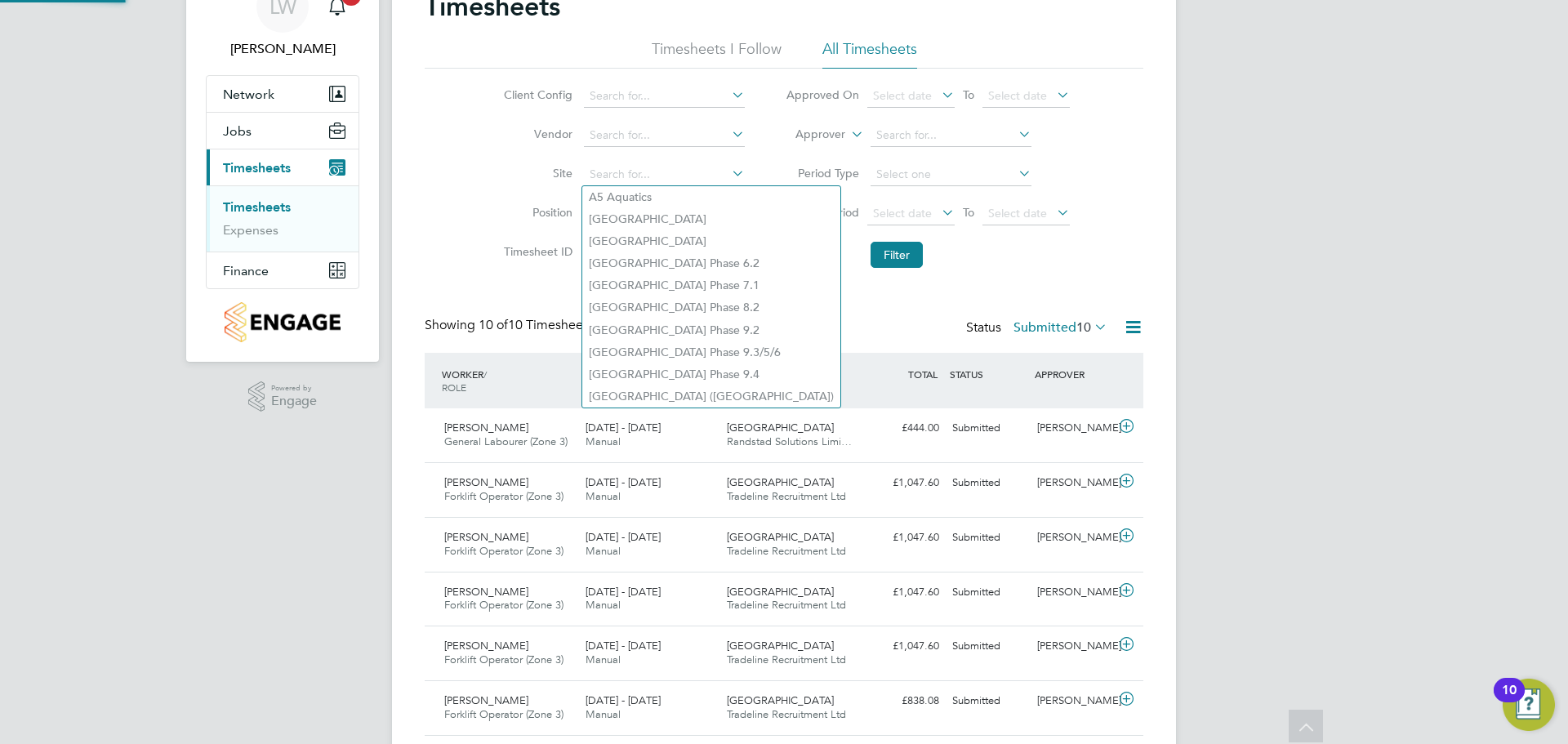
click at [728, 171] on icon at bounding box center [728, 173] width 0 height 23
